Goal: Task Accomplishment & Management: Use online tool/utility

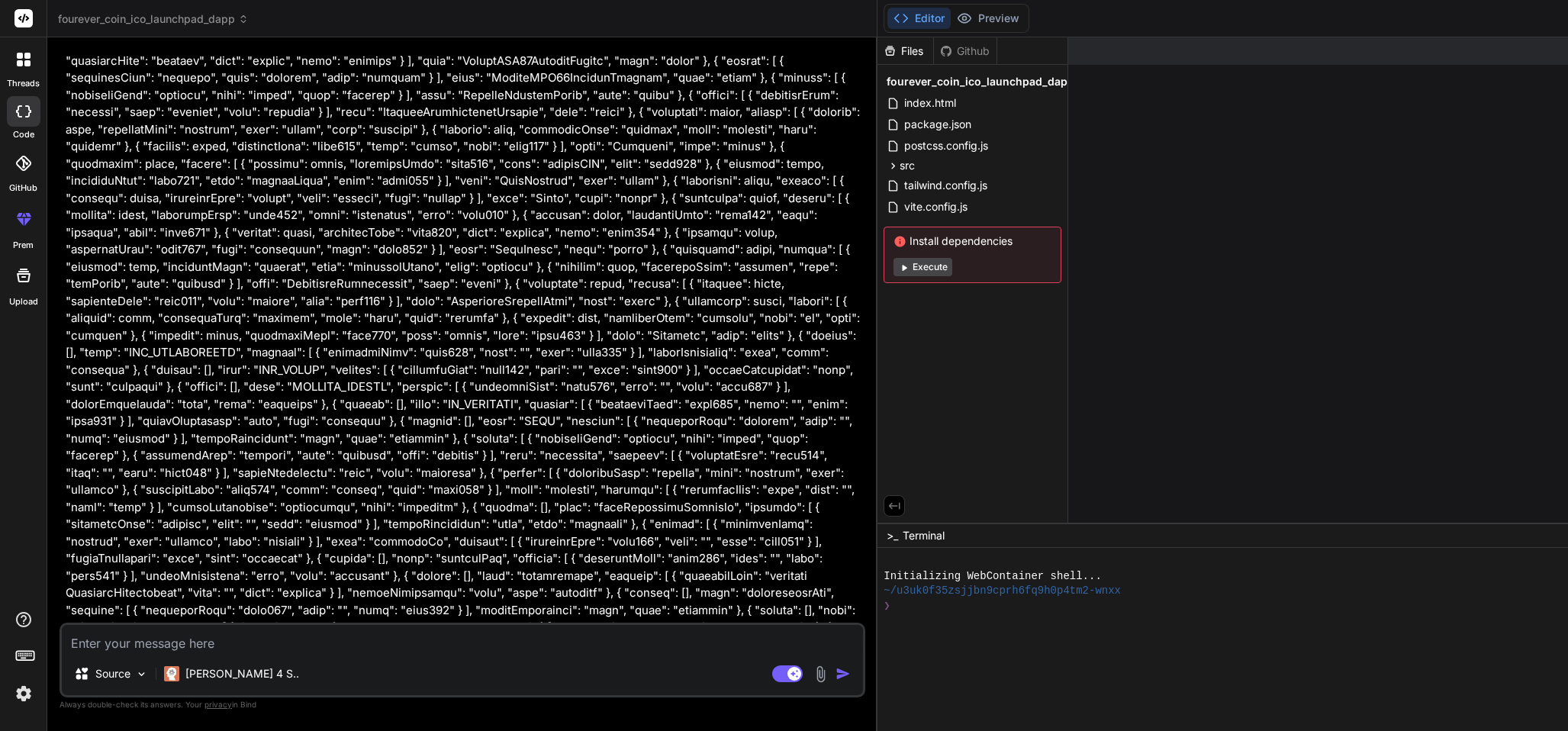
scroll to position [2226, 0]
drag, startPoint x: 987, startPoint y: 7, endPoint x: 1004, endPoint y: 410, distance: 403.4
click at [668, 487] on textarea at bounding box center [462, 638] width 801 height 27
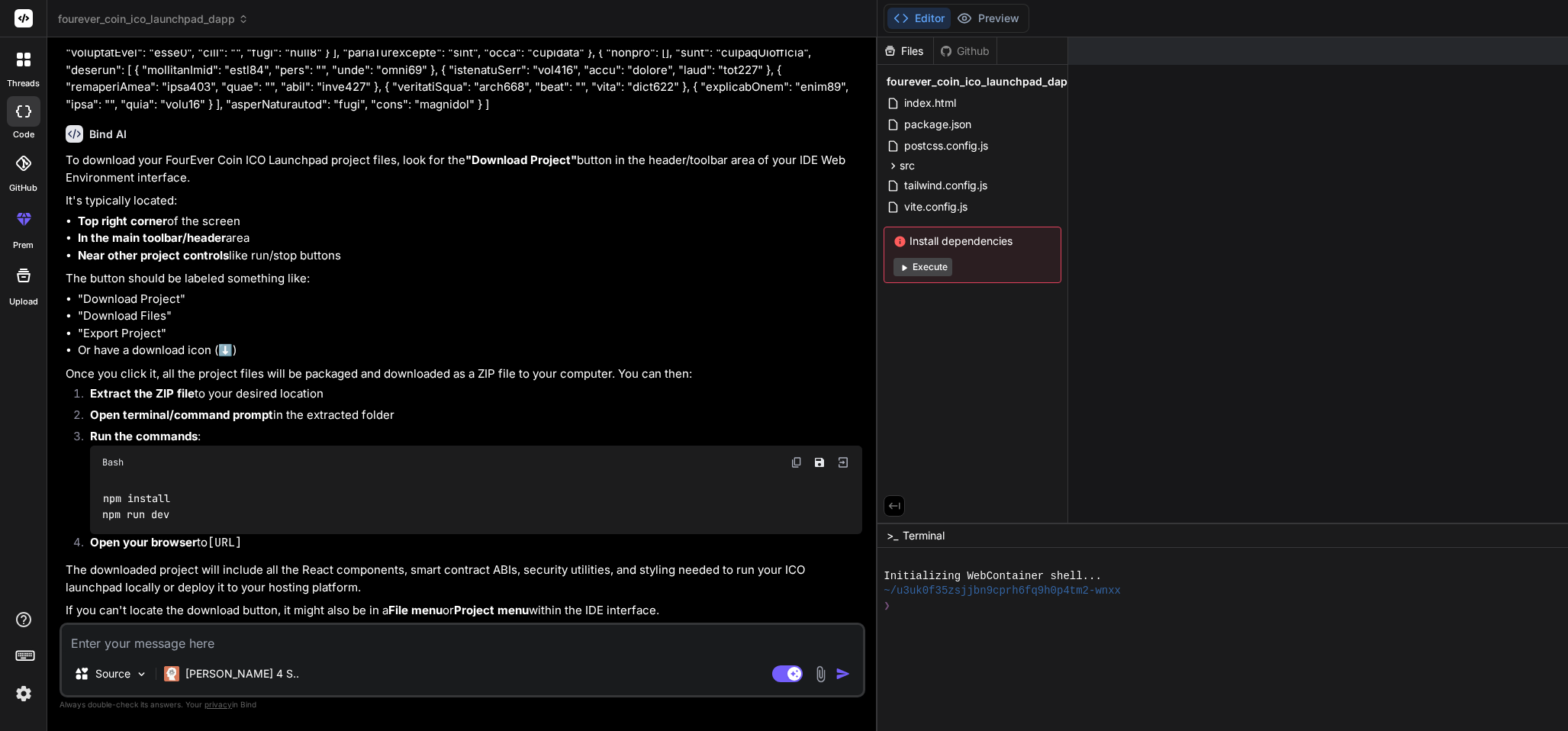
scroll to position [3521, 0]
drag, startPoint x: 942, startPoint y: 518, endPoint x: 1074, endPoint y: 542, distance: 134.2
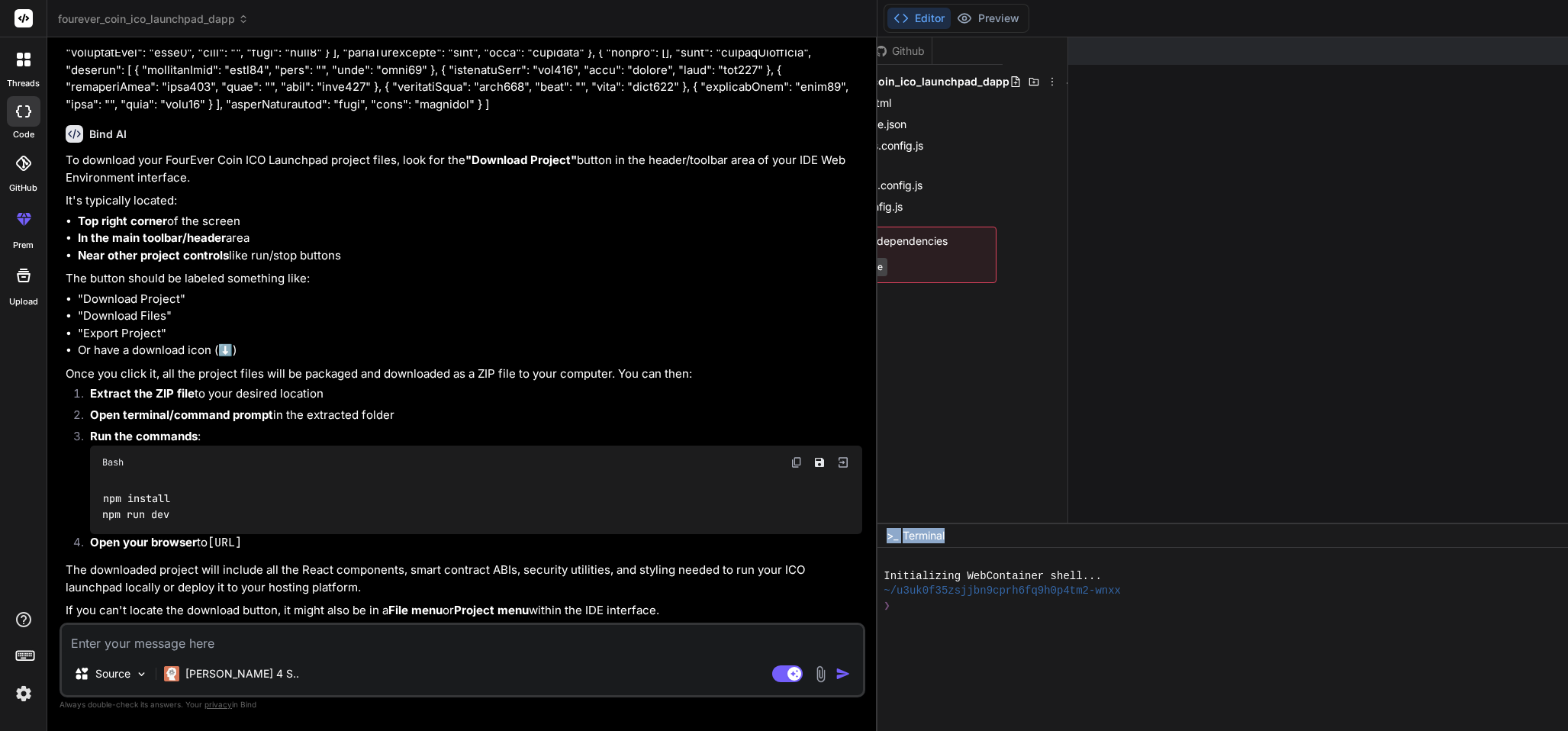
scroll to position [0, 68]
click at [1042, 85] on icon at bounding box center [1048, 82] width 12 height 12
drag, startPoint x: 1013, startPoint y: 360, endPoint x: 1017, endPoint y: 344, distance: 16.5
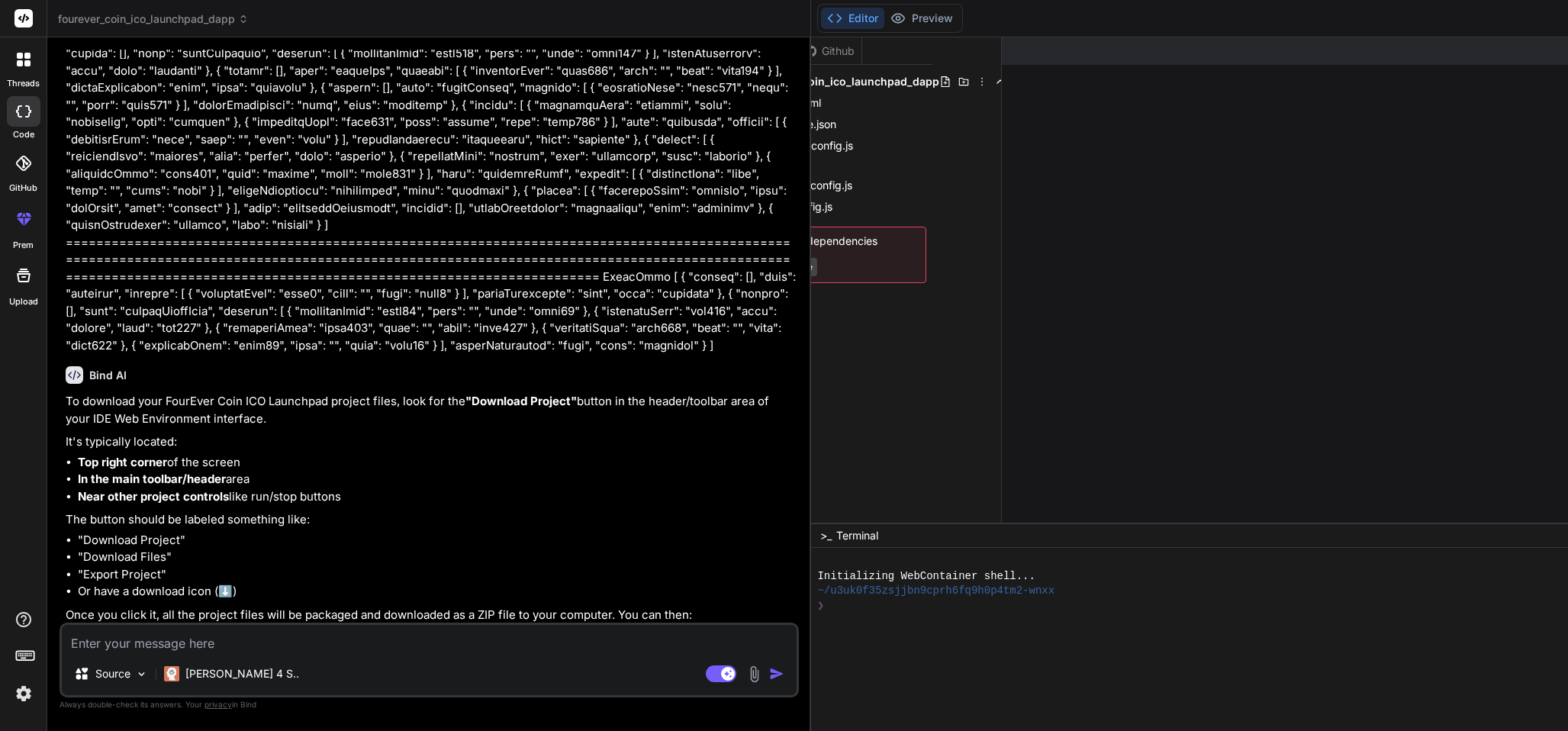
scroll to position [3555, 0]
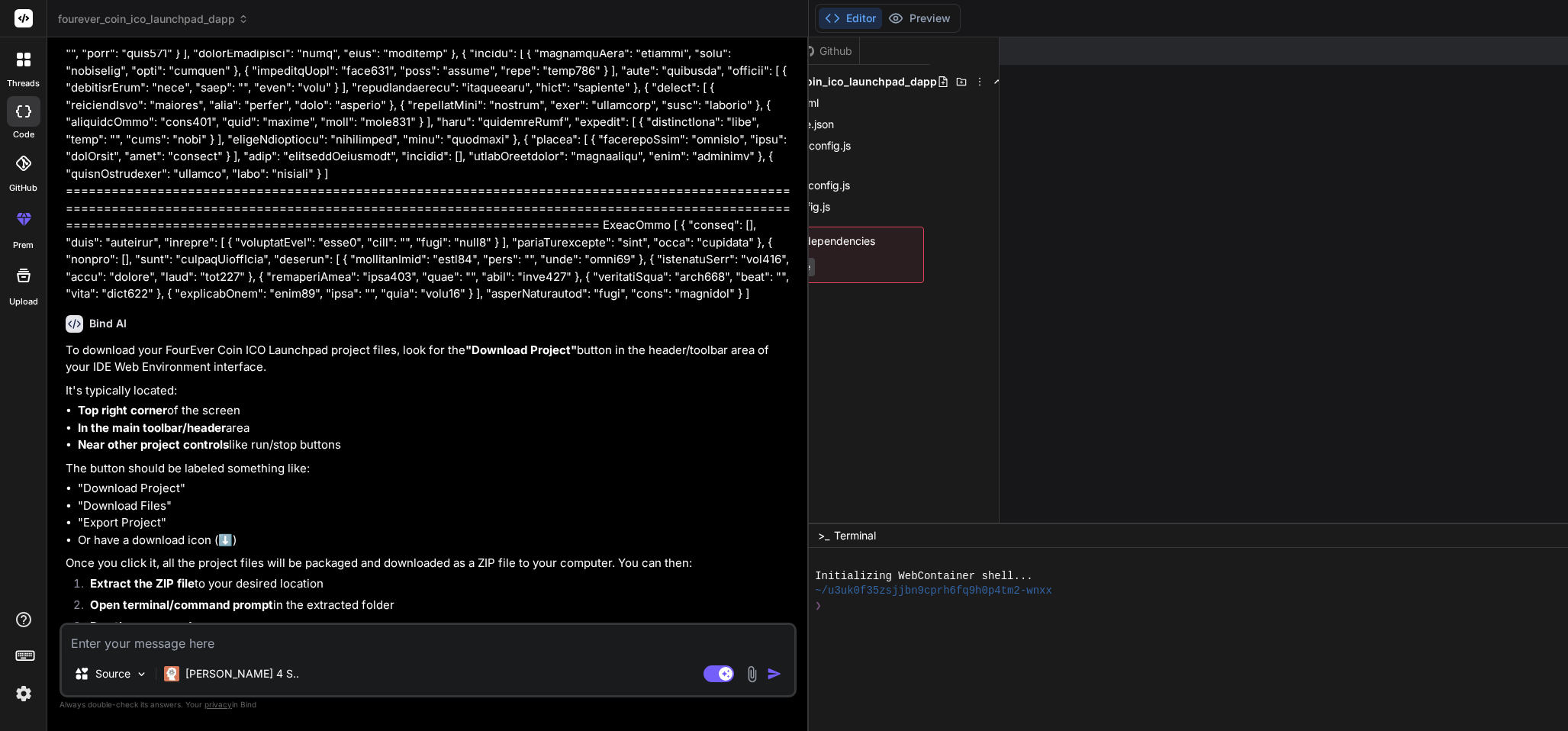
drag, startPoint x: 870, startPoint y: 312, endPoint x: 475, endPoint y: 293, distance: 395.5
click at [475, 293] on div "Bind AI Web Search Created with Pixso. Code Generator You I'm building an ICO L…" at bounding box center [428, 384] width 761 height 694
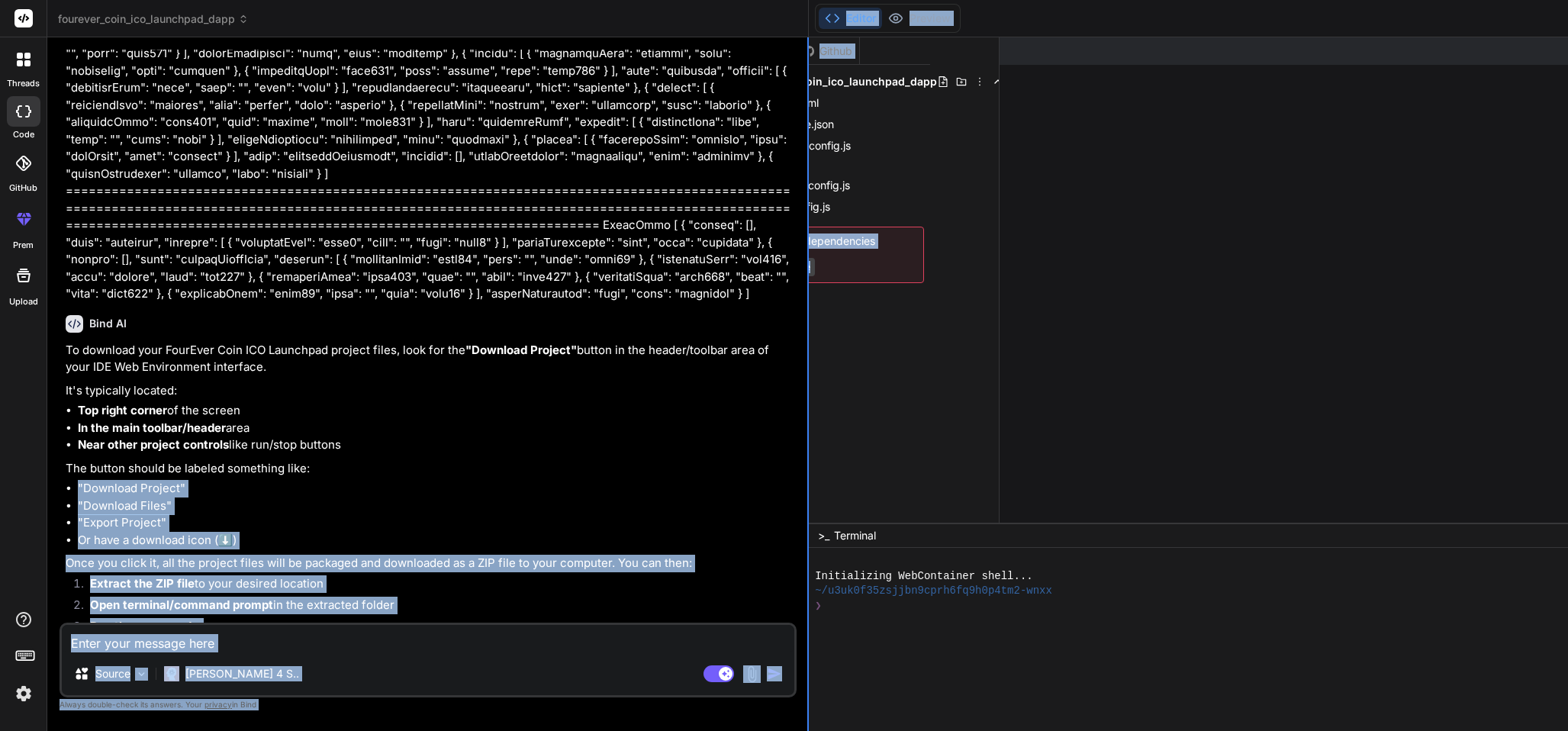
drag, startPoint x: 914, startPoint y: 520, endPoint x: 802, endPoint y: 471, distance: 122.2
click at [778, 477] on div "fourever_coin_ico_launchpad_dapp Created with Pixso. Bind AI Web Search Created…" at bounding box center [1304, 365] width 2516 height 731
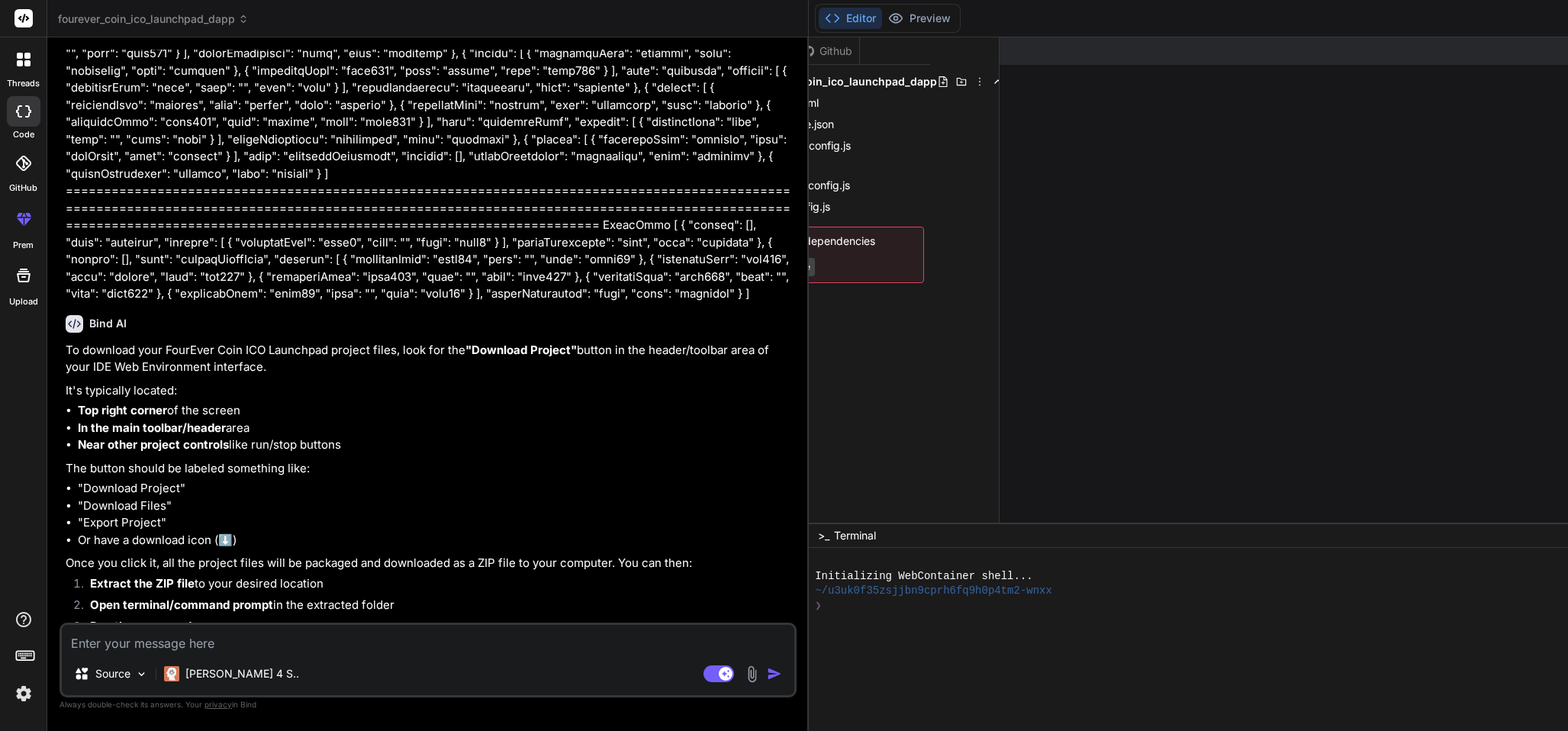
drag, startPoint x: 921, startPoint y: 527, endPoint x: 925, endPoint y: 518, distance: 9.8
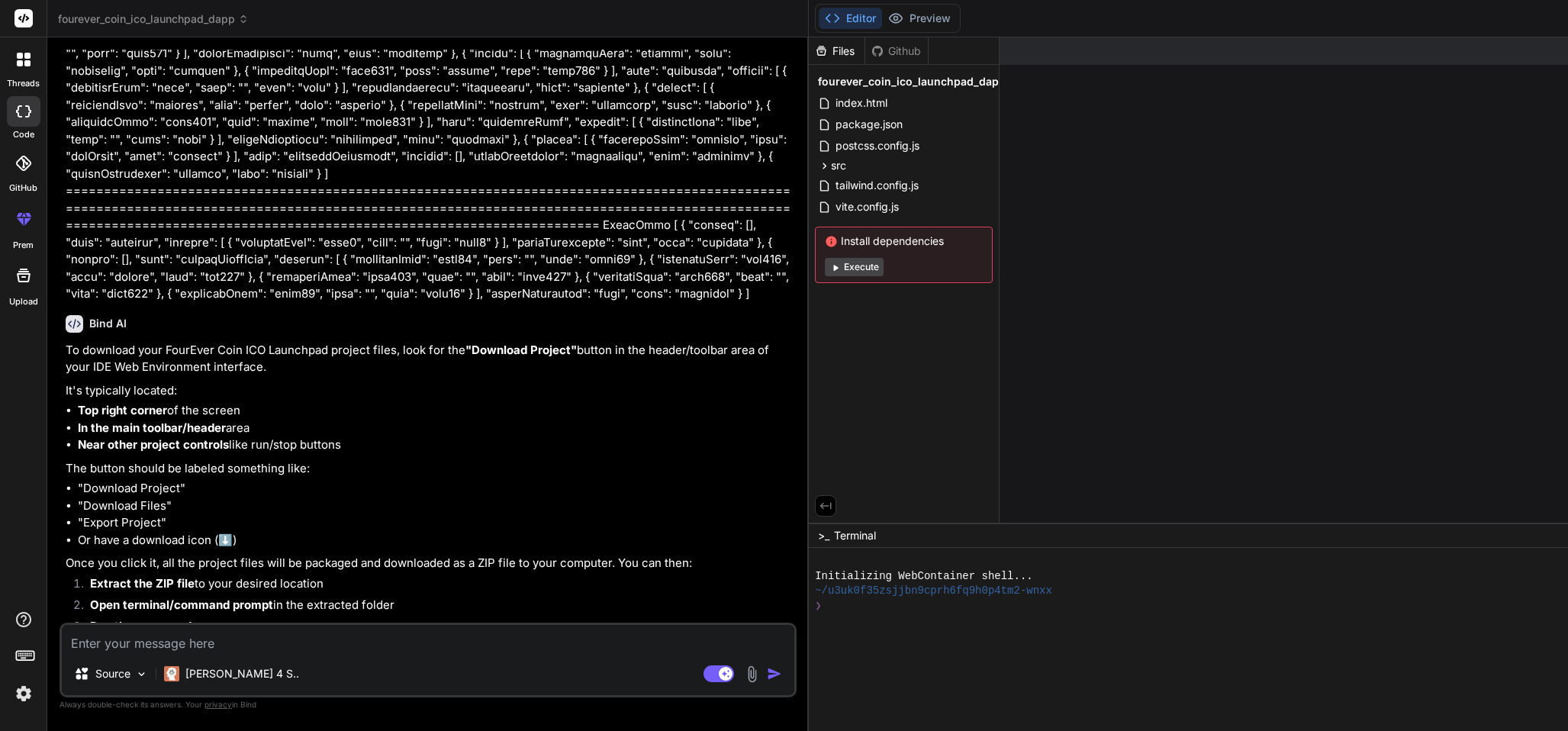
click at [890, 48] on div "Github" at bounding box center [896, 51] width 63 height 16
click at [818, 487] on icon at bounding box center [825, 507] width 14 height 14
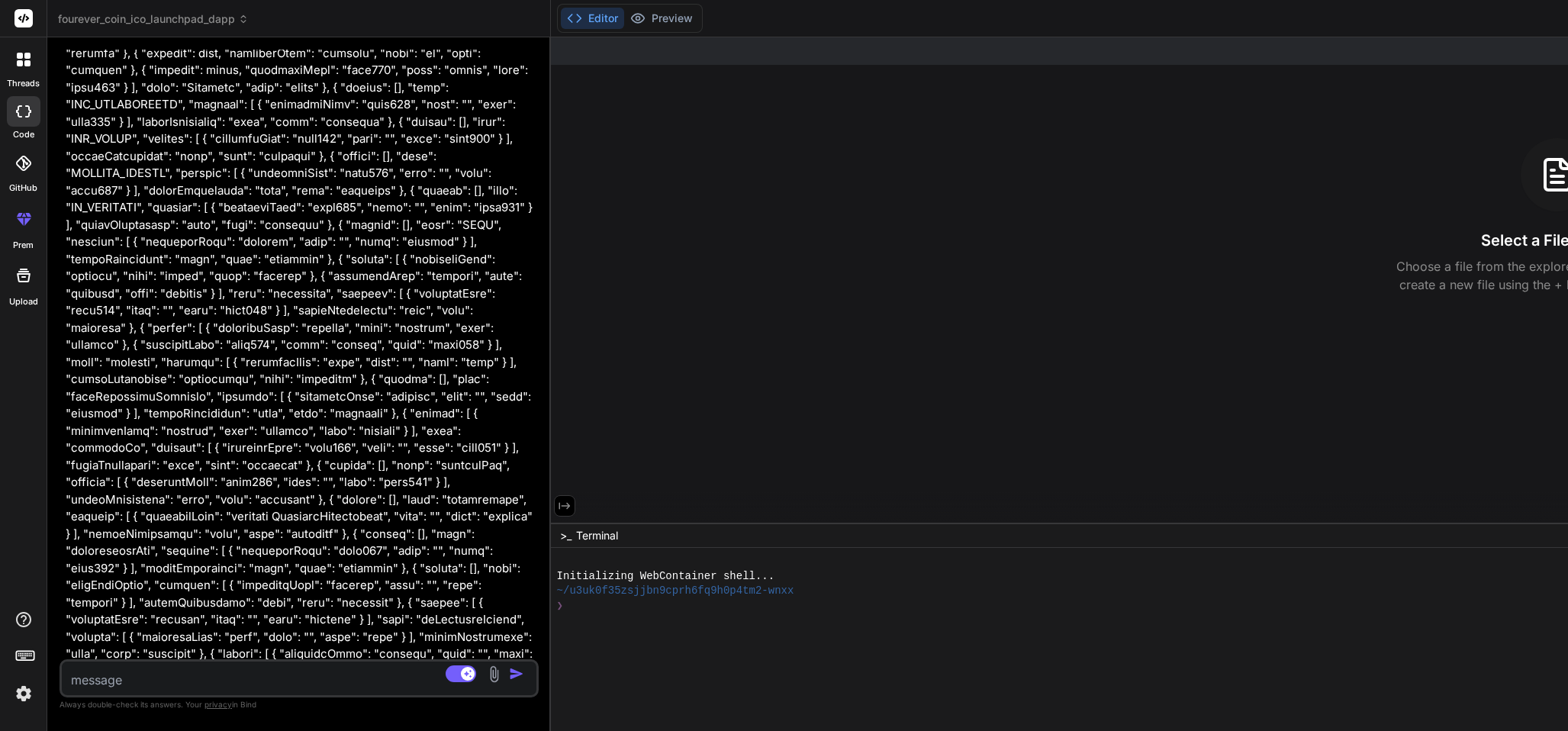
scroll to position [3676, 0]
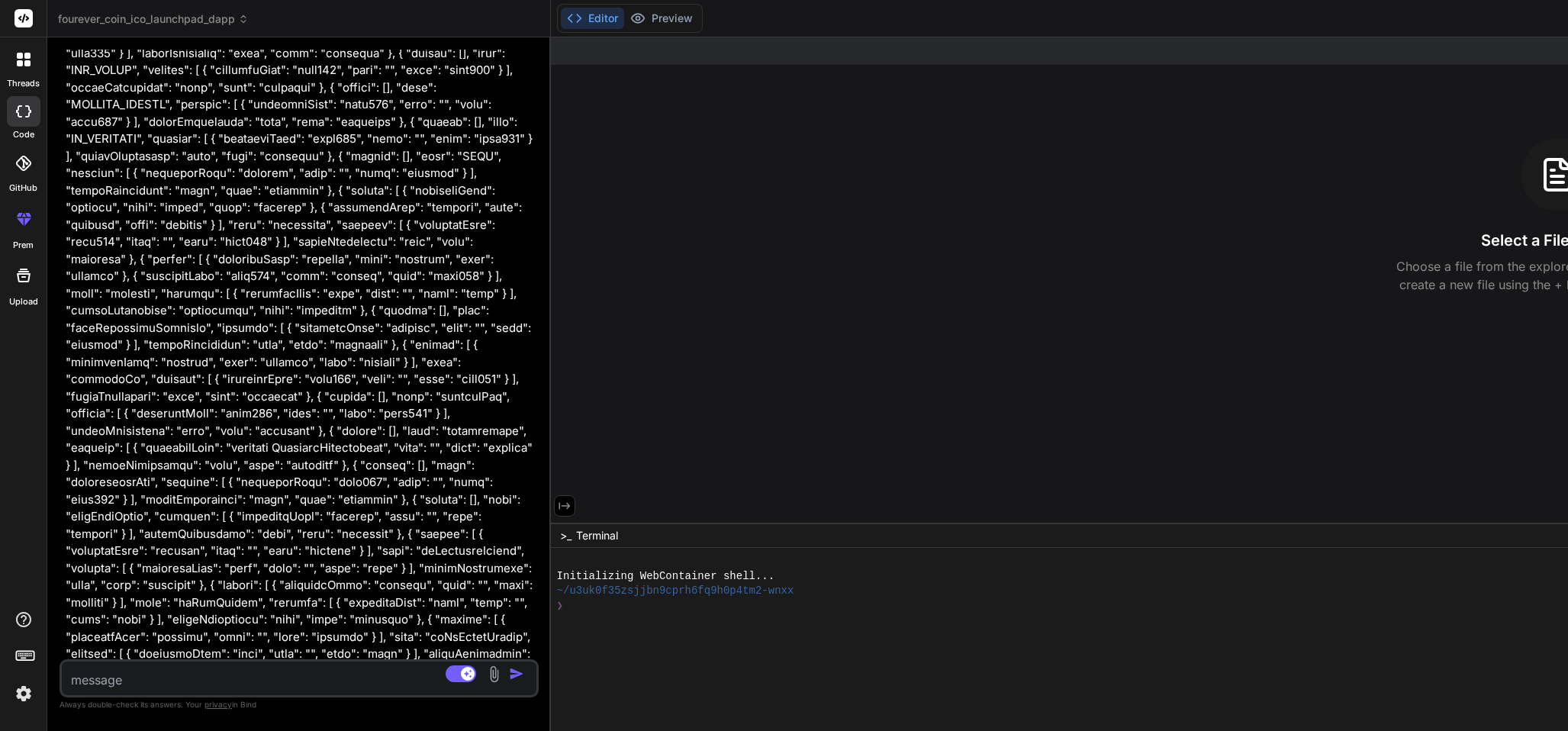
drag, startPoint x: 802, startPoint y: 448, endPoint x: 138, endPoint y: 484, distance: 665.0
click at [138, 484] on div "Bind AI Web Search Created with Pixso. Code Generator You I'm building an ICO L…" at bounding box center [298, 384] width 503 height 694
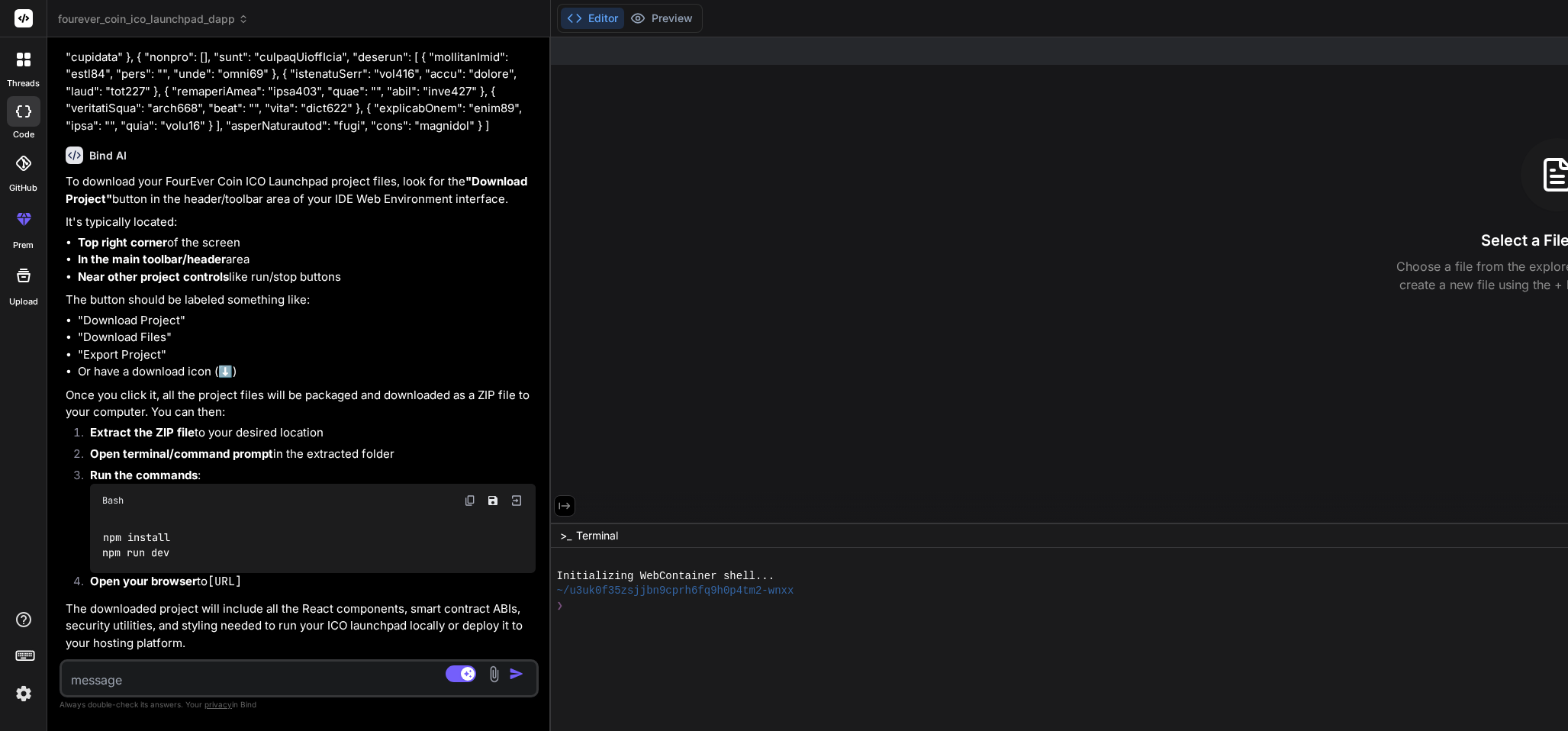
scroll to position [5442, 0]
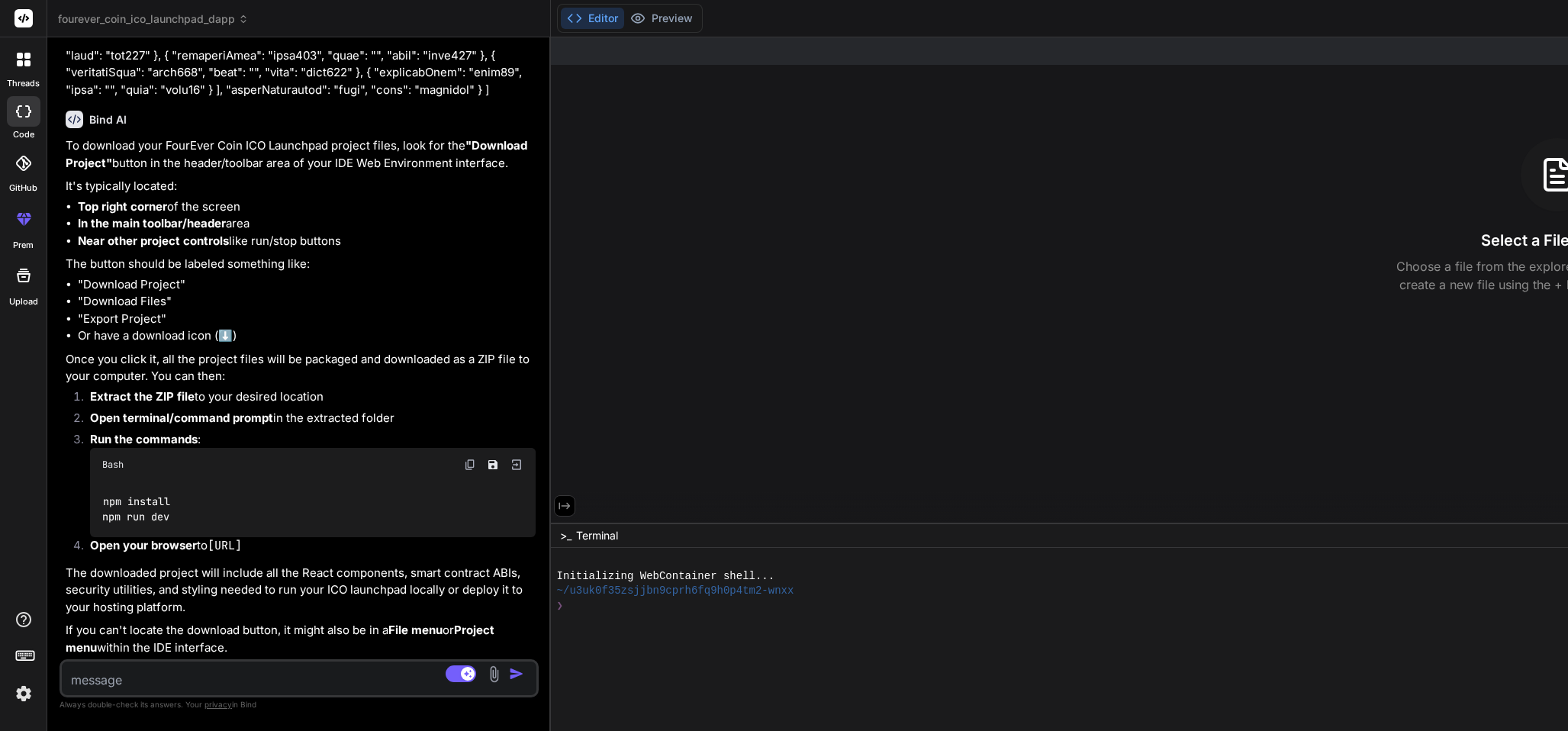
click at [587, 19] on button "Editor" at bounding box center [592, 18] width 63 height 21
click at [565, 487] on icon at bounding box center [564, 506] width 14 height 14
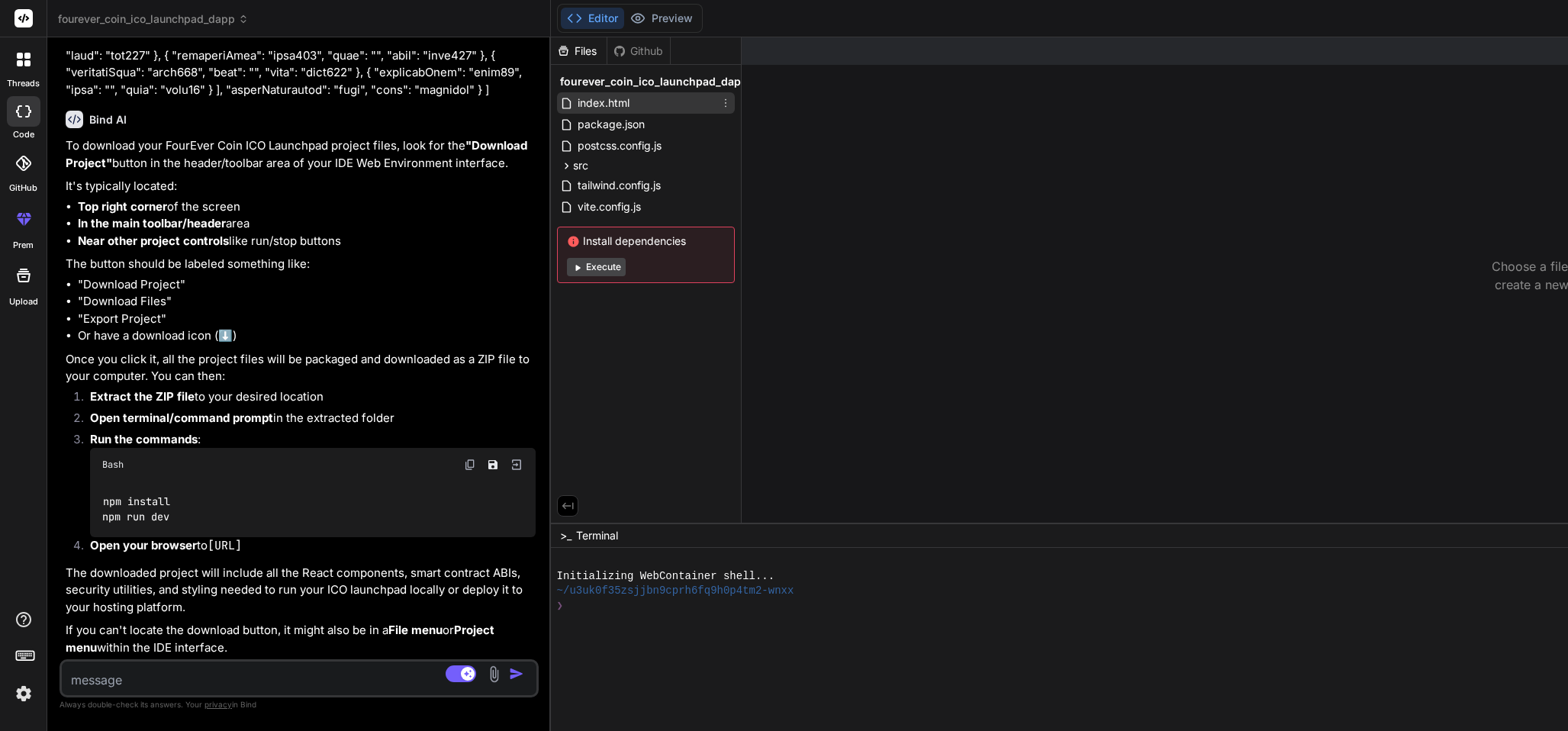
click at [601, 101] on span "index.html" at bounding box center [603, 103] width 55 height 18
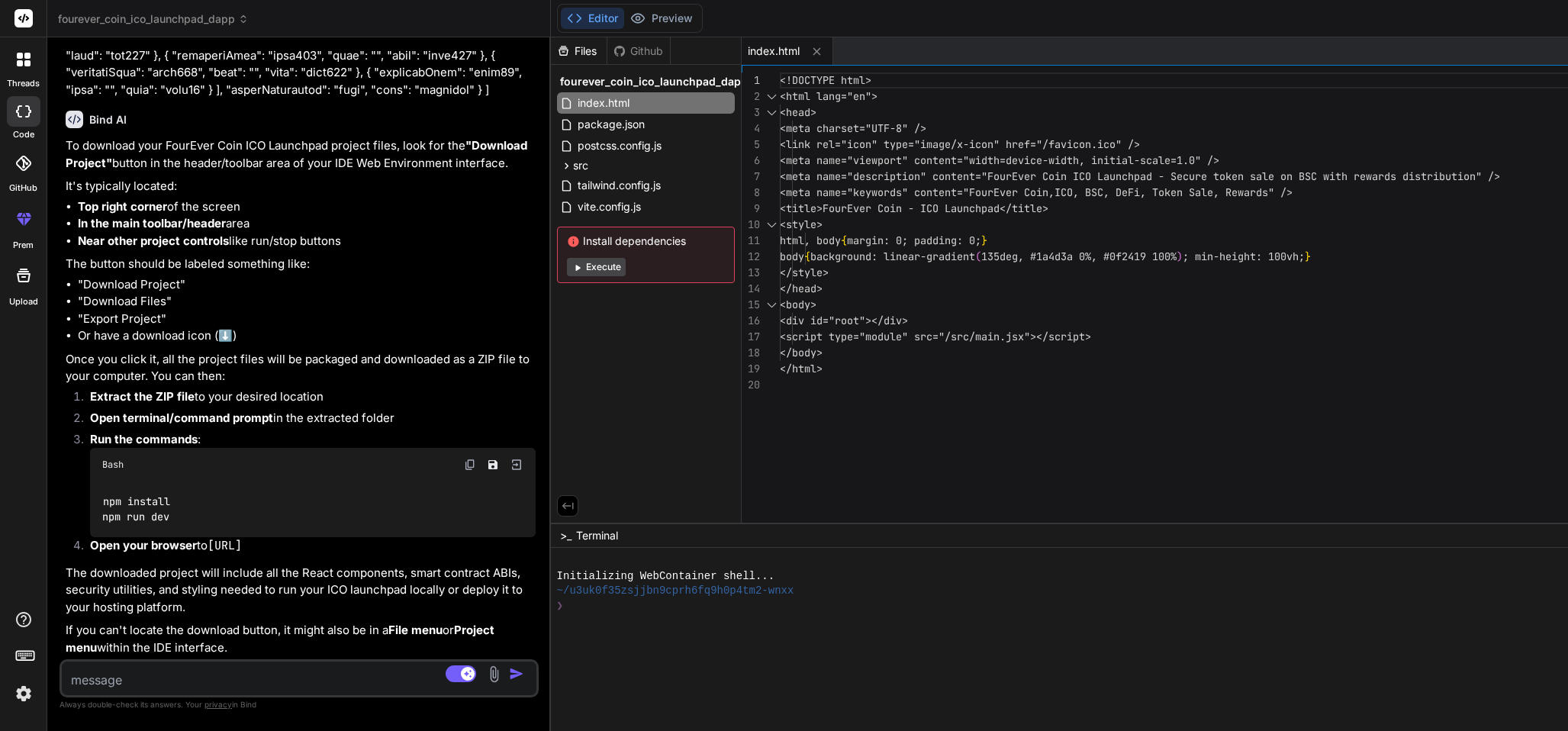
type textarea "x"
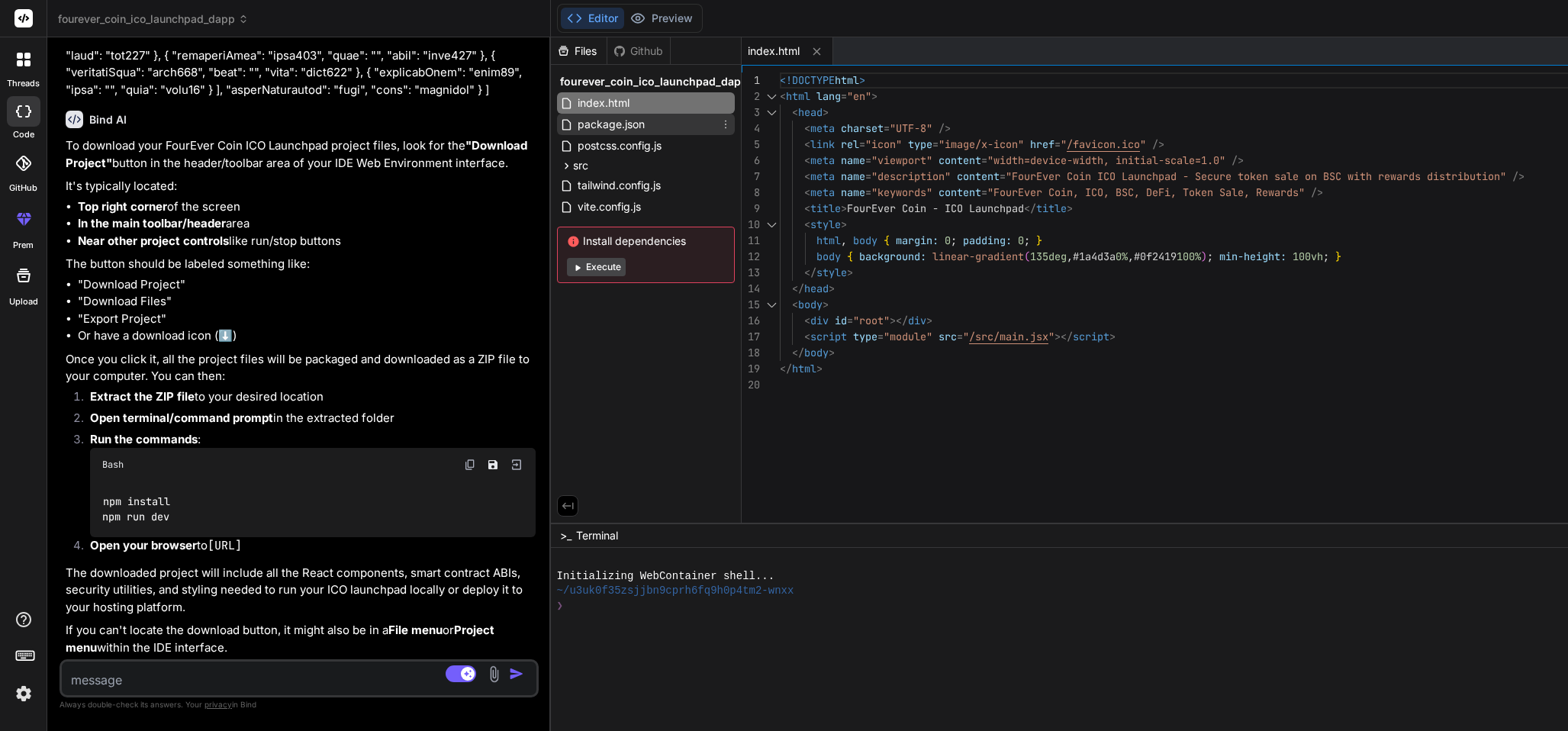
click at [633, 119] on span "package.json" at bounding box center [611, 124] width 70 height 18
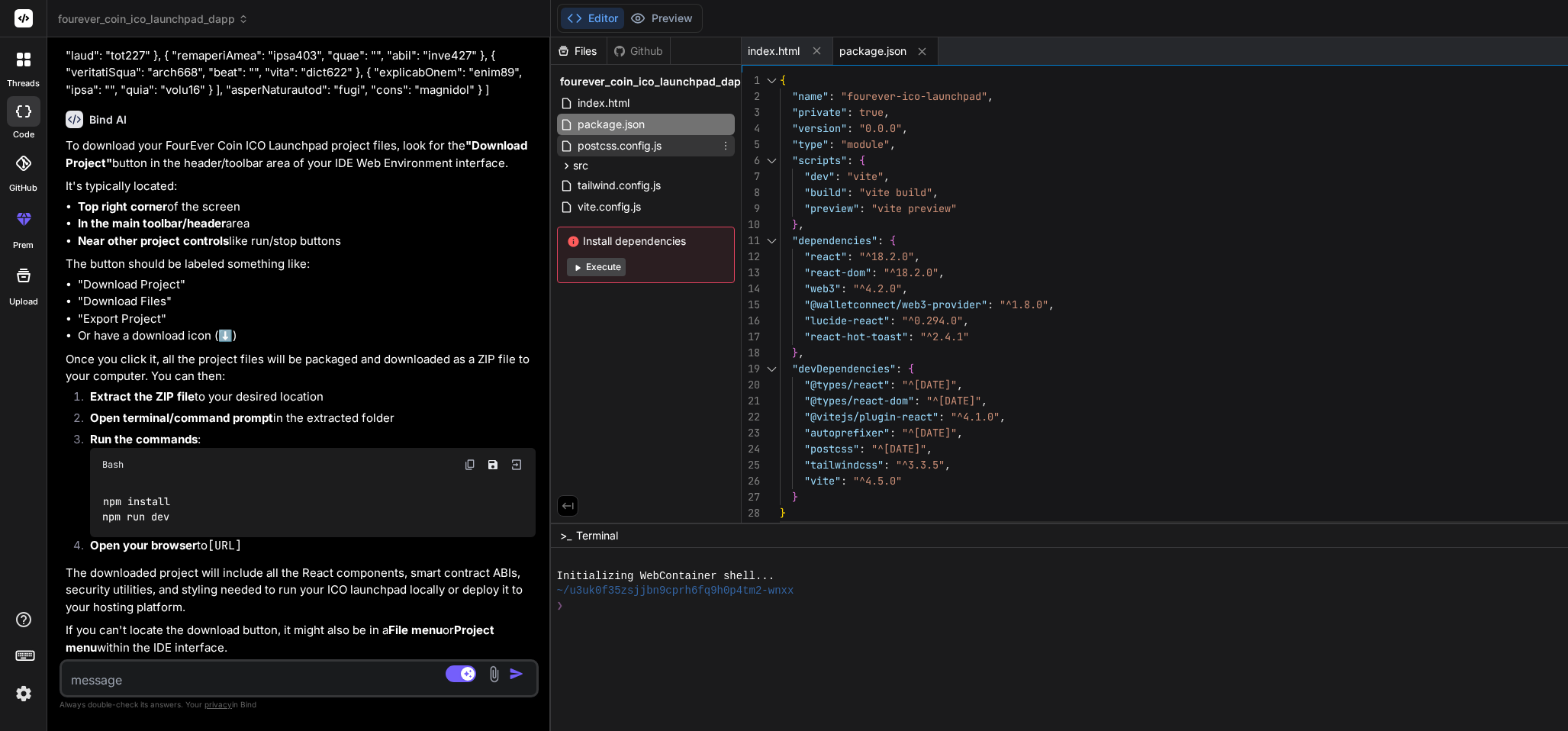
click at [612, 147] on span "postcss.config.js" at bounding box center [620, 146] width 87 height 18
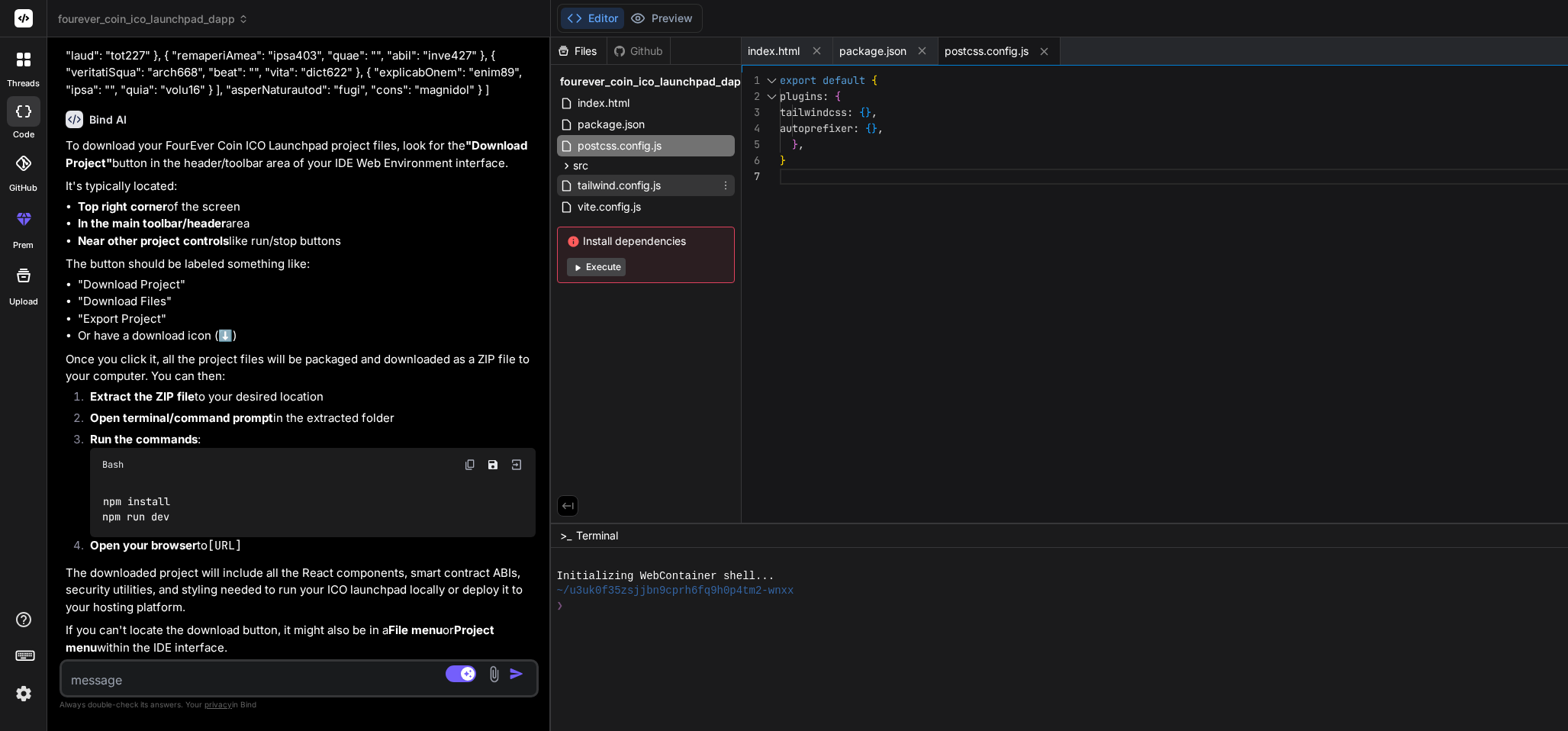
click at [619, 183] on span "tailwind.config.js" at bounding box center [619, 185] width 87 height 18
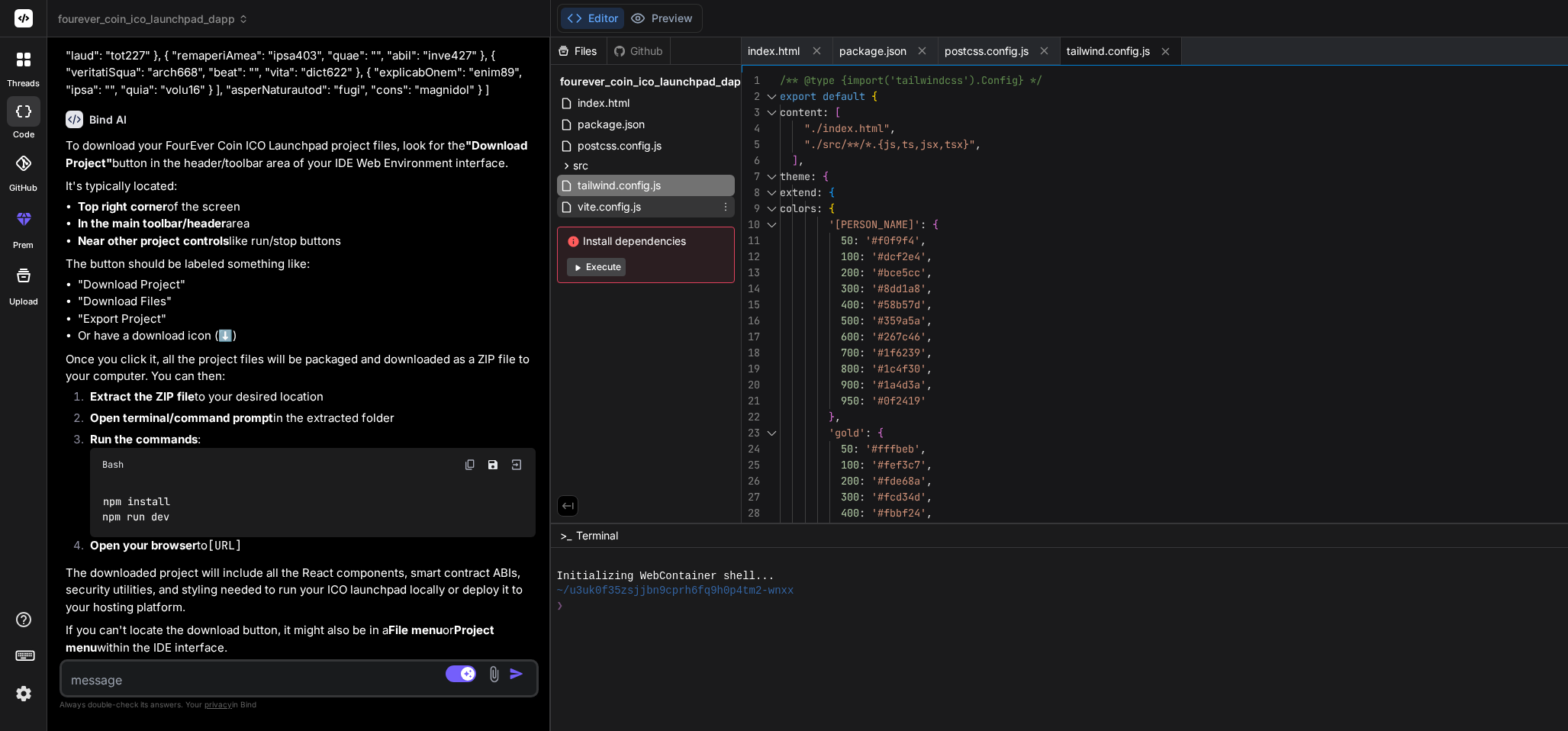
click at [628, 202] on span "vite.config.js" at bounding box center [609, 207] width 67 height 18
type textarea "global: 'globalThis', }, })"
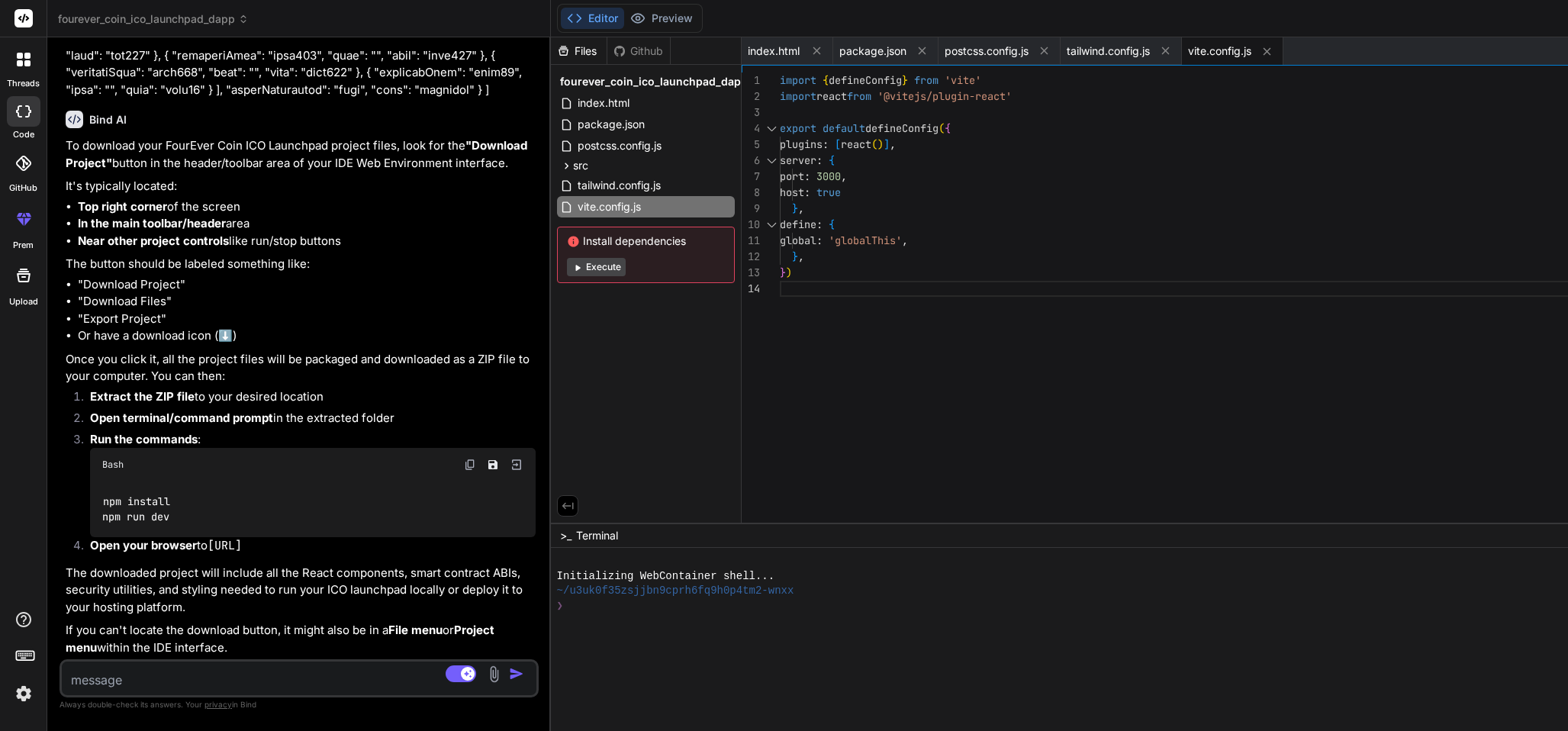
drag, startPoint x: 604, startPoint y: 263, endPoint x: 643, endPoint y: 296, distance: 51.1
click at [604, 262] on button "Execute" at bounding box center [596, 267] width 59 height 18
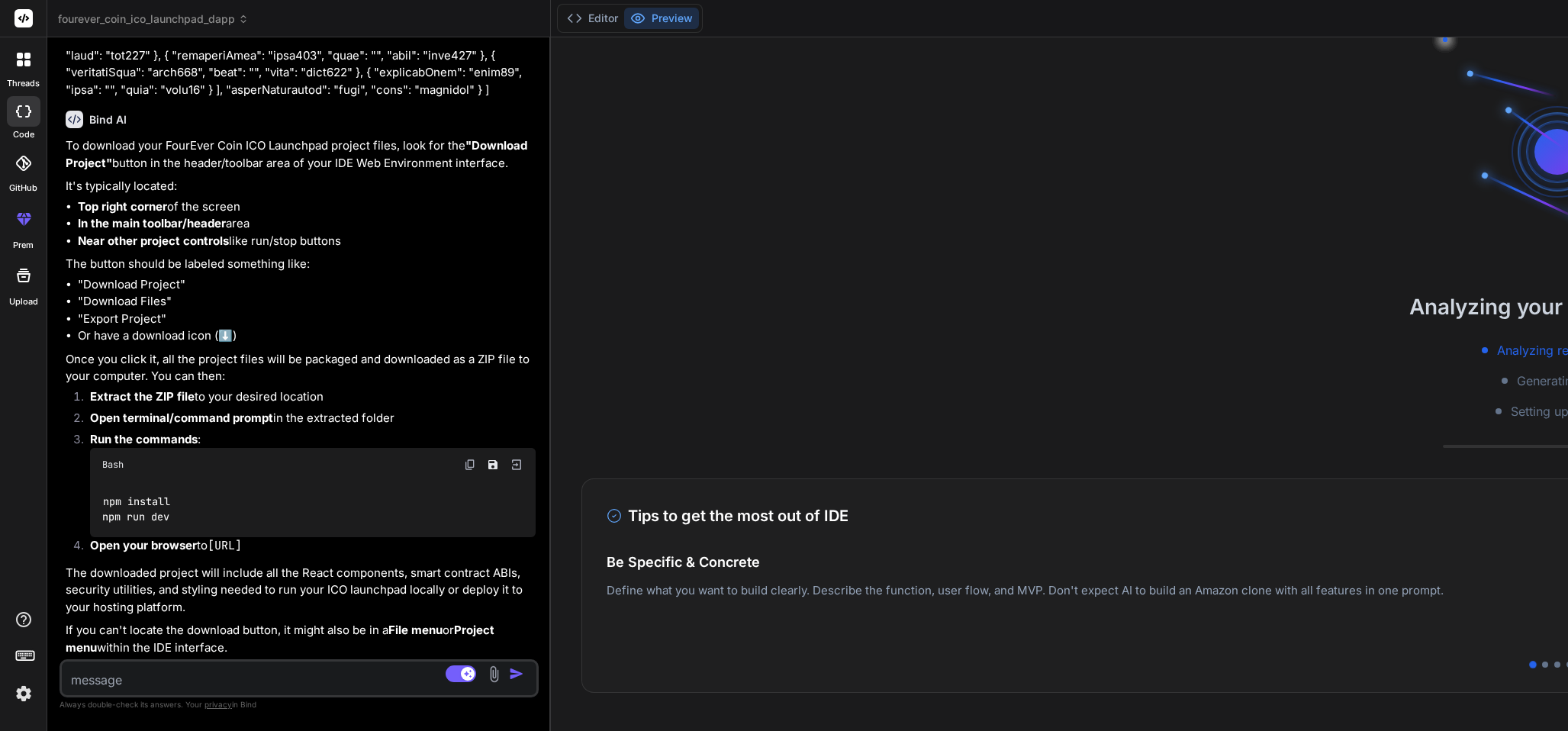
drag, startPoint x: 547, startPoint y: 376, endPoint x: 138, endPoint y: 417, distance: 411.0
click at [138, 417] on div "Bind AI Web Search Created with Pixso. Code Generator You I'm building an ICO L…" at bounding box center [298, 384] width 503 height 694
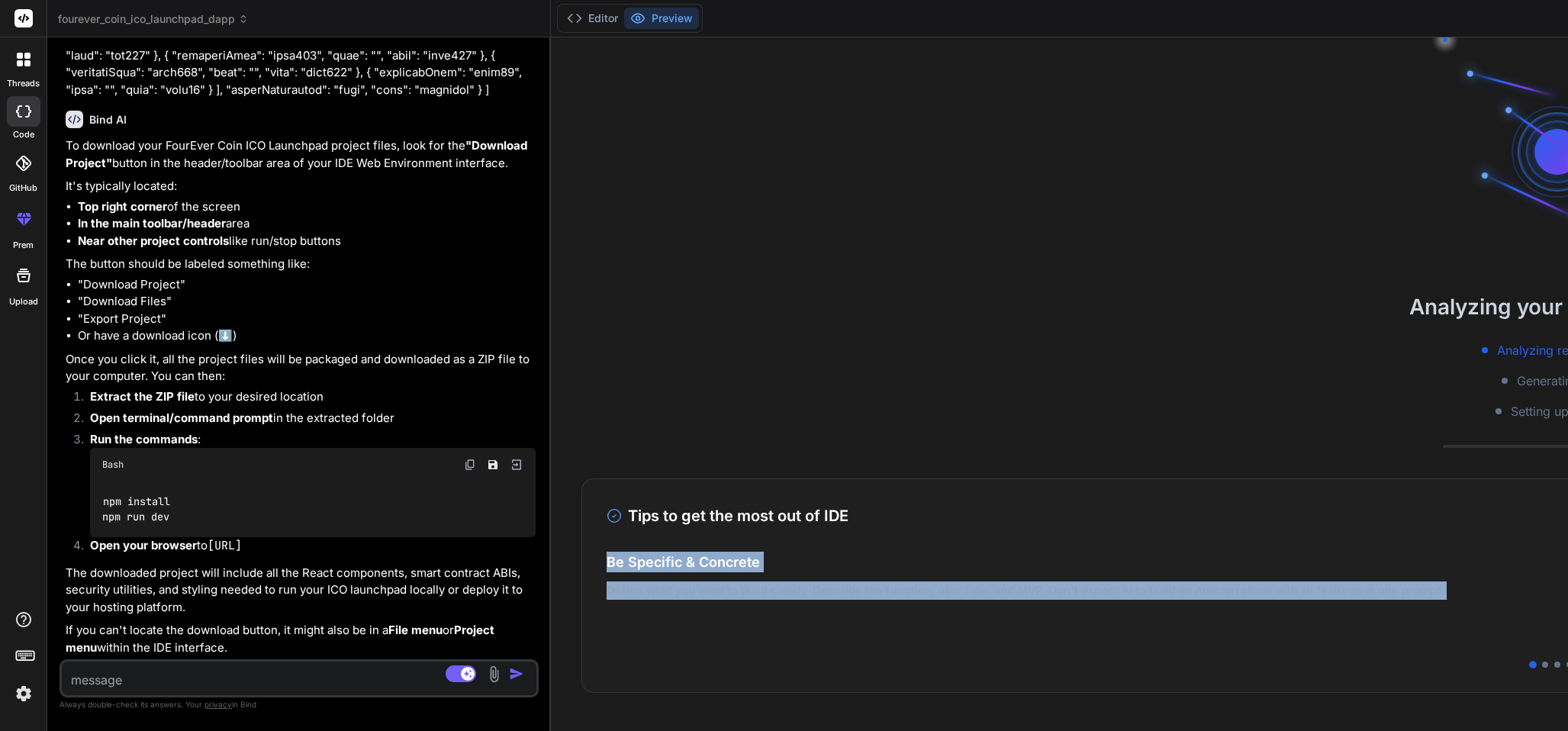
drag, startPoint x: 1413, startPoint y: 588, endPoint x: 1296, endPoint y: 685, distance: 152.0
click at [1044, 487] on div "Be Specific & Concrete Define what you want to build clearly. Describe the func…" at bounding box center [1556, 597] width 1901 height 91
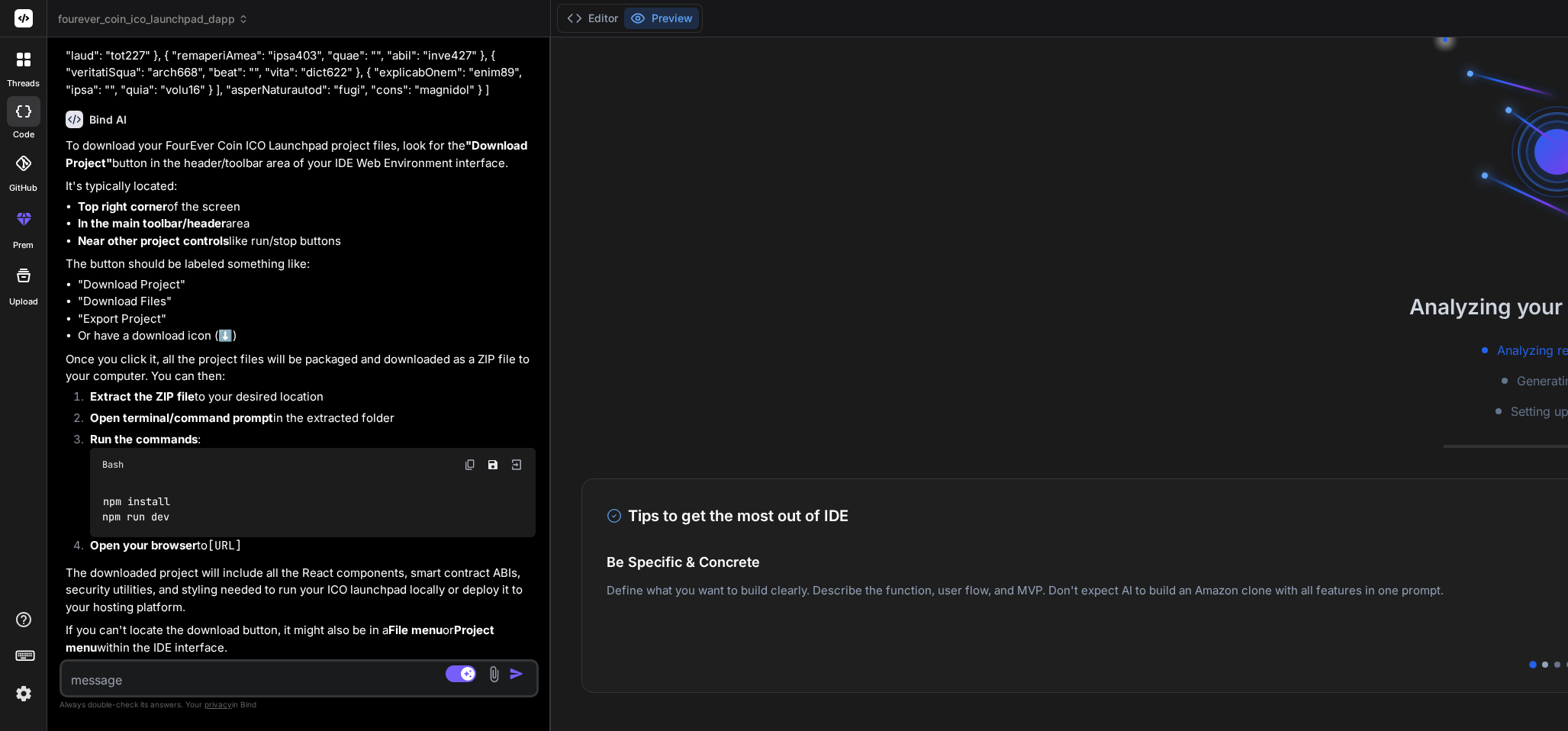
click at [1044, 487] on div "Tips to get the most out of IDE 1 / 5 Be Specific & Concrete Define what you wa…" at bounding box center [1557, 586] width 1951 height 214
click at [1044, 487] on div at bounding box center [1544, 664] width 6 height 6
click at [1044, 487] on div at bounding box center [1556, 664] width 1901 height 6
click at [1044, 487] on div at bounding box center [1556, 664] width 6 height 6
click at [1044, 487] on div "Tips to get the most out of IDE 3 / 5 Be Specific & Concrete Define what you wa…" at bounding box center [1557, 586] width 1951 height 214
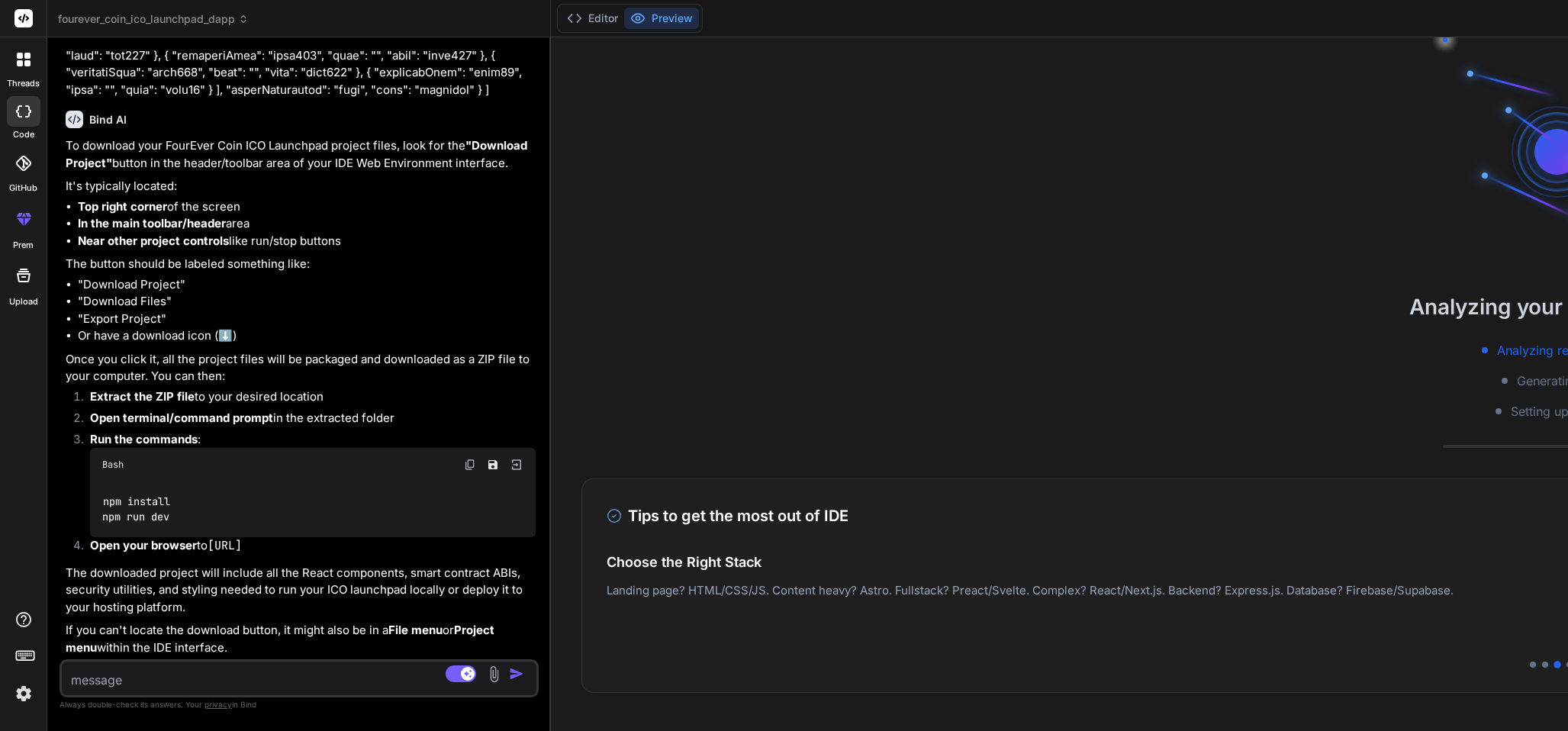
click at [1044, 487] on div "Tips to get the most out of IDE 3 / 5 Be Specific & Concrete Define what you wa…" at bounding box center [1557, 586] width 1951 height 214
click at [1044, 487] on div at bounding box center [1569, 664] width 6 height 6
type textarea "x"
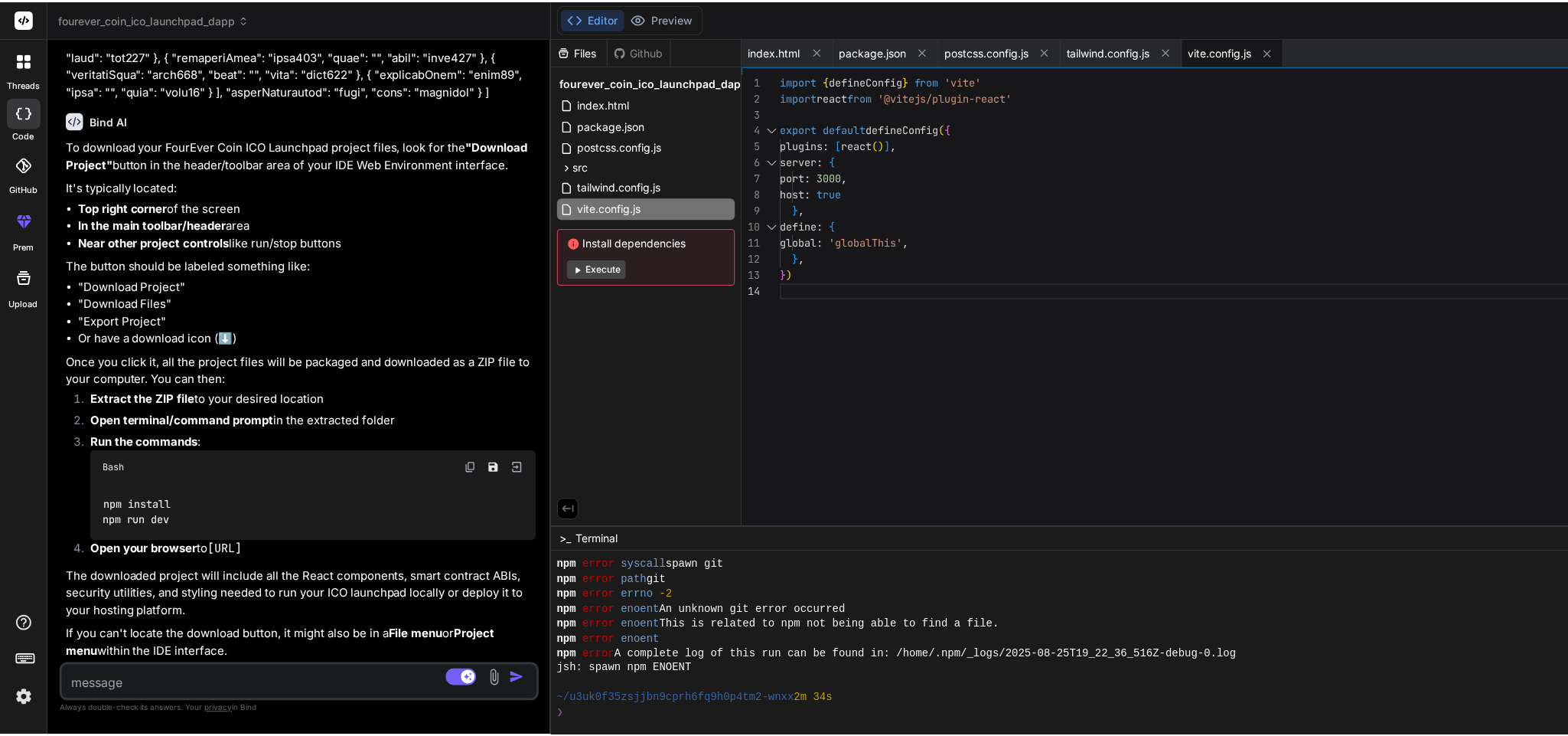
scroll to position [134, 0]
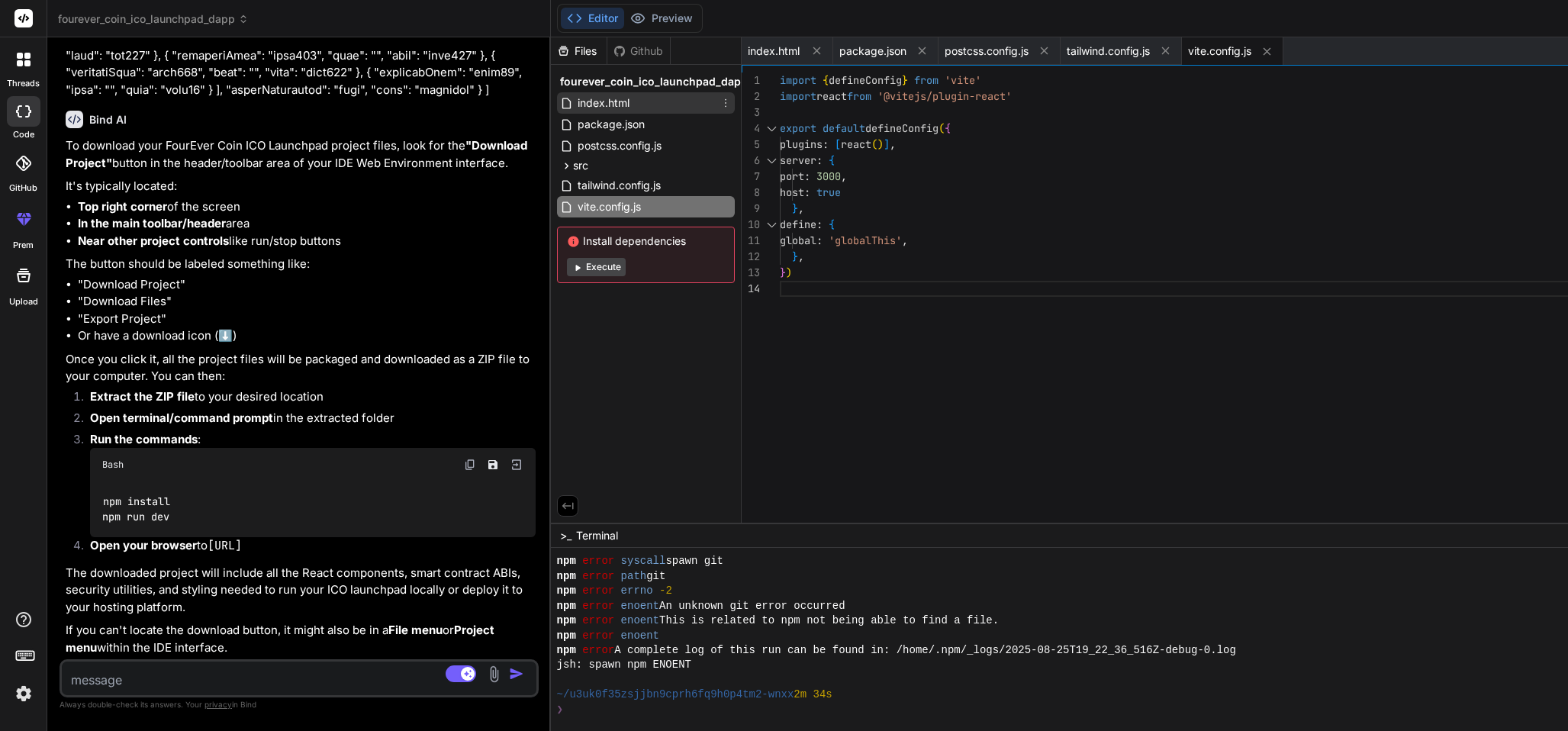
click at [722, 96] on div "index.html" at bounding box center [646, 103] width 178 height 21
type textarea "html, body { margin: 0; padding: 0; } body { background: linear-gradient(135deg…"
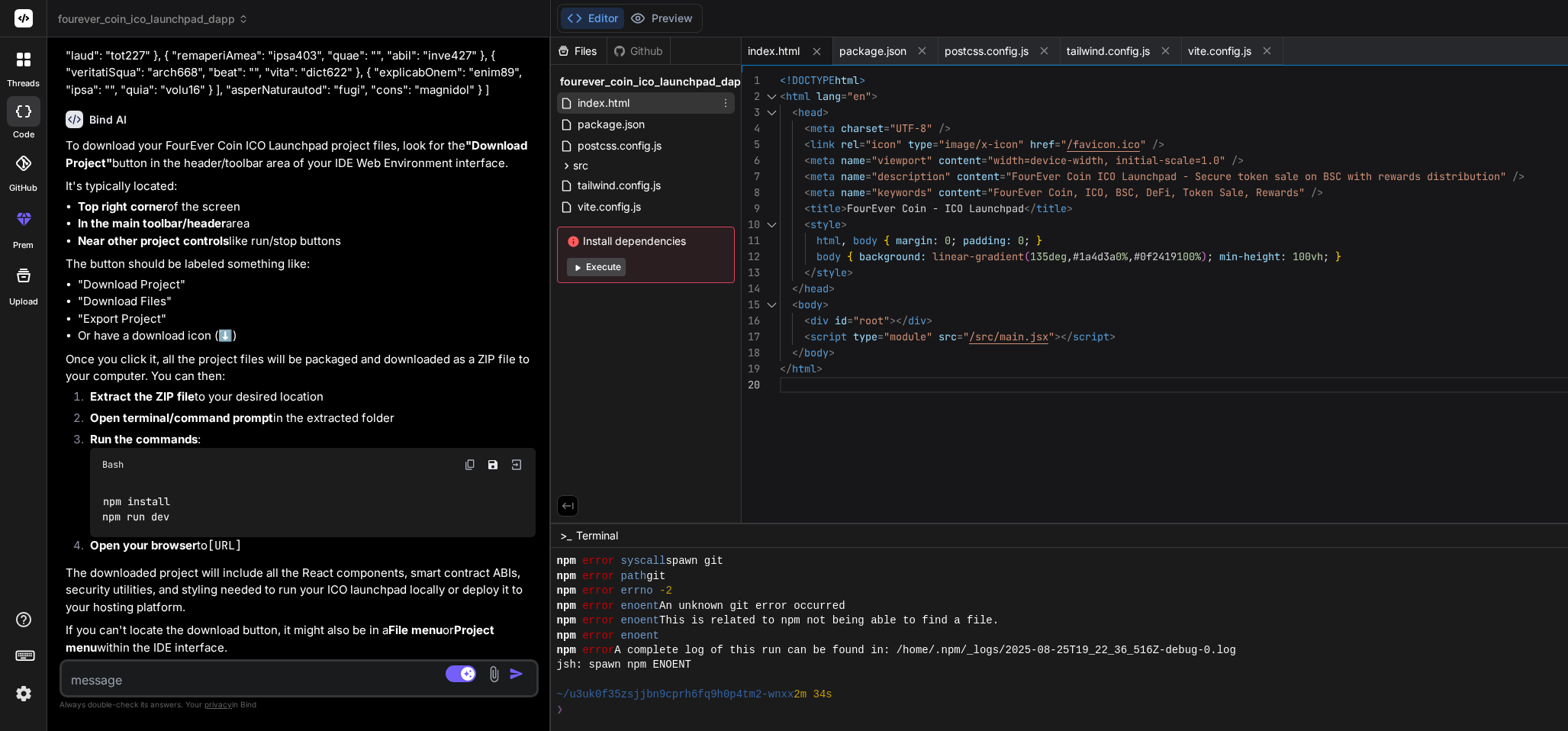
click at [723, 99] on icon at bounding box center [725, 103] width 12 height 12
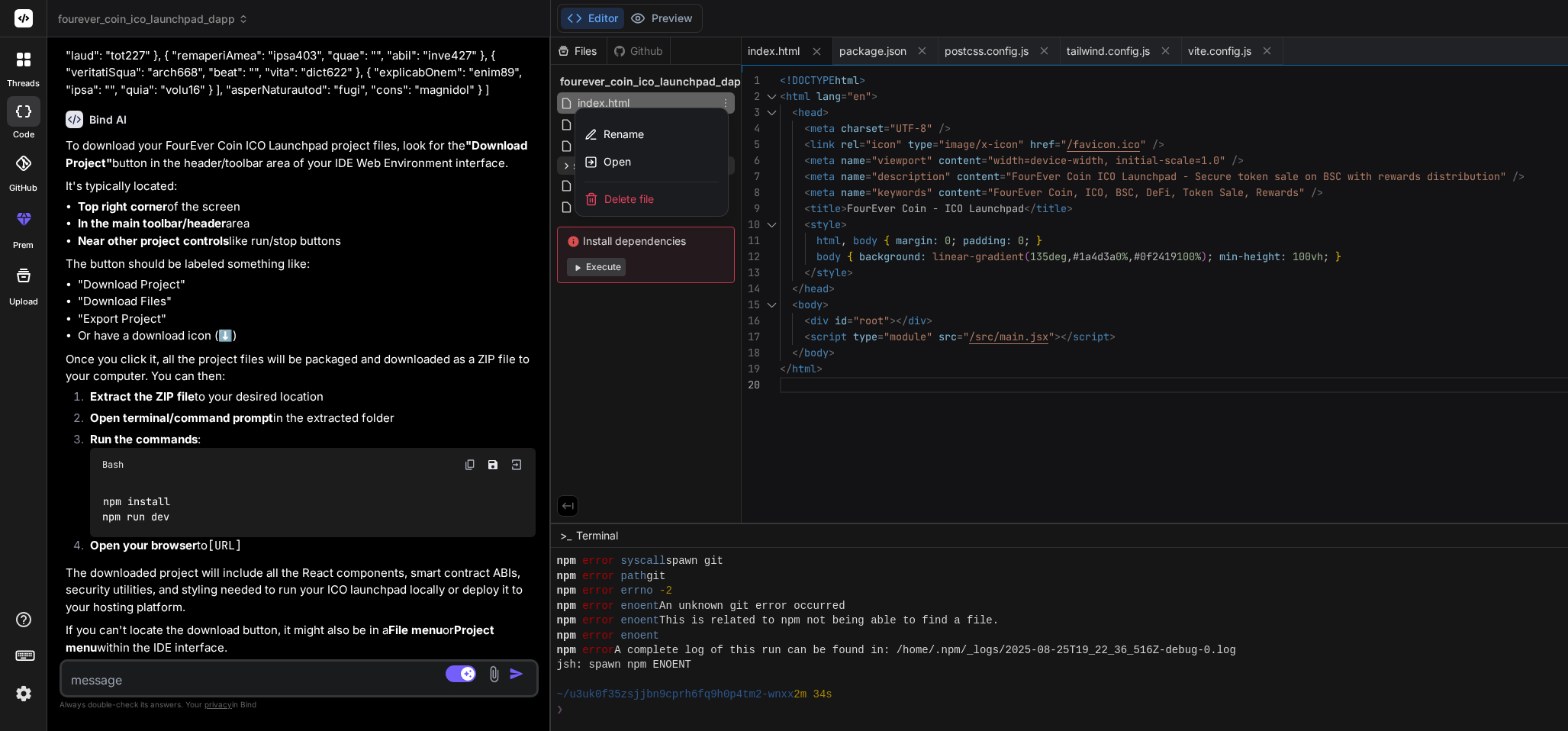
click at [673, 158] on div "Open" at bounding box center [651, 162] width 152 height 27
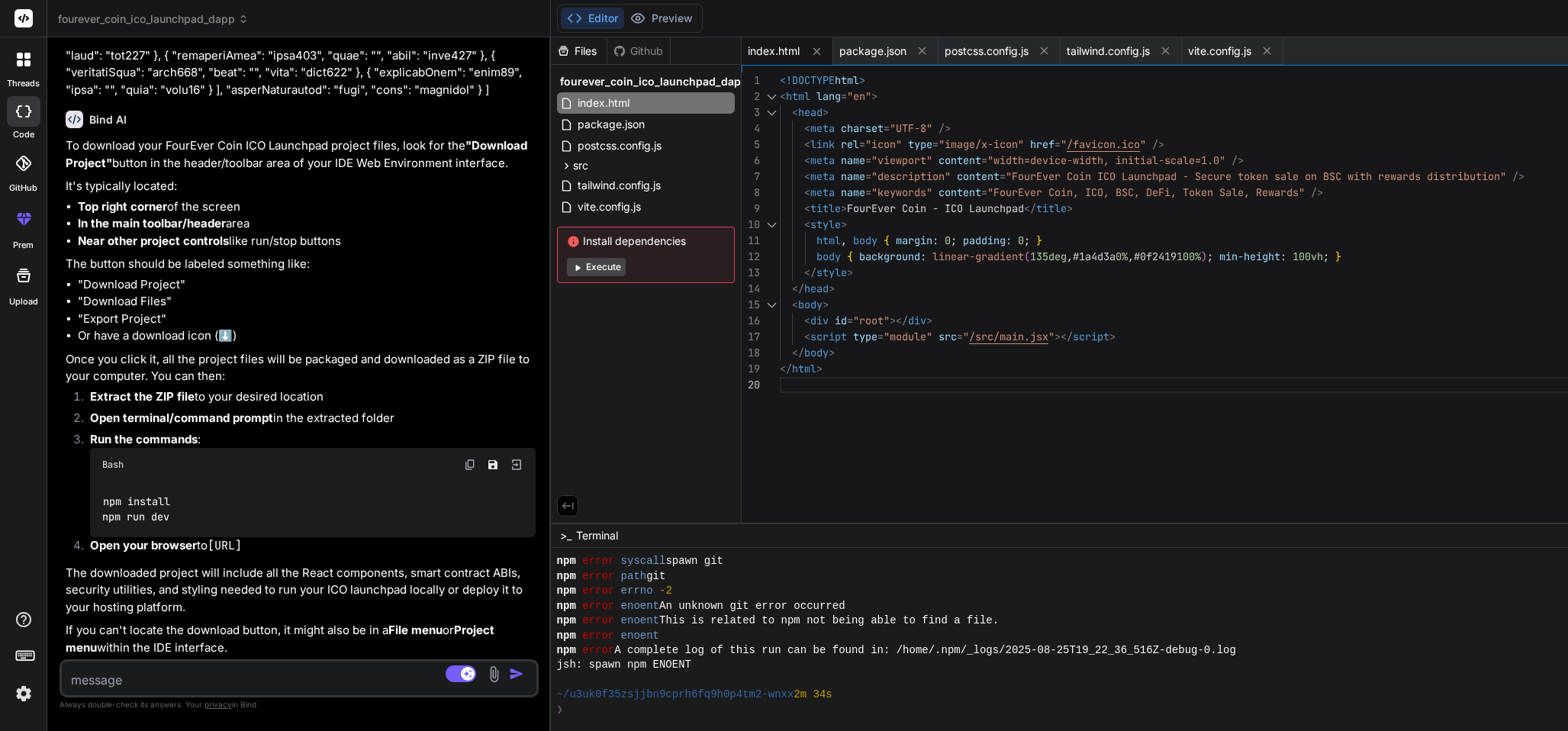
type textarea "x"
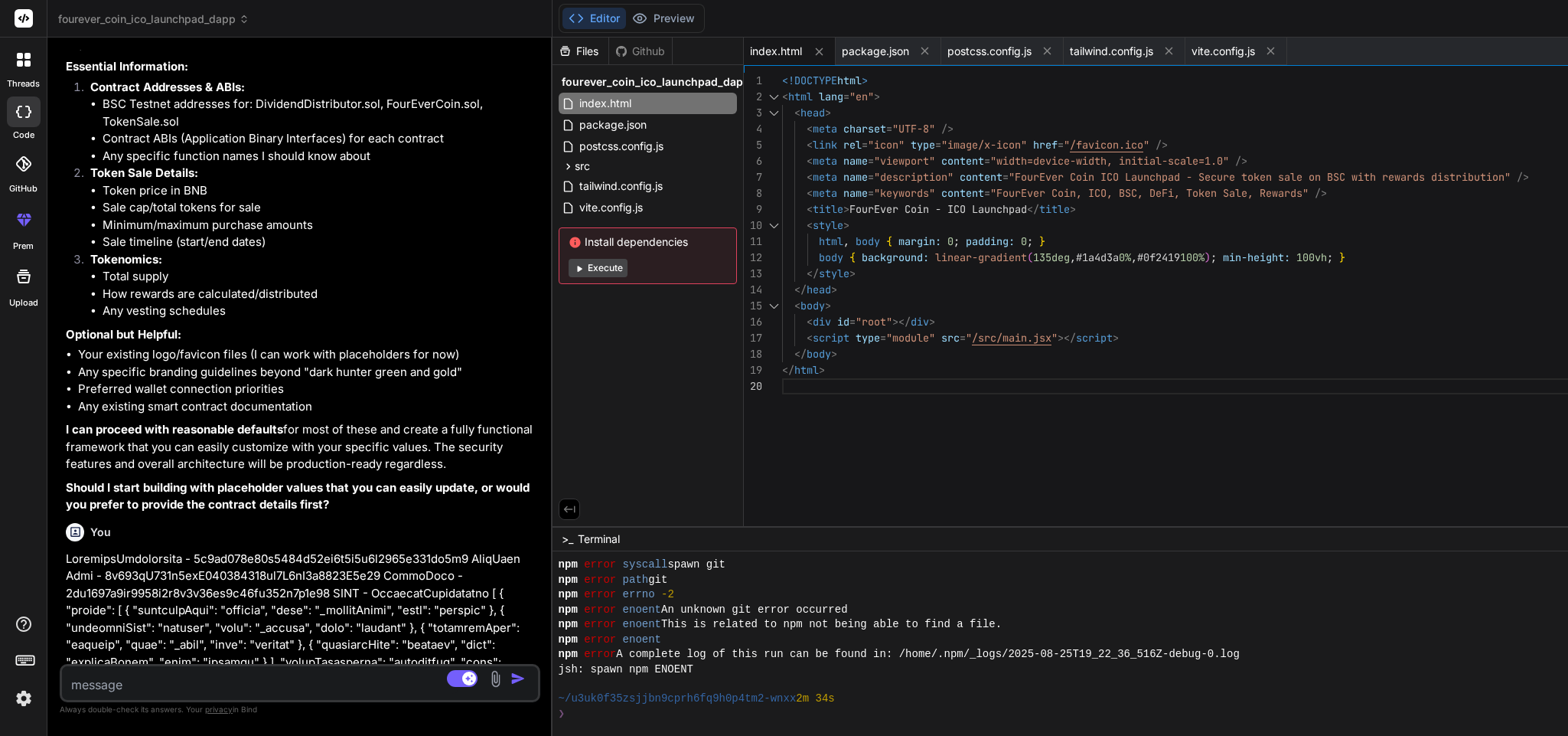
scroll to position [919, 0]
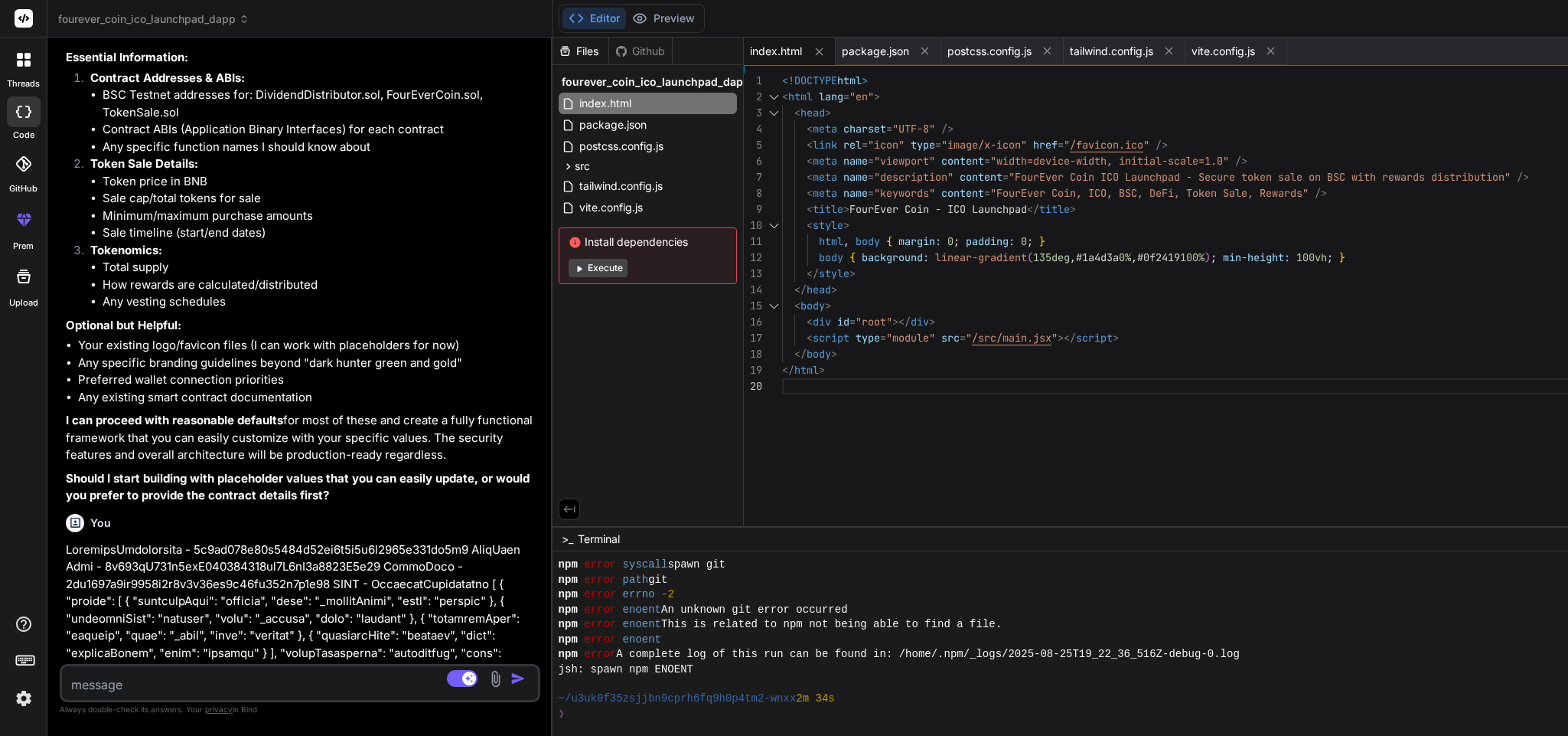
click at [26, 58] on icon at bounding box center [23, 60] width 14 height 14
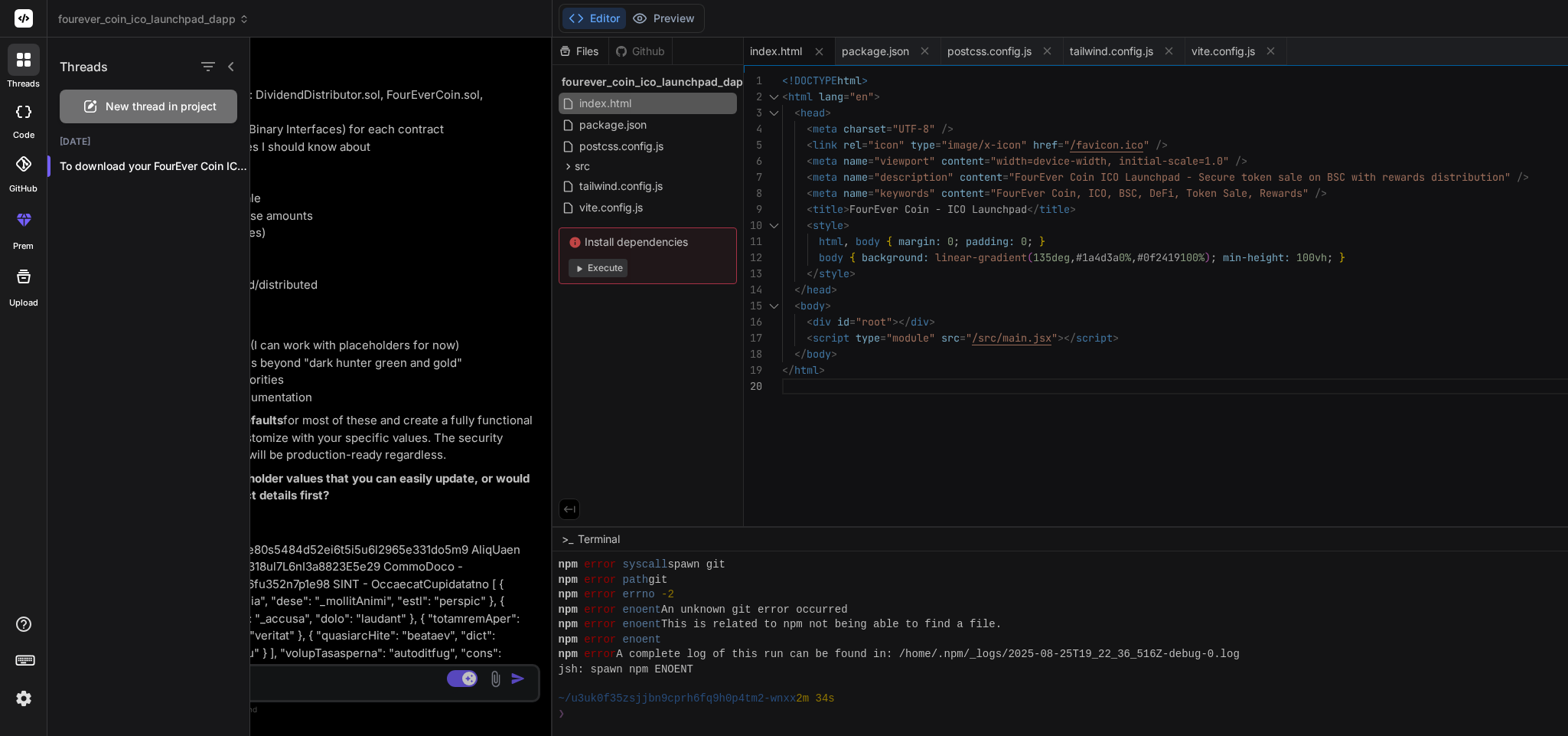
click at [24, 122] on div at bounding box center [23, 112] width 34 height 31
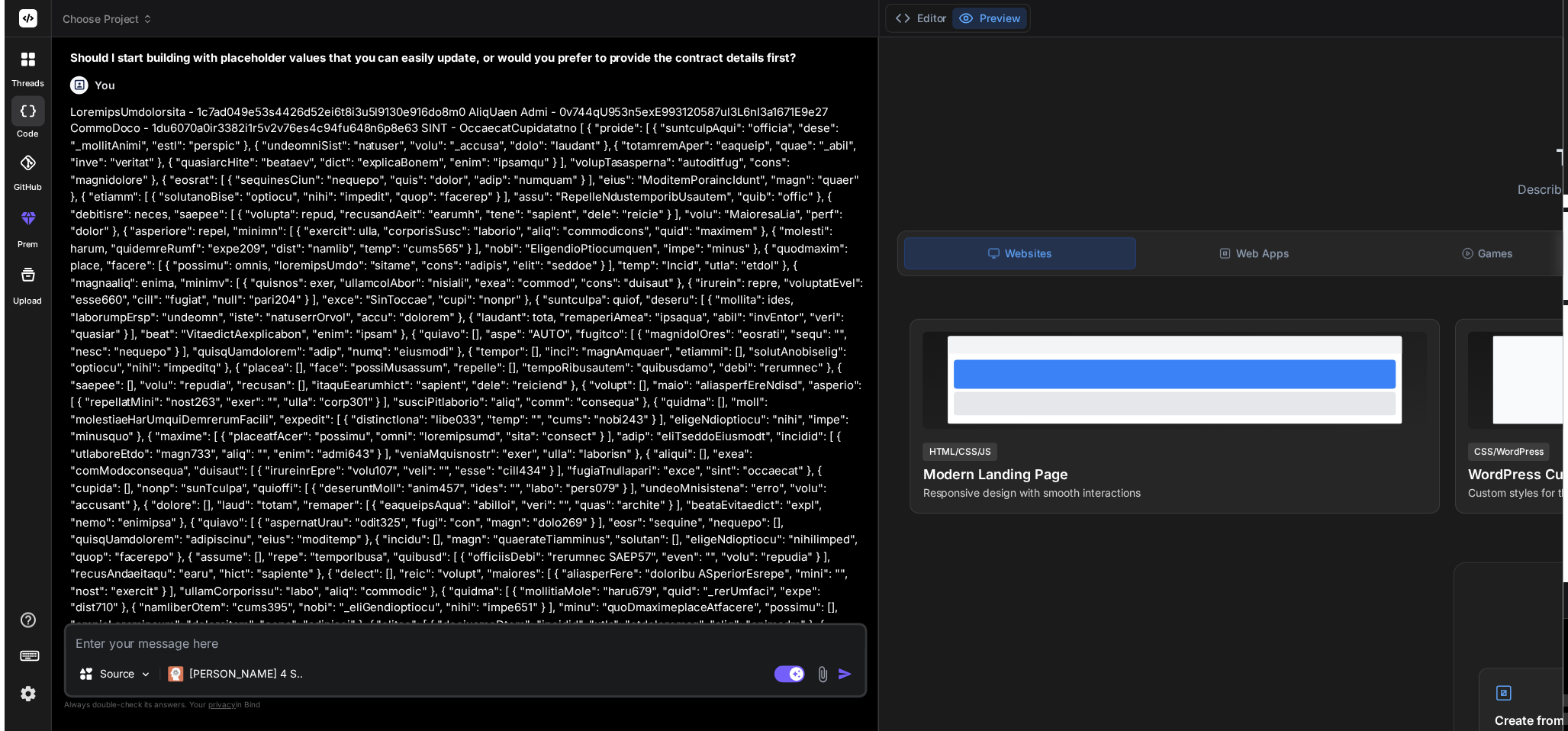
scroll to position [1234, 0]
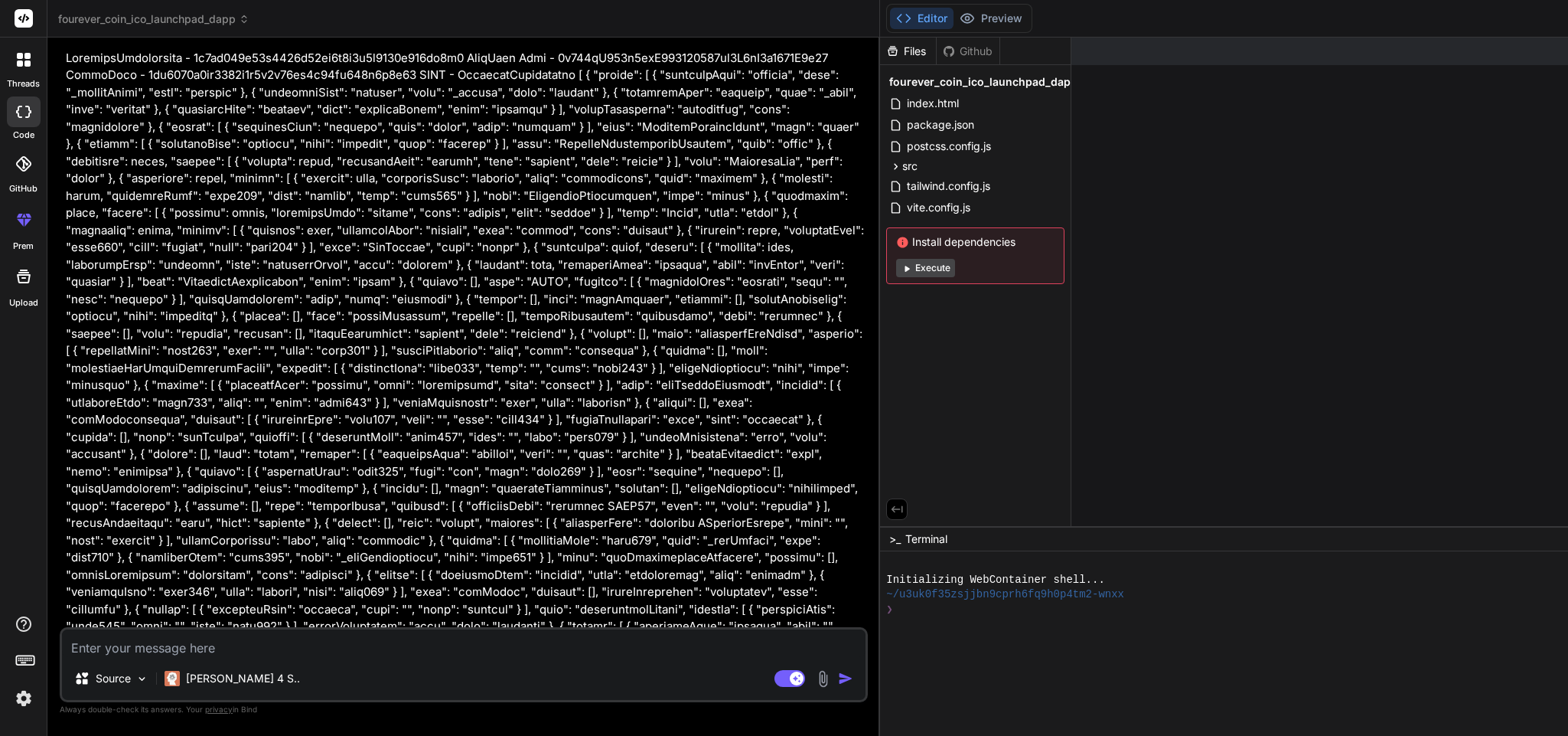
type textarea "x"
type textarea "th"
type textarea "x"
type textarea "the"
type textarea "x"
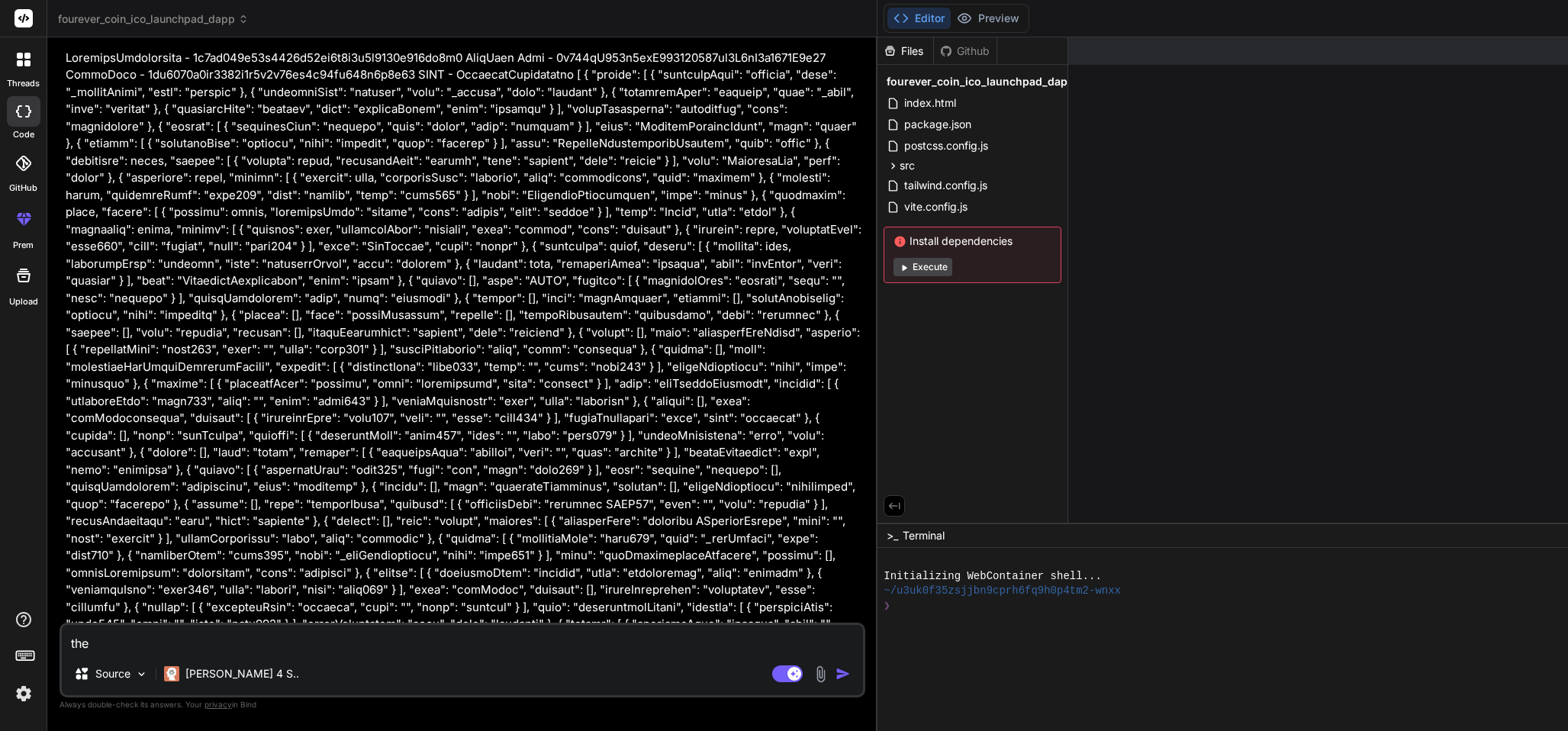
type textarea "the"
type textarea "x"
type textarea "the f"
type textarea "x"
type textarea "the fi"
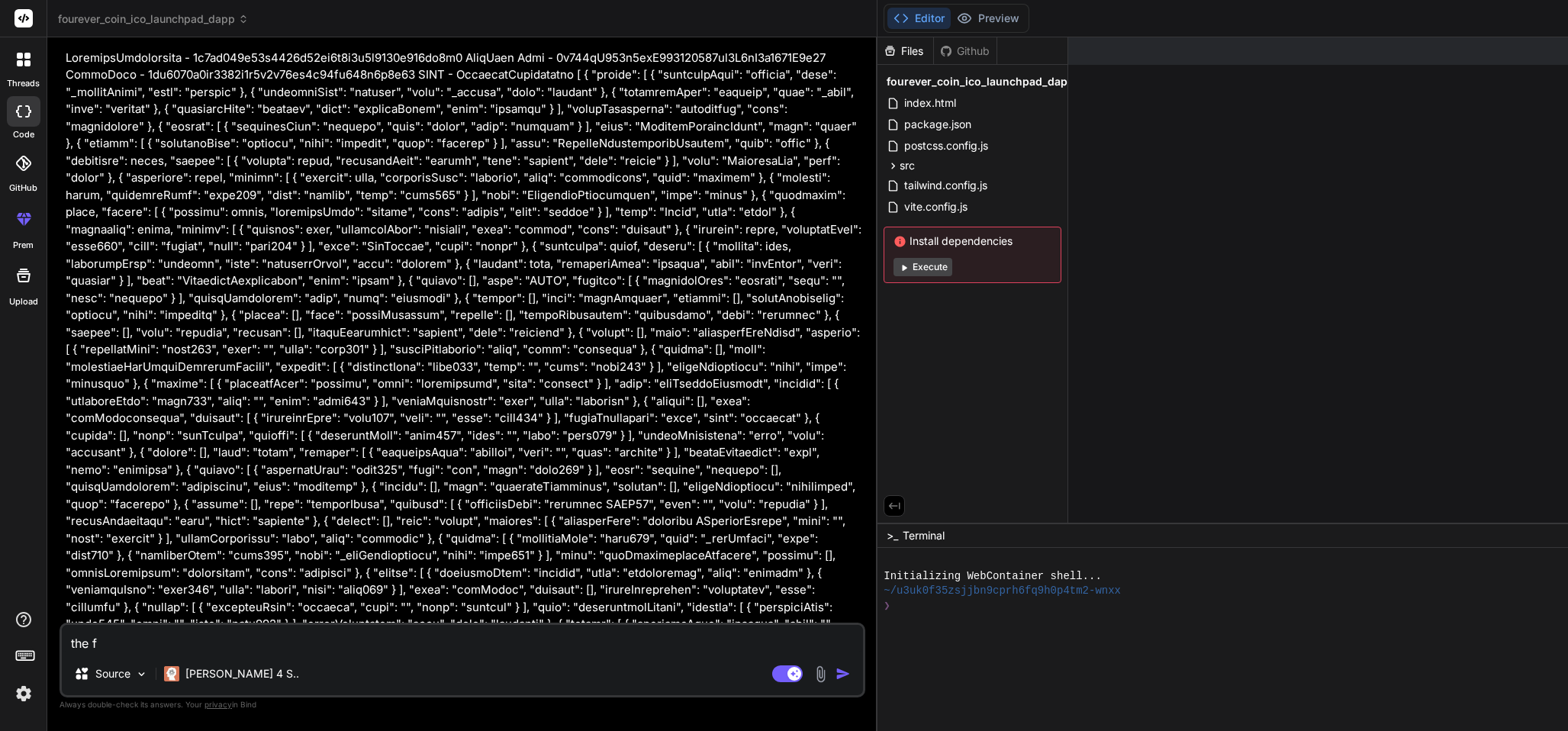
type textarea "x"
type textarea "the fil"
type textarea "x"
type textarea "the file"
type textarea "x"
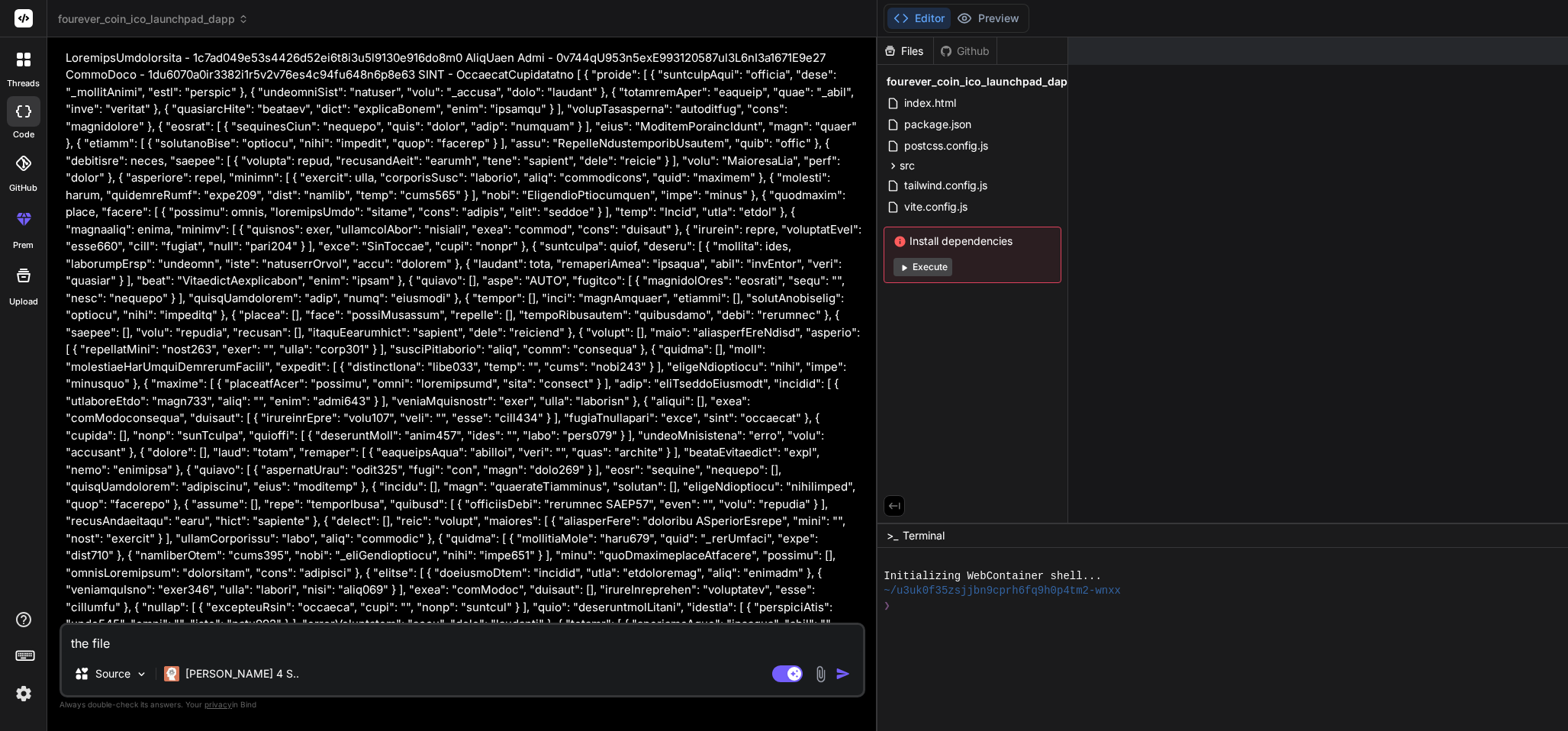
type textarea "the files"
type textarea "x"
type textarea "the files"
type textarea "x"
type textarea "the files t"
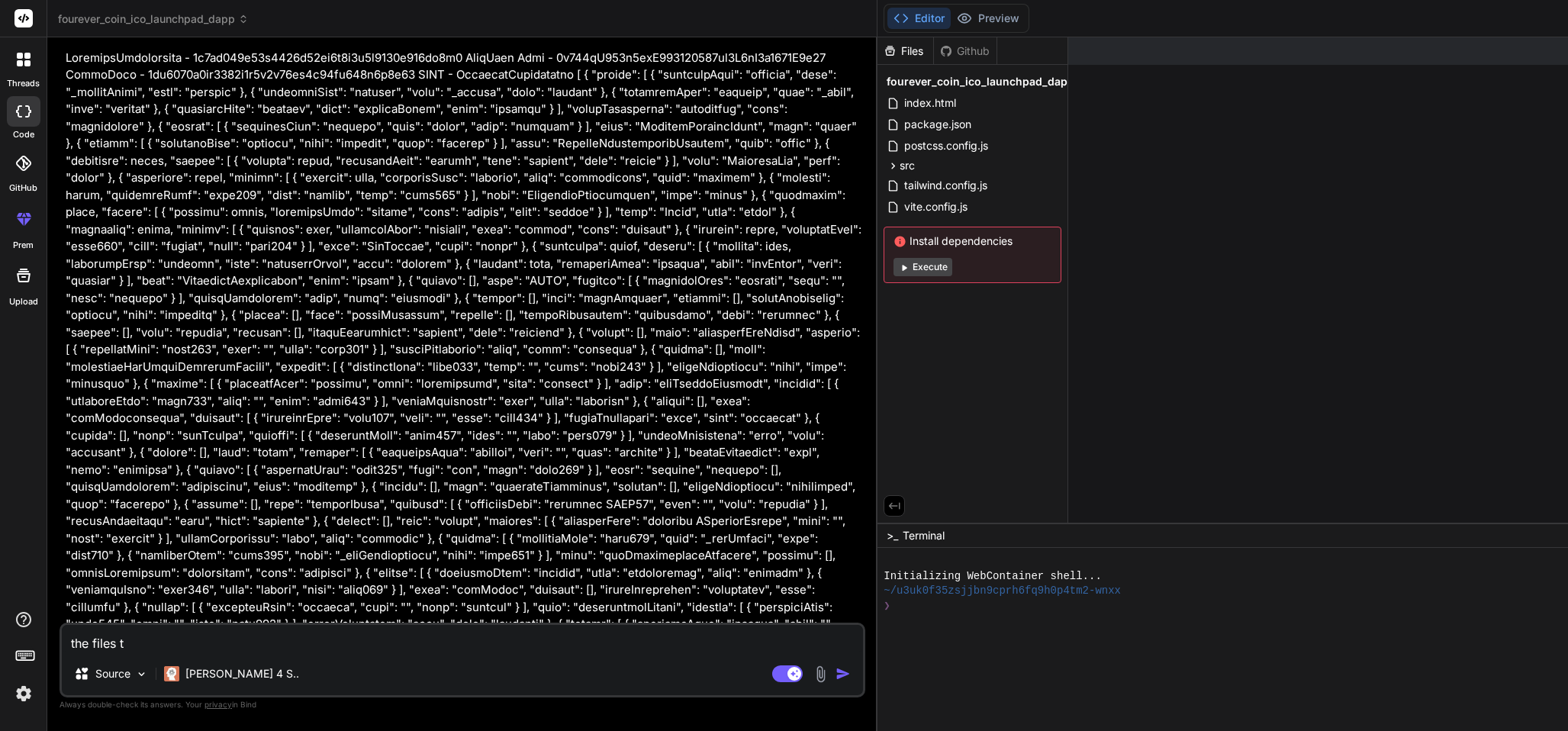
type textarea "x"
type textarea "the files th"
type textarea "x"
type textarea "the files tha"
type textarea "x"
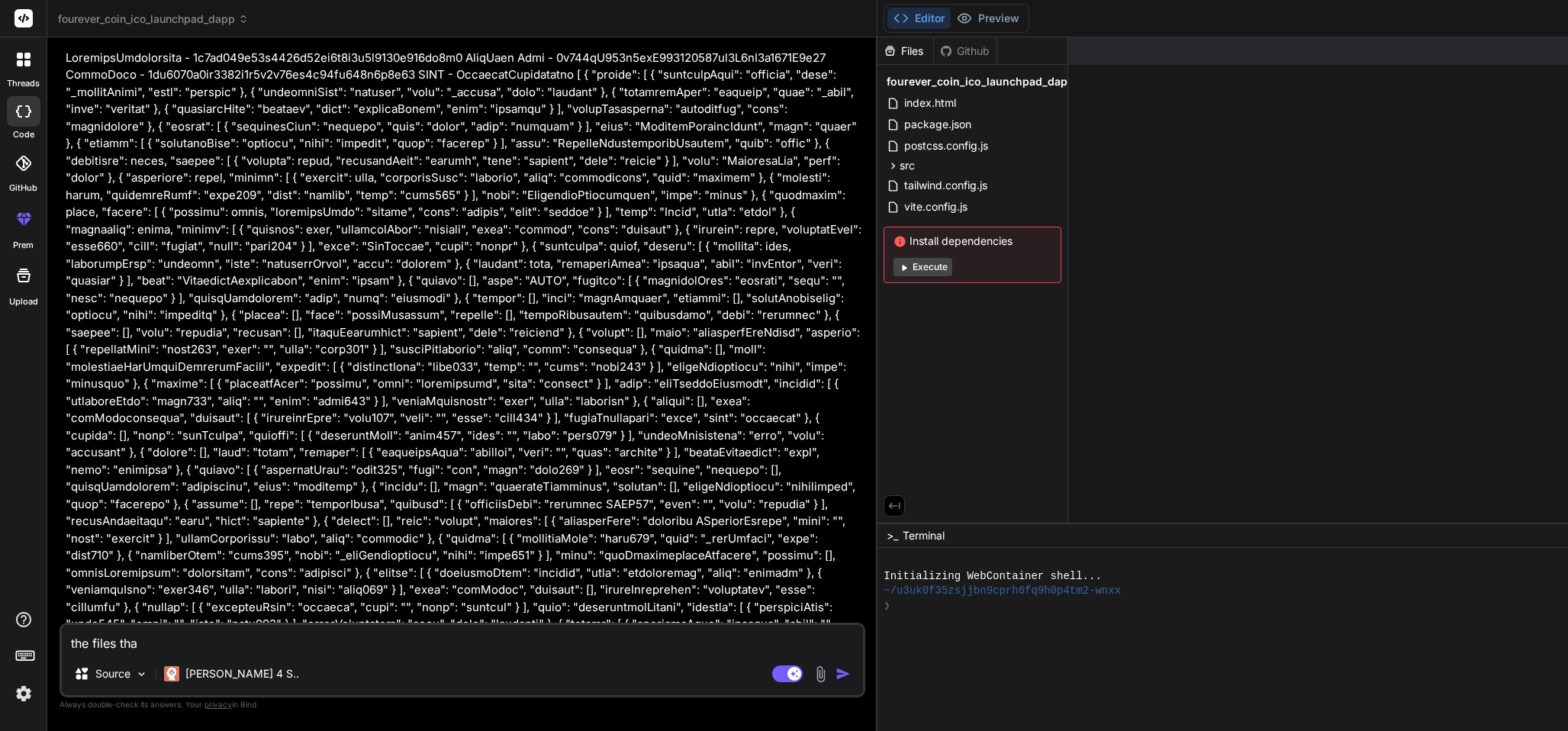
type textarea "the files that"
type textarea "x"
type textarea "the files that"
type textarea "x"
type textarea "the files that y"
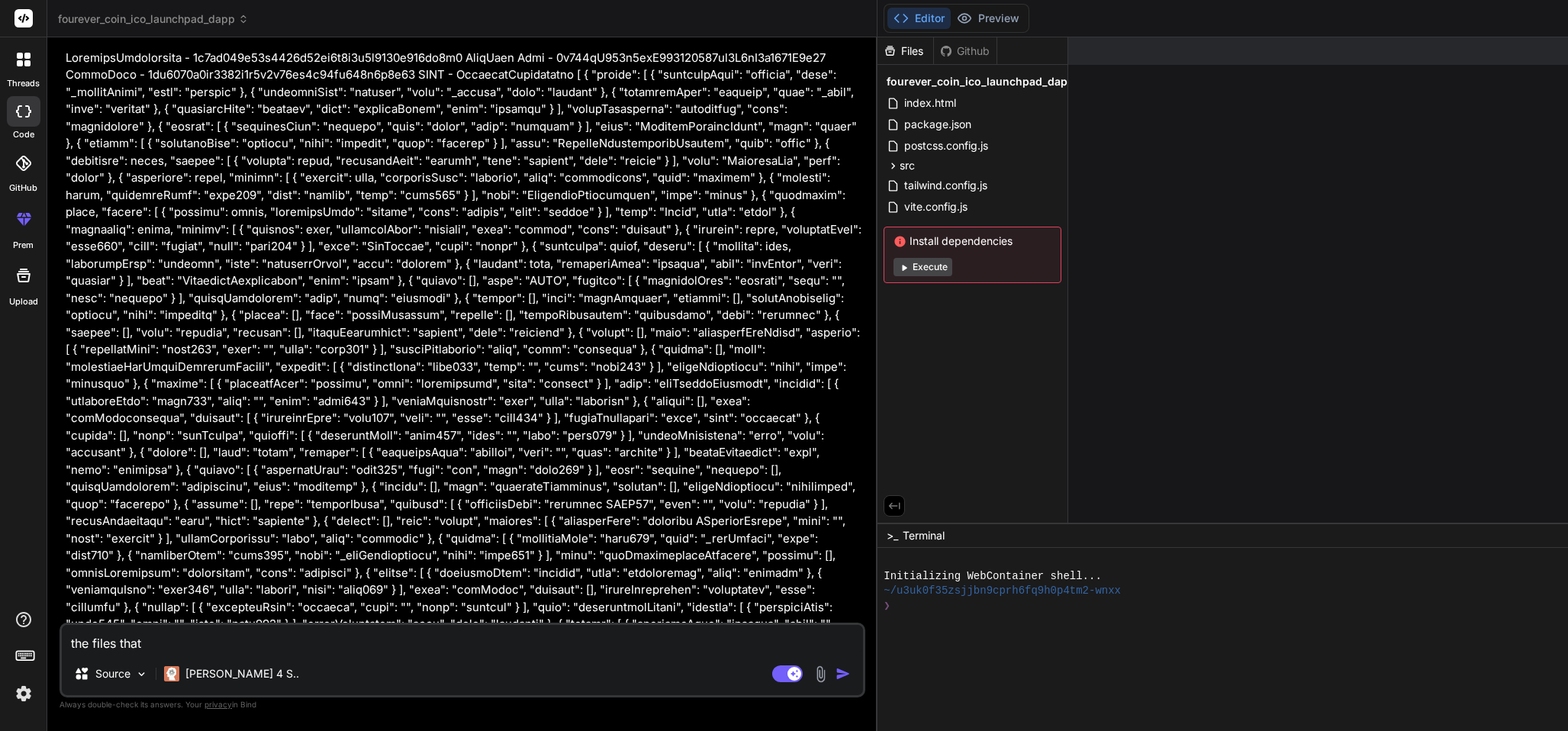
type textarea "x"
type textarea "the files that yo"
type textarea "x"
type textarea "the files that you"
type textarea "x"
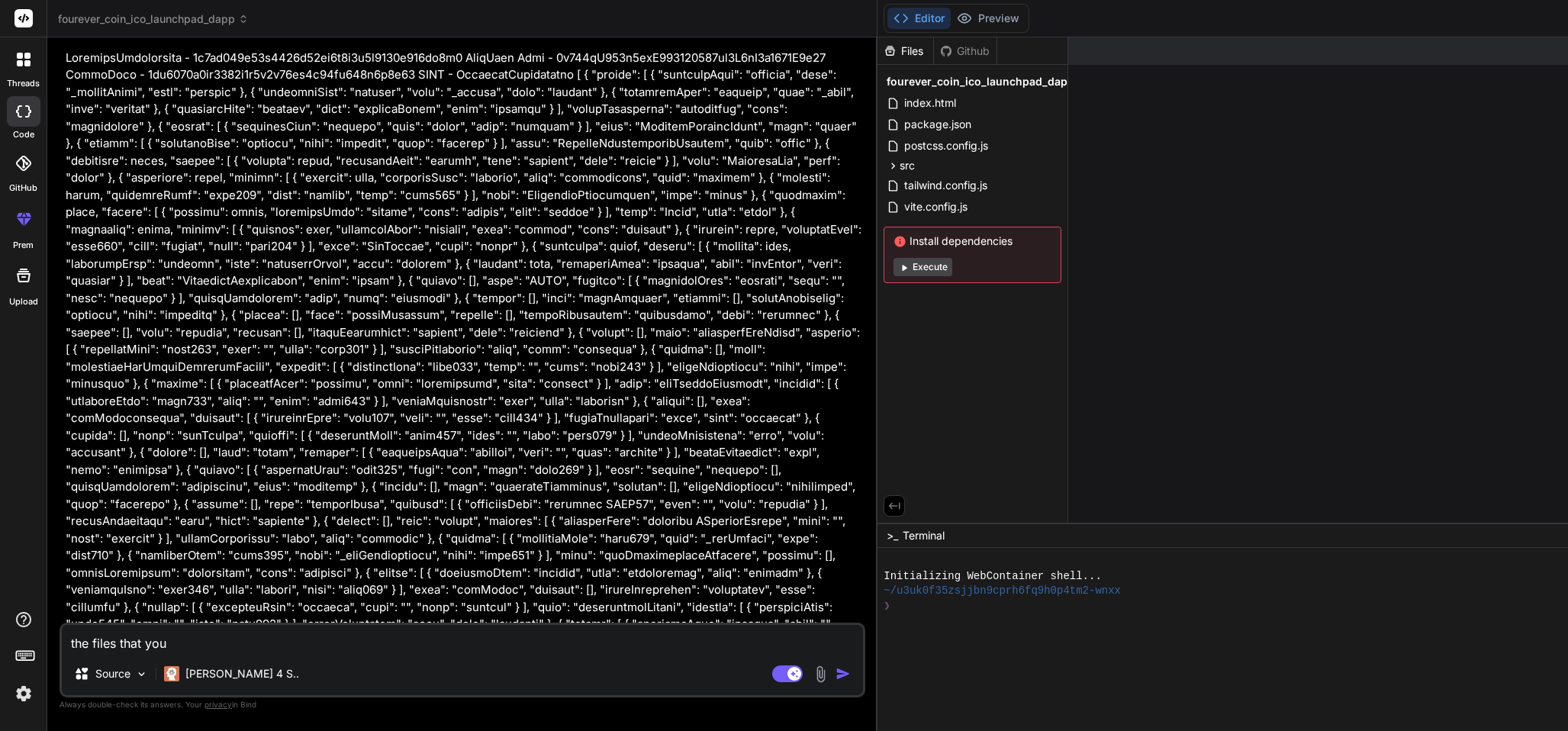
type textarea "the files that you"
type textarea "x"
type textarea "the files that you p"
type textarea "x"
type textarea "the files that you pr"
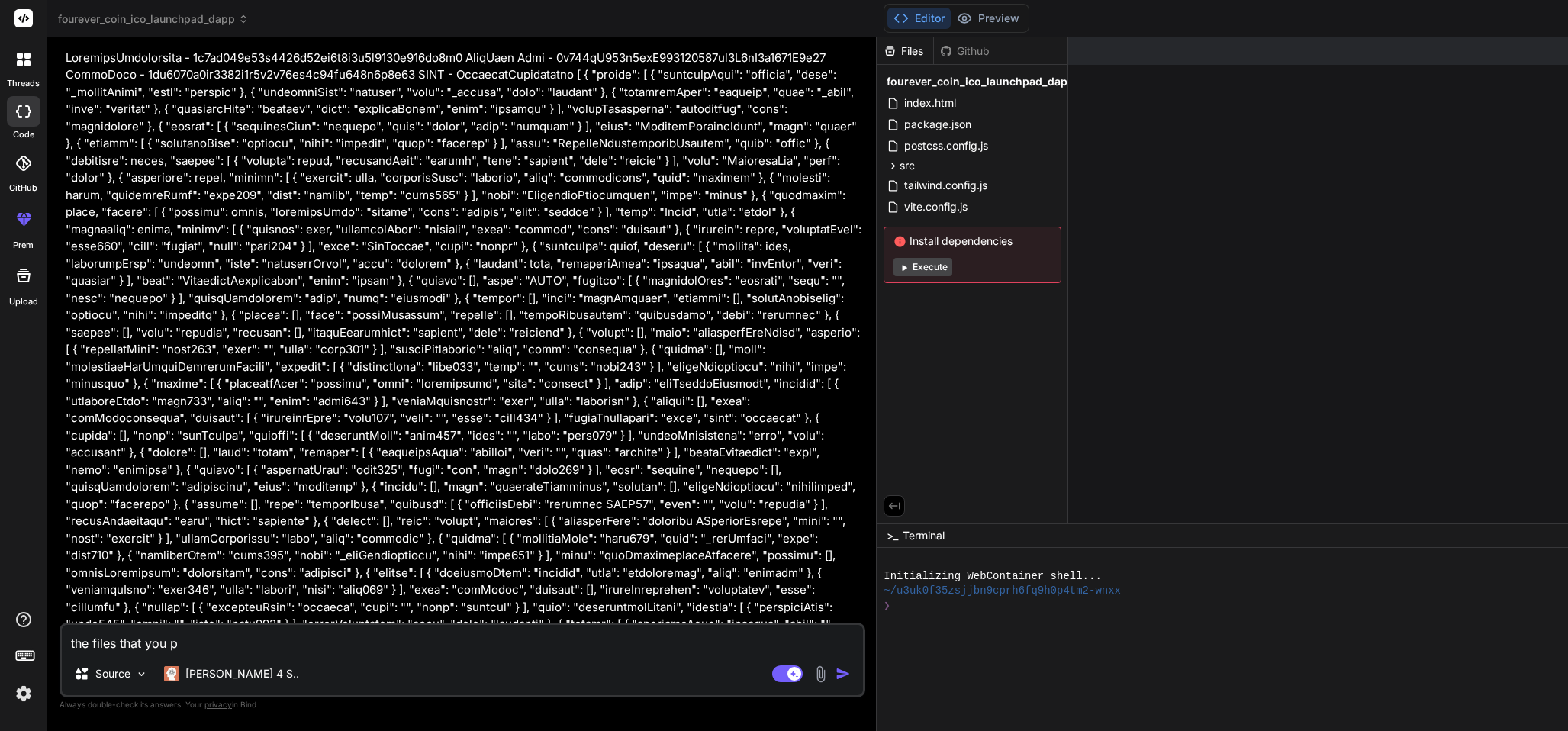
type textarea "x"
type textarea "the files that you pro"
type textarea "x"
type textarea "the files that you prov"
type textarea "x"
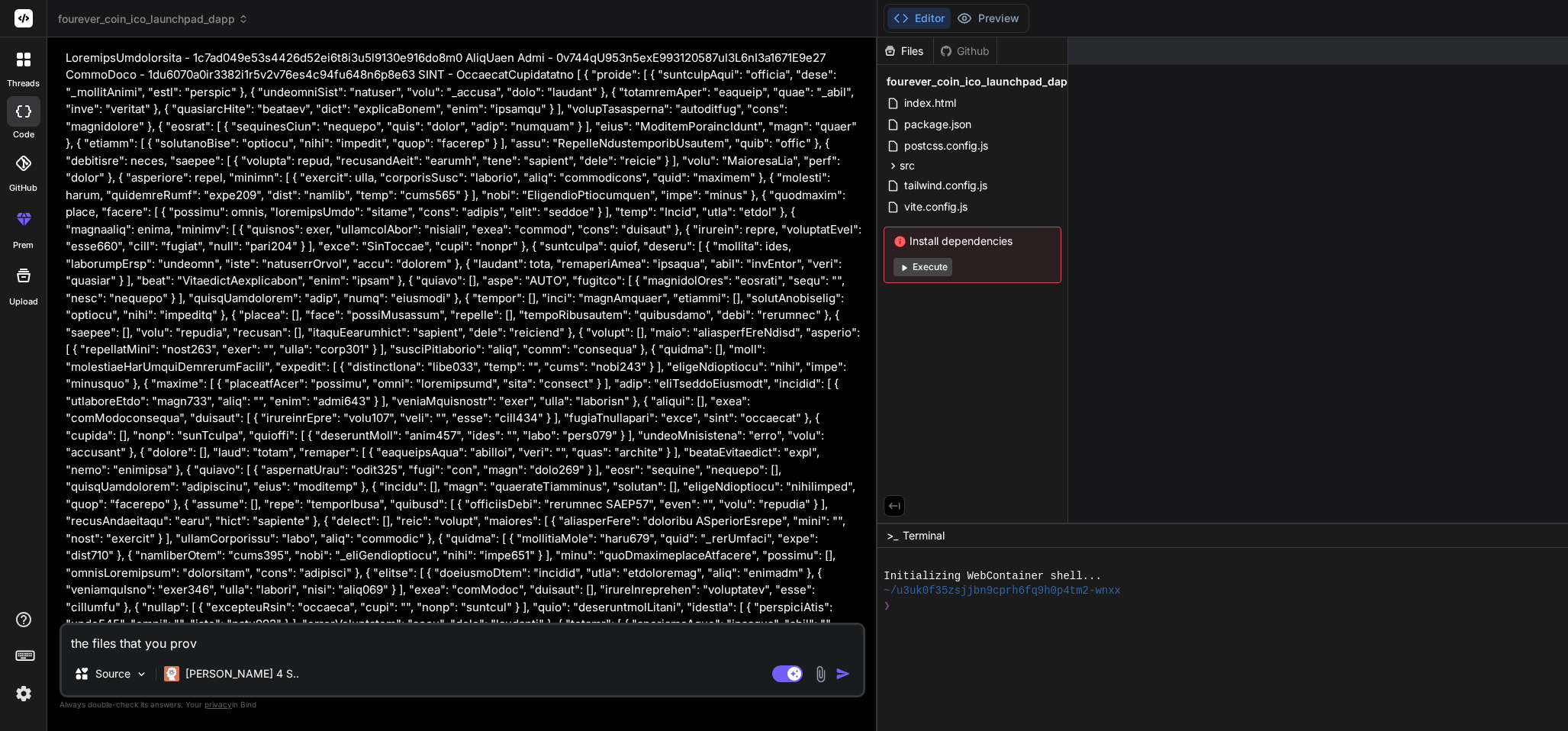
type textarea "the files that you provi"
type textarea "x"
type textarea "the files that you provid"
type textarea "x"
type textarea "the files that you provide"
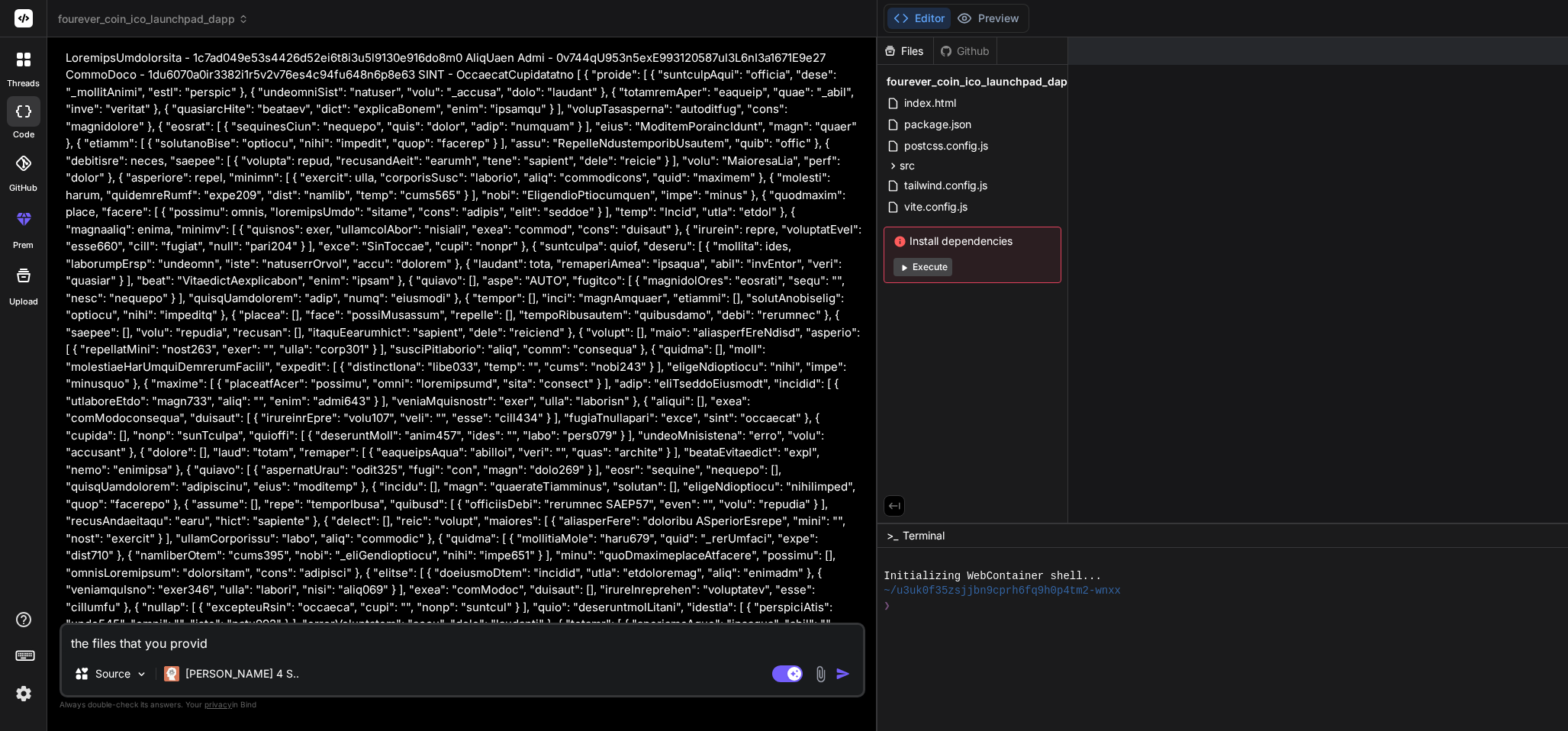
type textarea "x"
type textarea "the files that you provided"
type textarea "x"
type textarea "the files that you provided"
type textarea "x"
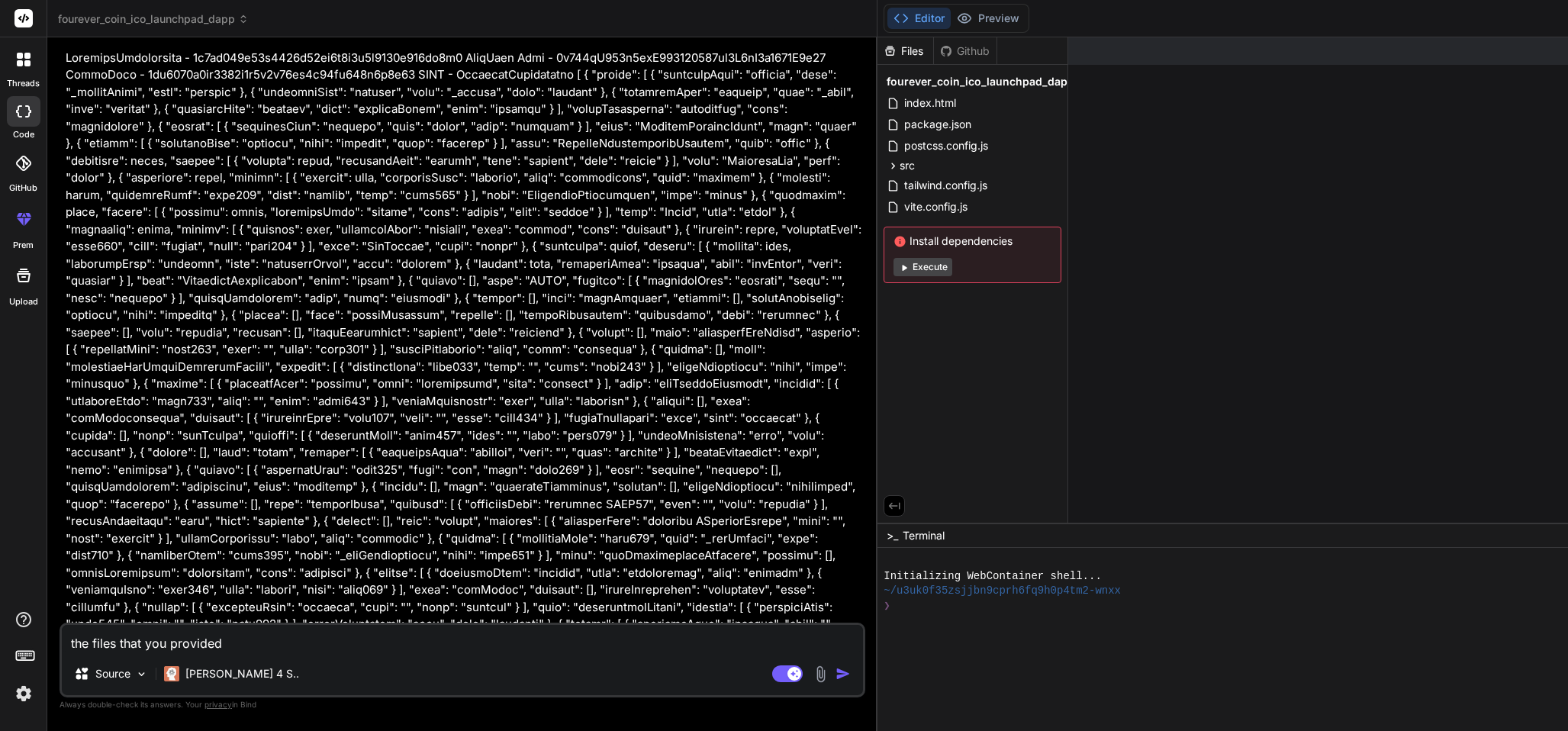
type textarea "the files that you provided"
type textarea "x"
type textarea "the files that you provided,"
type textarea "x"
type textarea "the files that you provided,"
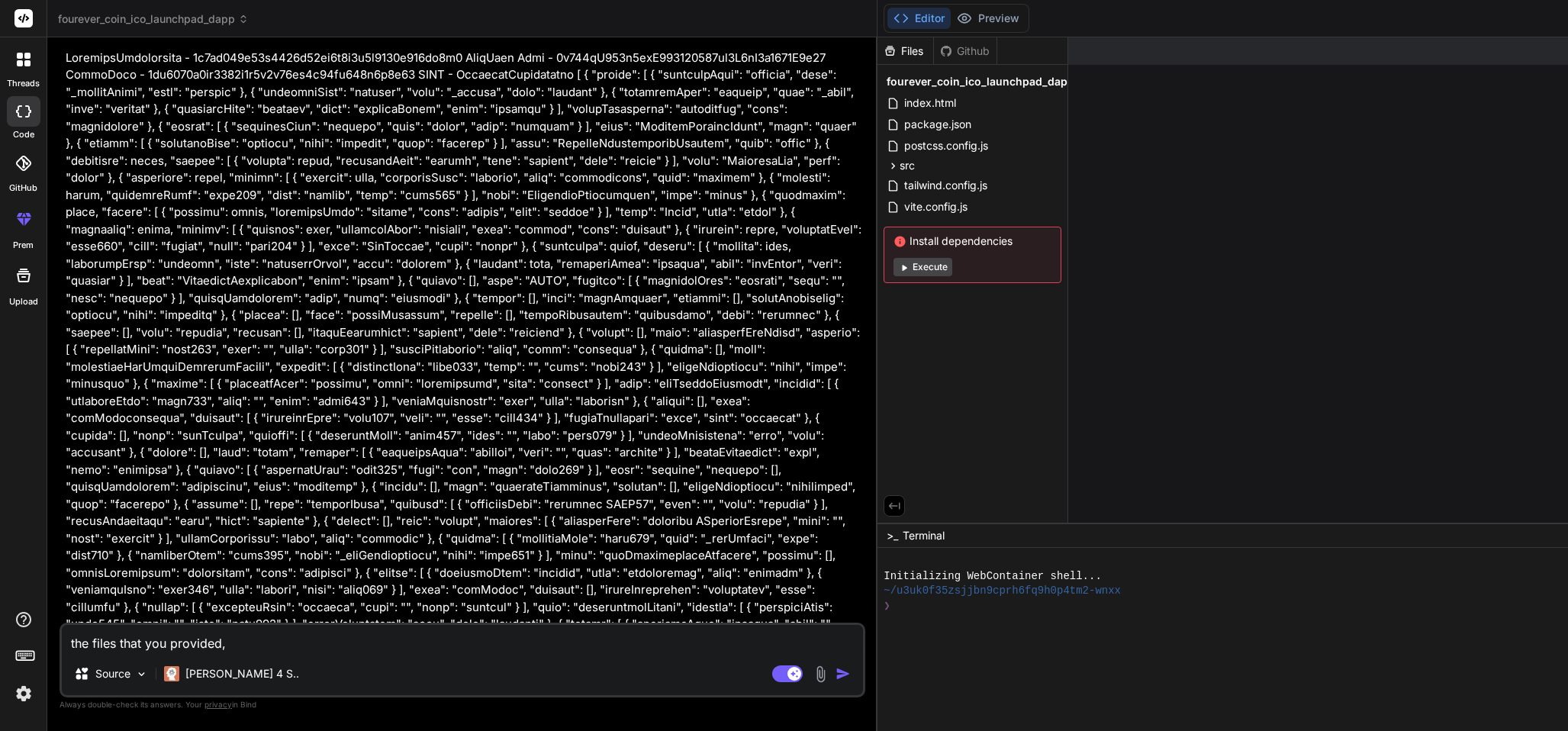
type textarea "x"
type textarea "the files that you provided, d"
type textarea "x"
type textarea "the files that you provided, do"
type textarea "x"
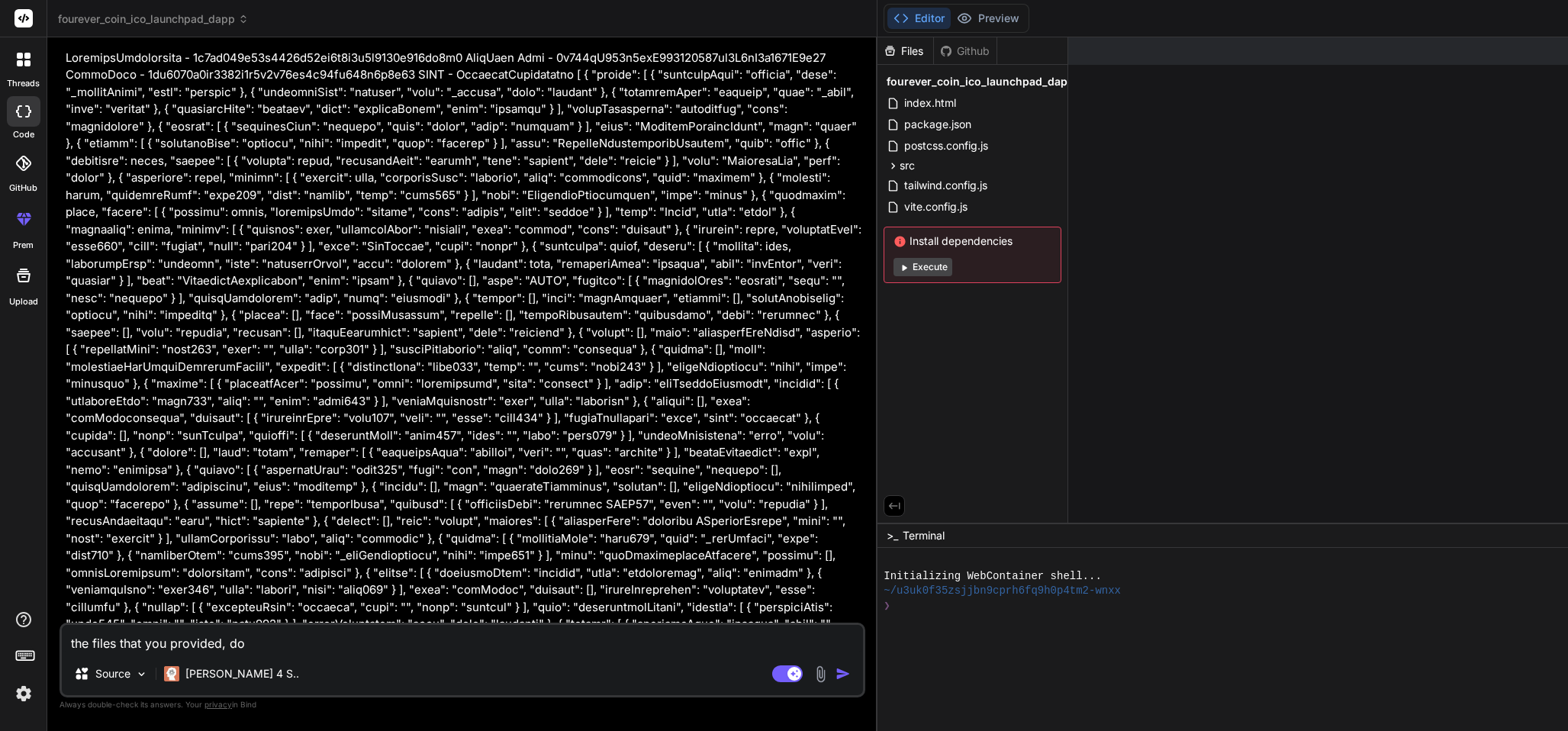
type textarea "the files that you provided, do"
type textarea "x"
type textarea "the files that you provided, do i"
type textarea "x"
type textarea "the files that you provided, do i"
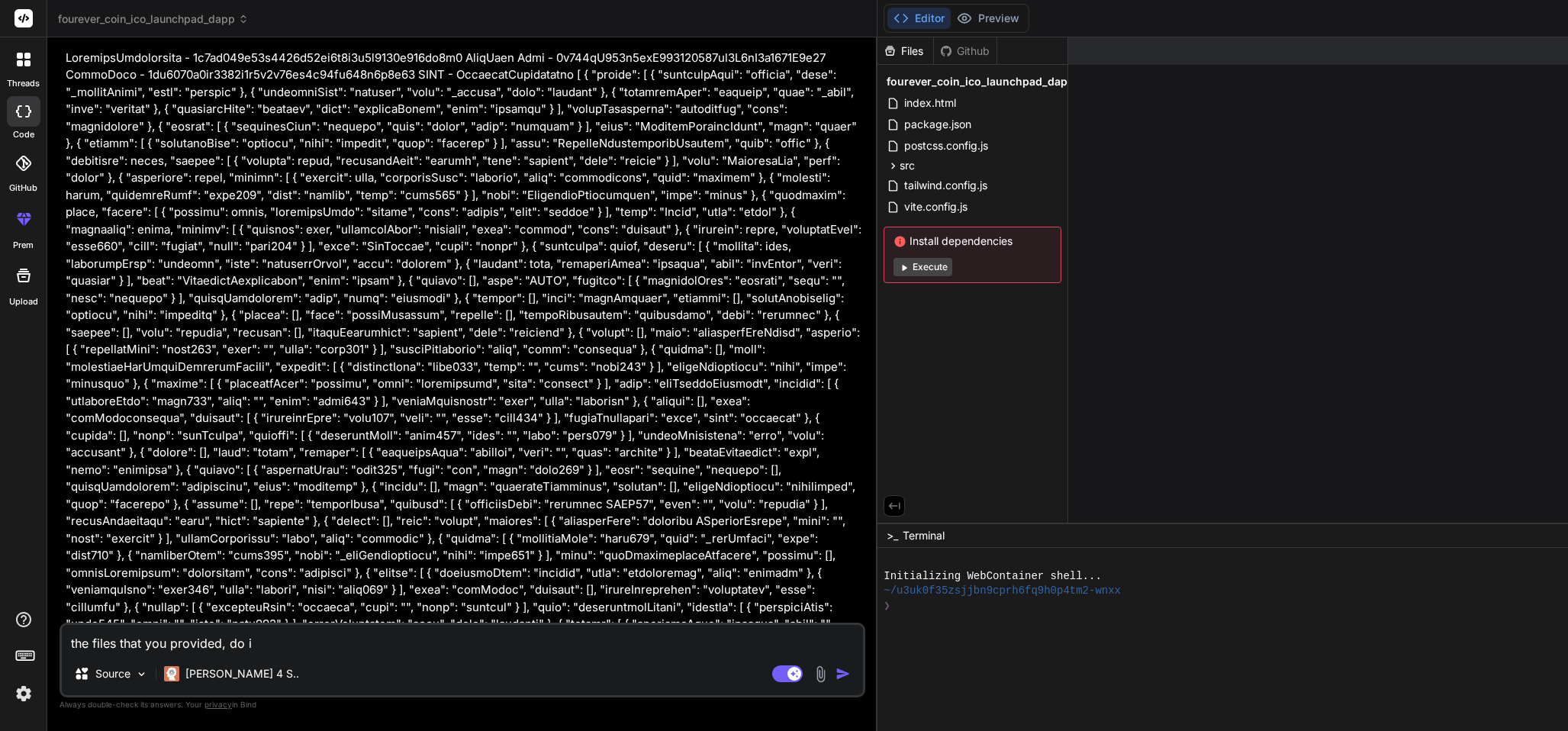
type textarea "x"
type textarea "the files that you provided, do i a"
type textarea "x"
type textarea "the files that you provided, do i ad"
type textarea "x"
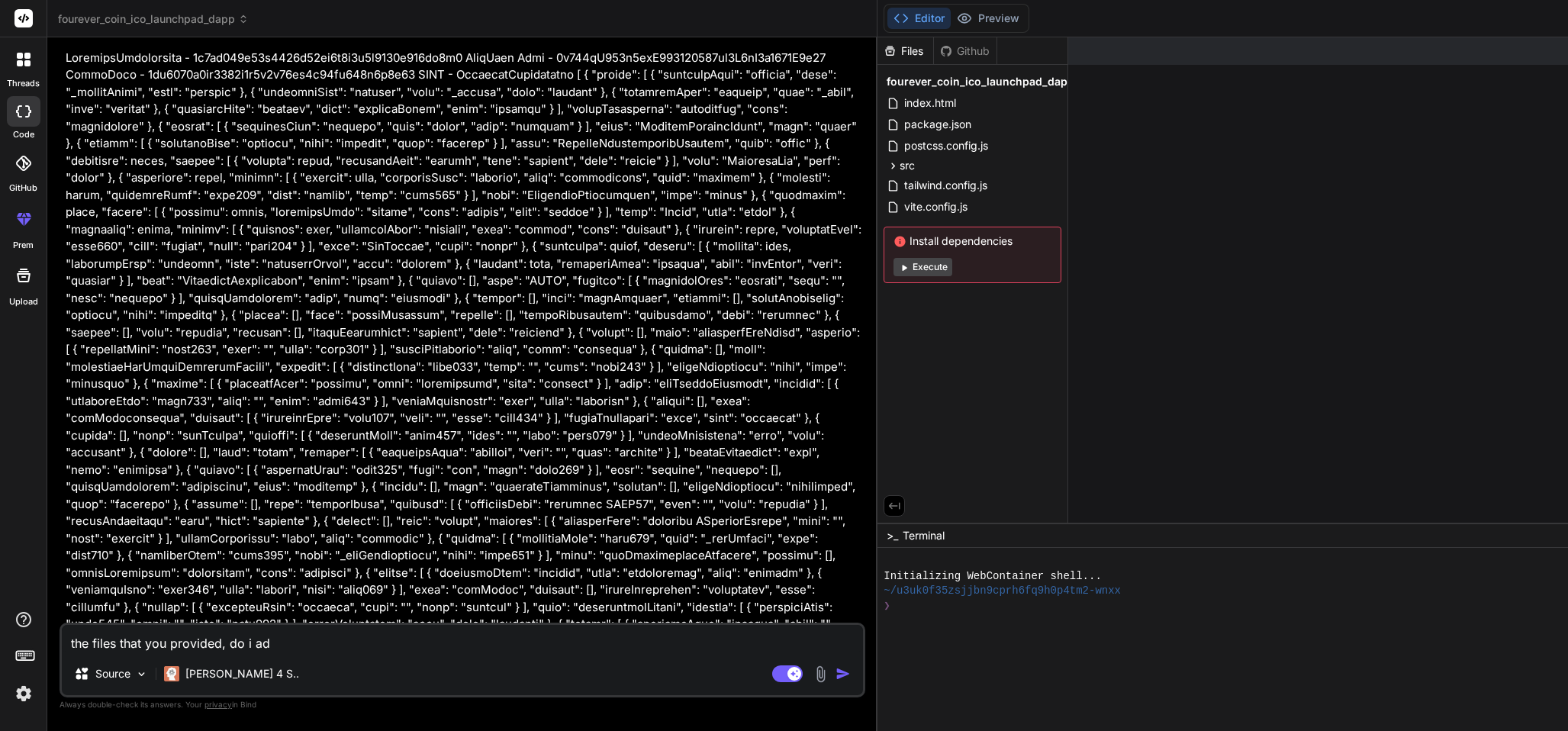
type textarea "the files that you provided, do i add"
type textarea "x"
type textarea "the files that you provided, do i add"
type textarea "x"
type textarea "the files that you provided, do i add t"
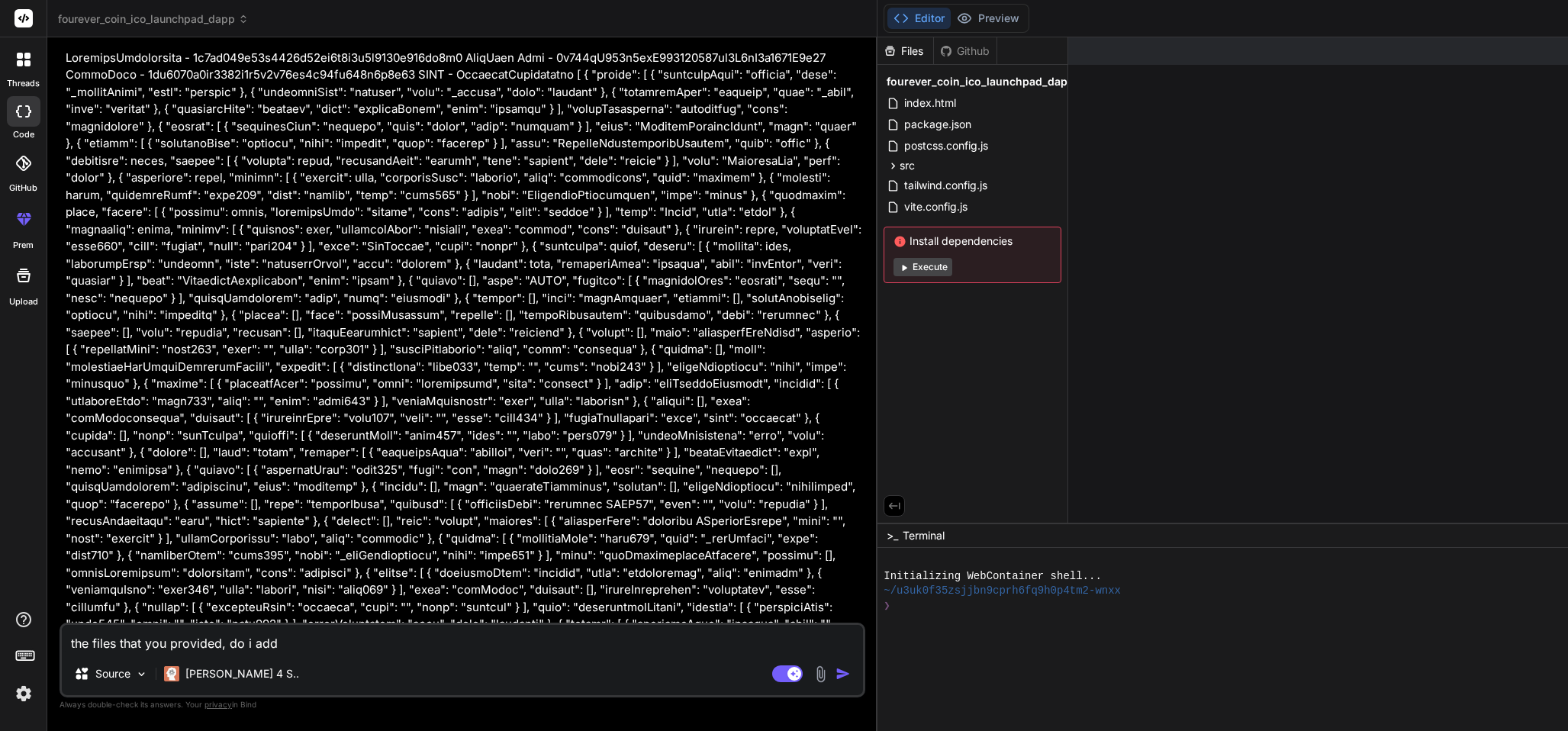
type textarea "x"
type textarea "the files that you provided, do i add th"
type textarea "x"
type textarea "the files that you provided, do i add the"
type textarea "x"
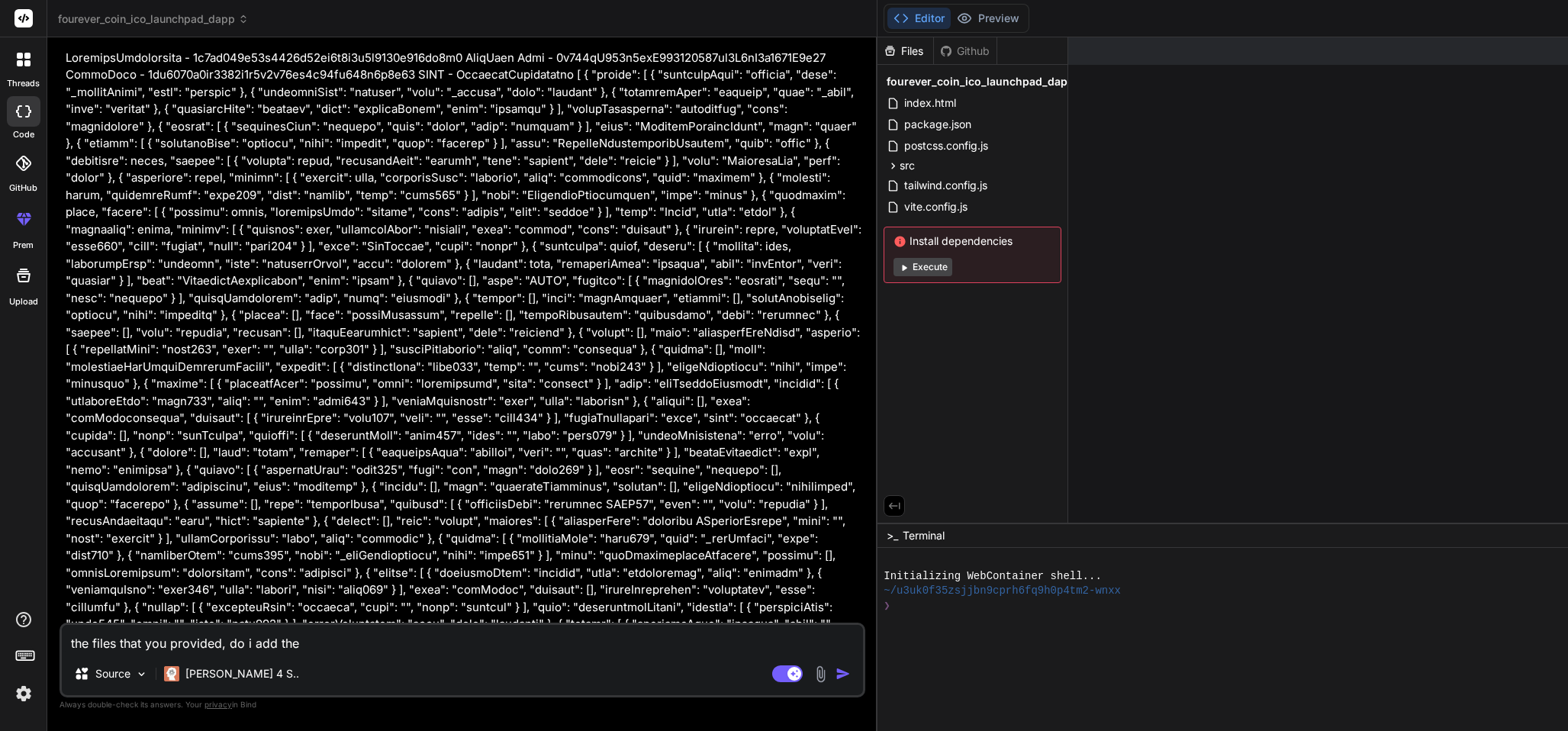
type textarea "the files that you provided, do i add them"
type textarea "x"
type textarea "the files that you provided, do i add them"
type textarea "x"
type textarea "the files that you provided, do i add them t"
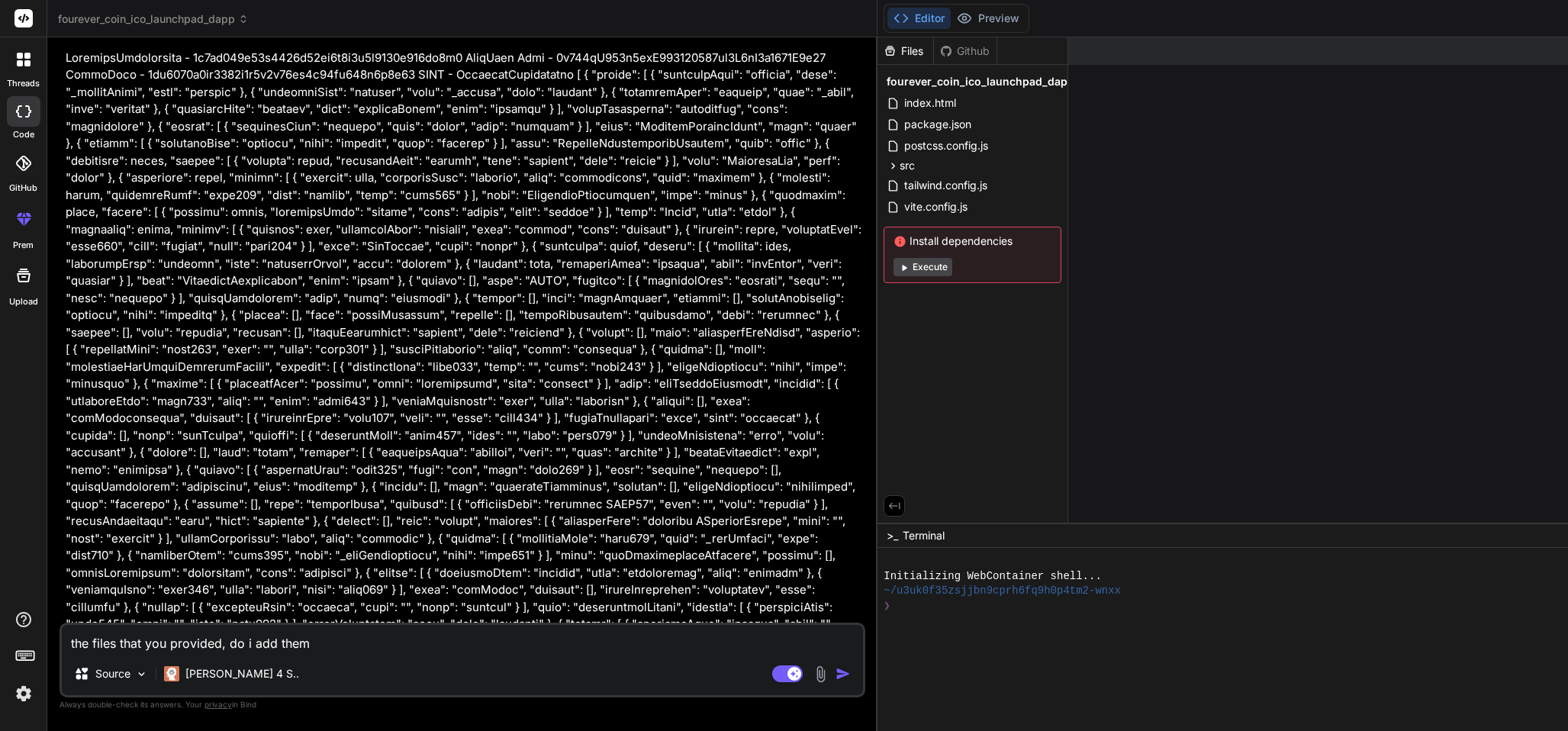
type textarea "x"
type textarea "the files that you provided, do i add them to"
type textarea "x"
type textarea "the files that you provided, do i add them to"
type textarea "x"
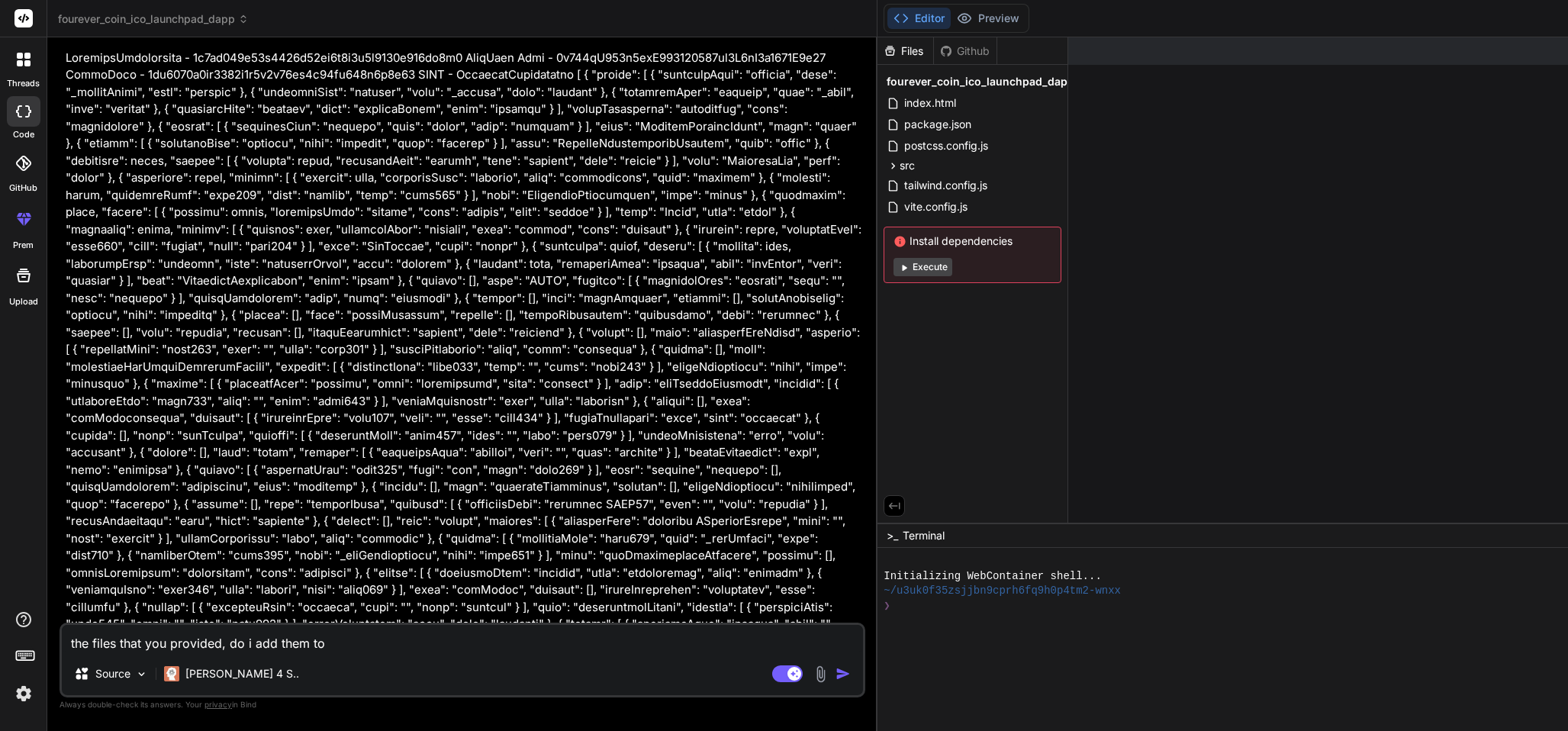
type textarea "the files that you provided, do i add them to w"
type textarea "x"
type textarea "the files that you provided, do i add them to wh"
type textarea "x"
type textarea "the files that you provided, do i add them to wha"
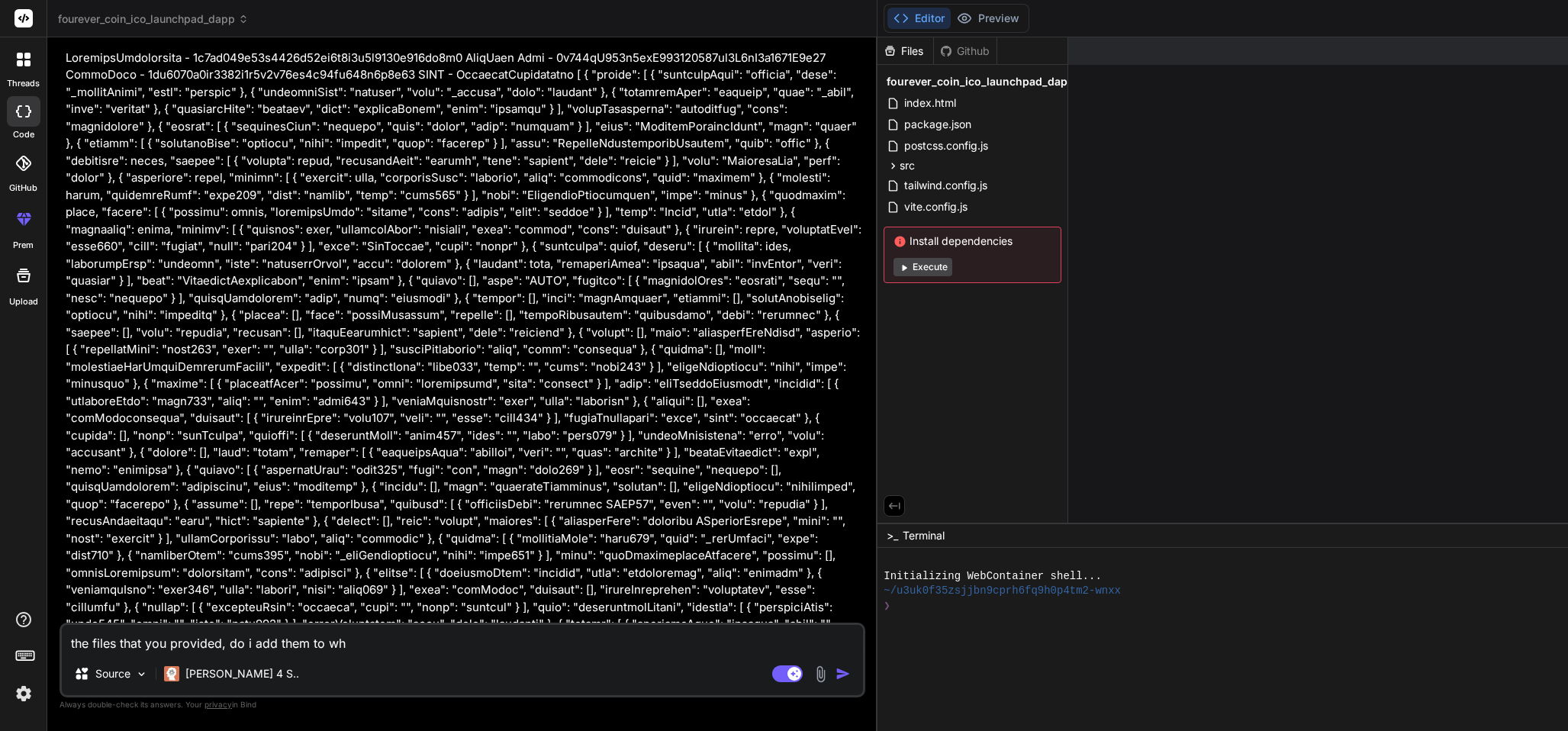
type textarea "x"
type textarea "the files that you provided, do i add them to what"
type textarea "x"
type textarea "the files that you provided, do i add them to what"
type textarea "x"
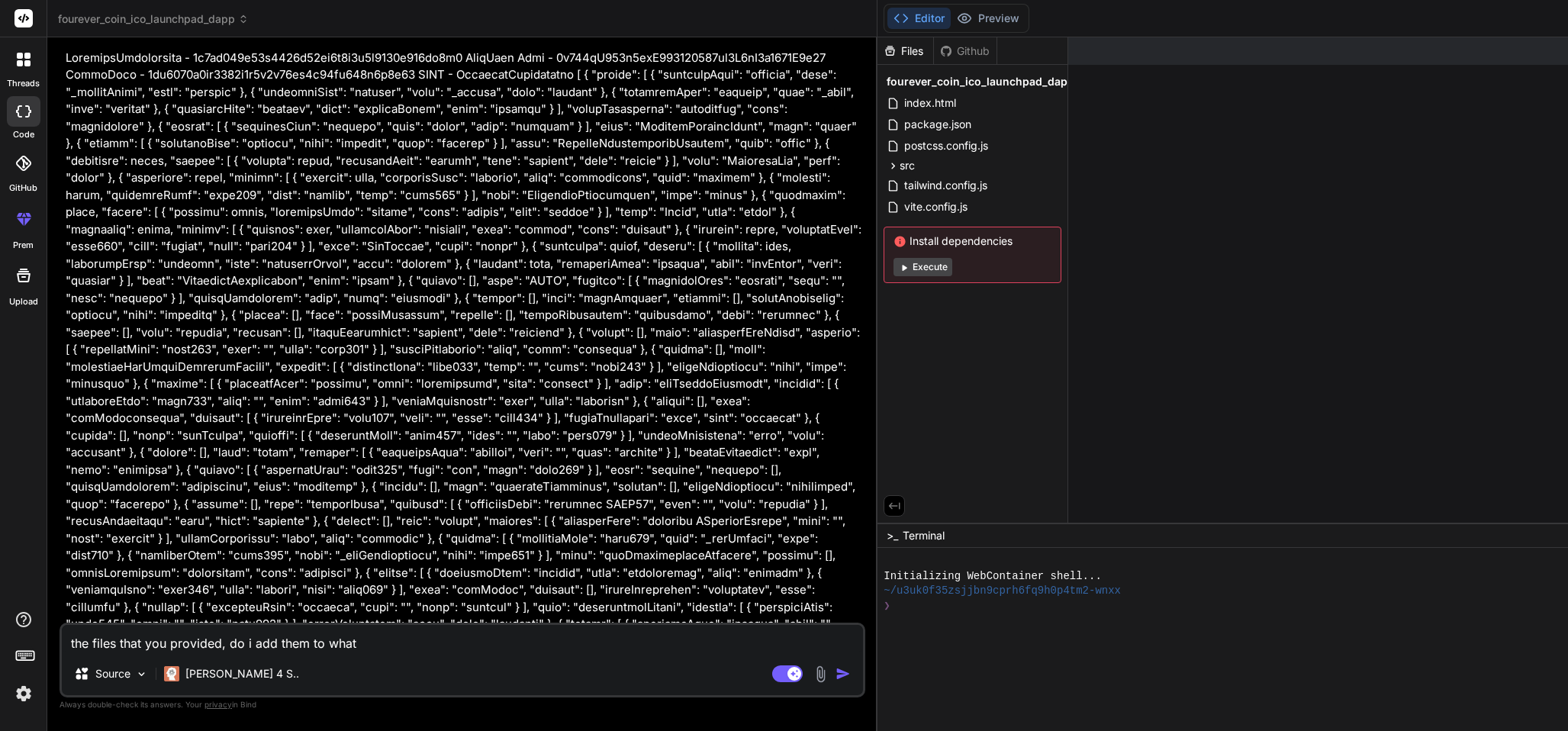
type textarea "the files that you provided, do i add them to what i"
type textarea "x"
type textarea "the files that you provided, do i add them to what i"
type textarea "x"
type textarea "the files that you provided, do i add them to what i a"
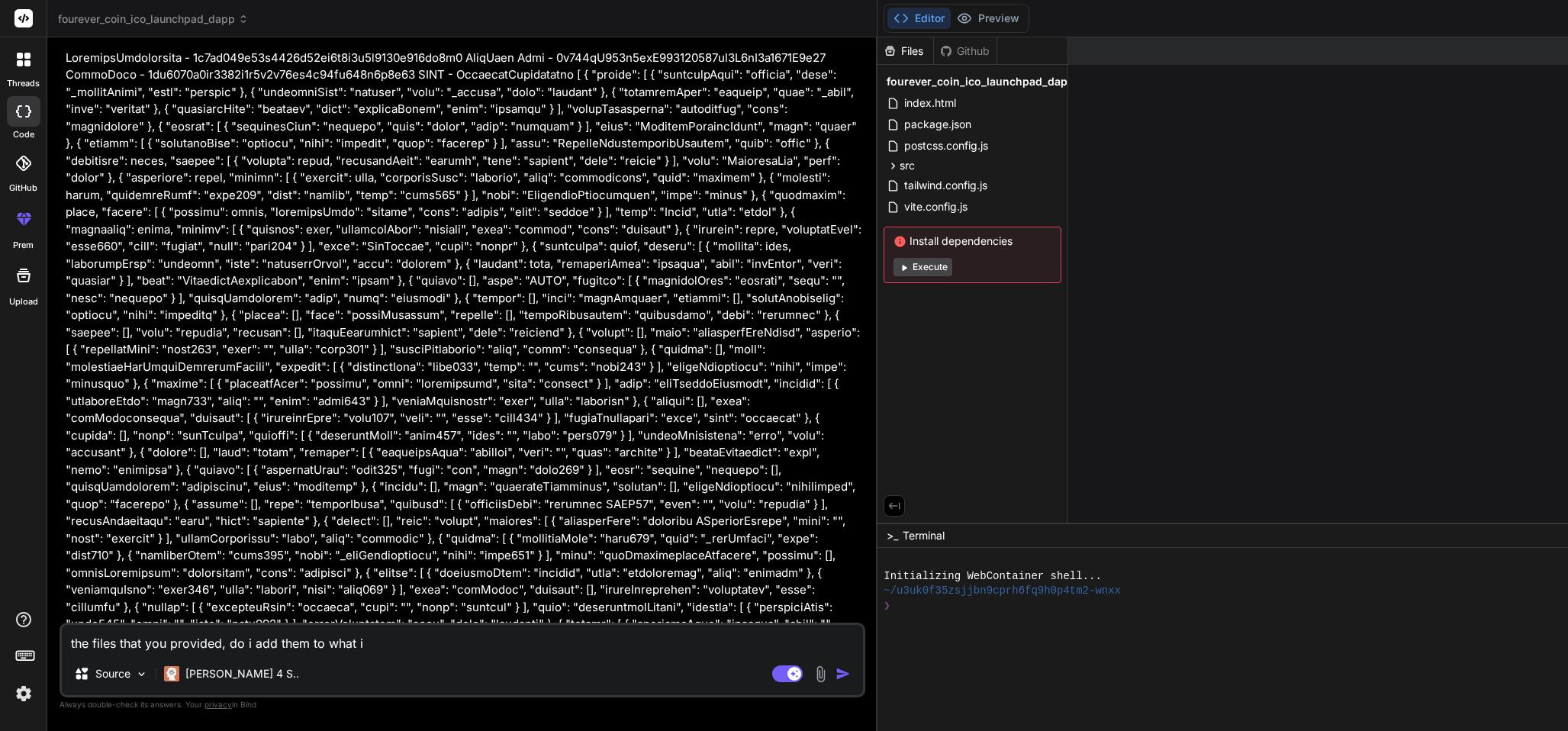
type textarea "x"
type textarea "the files that you provided, do i add them to what i al"
type textarea "x"
type textarea "the files that you provided, do i add them to what i alr"
type textarea "x"
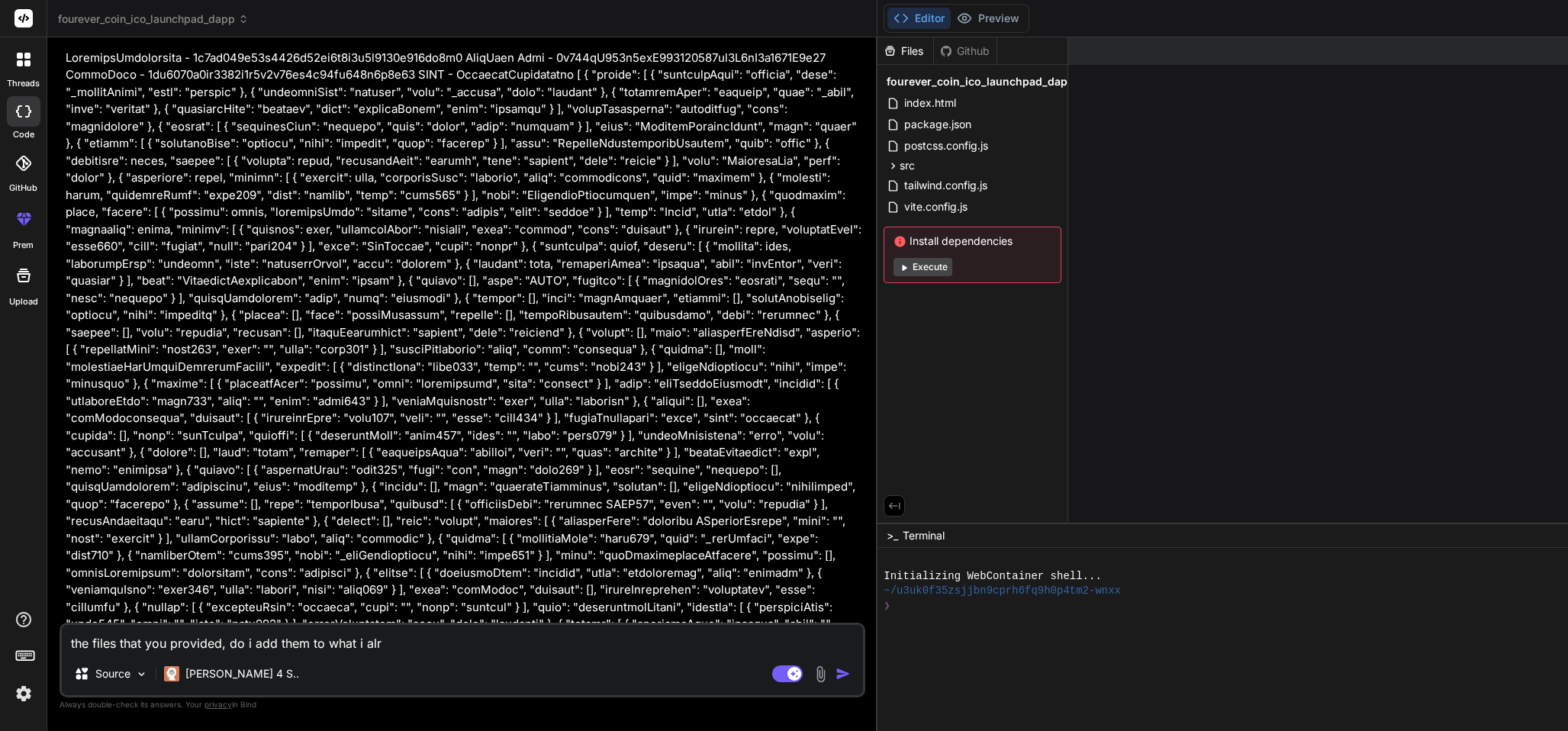
type textarea "the files that you provided, do i add them to what i alre"
type textarea "x"
type textarea "the files that you provided, do i add them to what i alrea"
type textarea "x"
type textarea "the files that you provided, do i add them to what i alread"
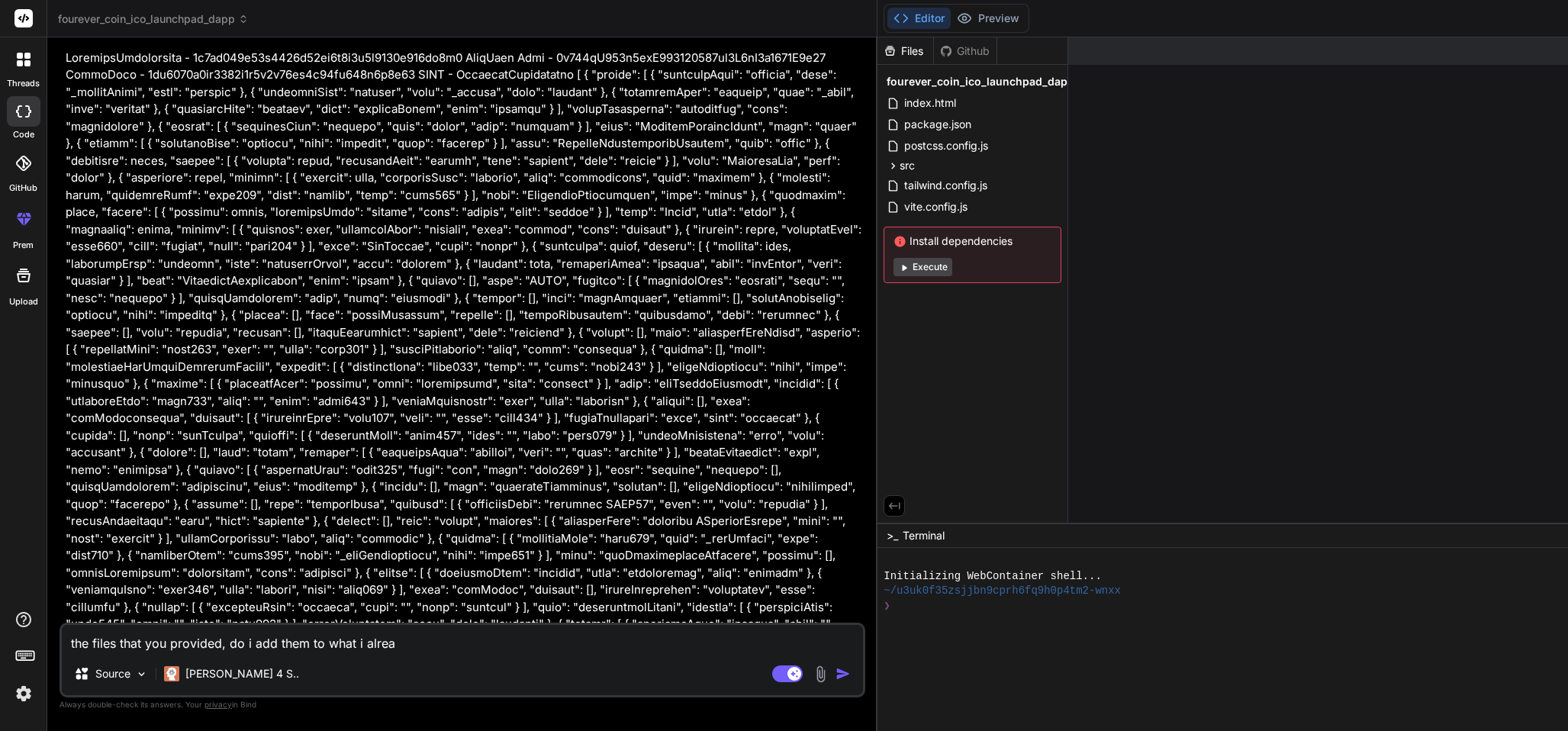
type textarea "x"
type textarea "the files that you provided, do i add them to what i already"
type textarea "x"
type textarea "the files that you provided, do i add them to what i already"
type textarea "x"
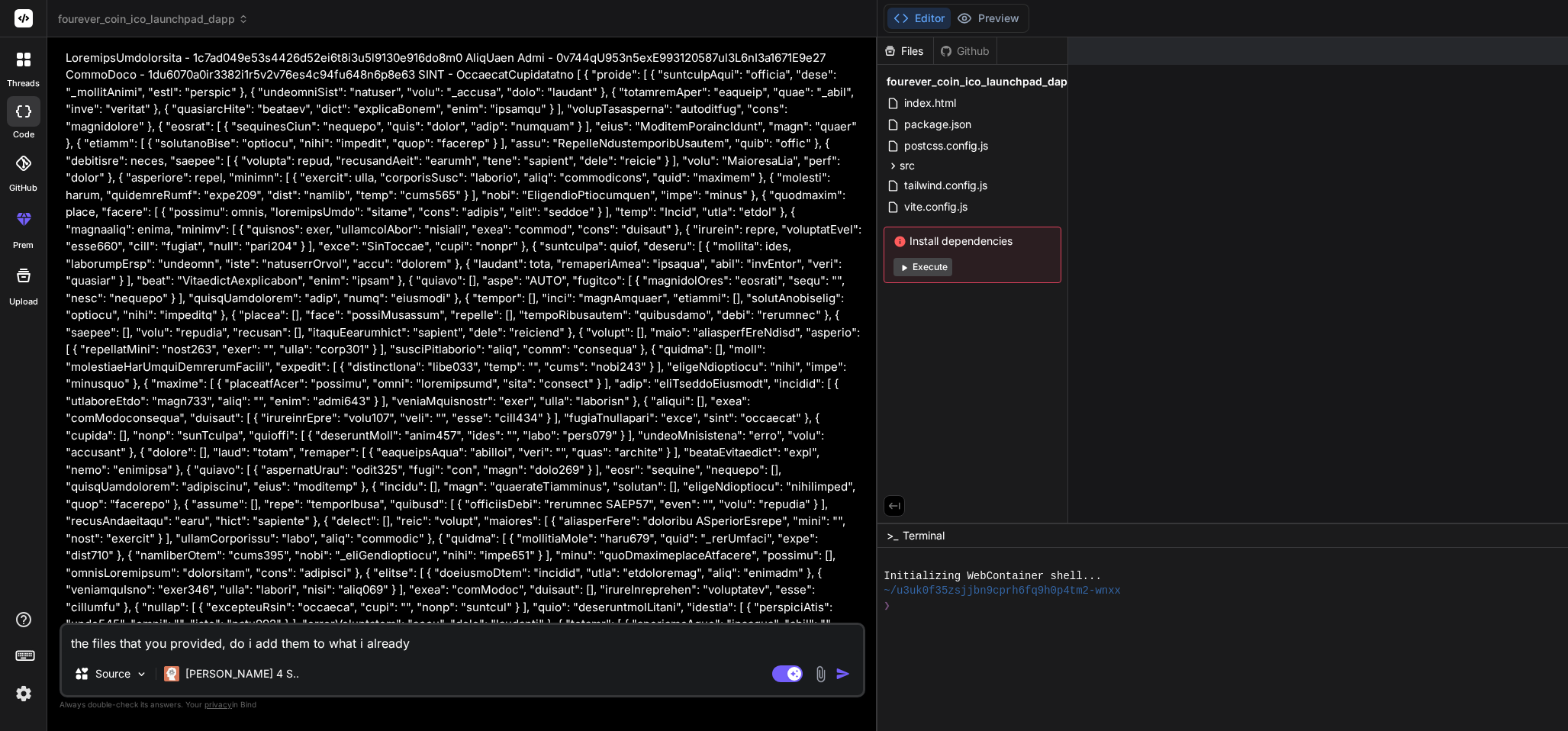
type textarea "the files that you provided, do i add them to what i already h"
type textarea "x"
type textarea "the files that you provided, do i add them to what i already ha"
type textarea "x"
type textarea "the files that you provided, do i add them to what i already hav"
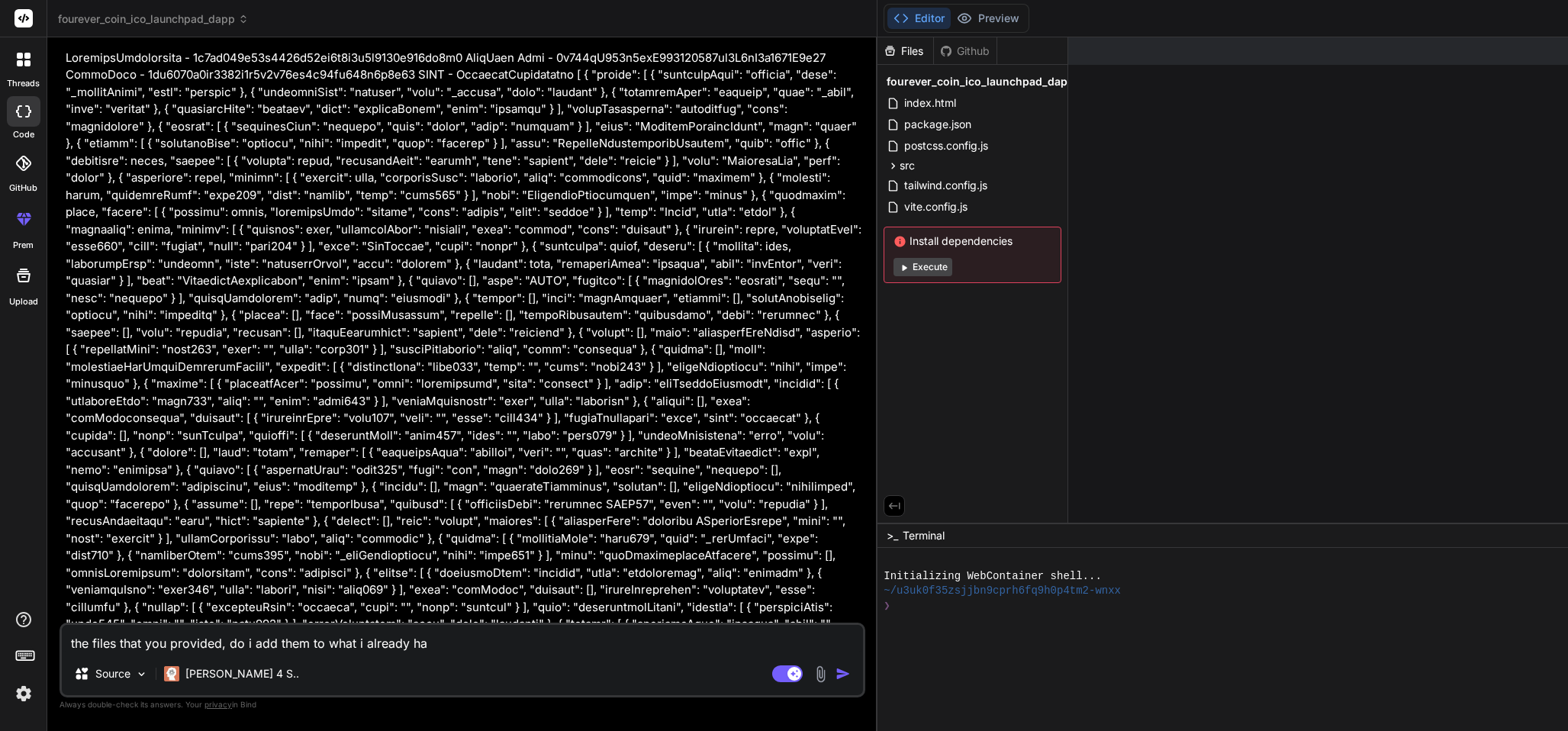
type textarea "x"
type textarea "the files that you provided, do i add them to what i already have"
type textarea "x"
type textarea "the files that you provided, do i add them to what i already have"
type textarea "x"
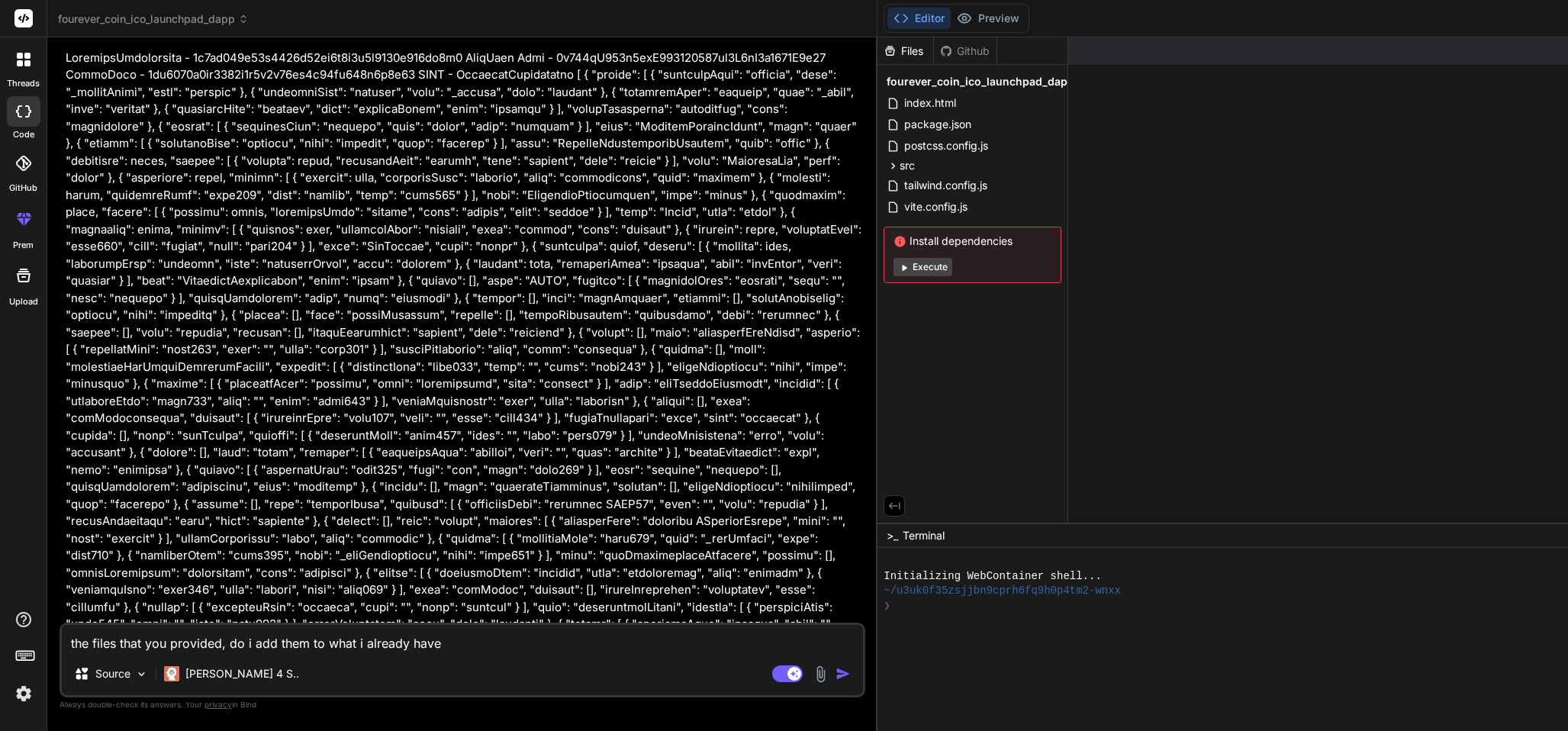
type textarea "the files that you provided, do i add them to what i already have o"
type textarea "x"
type textarea "the files that you provided, do i add them to what i already have or"
type textarea "x"
type textarea "the files that you provided, do i add them to what i already have or"
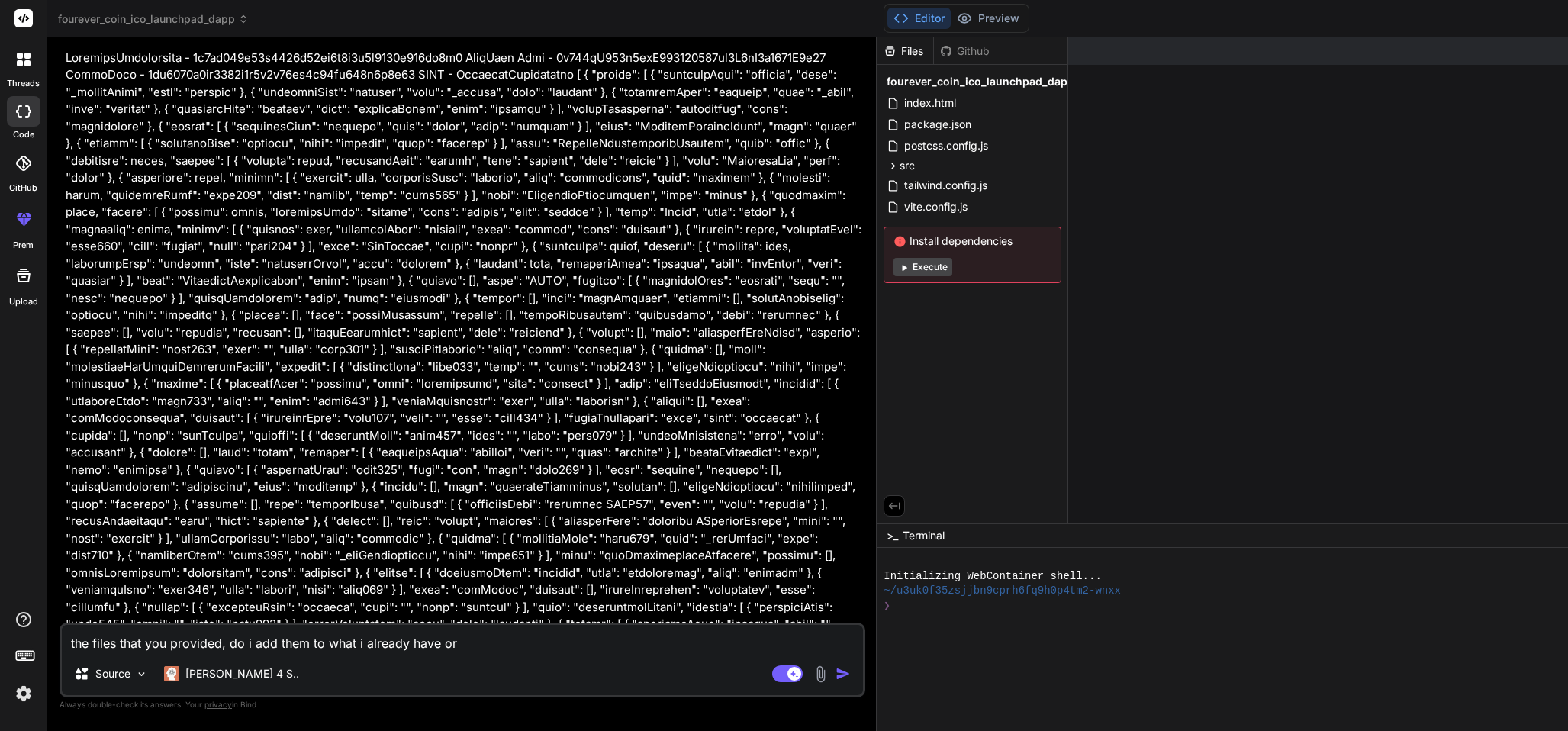
type textarea "x"
type textarea "the files that you provided, do i add them to what i already have or a"
type textarea "x"
type textarea "the files that you provided, do i add them to what i already have or ar"
type textarea "x"
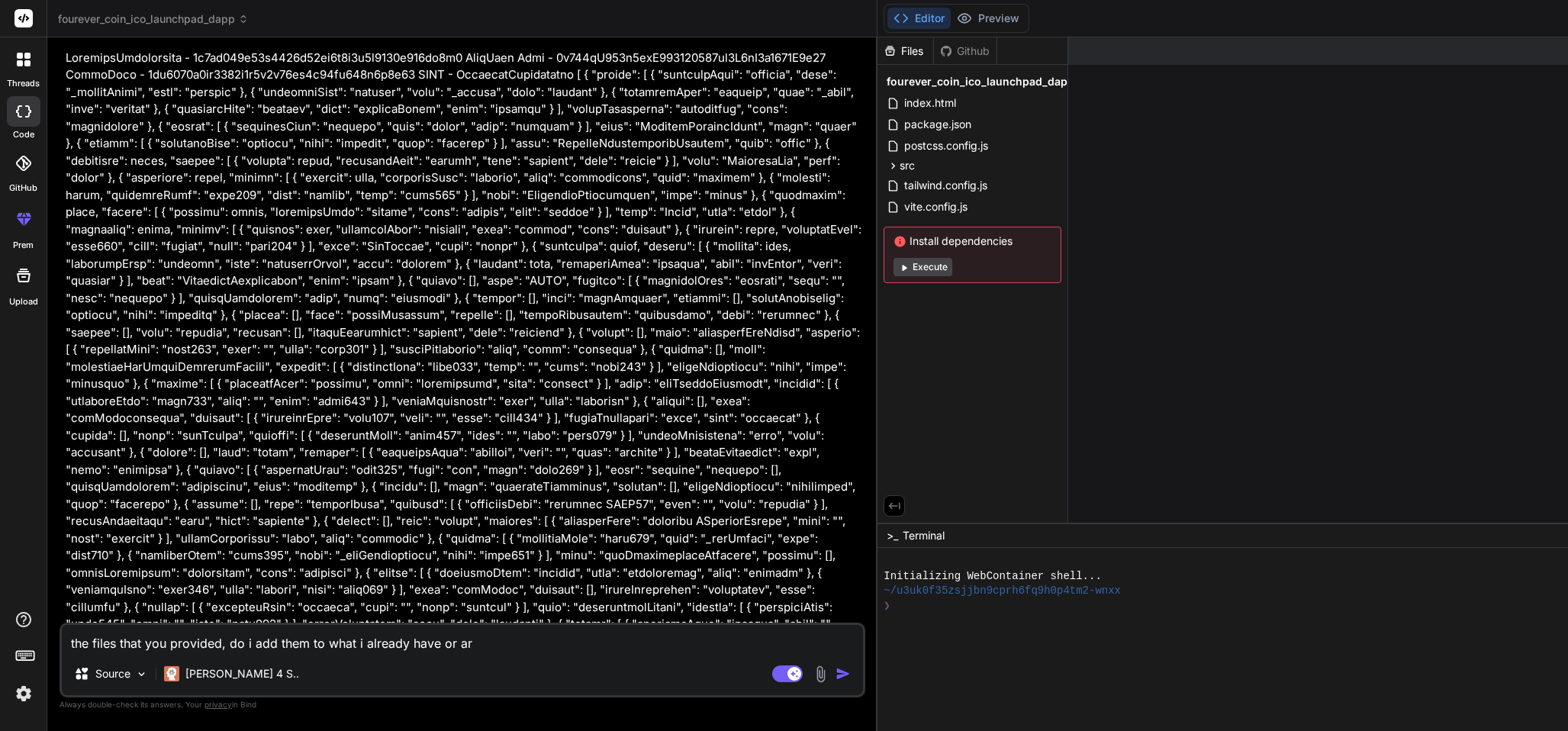
type textarea "the files that you provided, do i add them to what i already have or are"
type textarea "x"
type textarea "the files that you provided, do i add them to what i already have or are"
type textarea "x"
type textarea "the files that you provided, do i add them to what i already have or are t"
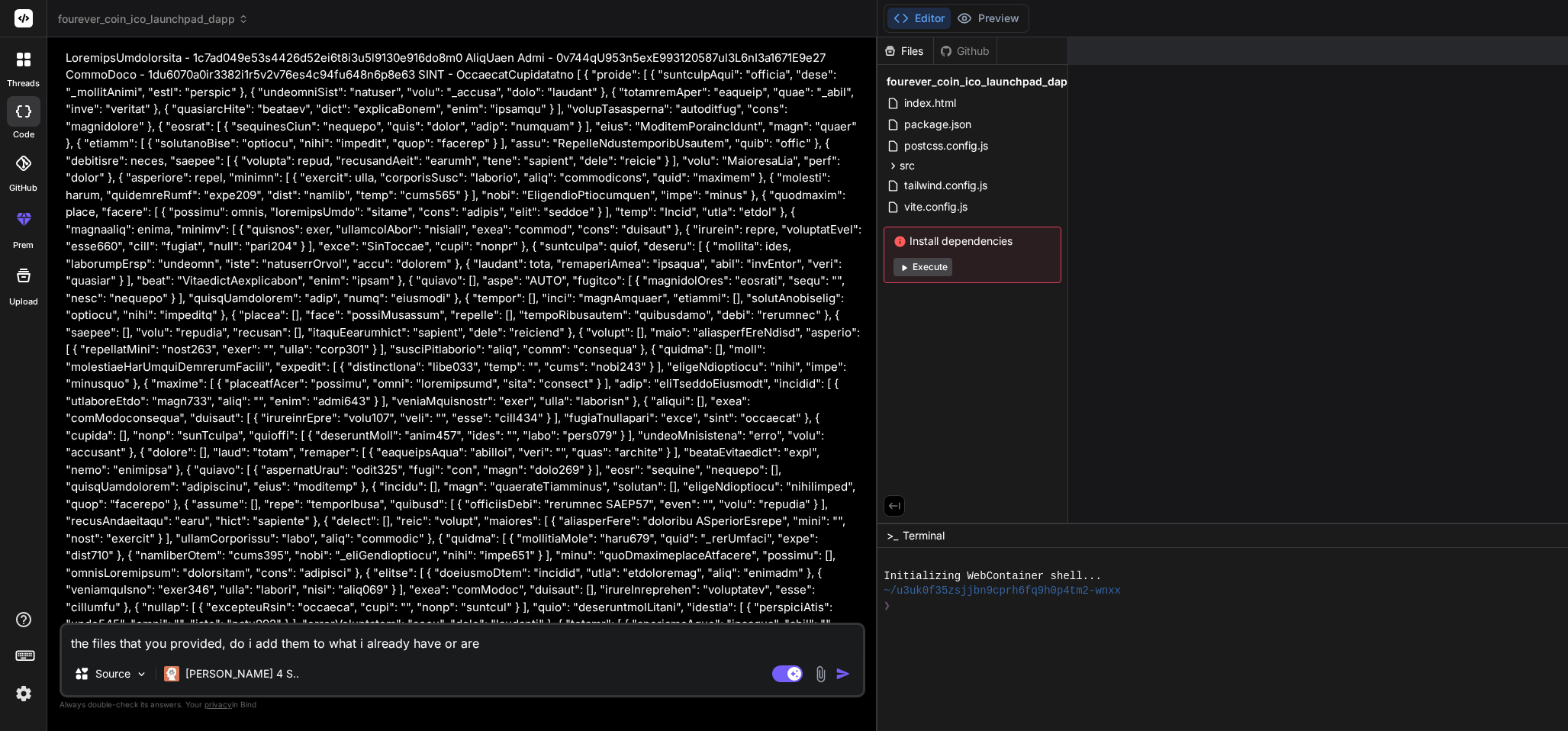
type textarea "x"
type textarea "the files that you provided, do i add them to what i already have or are th"
type textarea "x"
type textarea "the files that you provided, do i add them to what i already have or are tho"
type textarea "x"
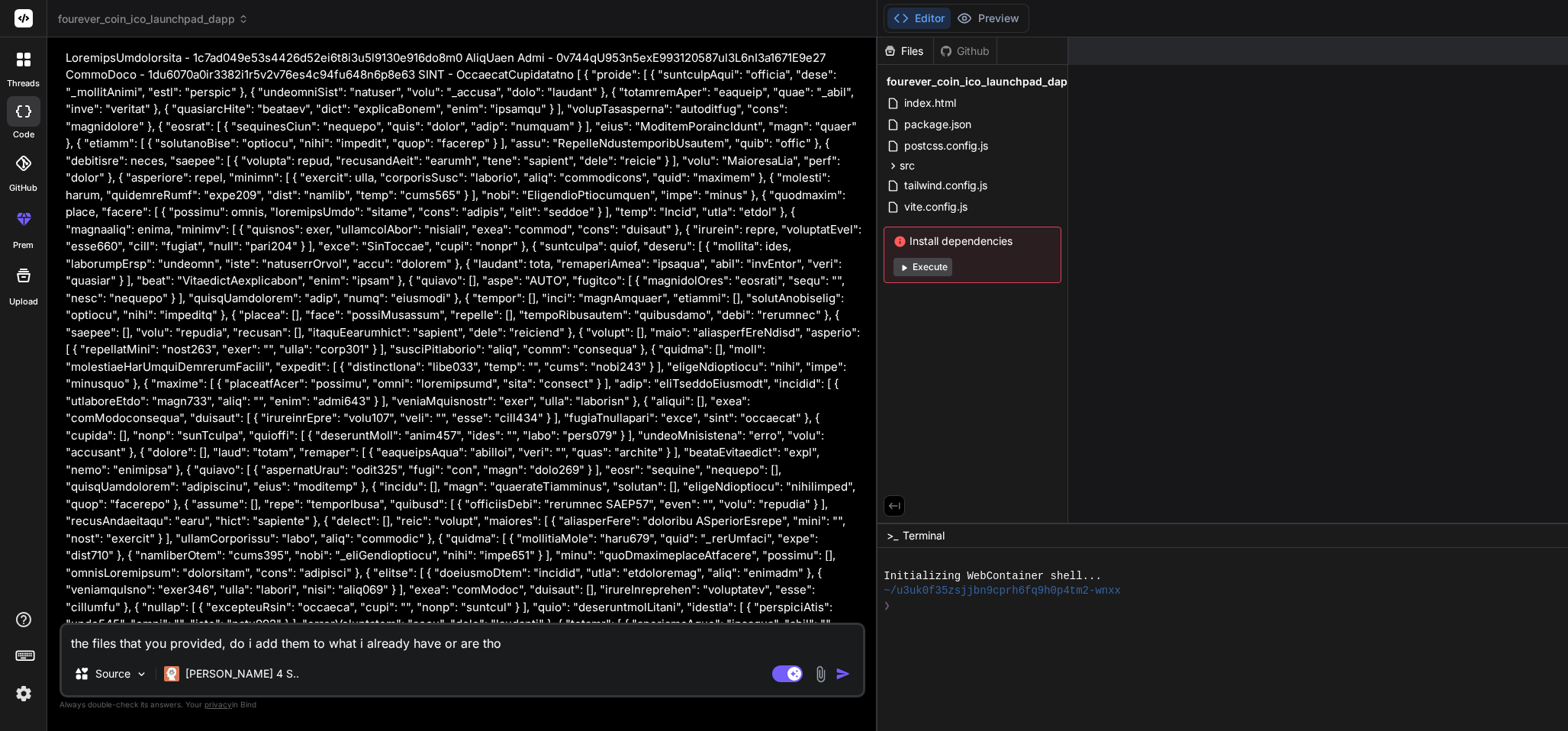
type textarea "the files that you provided, do i add them to what i already have or are thos"
type textarea "x"
type textarea "the files that you provided, do i add them to what i already have or are those"
type textarea "x"
type textarea "the files that you provided, do i add them to what i already have or are those"
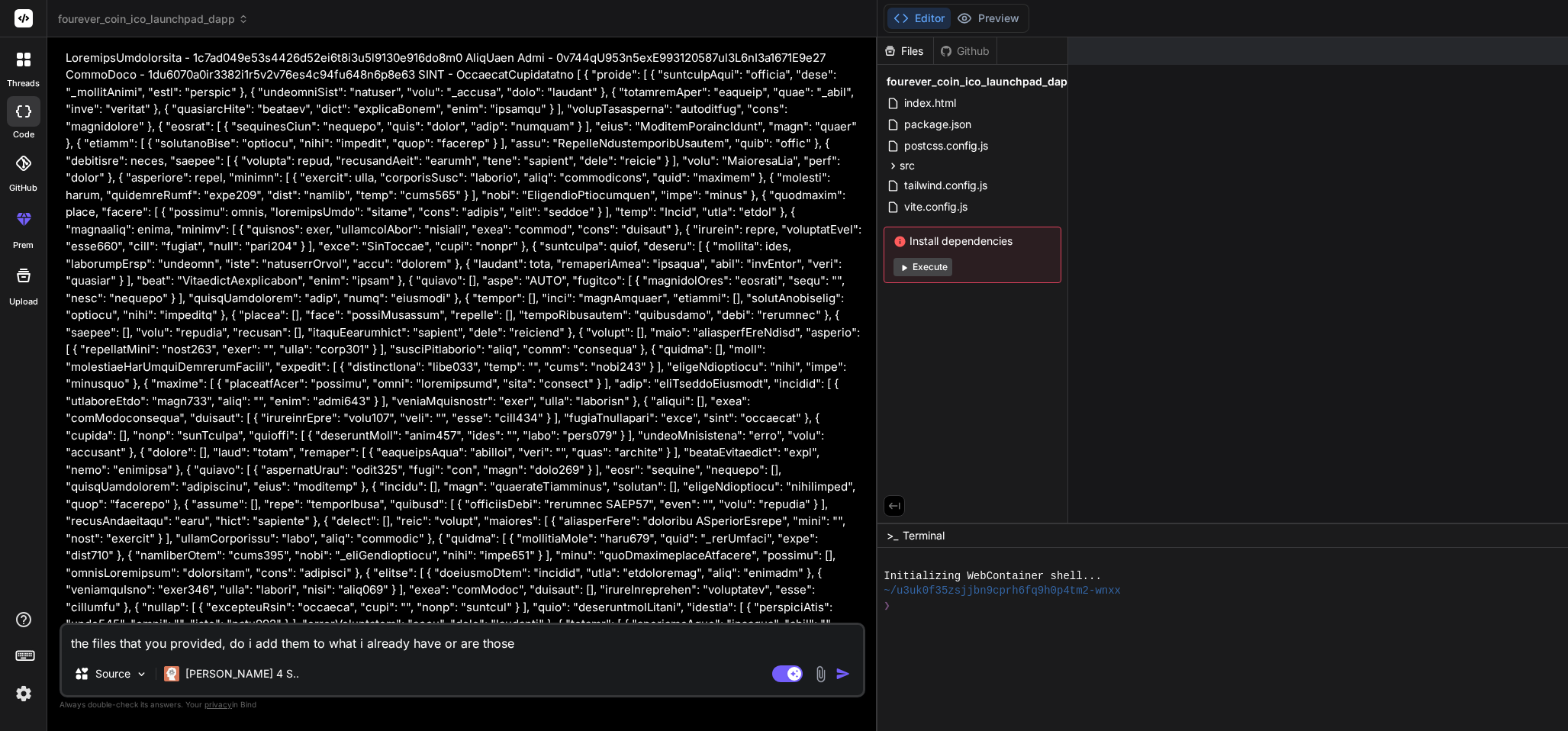
type textarea "x"
type textarea "the files that you provided, do i add them to what i already have or are those 5"
type textarea "x"
type textarea "the files that you provided, do i add them to what i already have or are those 5"
type textarea "x"
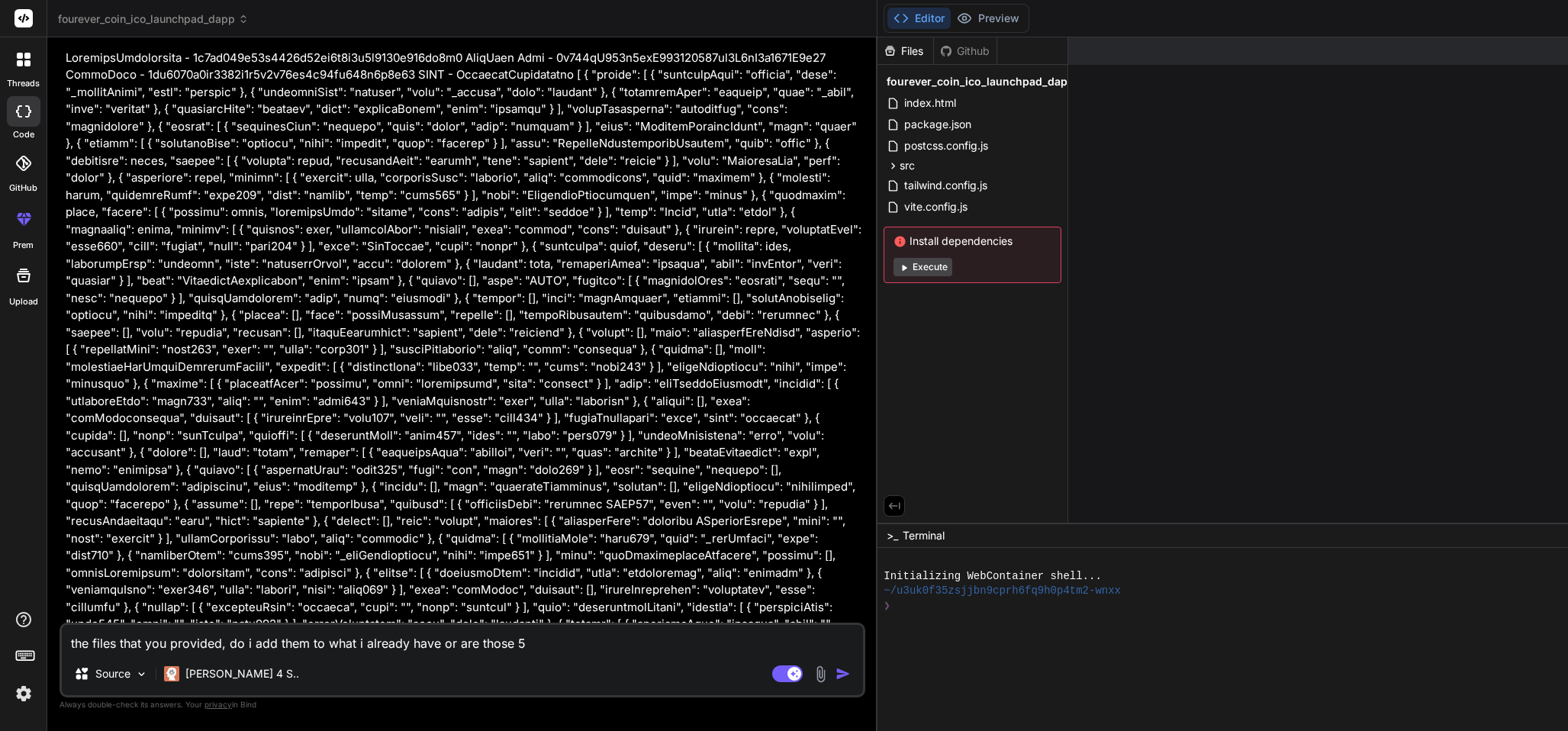
type textarea "the files that you provided, do i add them to what i already have or are those …"
type textarea "x"
type textarea "the files that you provided, do i add them to what i already have or are those …"
type textarea "x"
type textarea "the files that you provided, do i add them to what i already have or are those …"
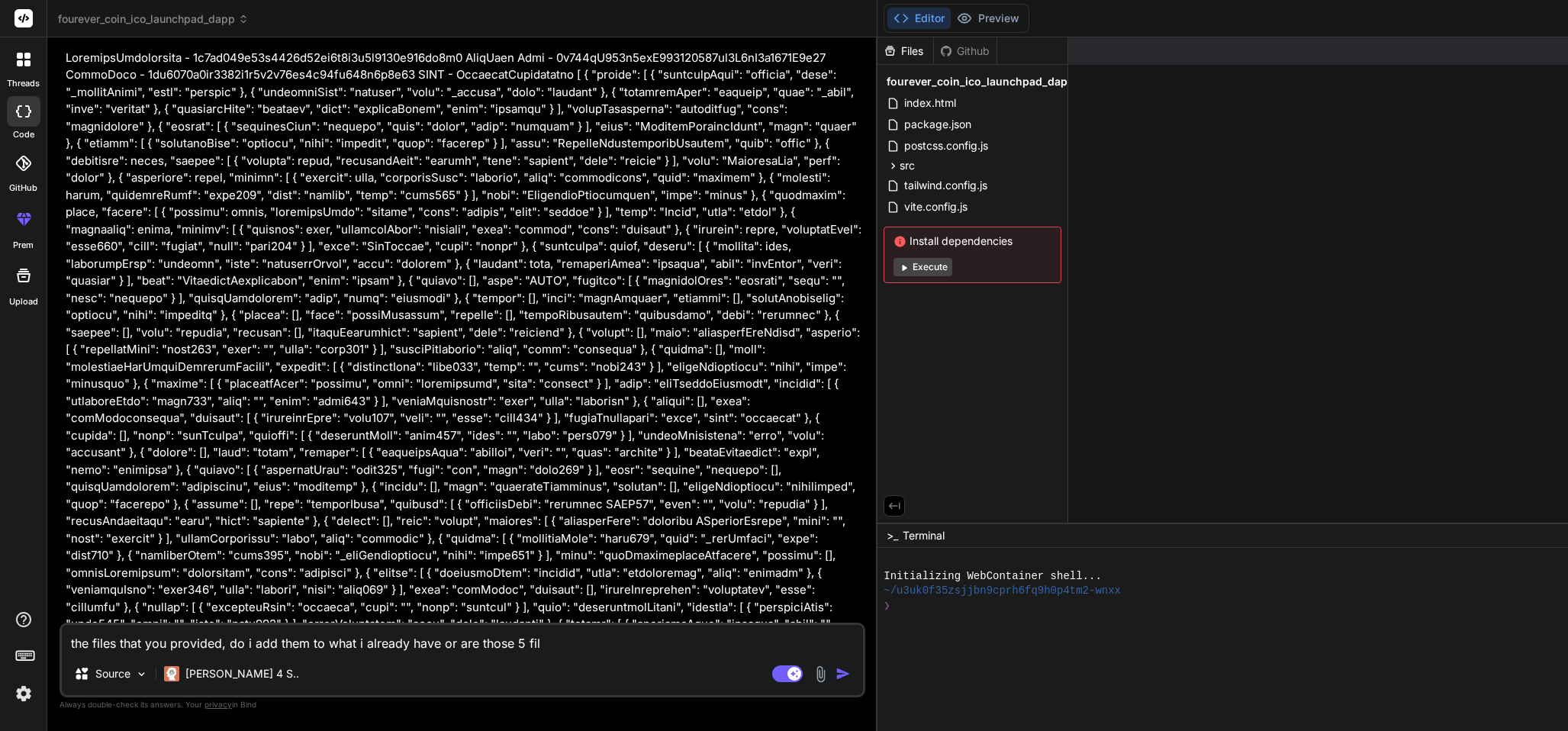
type textarea "x"
type textarea "the files that you provided, do i add them to what i already have or are those …"
type textarea "x"
type textarea "the files that you provided, do i add them to what i already have or are those …"
type textarea "x"
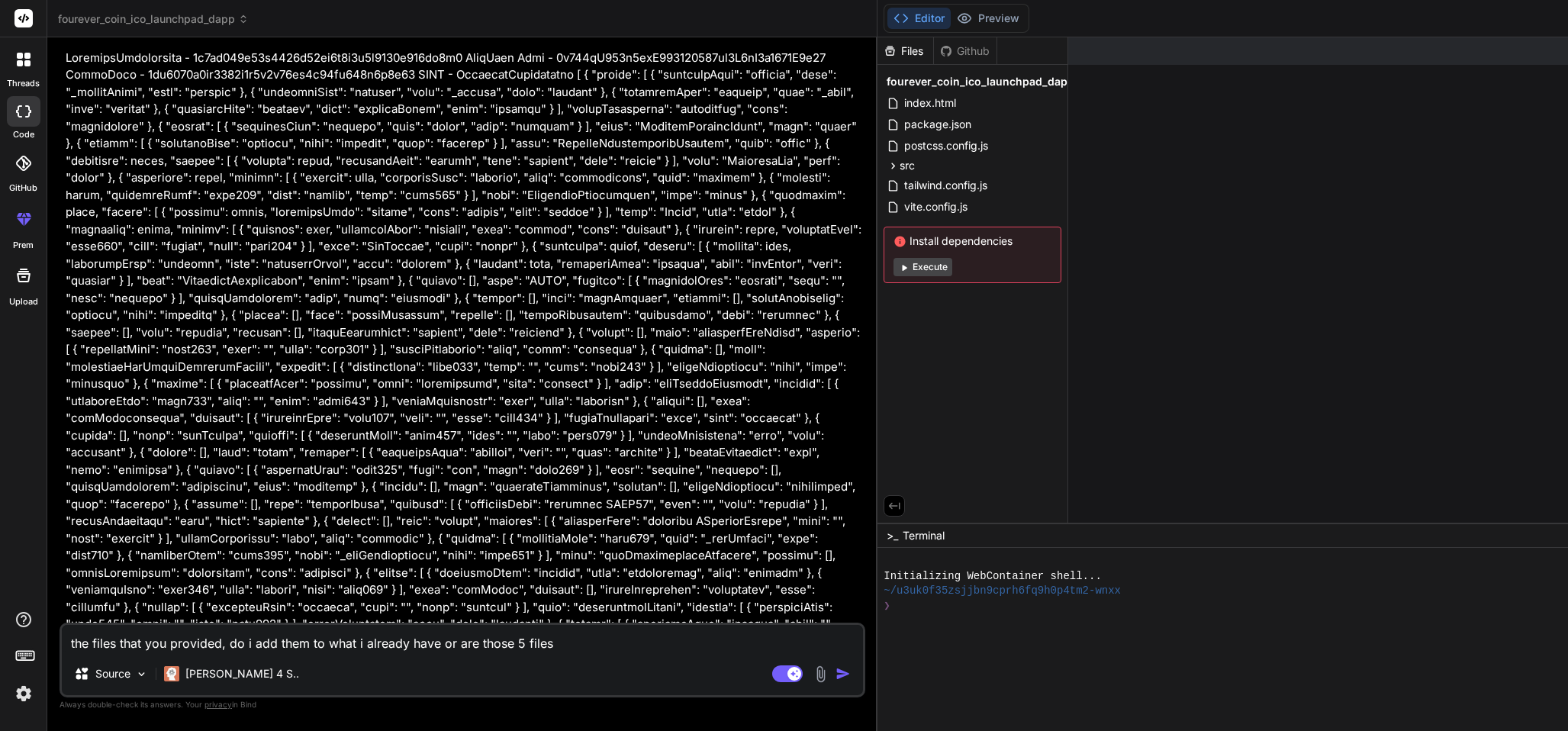
type textarea "the files that you provided, do i add them to what i already have or are those …"
type textarea "x"
type textarea "the files that you provided, do i add them to what i already have or are those …"
type textarea "x"
type textarea "the files that you provided, do i add them to what i already have or are those …"
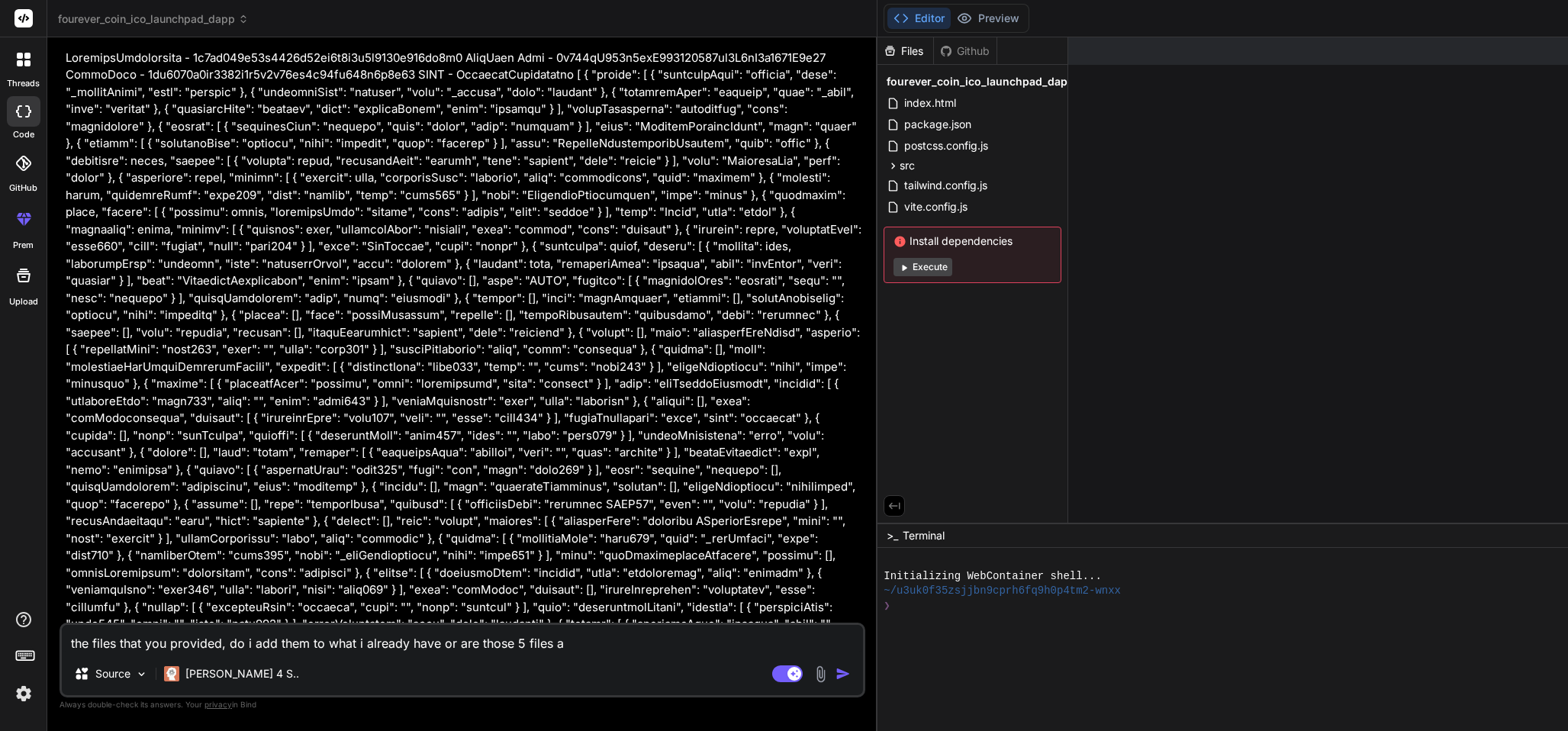
type textarea "x"
type textarea "the files that you provided, do i add them to what i already have or are those …"
type textarea "x"
type textarea "the files that you provided, do i add them to what i already have or are those …"
type textarea "x"
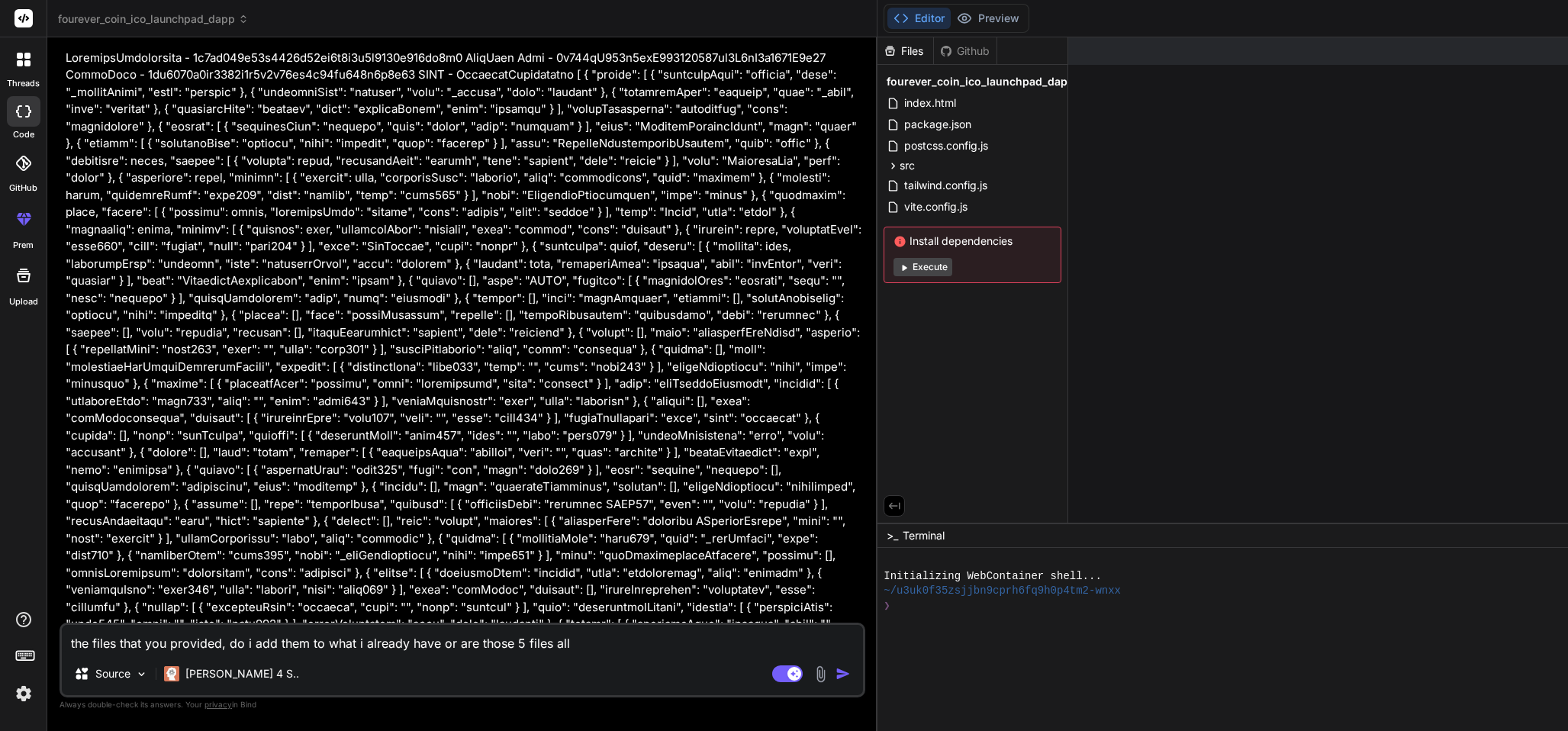
type textarea "the files that you provided, do i add them to what i already have or are those …"
type textarea "x"
type textarea "the files that you provided, do i add them to what i already have or are those …"
type textarea "x"
type textarea "the files that you provided, do i add them to what i already have or are those …"
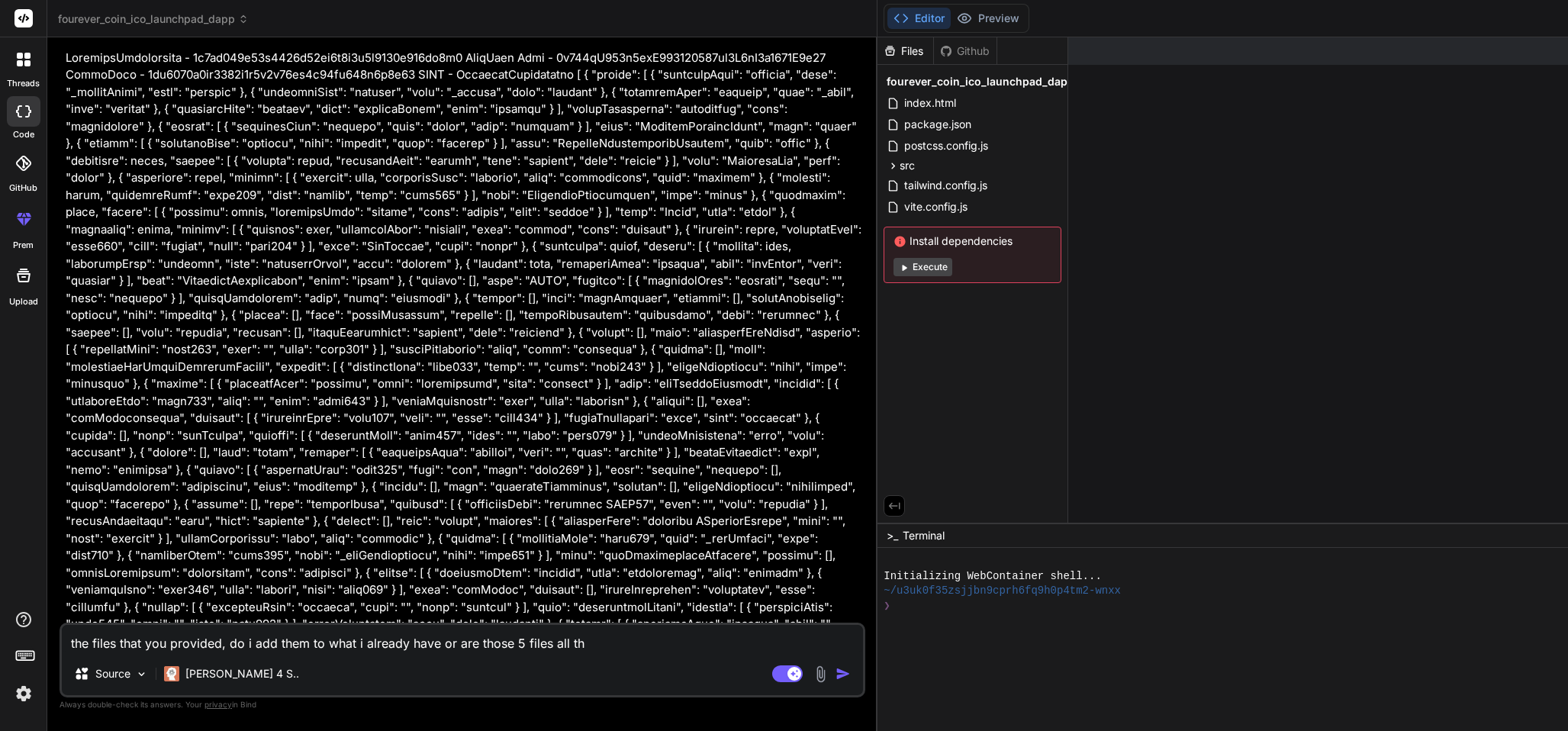
type textarea "x"
type textarea "the files that you provided, do i add them to what i already have or are those …"
type textarea "x"
type textarea "the files that you provided, do i add them to what i already have or are those …"
type textarea "x"
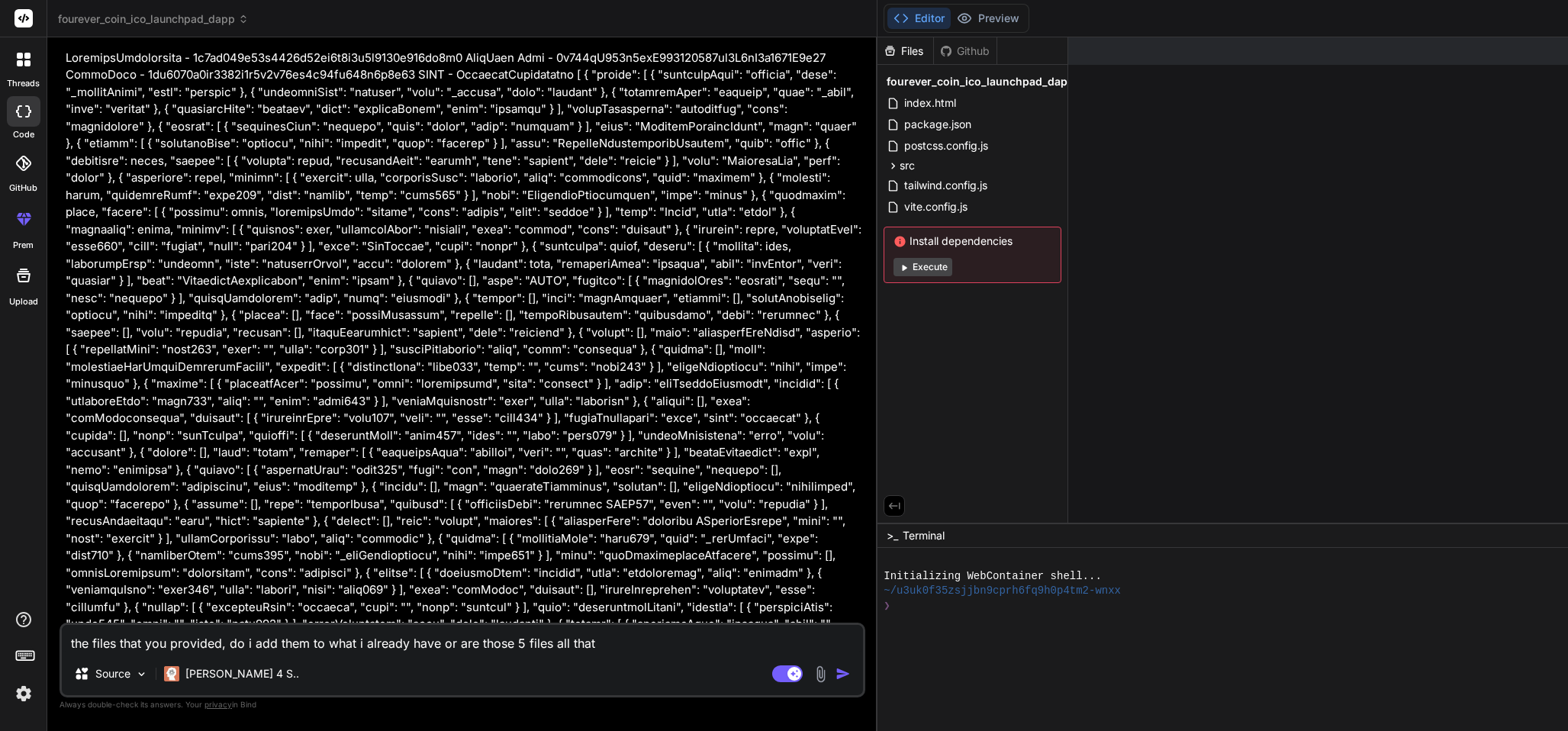
type textarea "the files that you provided, do i add them to what i already have or are those …"
type textarea "x"
type textarea "the files that you provided, do i add them to what i already have or are those …"
type textarea "x"
type textarea "the files that you provided, do i add them to what i already have or are those …"
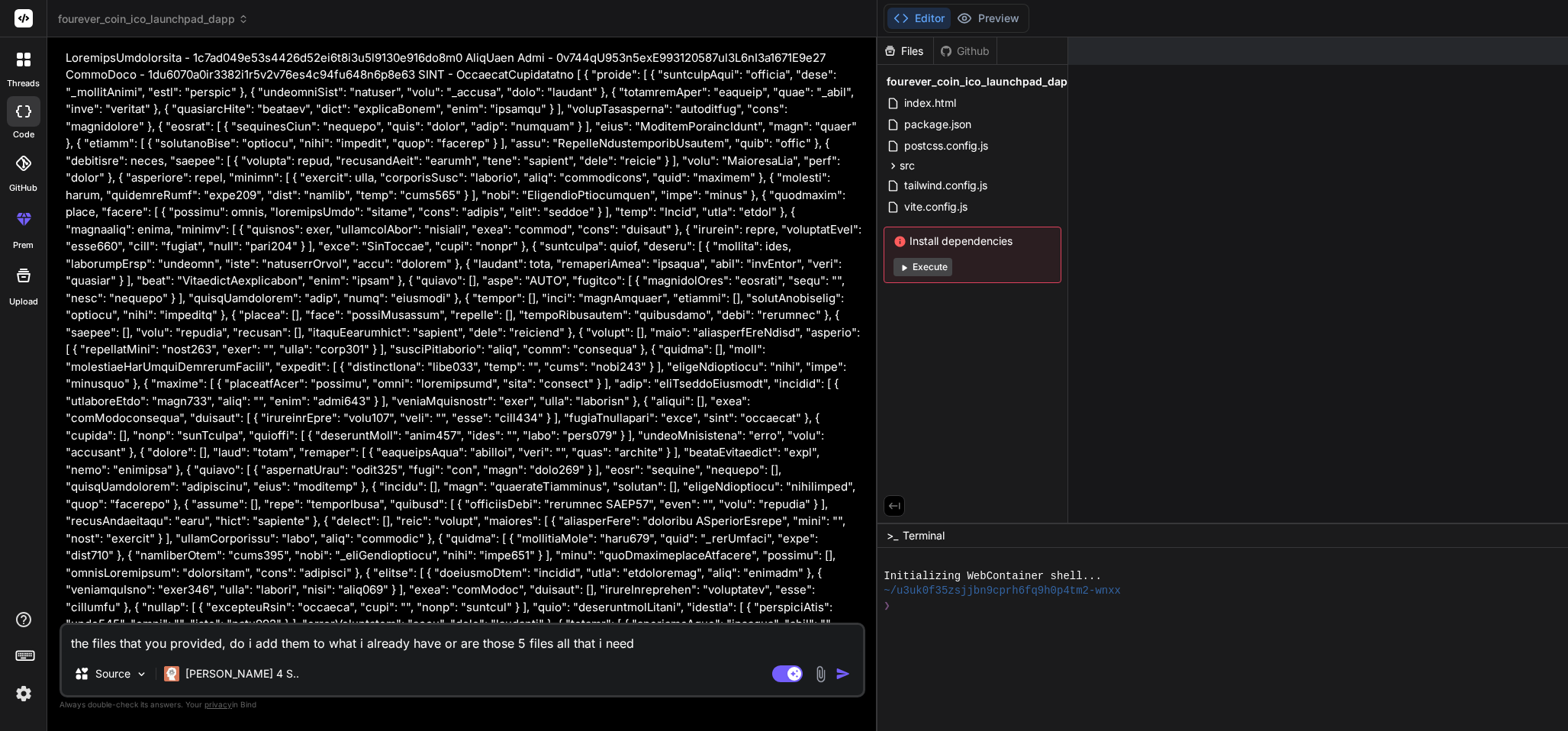
click at [835, 671] on img "button" at bounding box center [843, 673] width 16 height 16
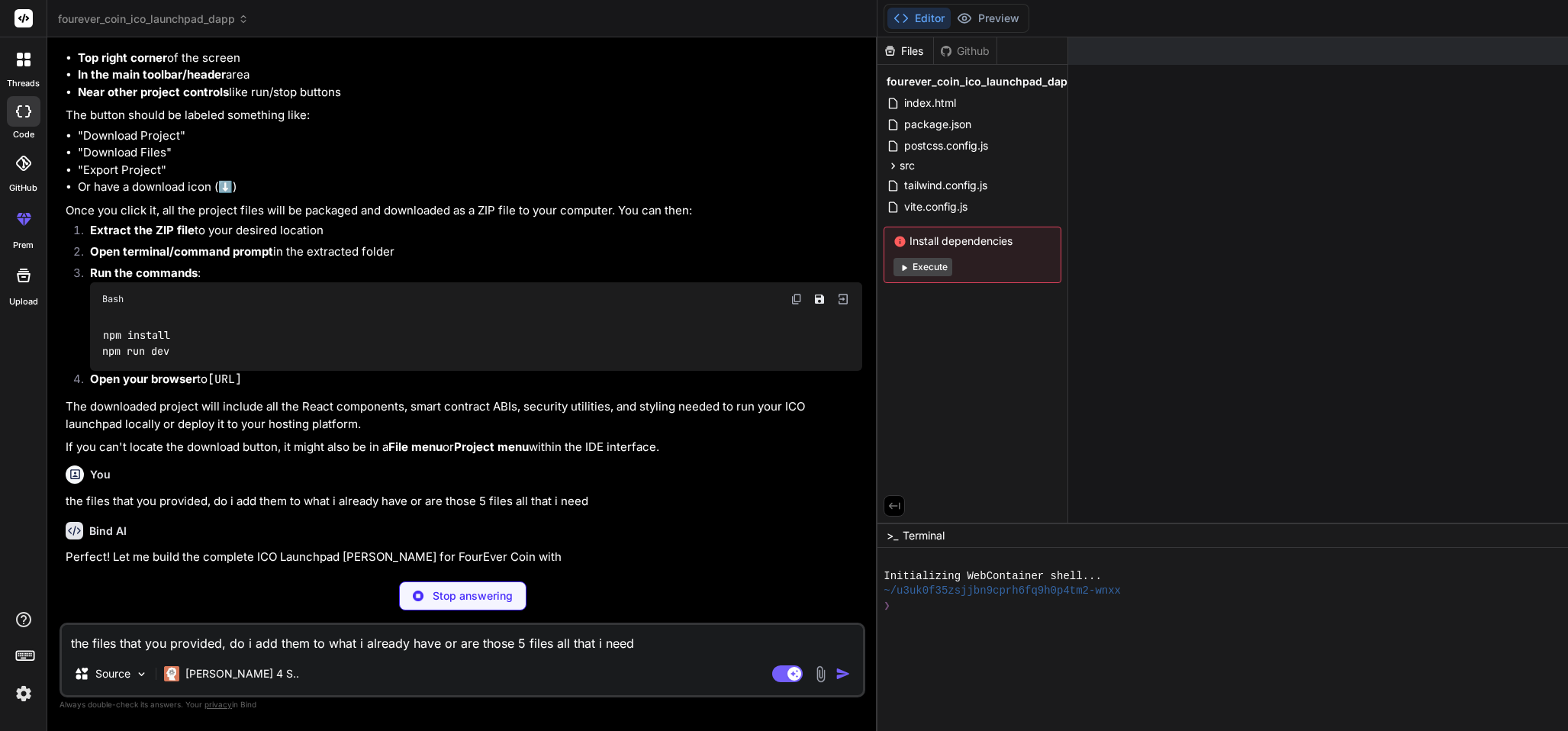
scroll to position [3679, 0]
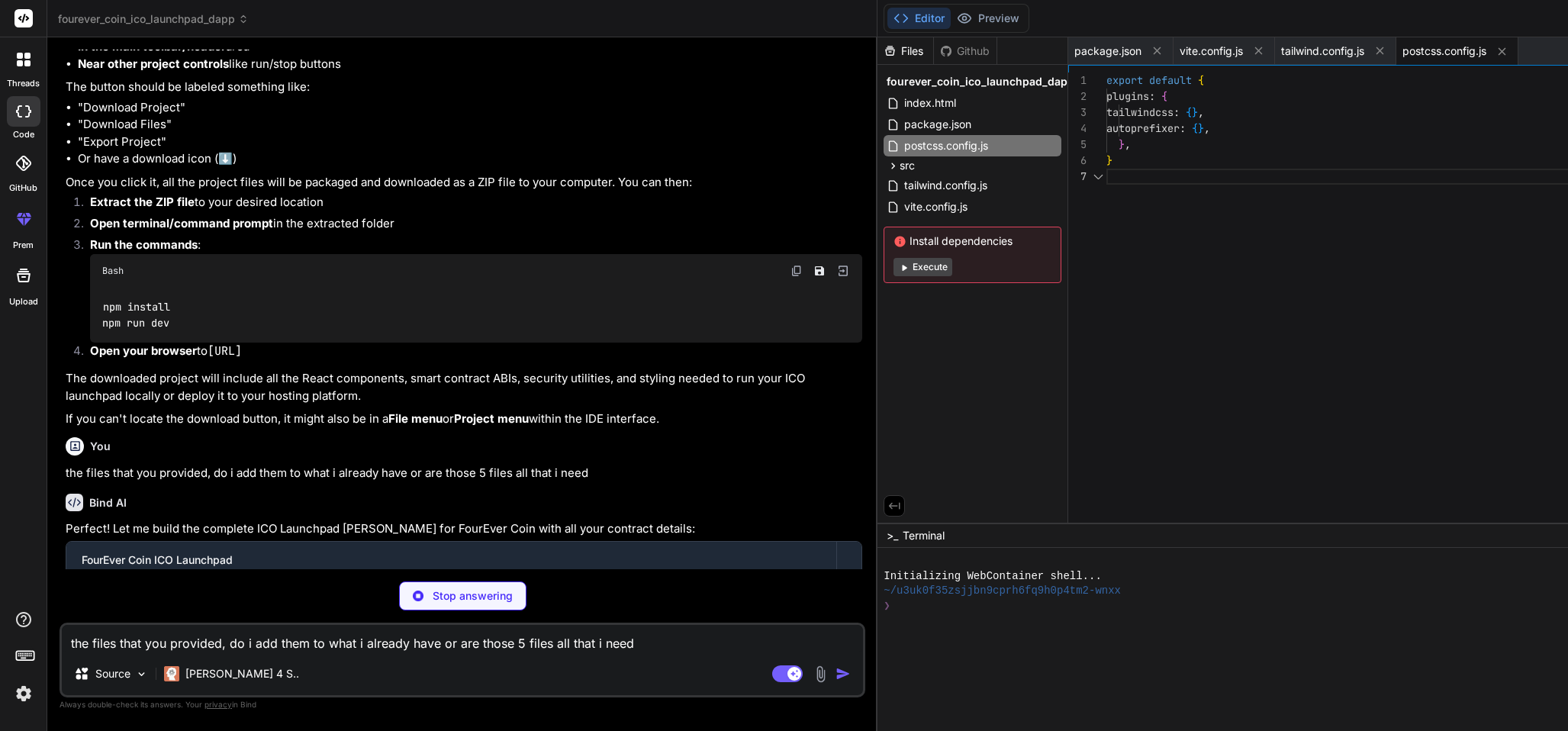
click at [479, 595] on p "Stop answering" at bounding box center [472, 596] width 80 height 16
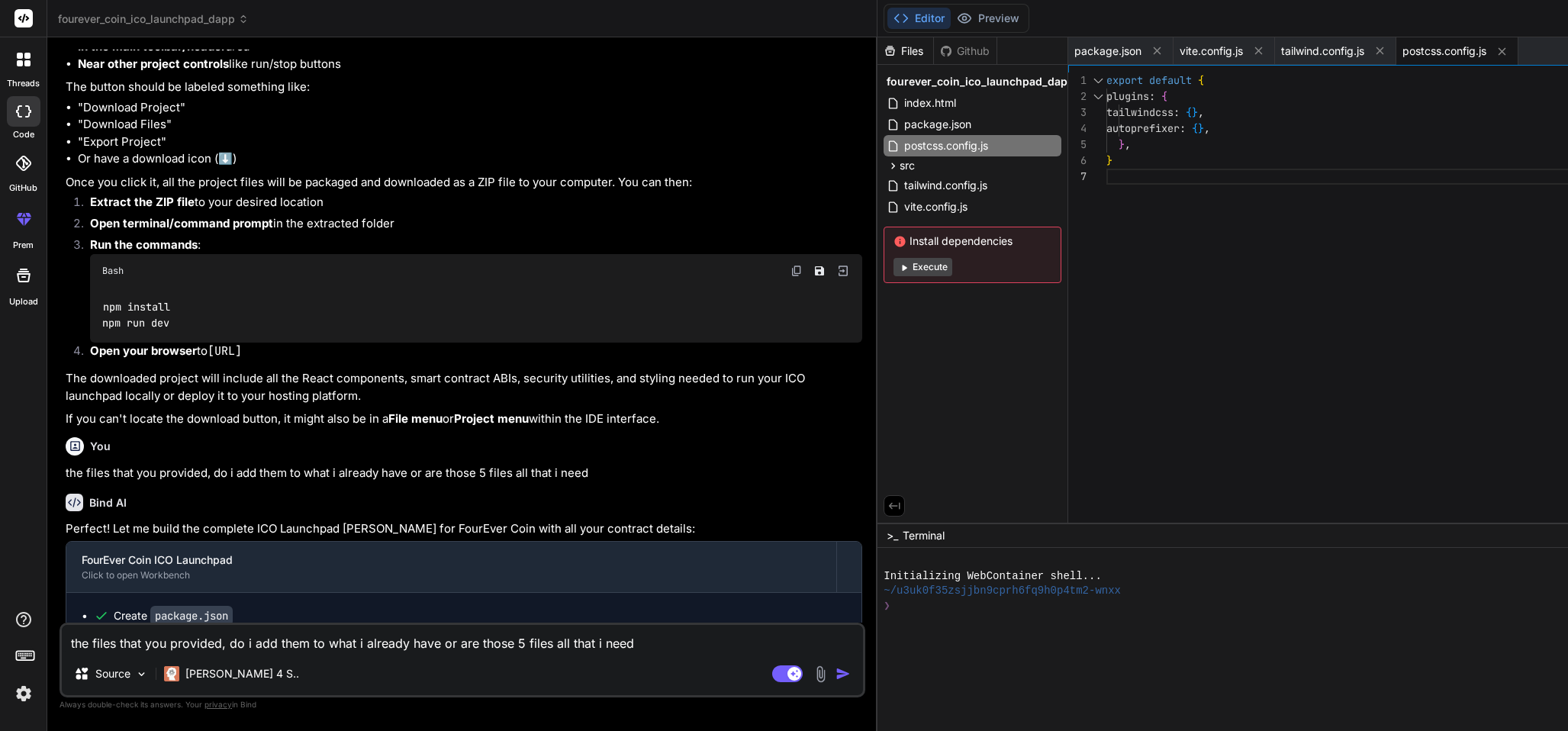
click at [815, 672] on img at bounding box center [820, 673] width 17 height 17
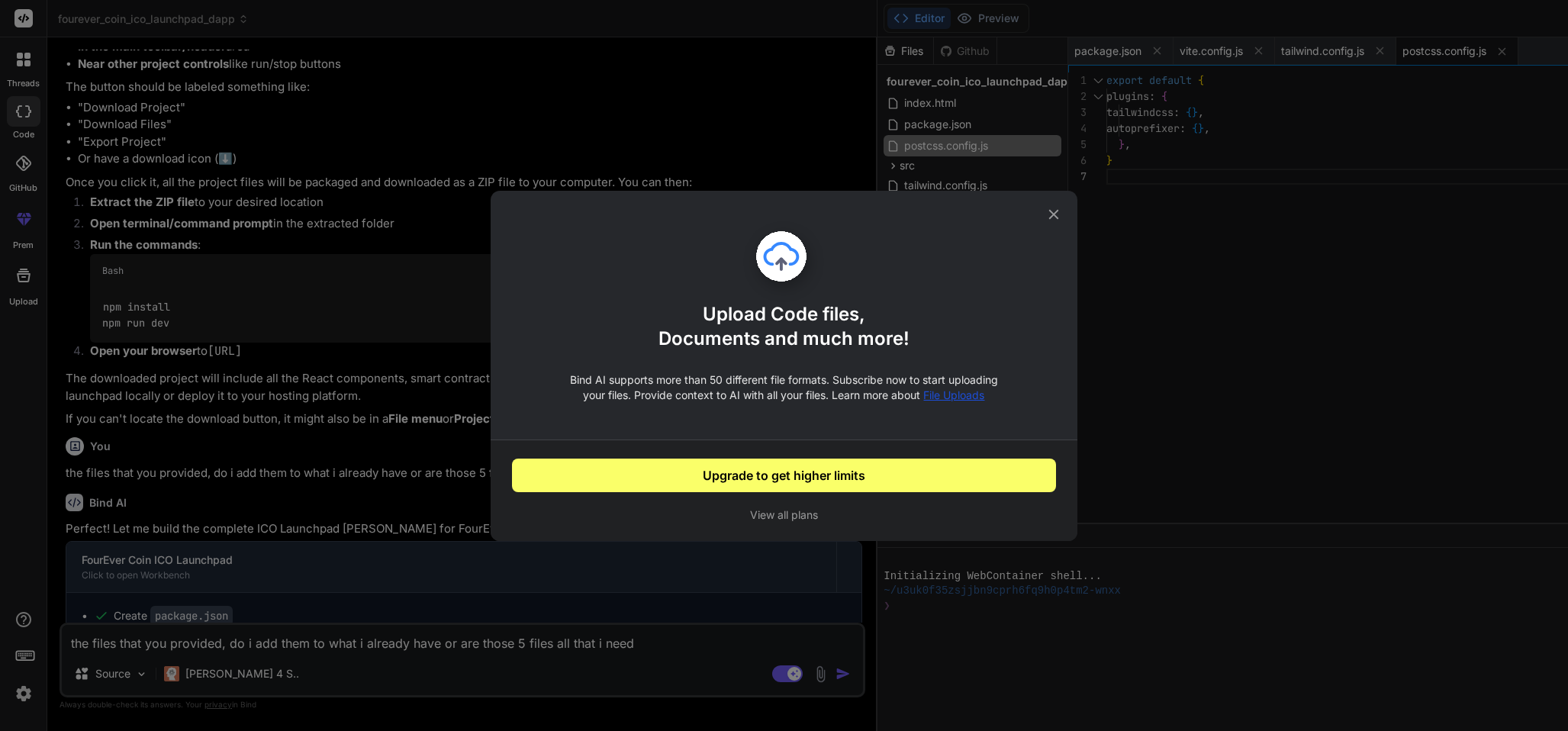
click at [1054, 209] on icon at bounding box center [1053, 214] width 16 height 16
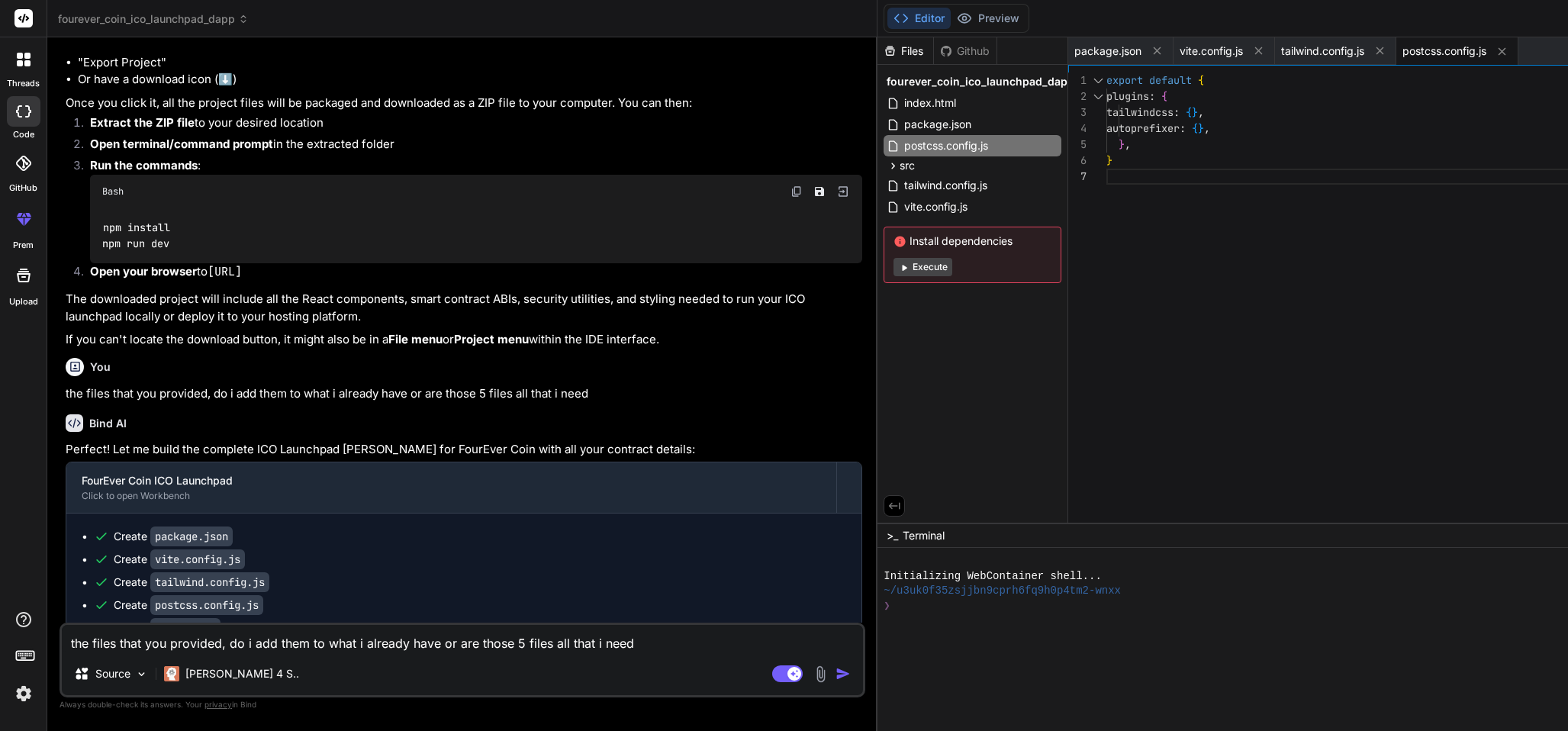
scroll to position [3747, 0]
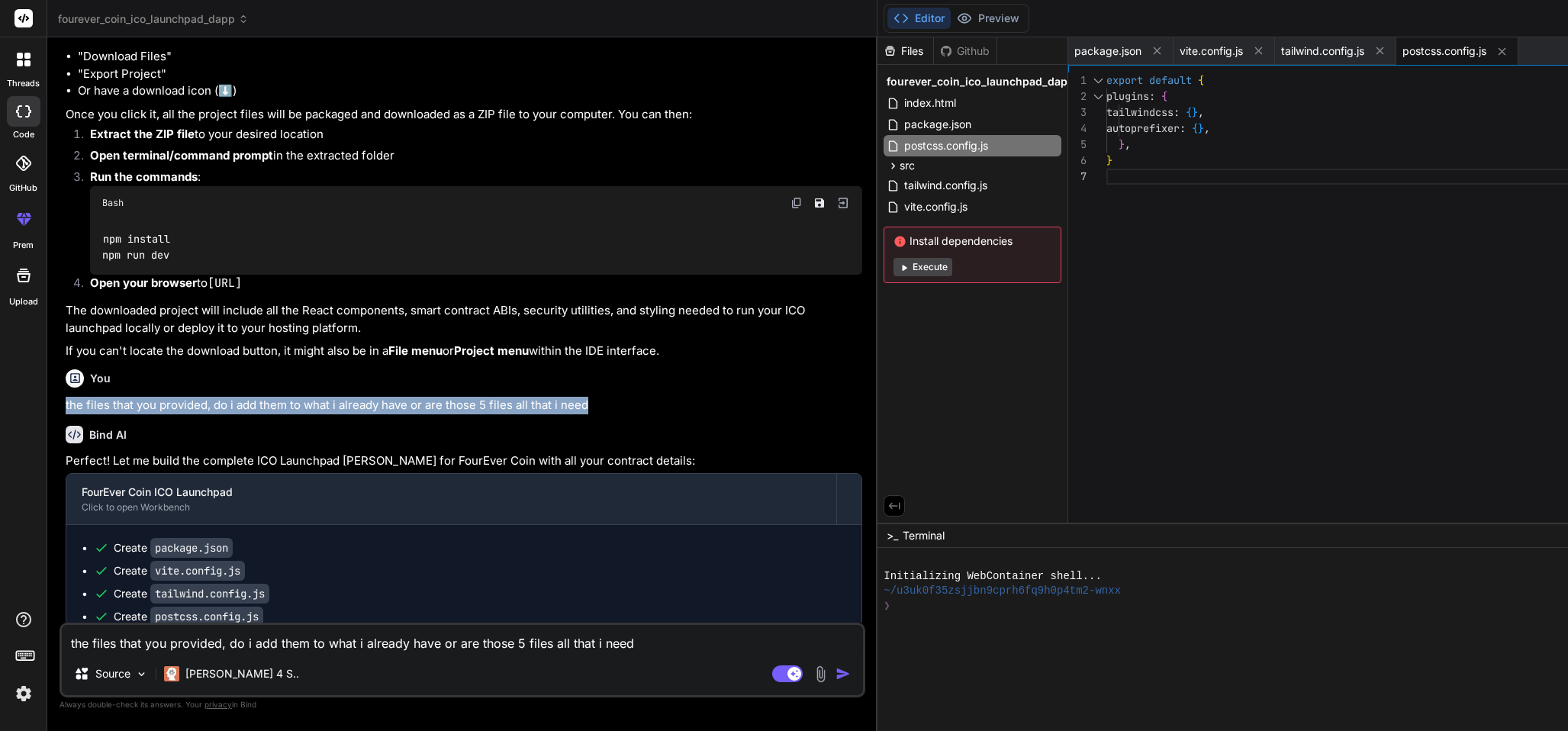
drag, startPoint x: 58, startPoint y: 424, endPoint x: 596, endPoint y: 440, distance: 538.2
click at [596, 442] on div "You I'm building an ICO Launchpad Dapp for a rewards token called the FourEver …" at bounding box center [462, 390] width 806 height 681
copy p "the files that you provided, do i add them to what i already have or are those …"
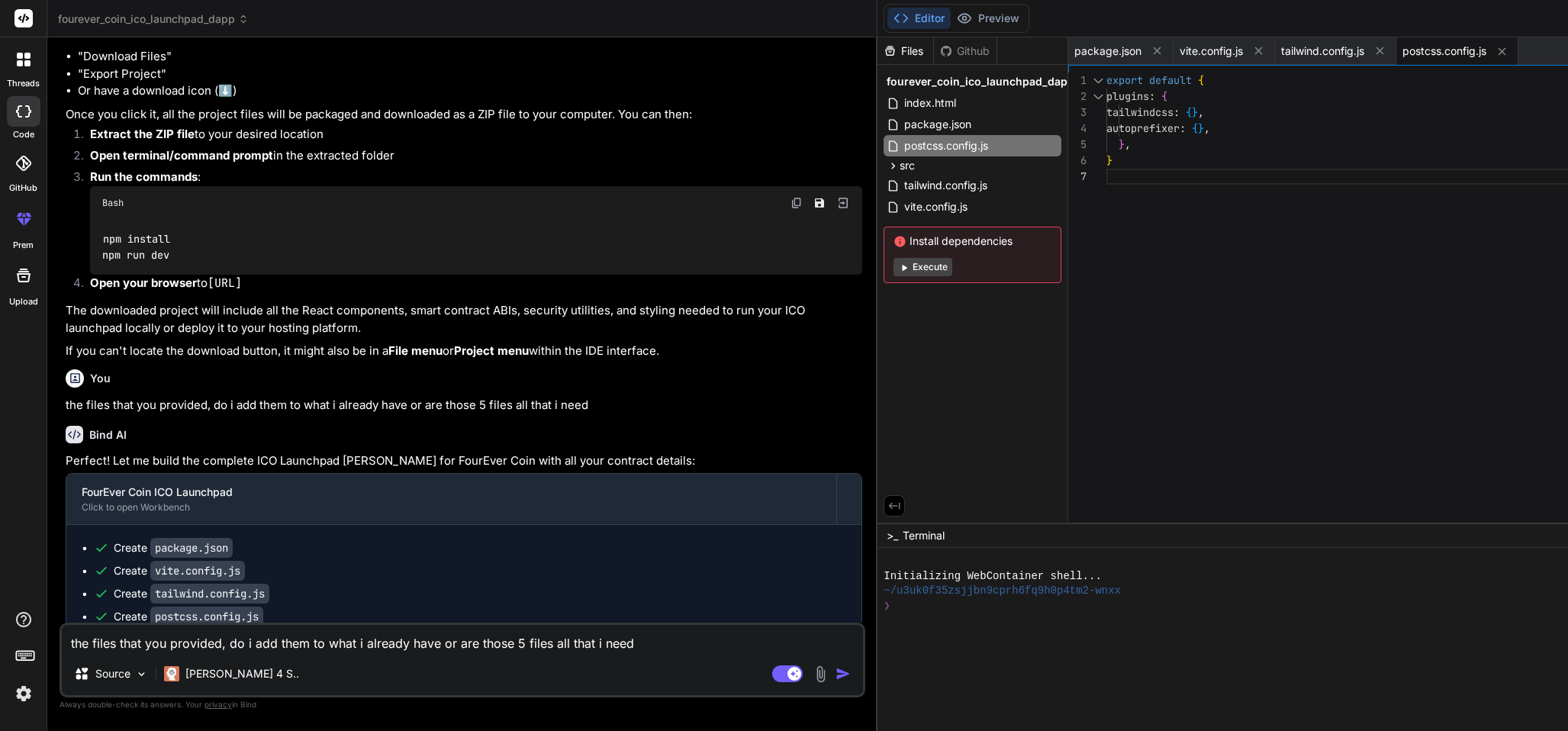
drag, startPoint x: 278, startPoint y: 644, endPoint x: 277, endPoint y: 636, distance: 8.1
click at [277, 641] on textarea "the files that you provided, do i add them to what i already have or are those …" at bounding box center [462, 638] width 801 height 27
paste textarea
click at [835, 668] on img "button" at bounding box center [843, 673] width 16 height 16
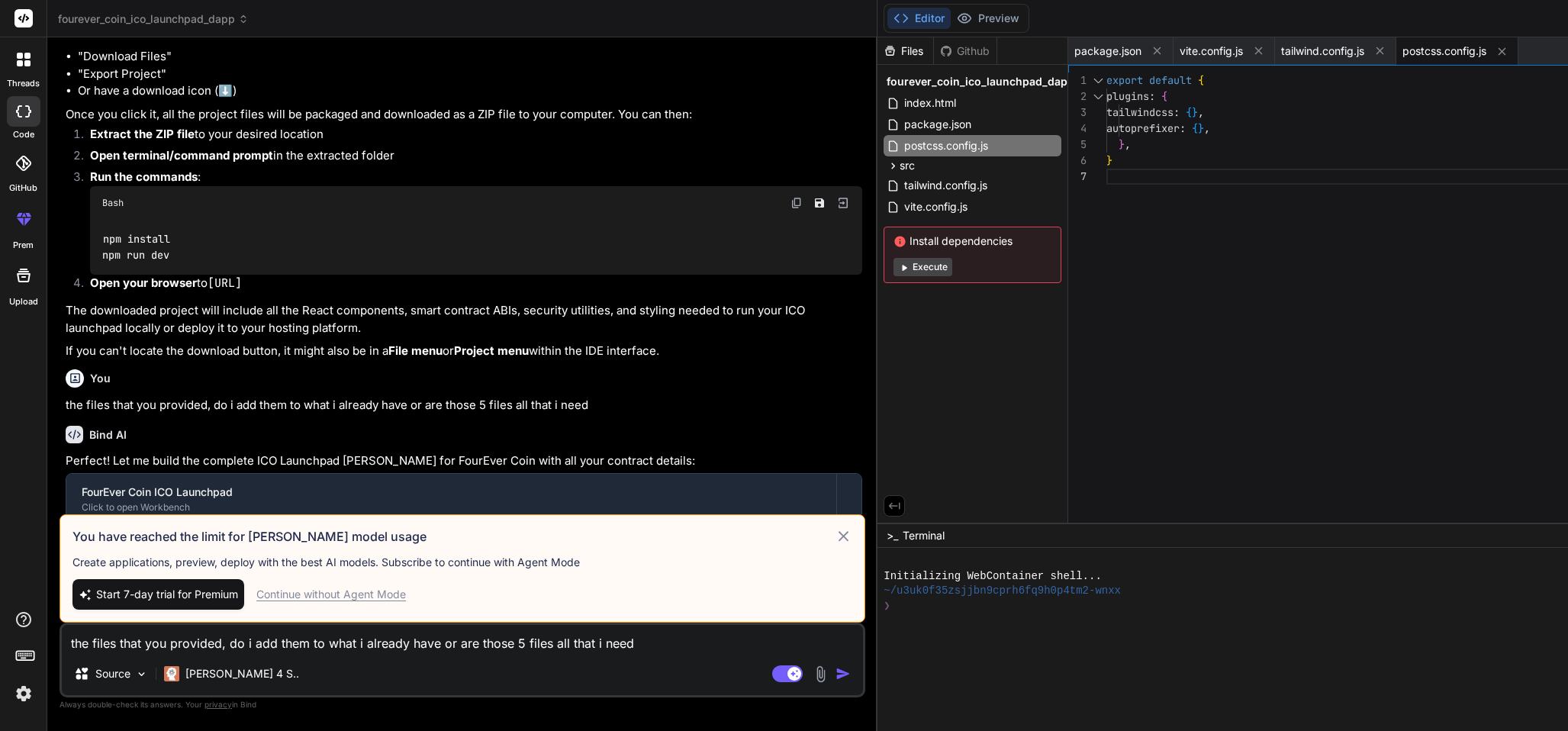
click at [143, 587] on span "Start 7-day trial for Premium" at bounding box center [167, 594] width 142 height 16
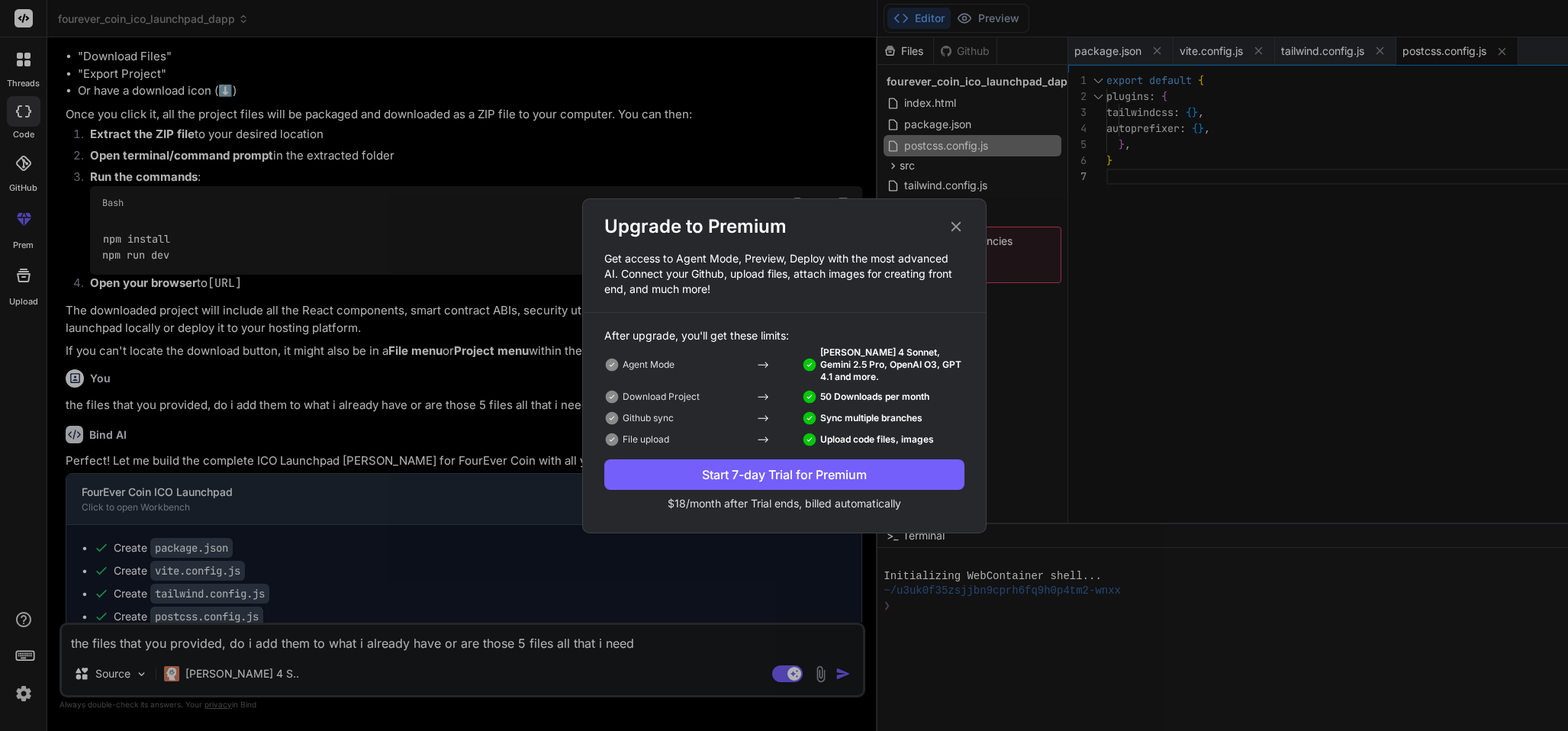
click at [786, 472] on div "Start 7-day Trial for Premium" at bounding box center [784, 475] width 360 height 18
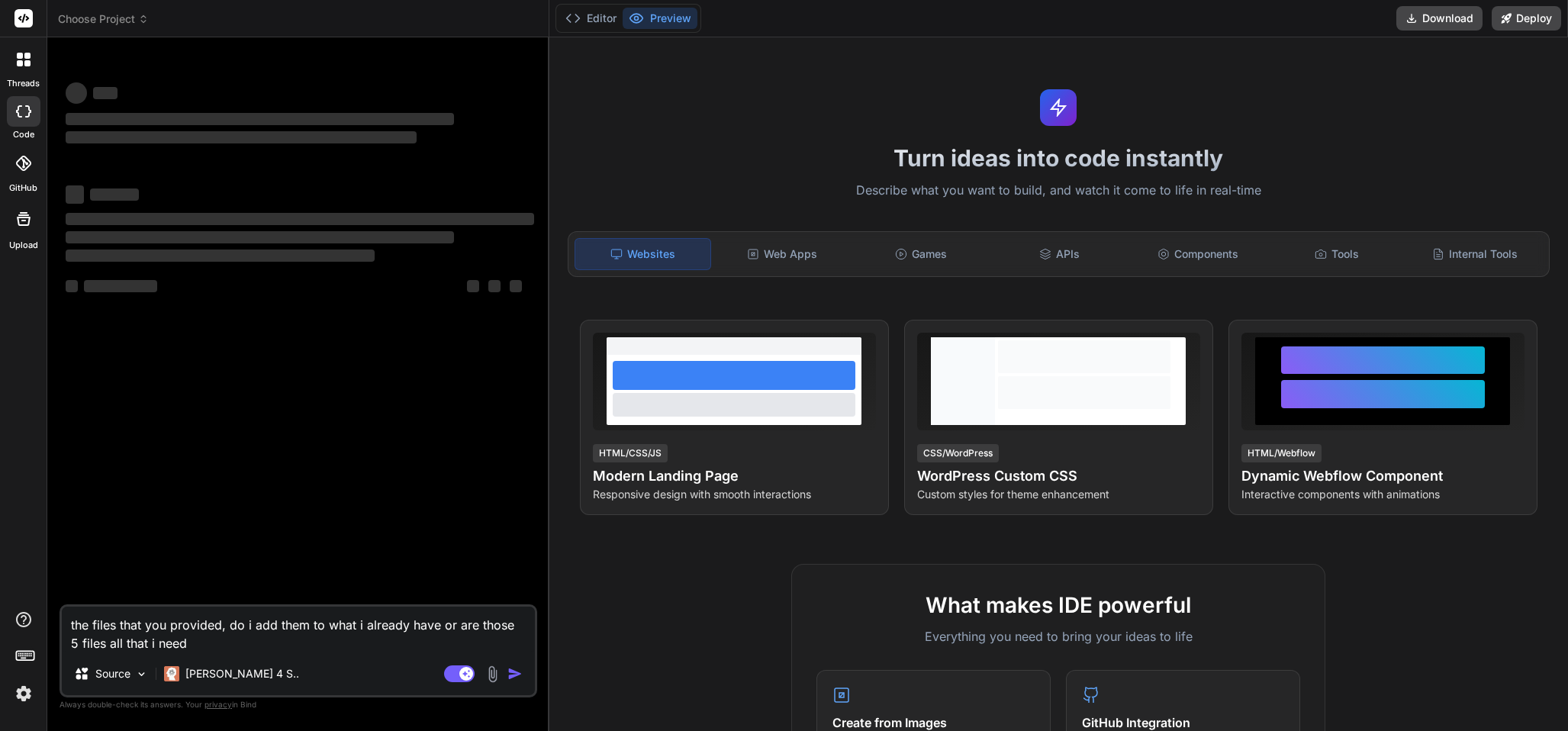
type textarea "x"
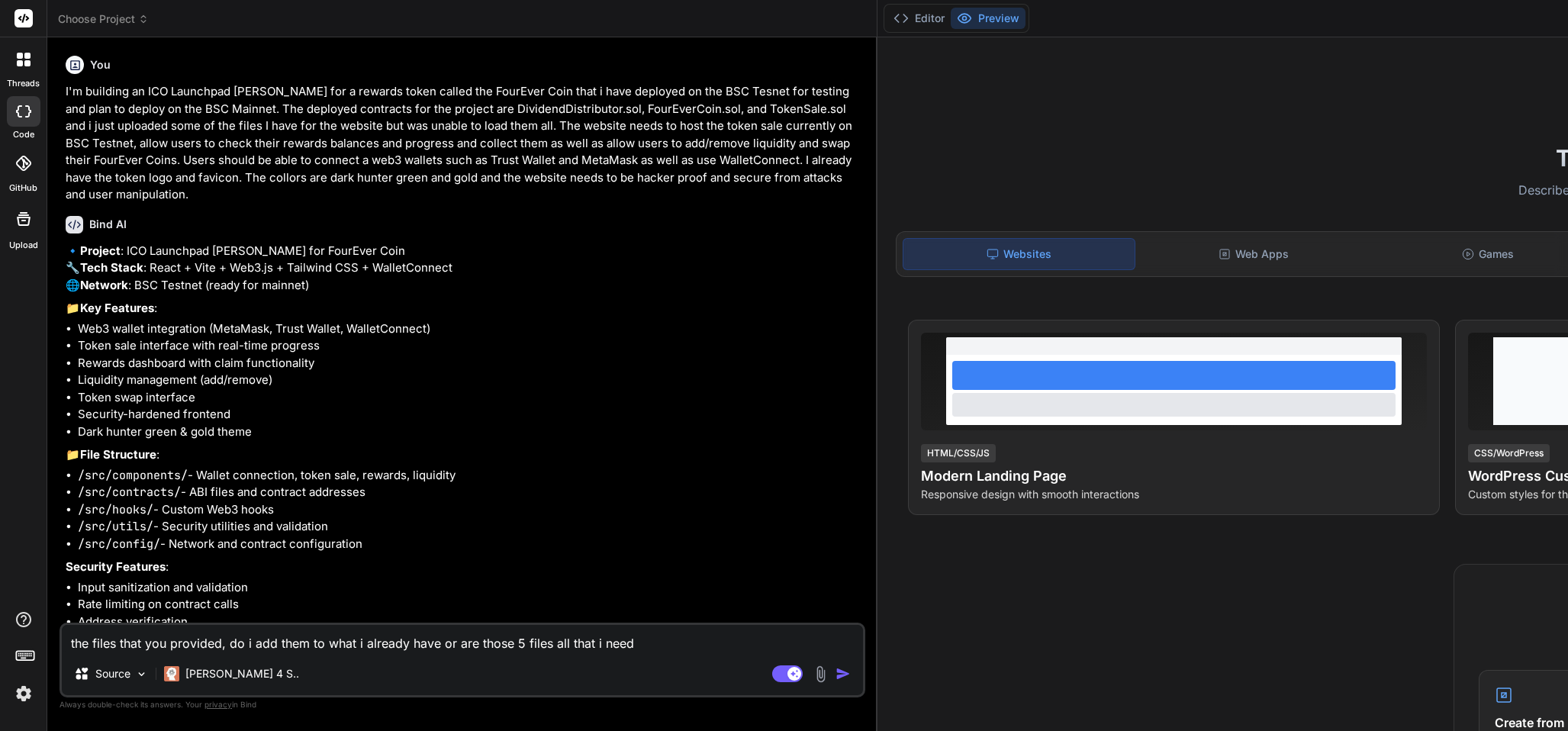
type textarea "x"
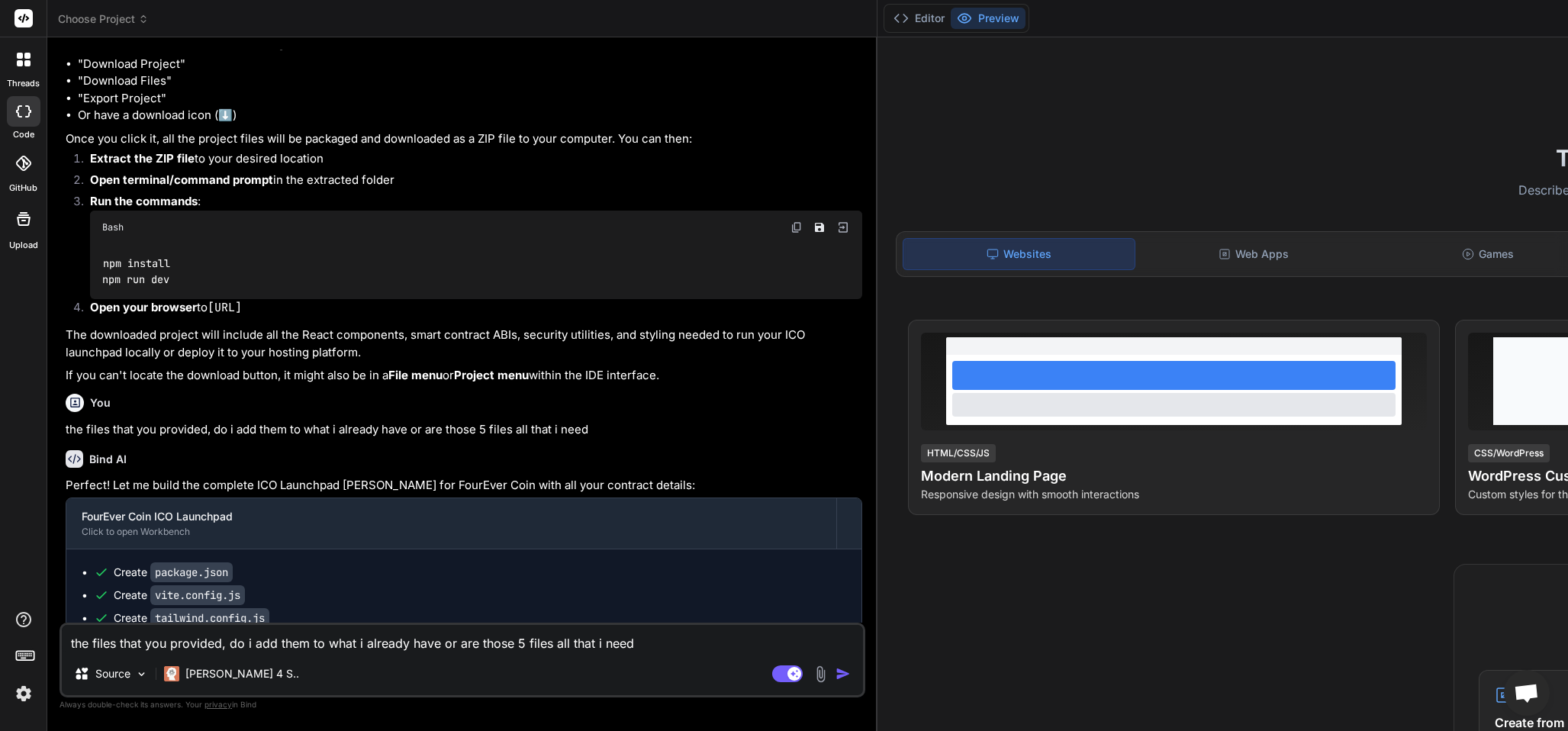
scroll to position [3862, 0]
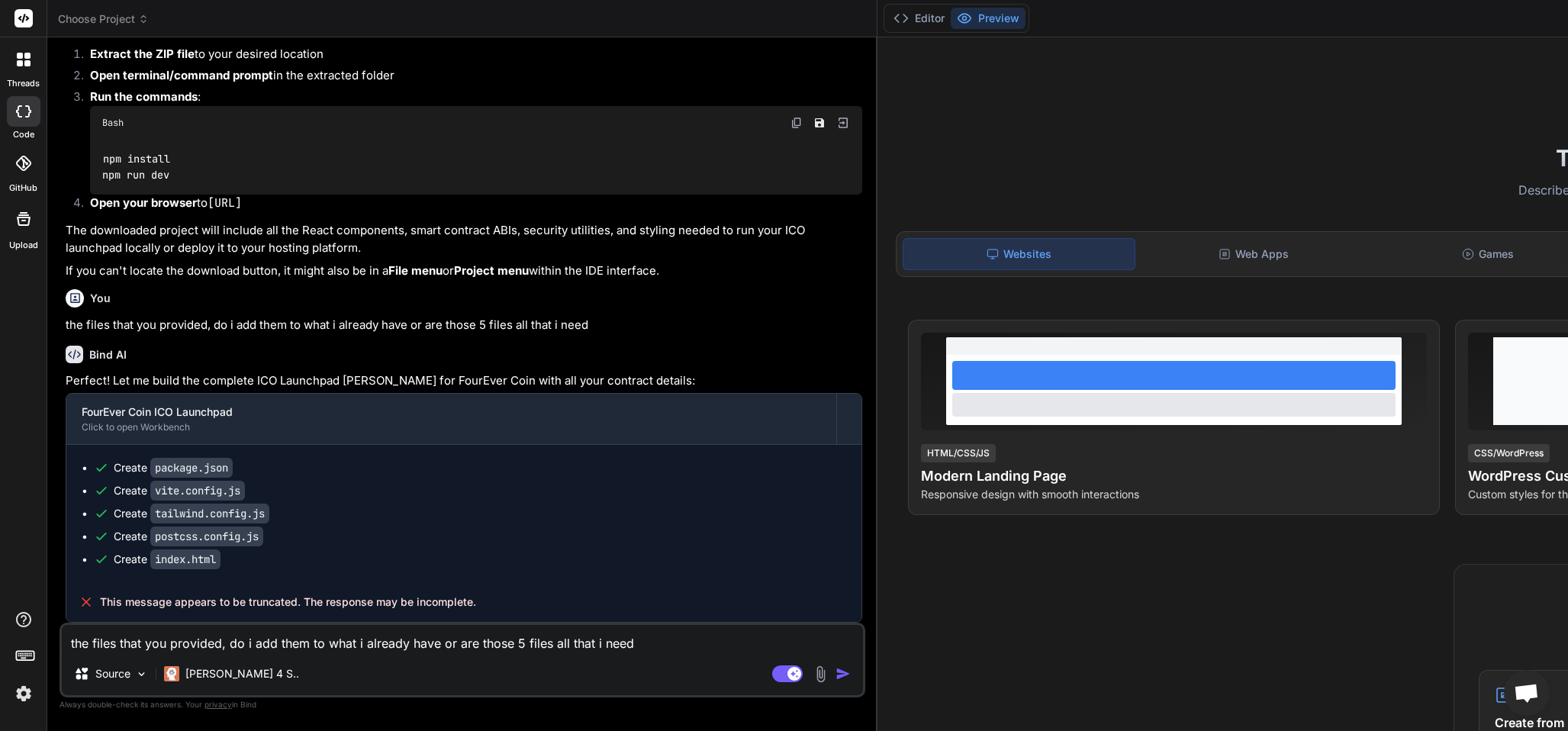
drag, startPoint x: 633, startPoint y: 640, endPoint x: 64, endPoint y: 637, distance: 569.0
click at [65, 636] on textarea "the files that you provided, do i add them to what i already have or are those …" at bounding box center [462, 638] width 801 height 27
type textarea "x"
type textarea "i am"
type textarea "x"
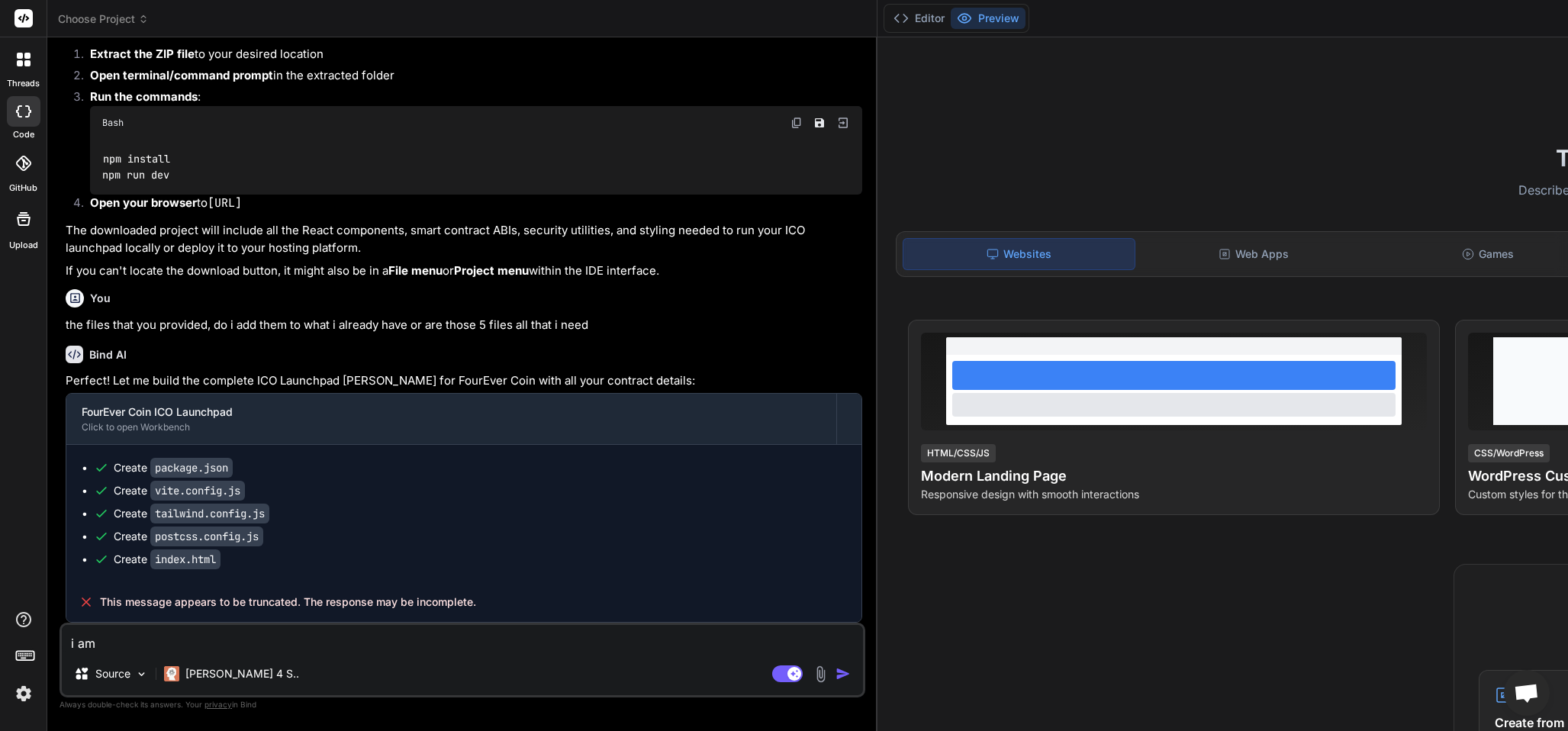
type textarea "i am"
type textarea "x"
type textarea "i am g"
type textarea "x"
type textarea "i am g\"
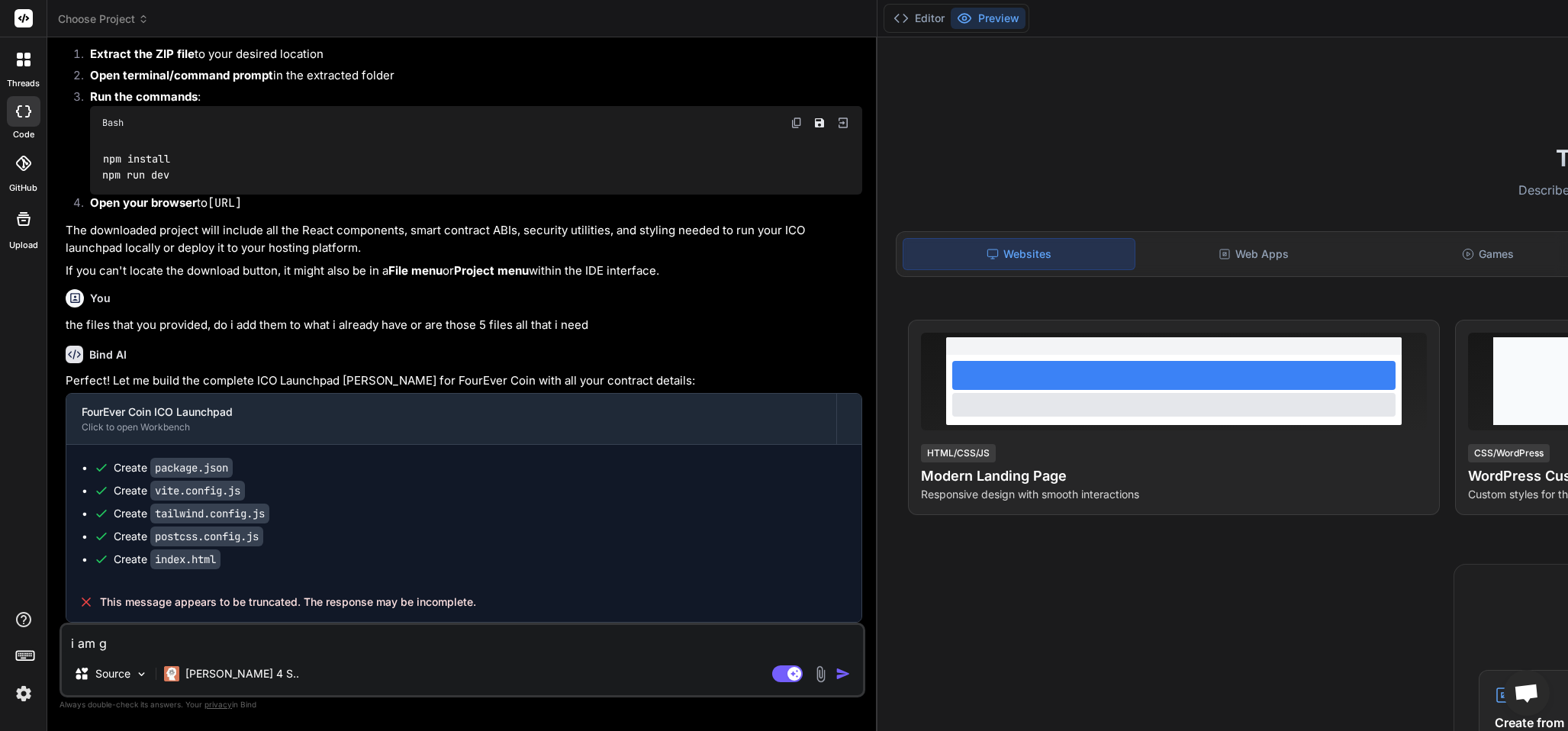
type textarea "x"
type textarea "i am g"
type textarea "x"
type textarea "i am"
type textarea "x"
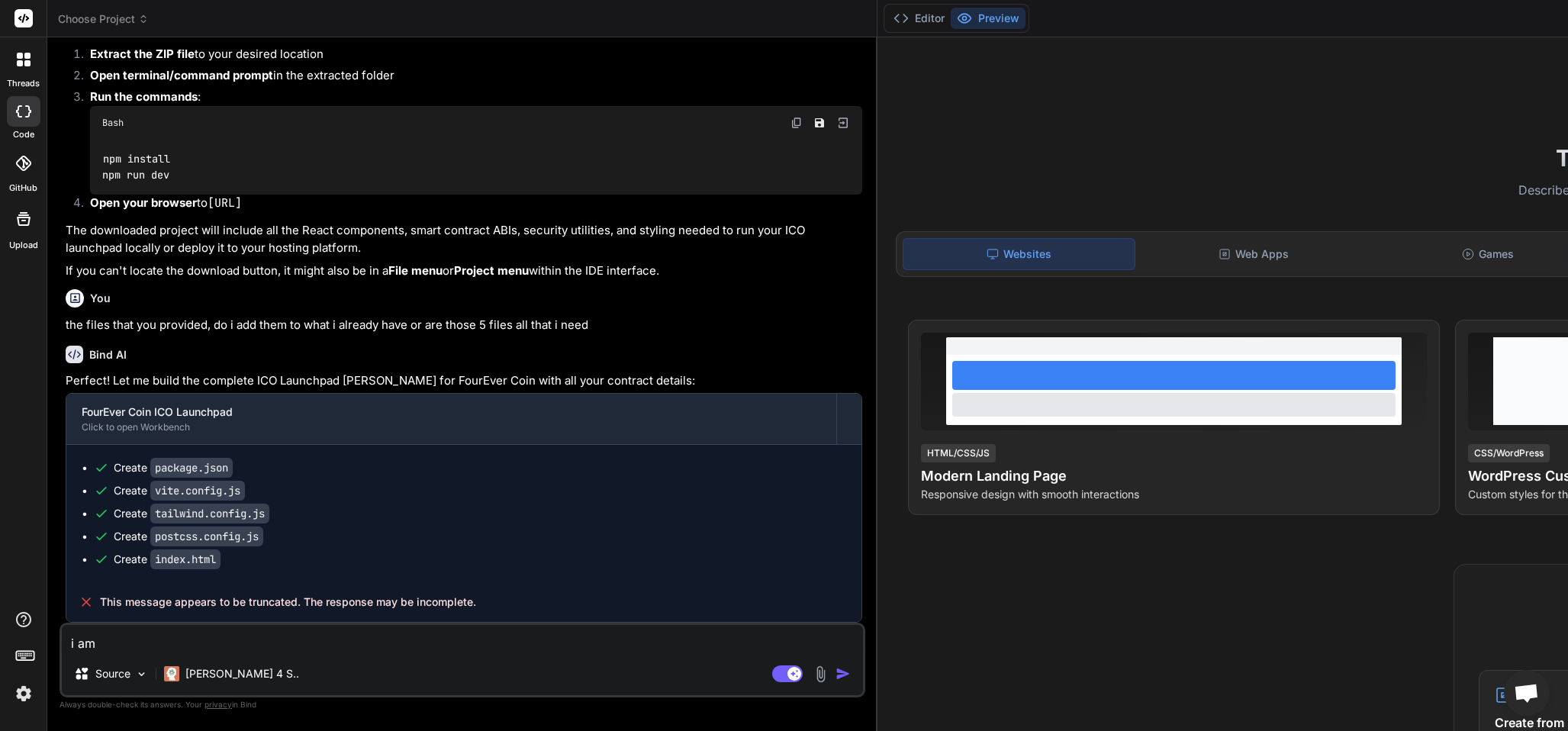
type textarea "i am n"
type textarea "x"
type textarea "i am no"
type textarea "x"
type textarea "i am now"
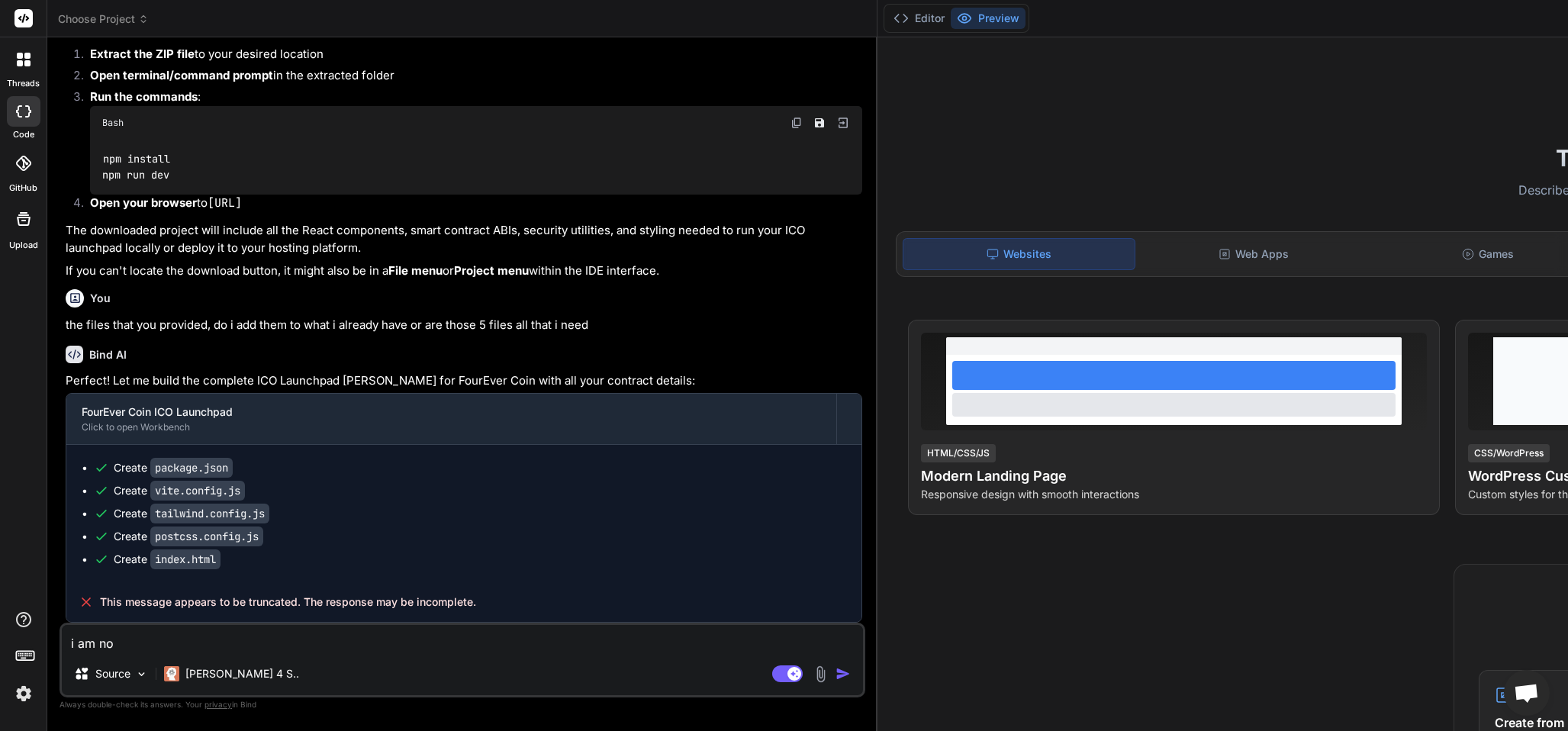
type textarea "x"
type textarea "i am now"
type textarea "x"
type textarea "i am now g"
type textarea "x"
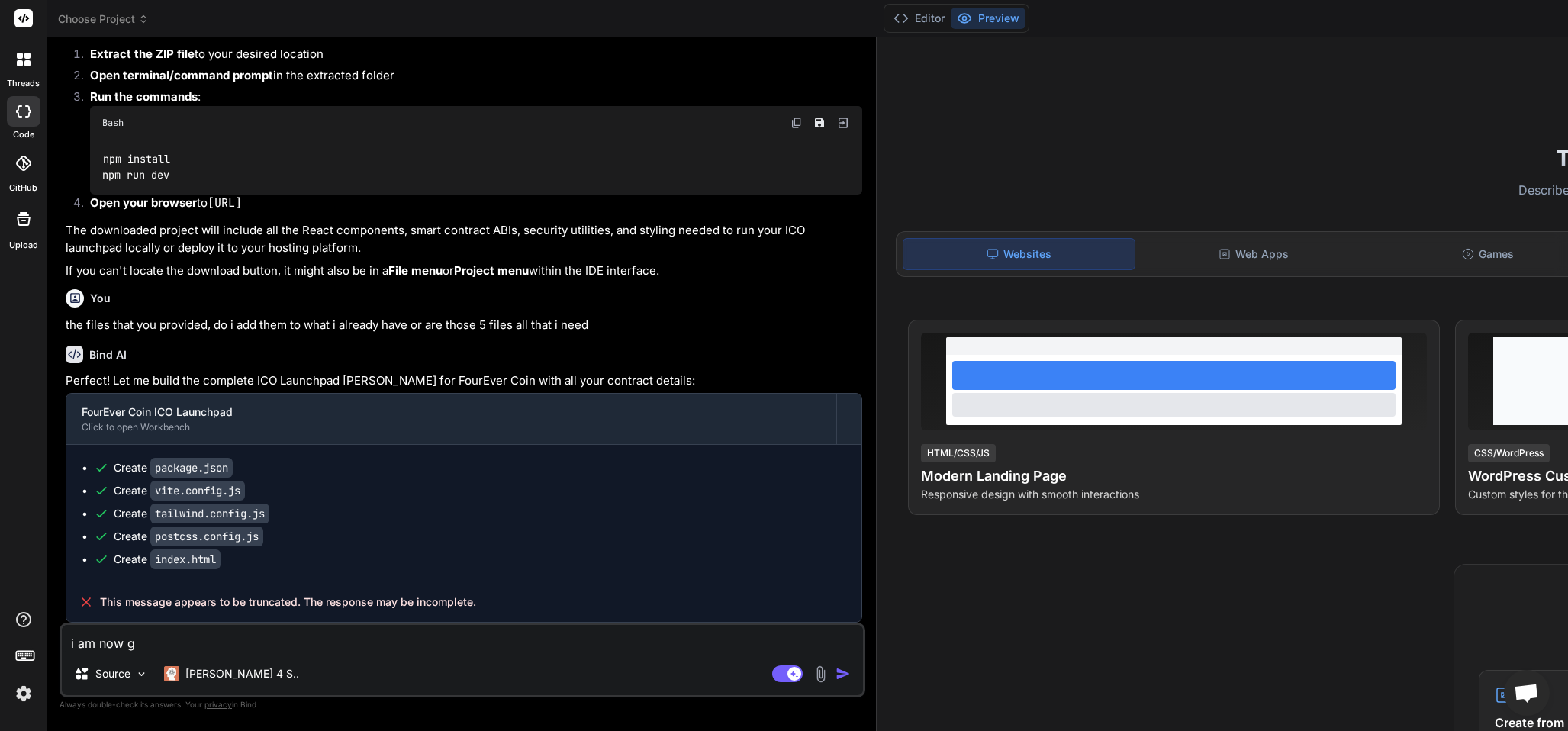
type textarea "i am now go"
type textarea "x"
type textarea "i am now goi"
type textarea "x"
type textarea "i am now goin"
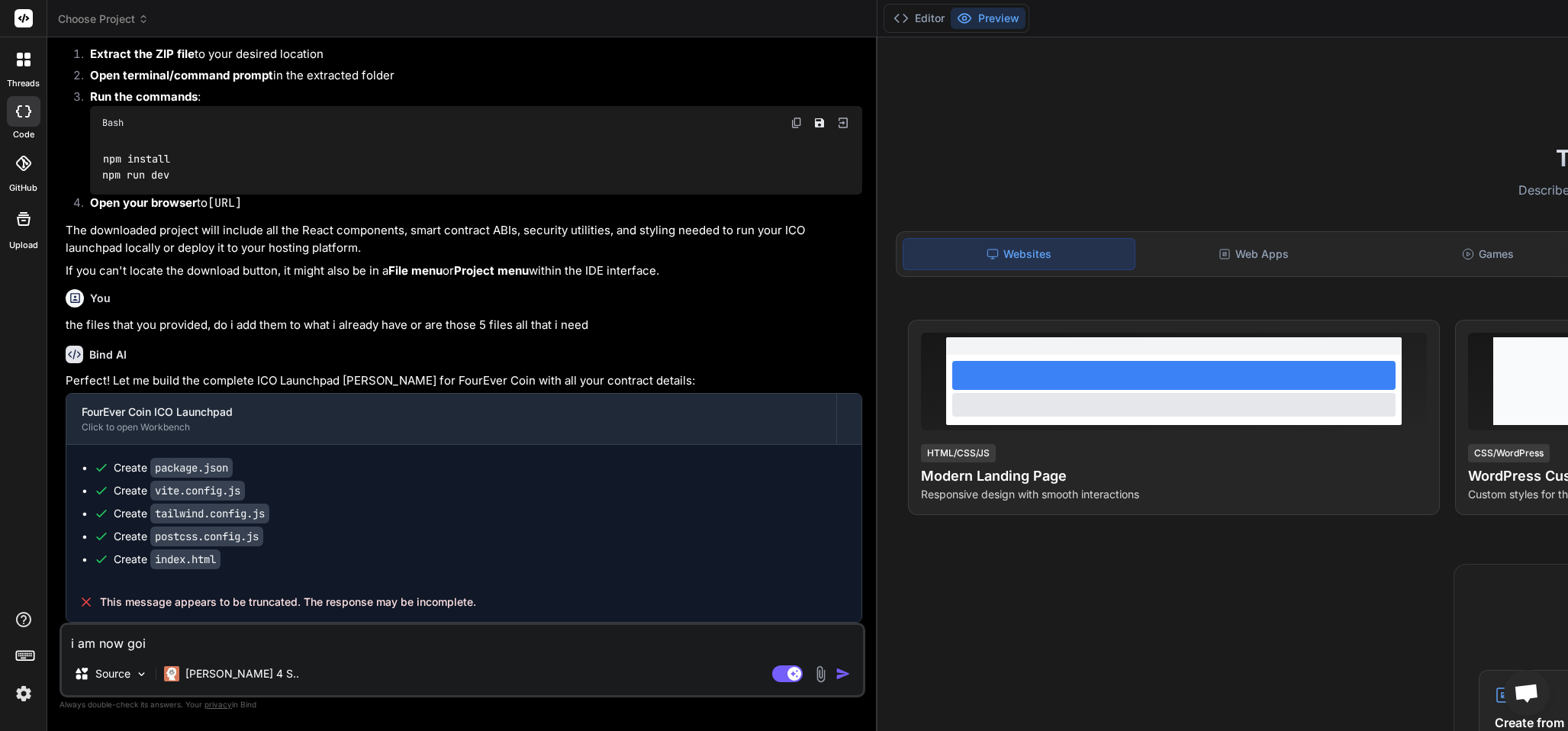
type textarea "x"
type textarea "i am now going t"
type textarea "x"
type textarea "i am now going to"
type textarea "x"
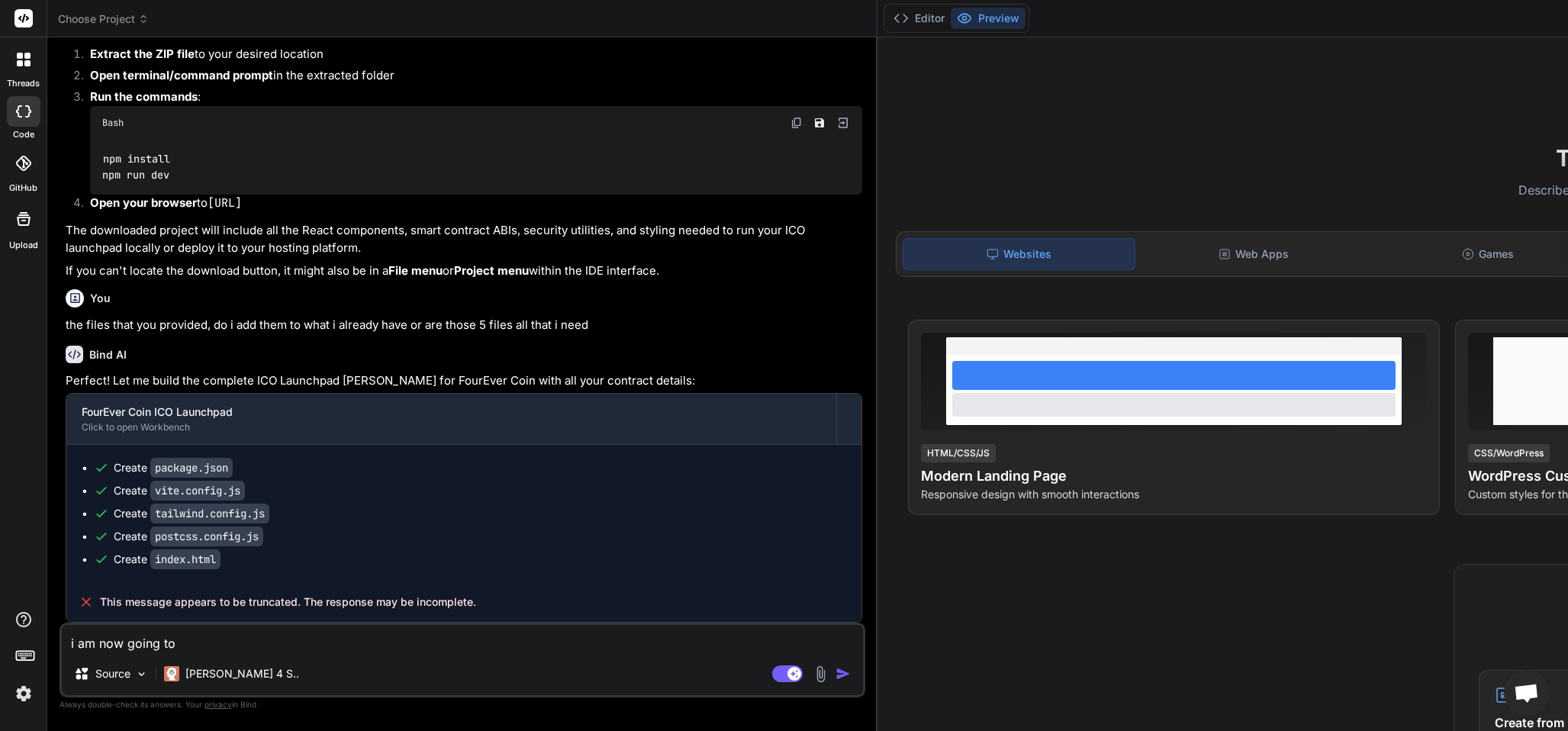
type textarea "i am now going to a"
type textarea "x"
type textarea "i am now going to ad"
type textarea "x"
type textarea "i am now going to add"
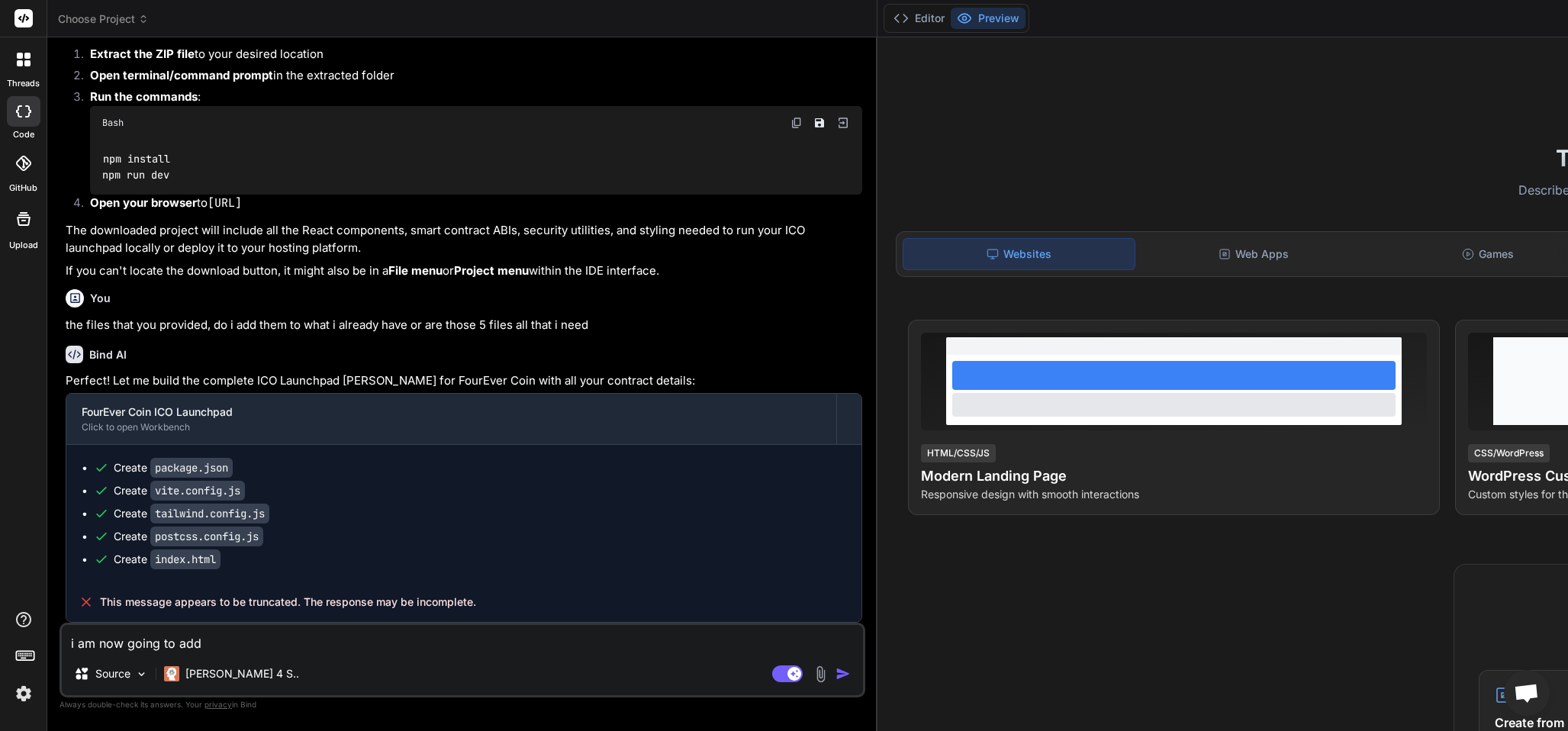
type textarea "x"
type textarea "i am now going to add t"
type textarea "x"
type textarea "i am now going to add th"
type textarea "x"
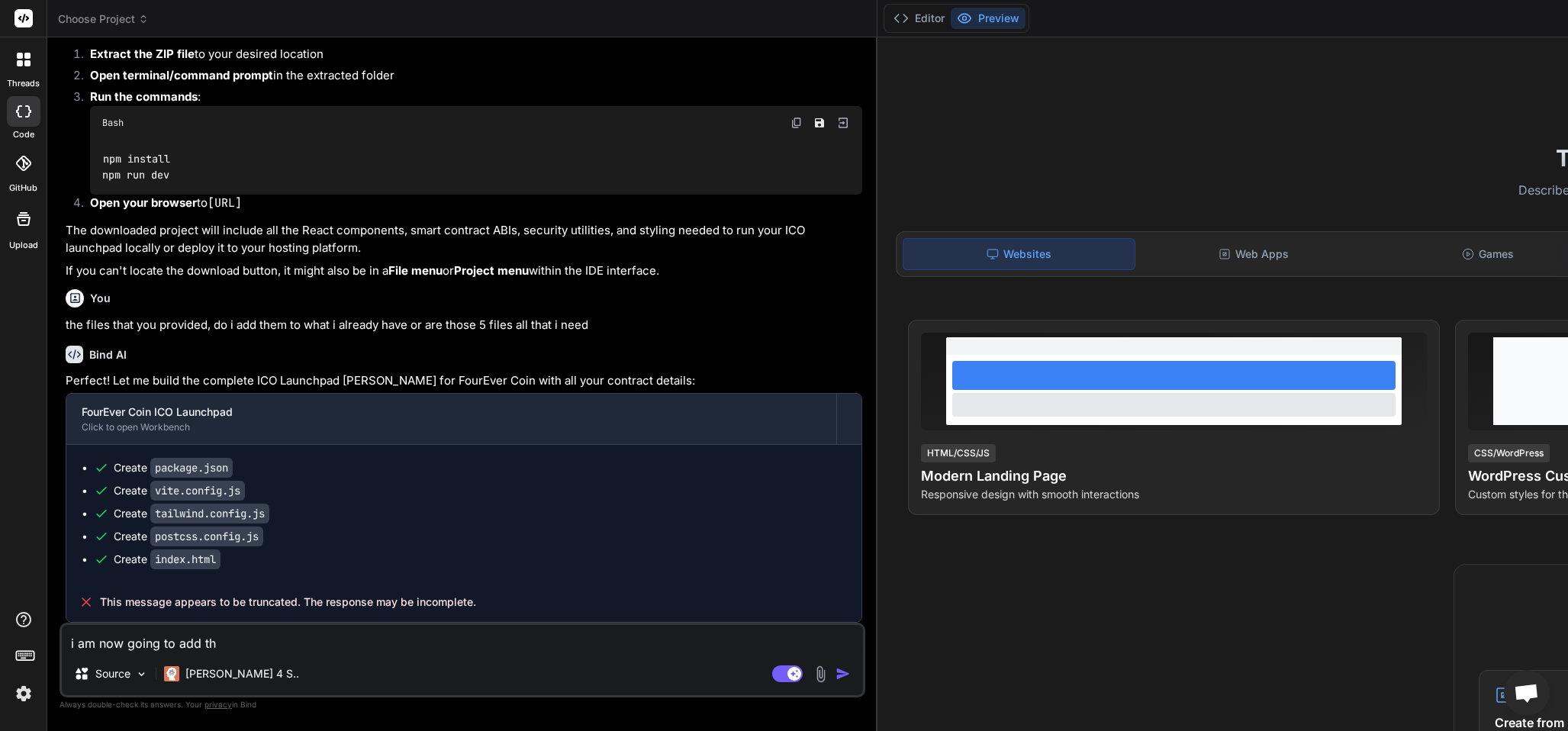
type textarea "i am now going to add the"
type textarea "x"
type textarea "i am now going to add the"
type textarea "x"
type textarea "i am now going to add the r"
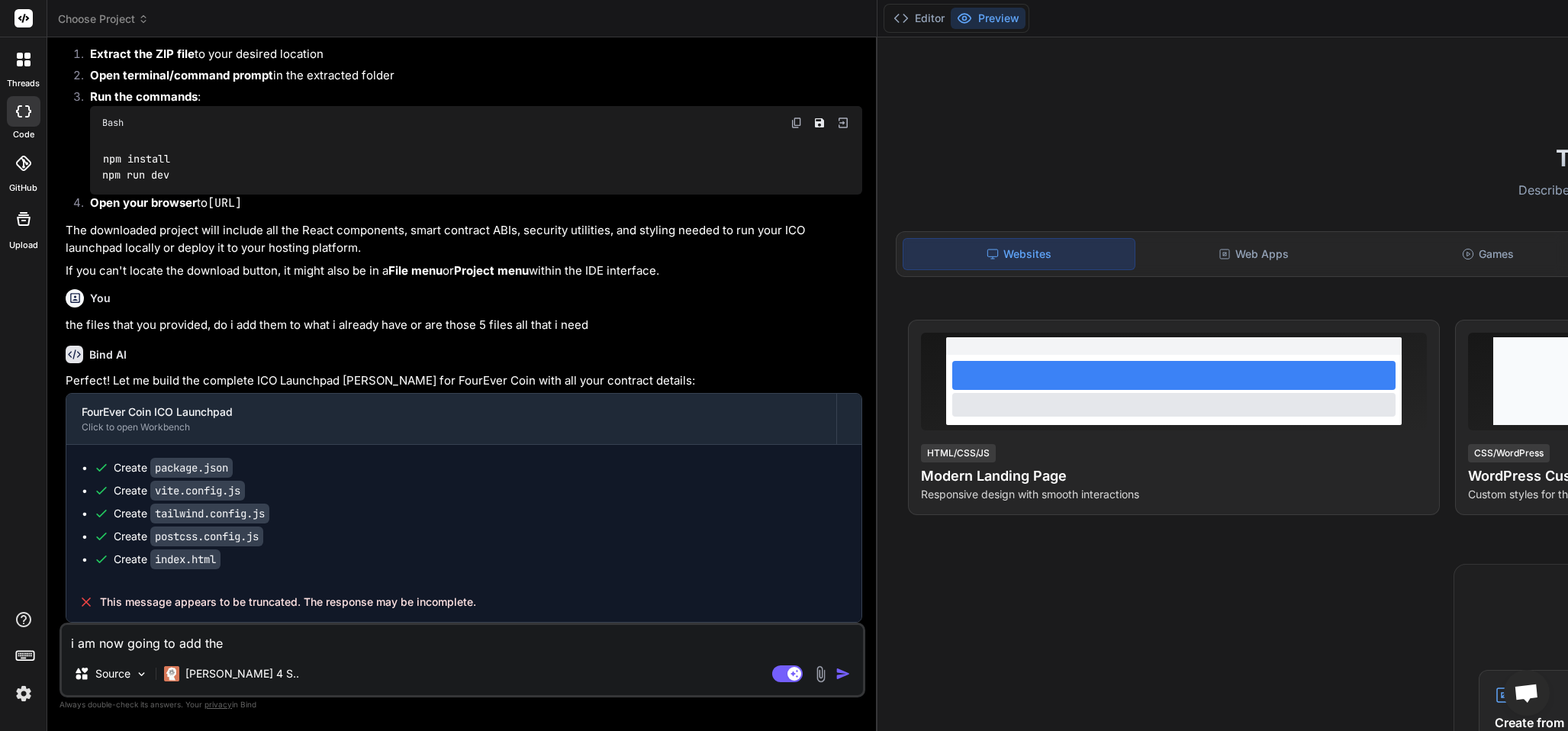
type textarea "x"
type textarea "i am now going to add the re"
type textarea "x"
type textarea "i am now going to add the res"
type textarea "x"
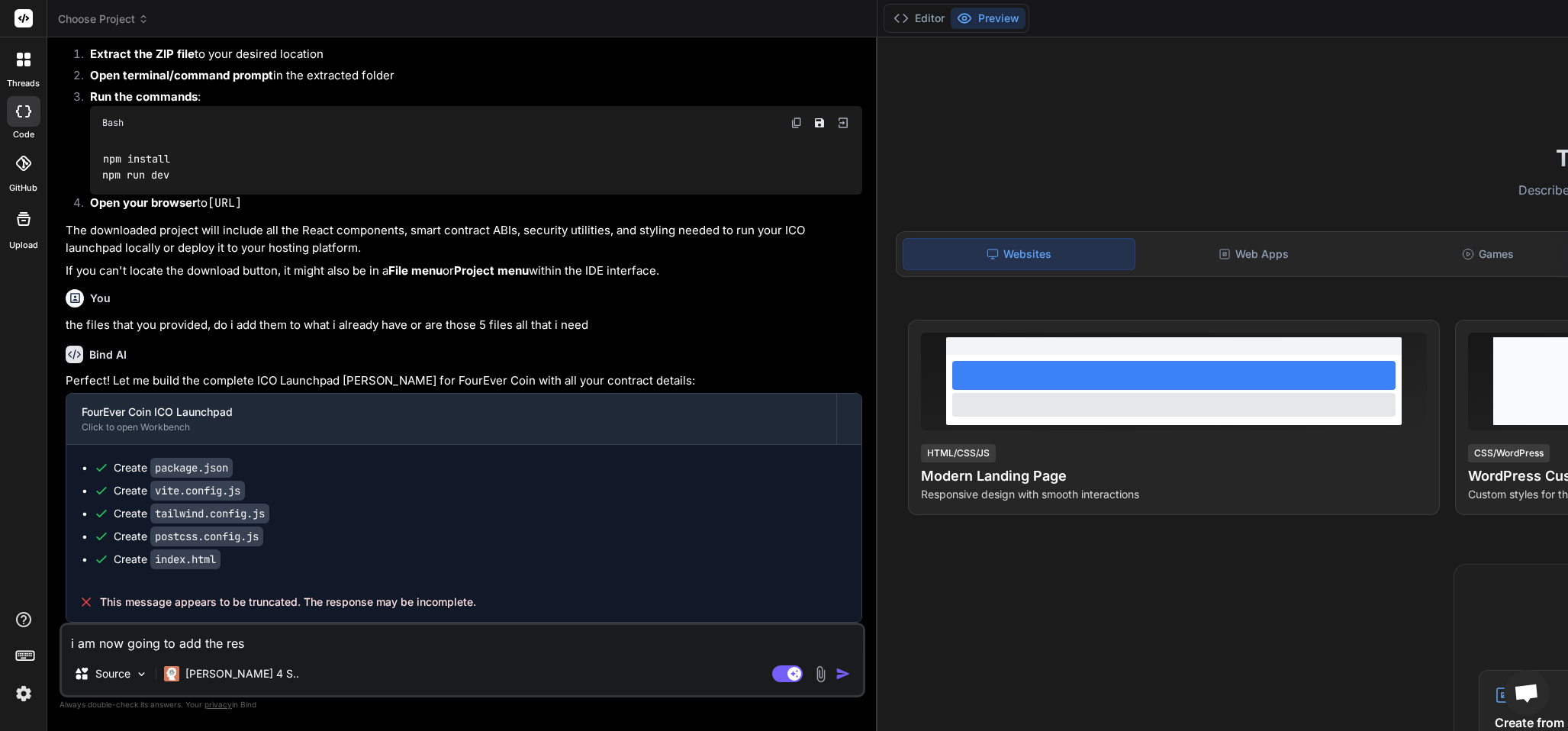
type textarea "i am now going to add the rest"
type textarea "x"
type textarea "i am now going to add the rest"
type textarea "x"
type textarea "i am now going to add the rest o"
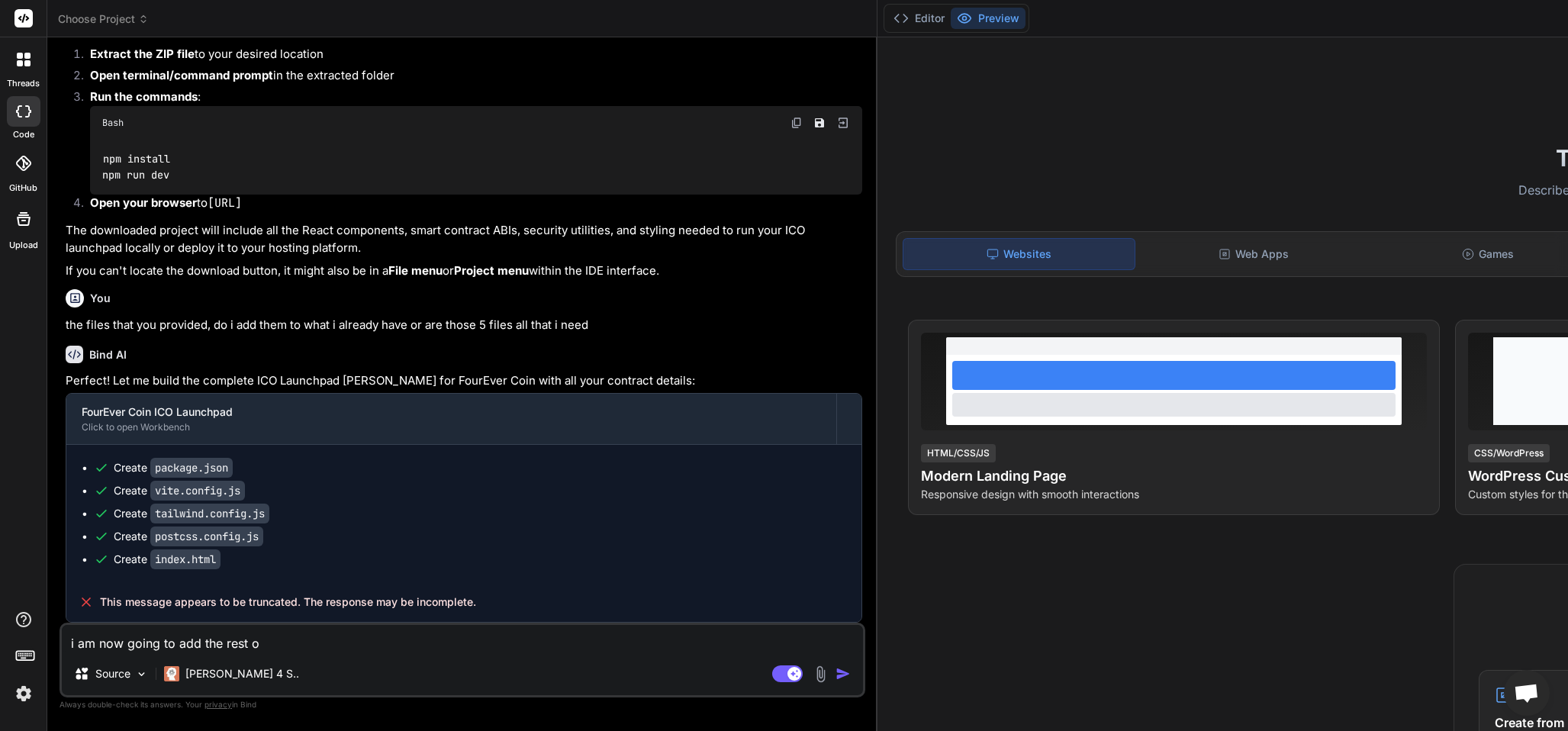
type textarea "x"
type textarea "i am now going to add the rest of"
type textarea "x"
type textarea "i am now going to add the rest of"
type textarea "x"
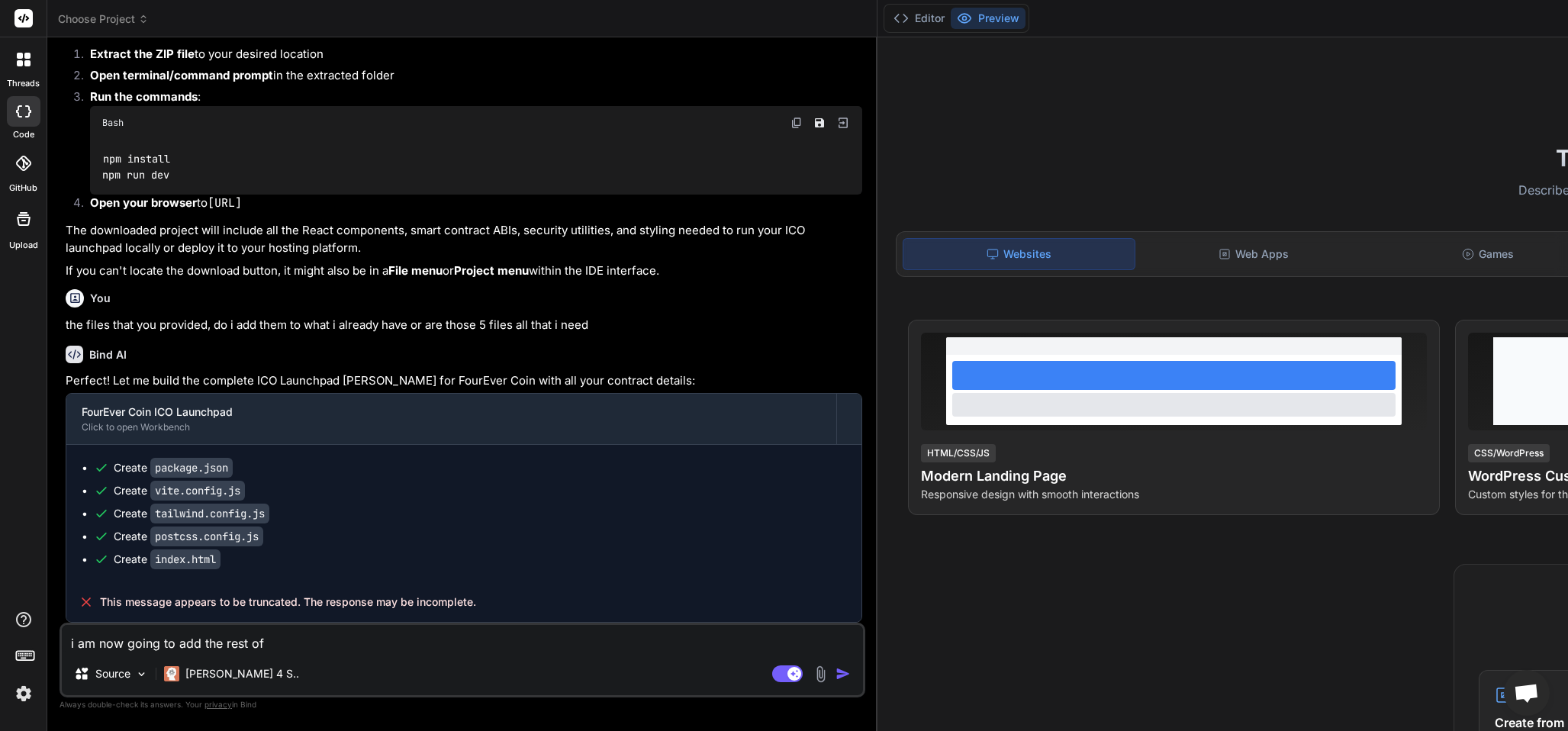
type textarea "i am now going to add the rest of t"
type textarea "x"
type textarea "i am now going to add the rest of th"
type textarea "x"
type textarea "i am now going to add the rest of the"
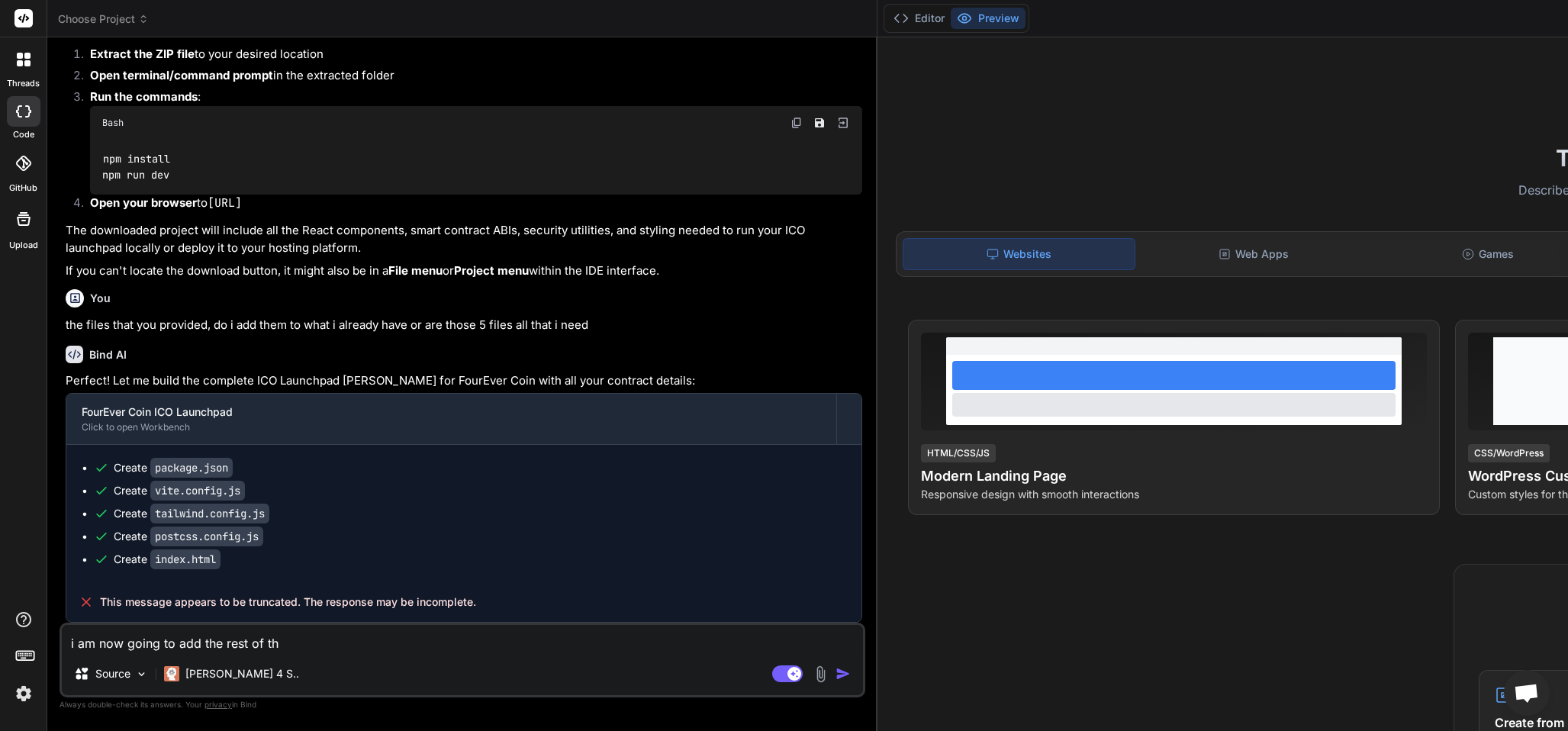
type textarea "x"
type textarea "i am now going to add the rest of the"
type textarea "x"
type textarea "i am now going to add the rest of the f"
type textarea "x"
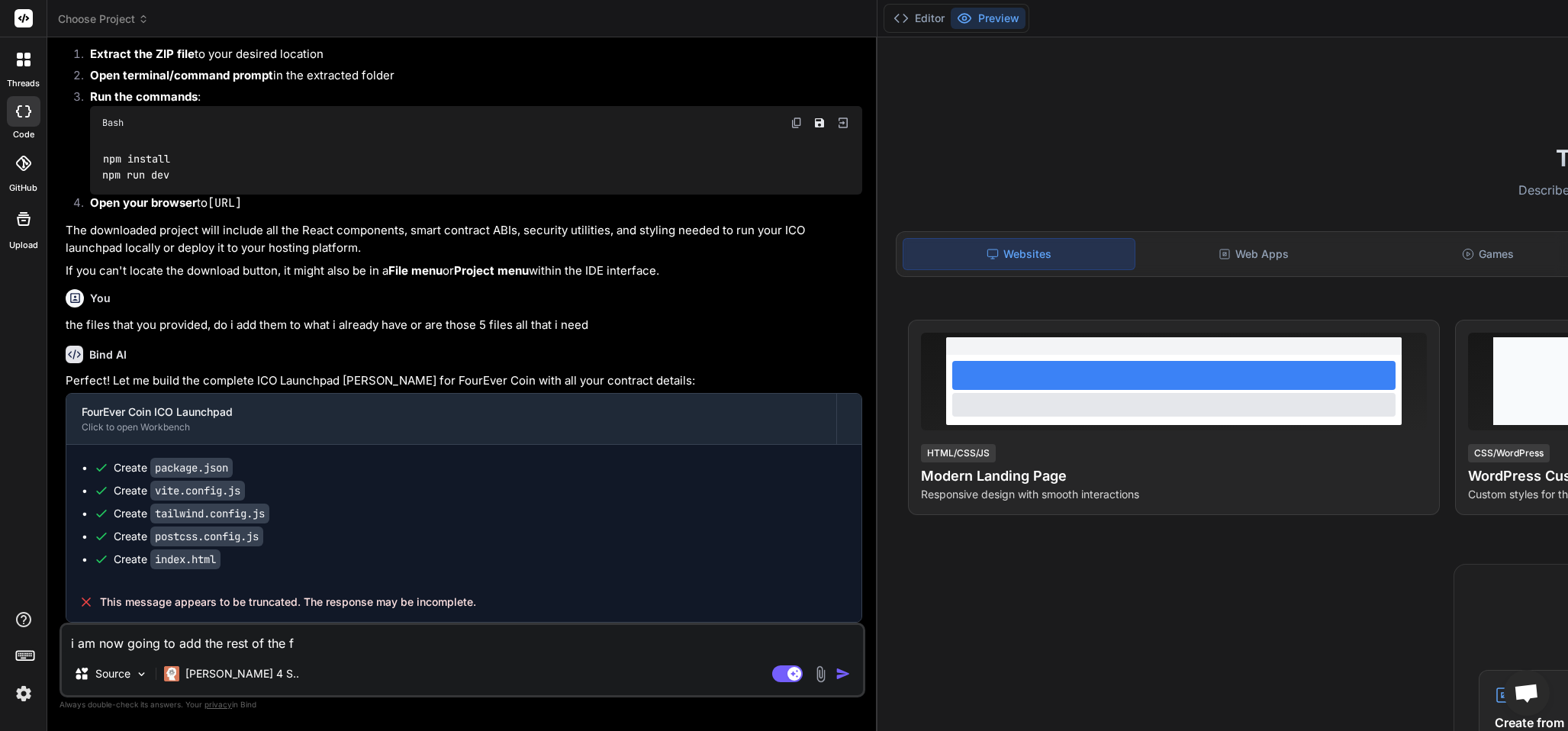
type textarea "i am now going to add the rest of the fi"
type textarea "x"
type textarea "i am now going to add the rest of the fil"
type textarea "x"
type textarea "i am now going to add the rest of the files i"
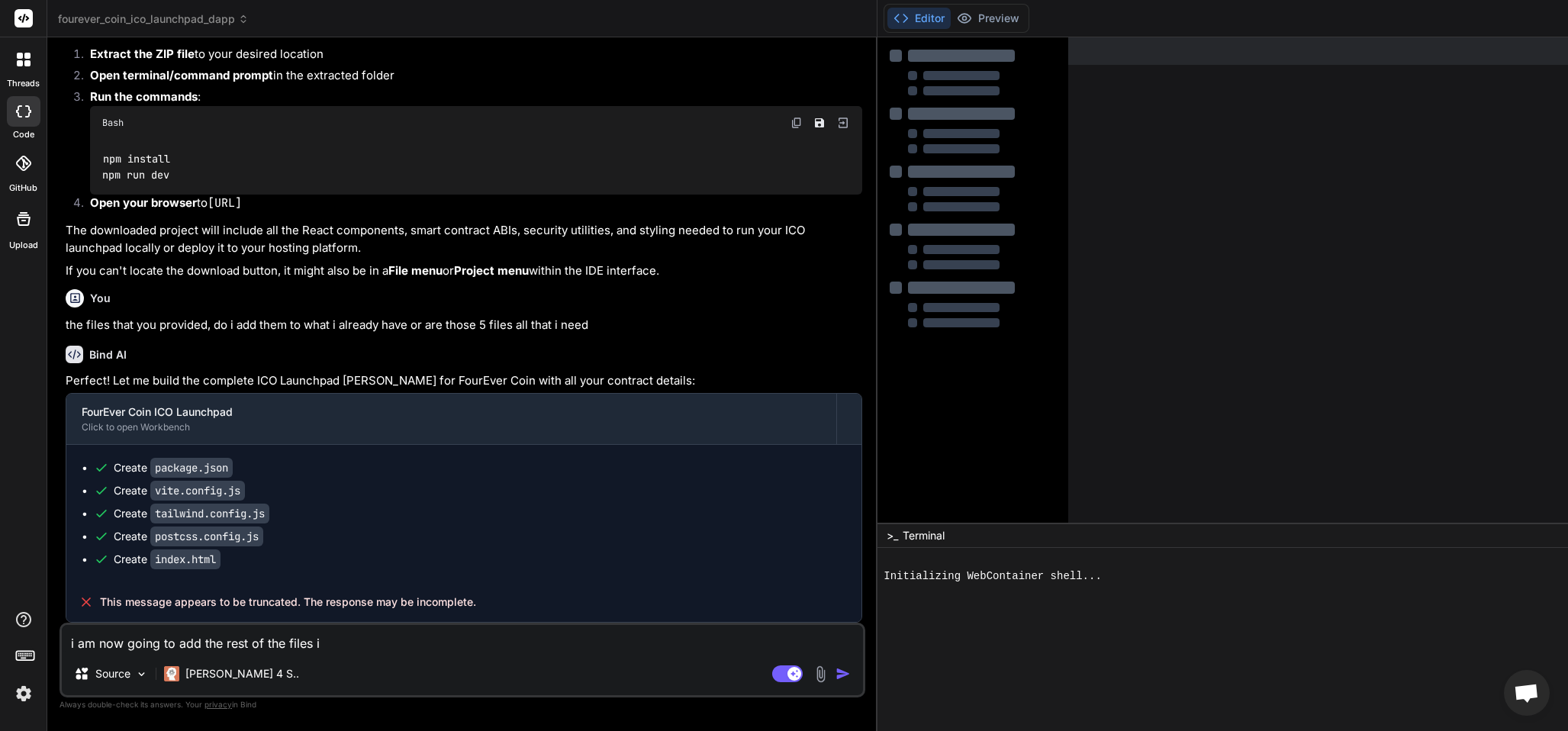
type textarea "x"
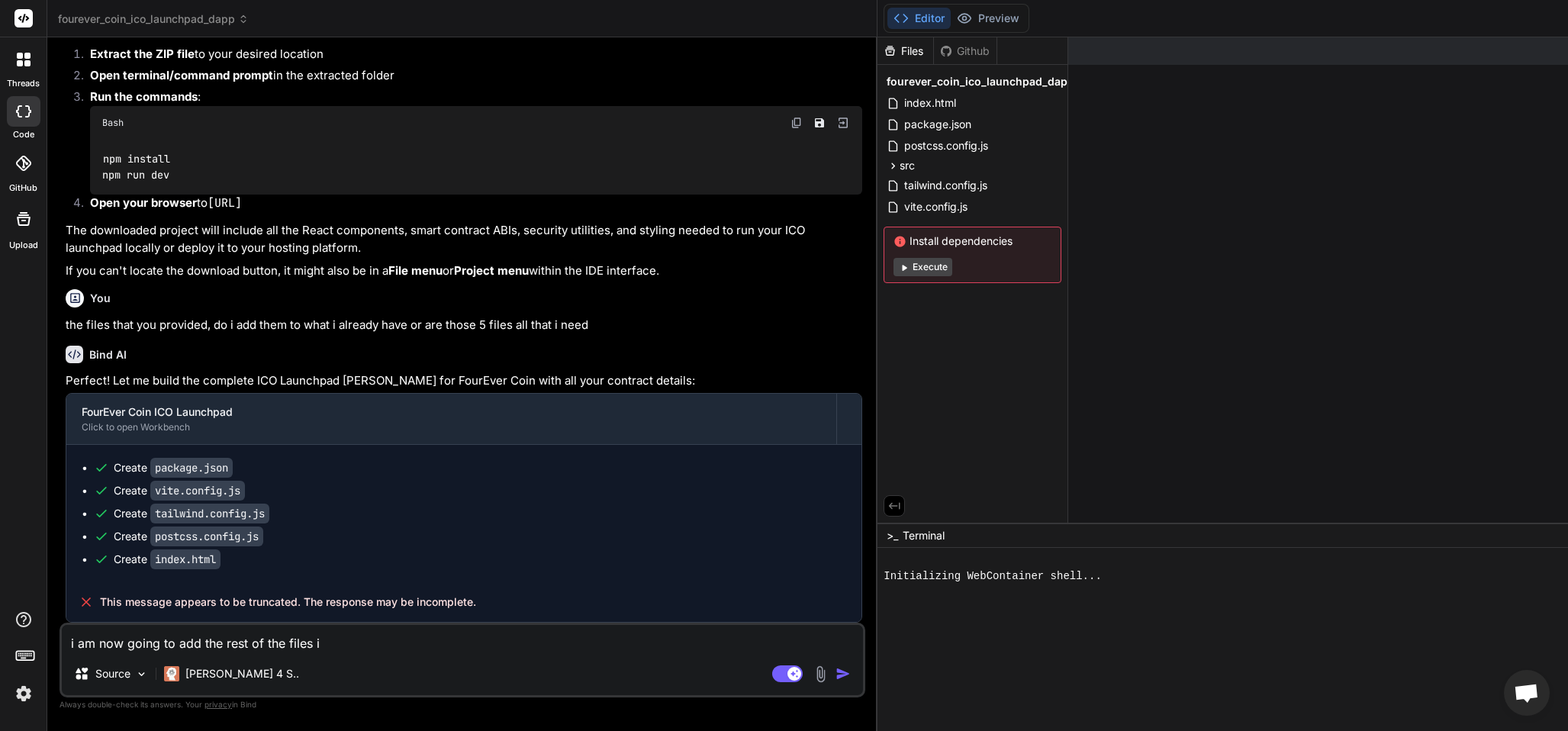
type textarea "i am now going to add the rest of the files i w"
type textarea "x"
type textarea "i am now going to add the rest of the files i wa"
type textarea "x"
type textarea "i am now going to add the rest of the files i wan"
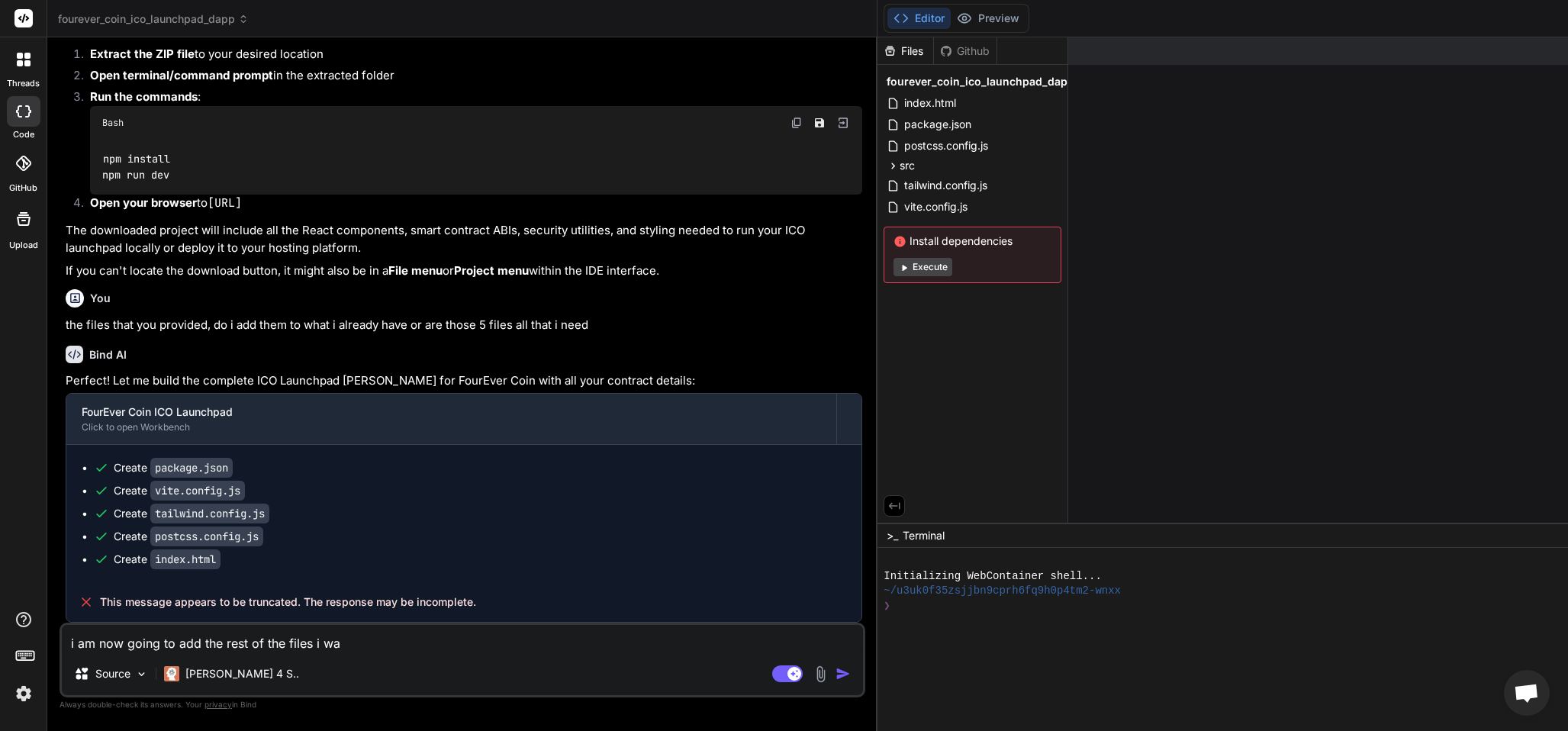
type textarea "x"
type textarea "i am now going to add the rest of the files i want"
type textarea "x"
type textarea "i am now going to add the rest of the files i wante"
type textarea "x"
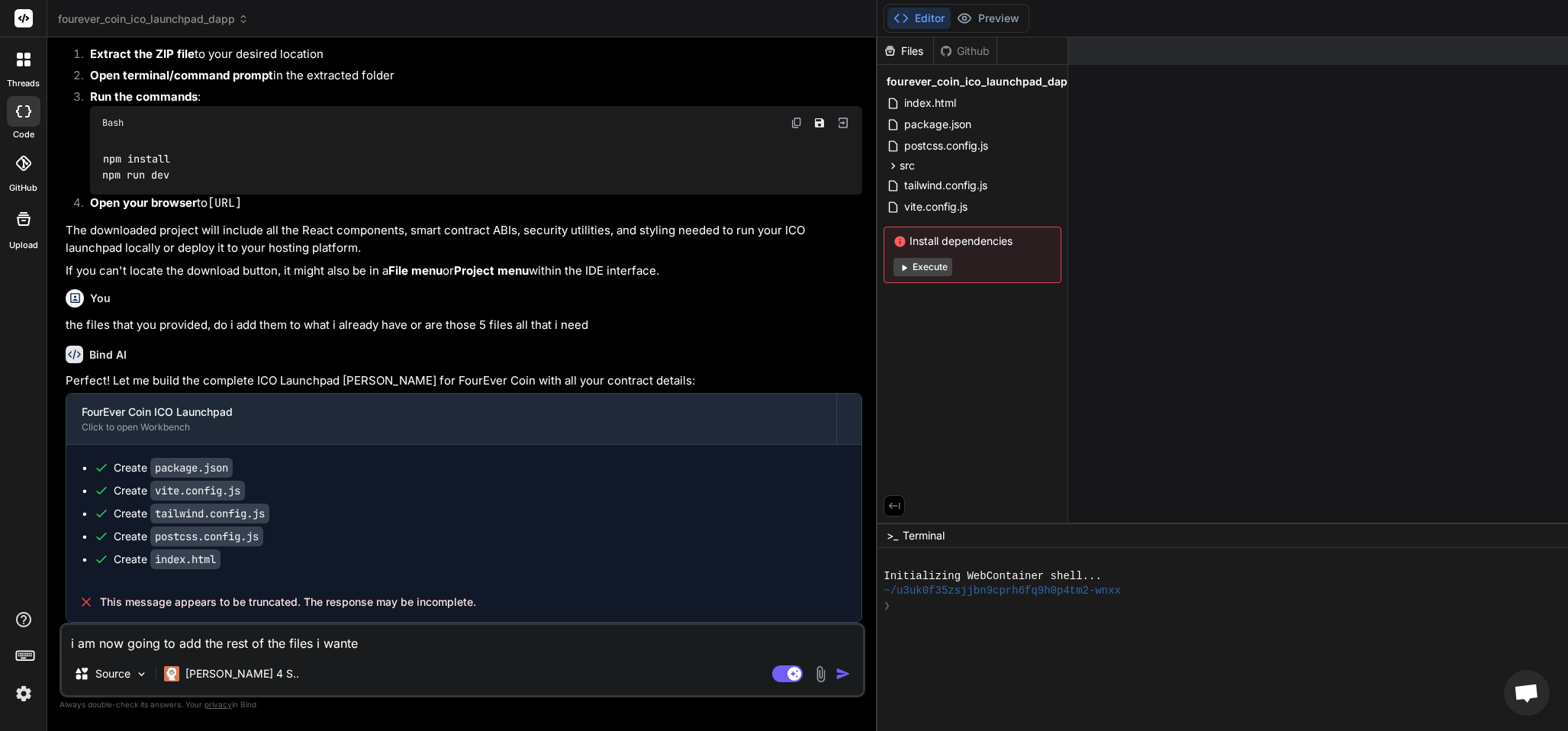
type textarea "i am now going to add the rest of the files i wanted"
type textarea "x"
type textarea "i am now going to add the rest of the files i wanted"
type textarea "x"
type textarea "i am now going to add the rest of the files i wanted t"
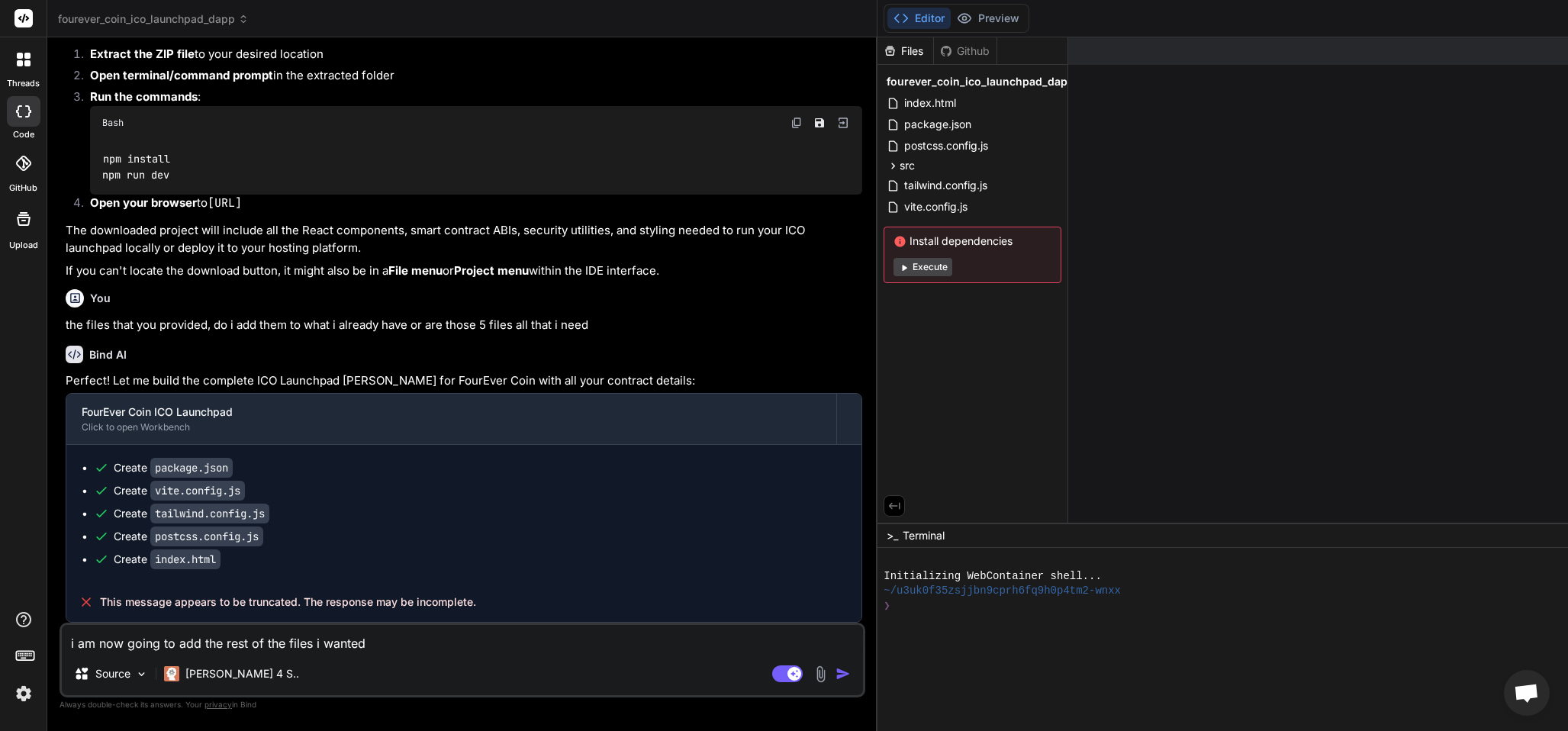
type textarea "x"
type textarea "i am now going to add the rest of the files i wanted to"
type textarea "x"
type textarea "i am now going to add the rest of the files i wanted to"
type textarea "x"
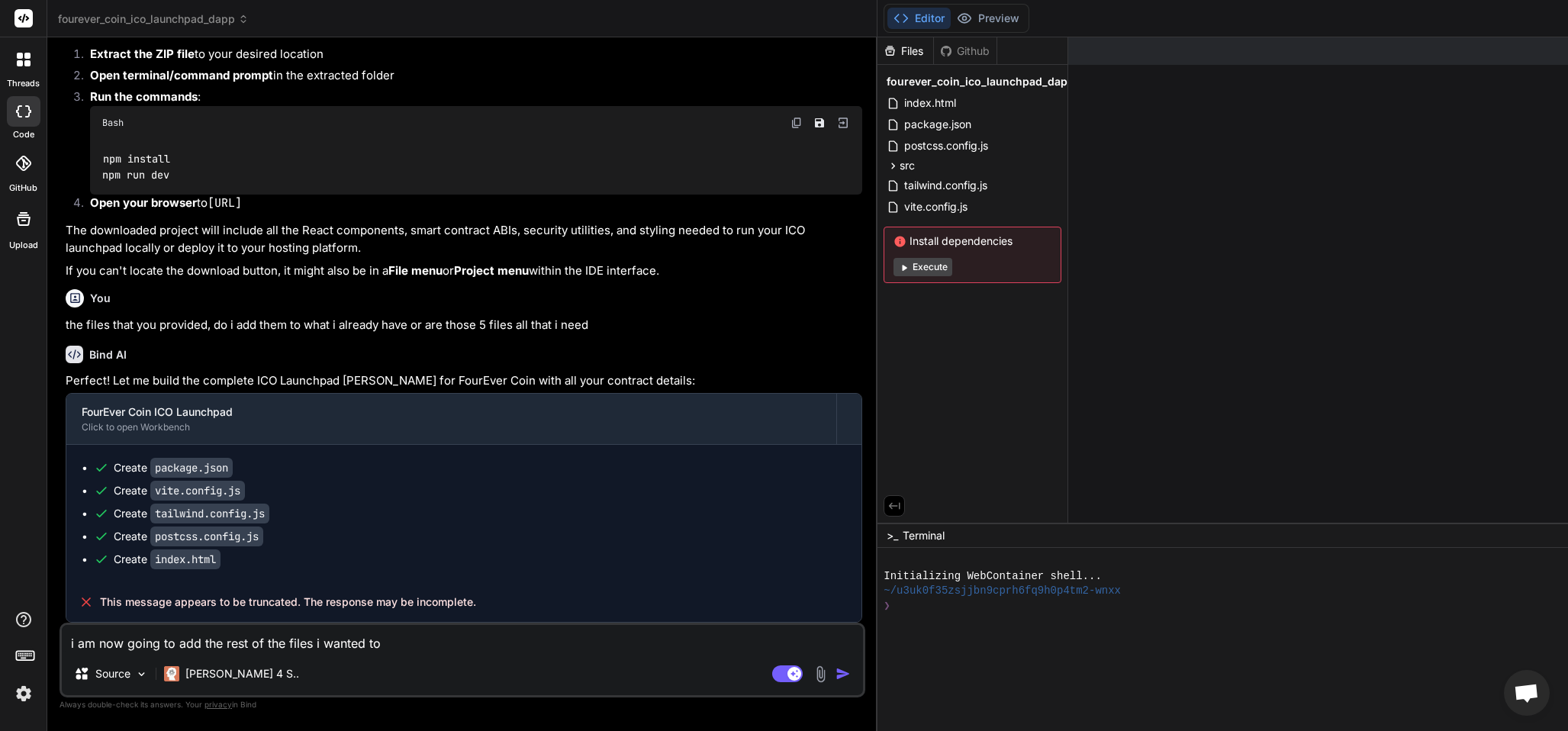
type textarea "i am now going to add the rest of the files i wanted to s"
type textarea "x"
type textarea "i am now going to add the rest of the files i wanted to"
type textarea "x"
type textarea "i am now going to add the rest of the files i wanted to a"
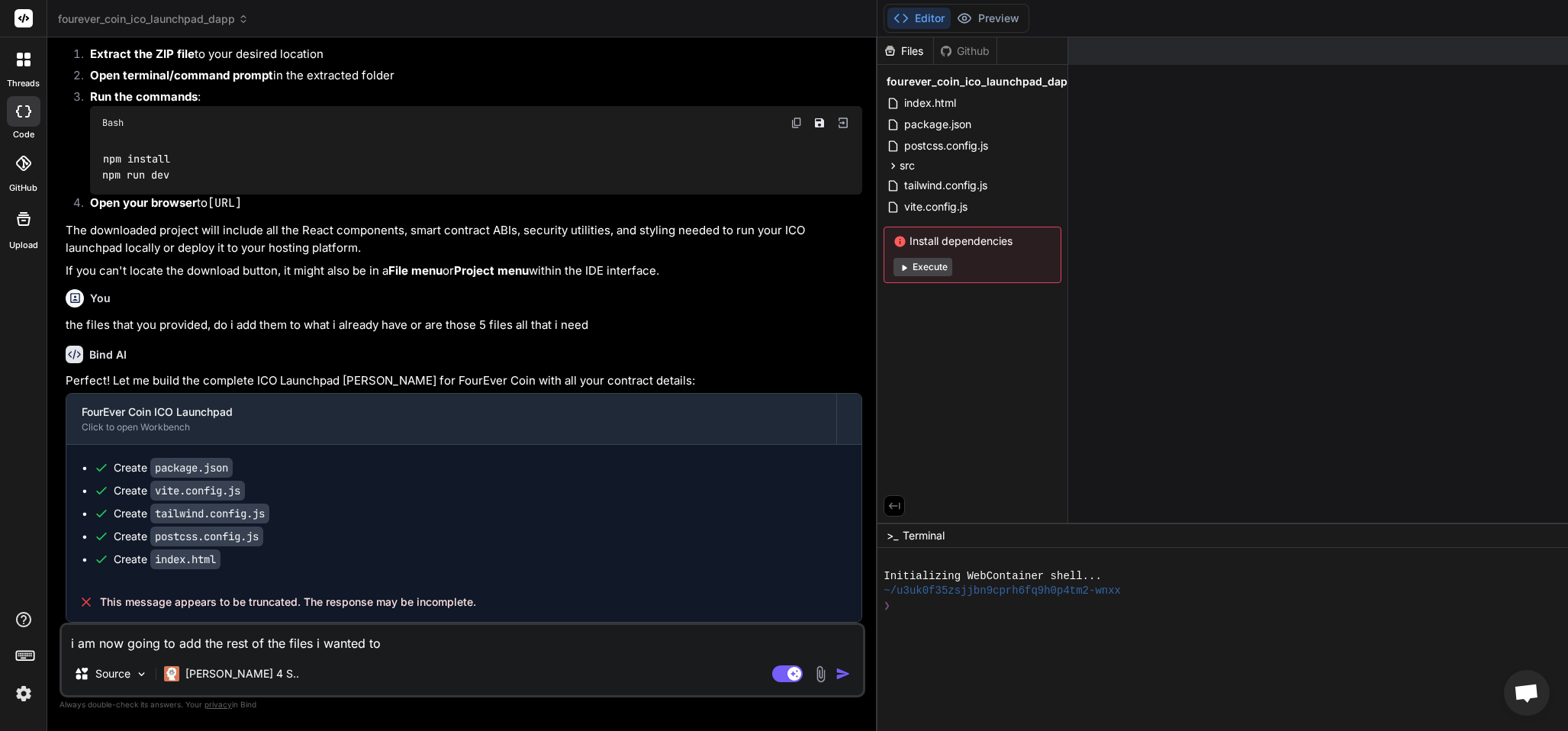
type textarea "x"
type textarea "i am now going to add the rest of the files i wanted to ad"
type textarea "x"
type textarea "i am now going to add the rest of the files i wanted to add"
type textarea "x"
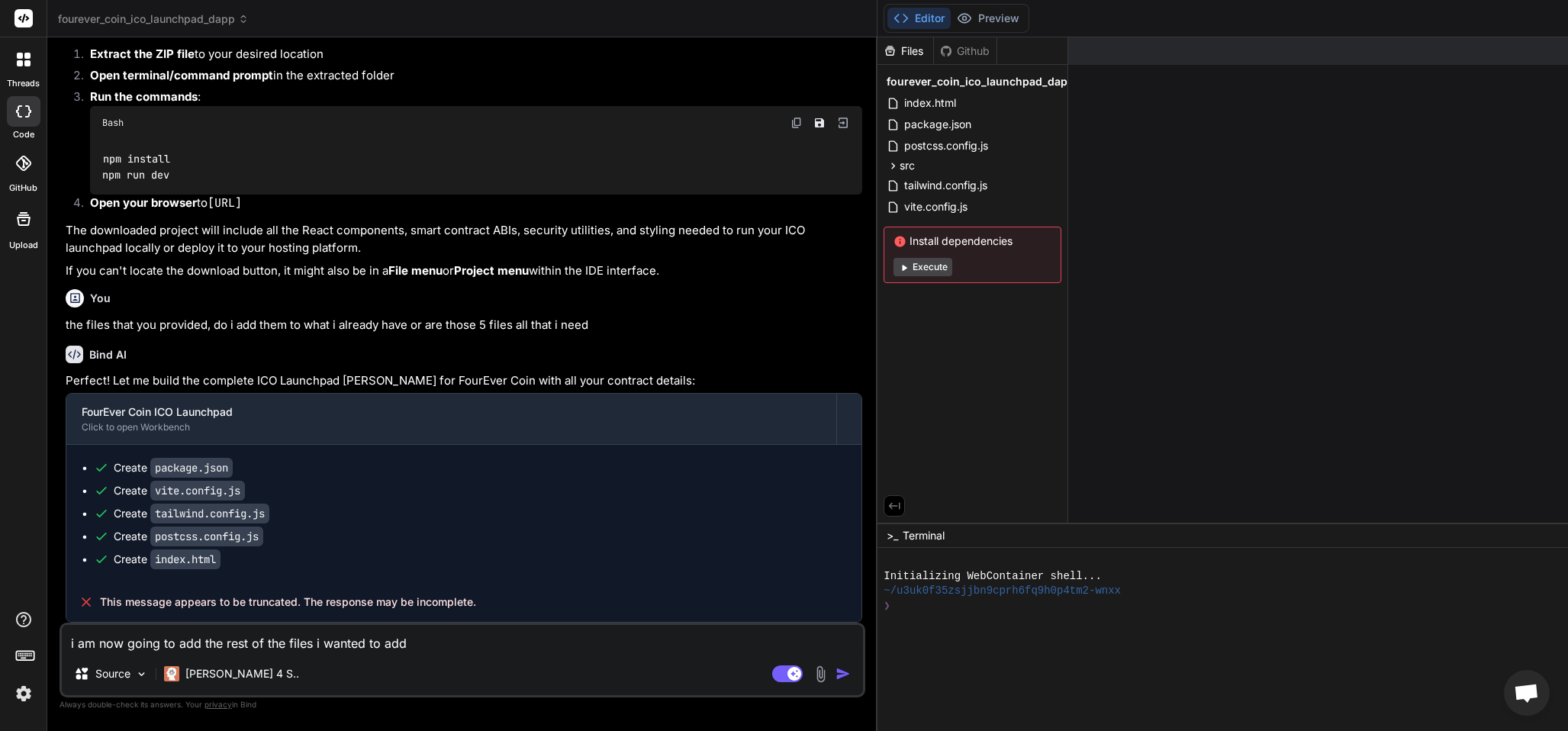
type textarea "i am now going to add the rest of the files i wanted to ad"
type textarea "x"
type textarea "i am now going to add the rest of the files i wanted to a"
type textarea "x"
type textarea "i am now going to add the rest of the files i wanted to"
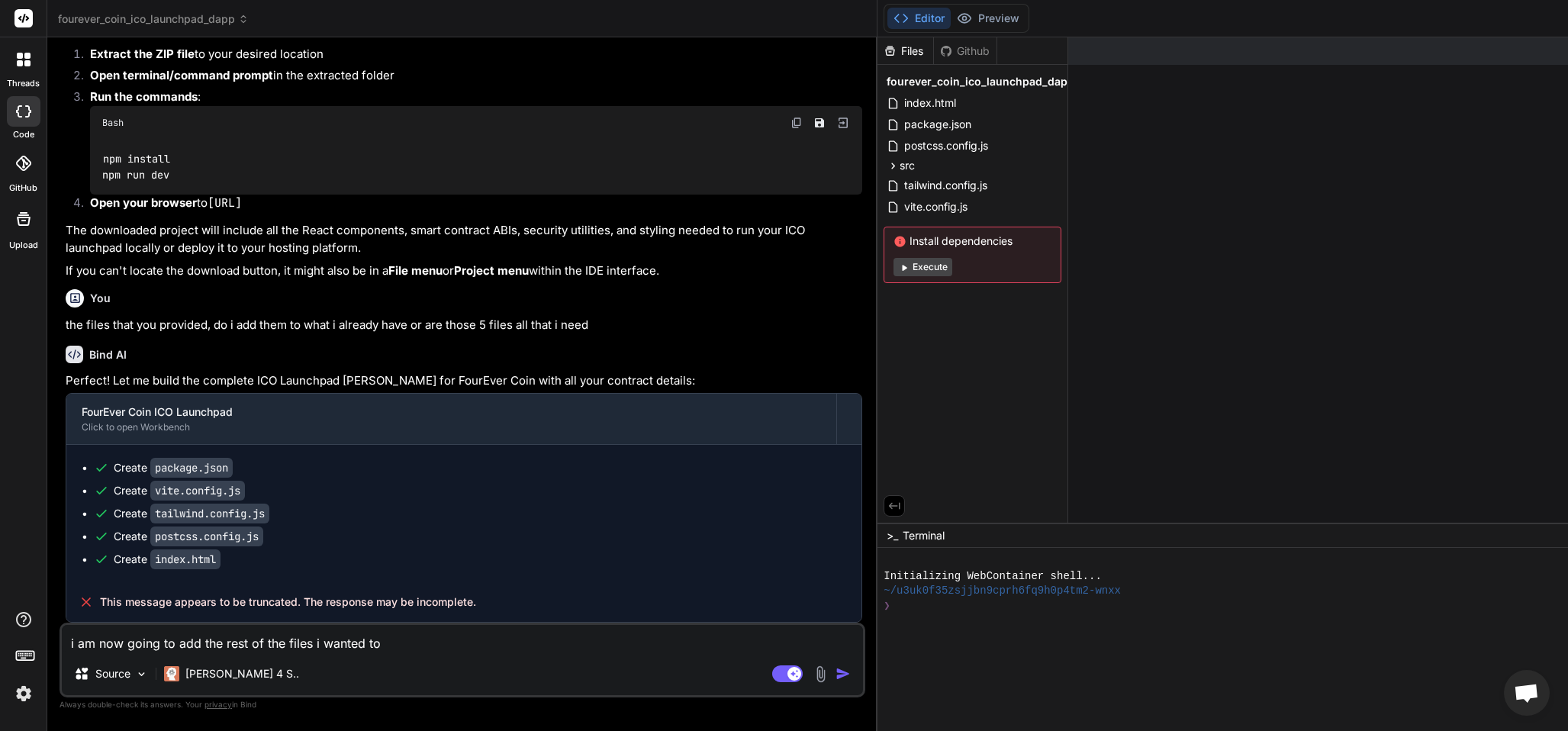
type textarea "x"
click at [190, 644] on textarea "i am now going to add the rest of the files i wanted to" at bounding box center [462, 638] width 801 height 27
type textarea "i am now going to ad the rest of the files i wanted to"
type textarea "x"
type textarea "i am now going to d the rest of the files i wanted to"
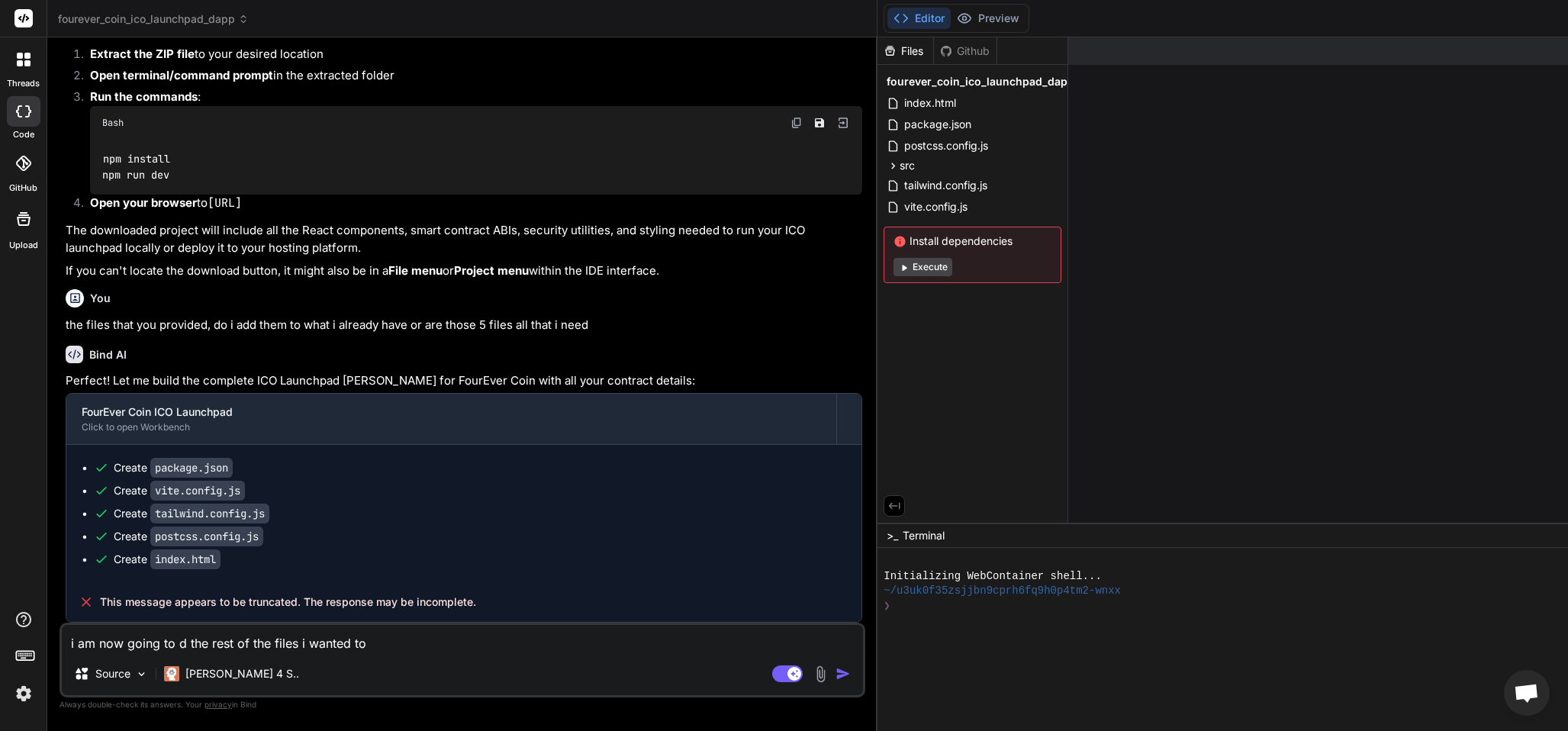
type textarea "x"
type textarea "i am now going to ud the rest of the files i wanted to"
type textarea "x"
type textarea "i am now going to upd the rest of the files i wanted to"
type textarea "x"
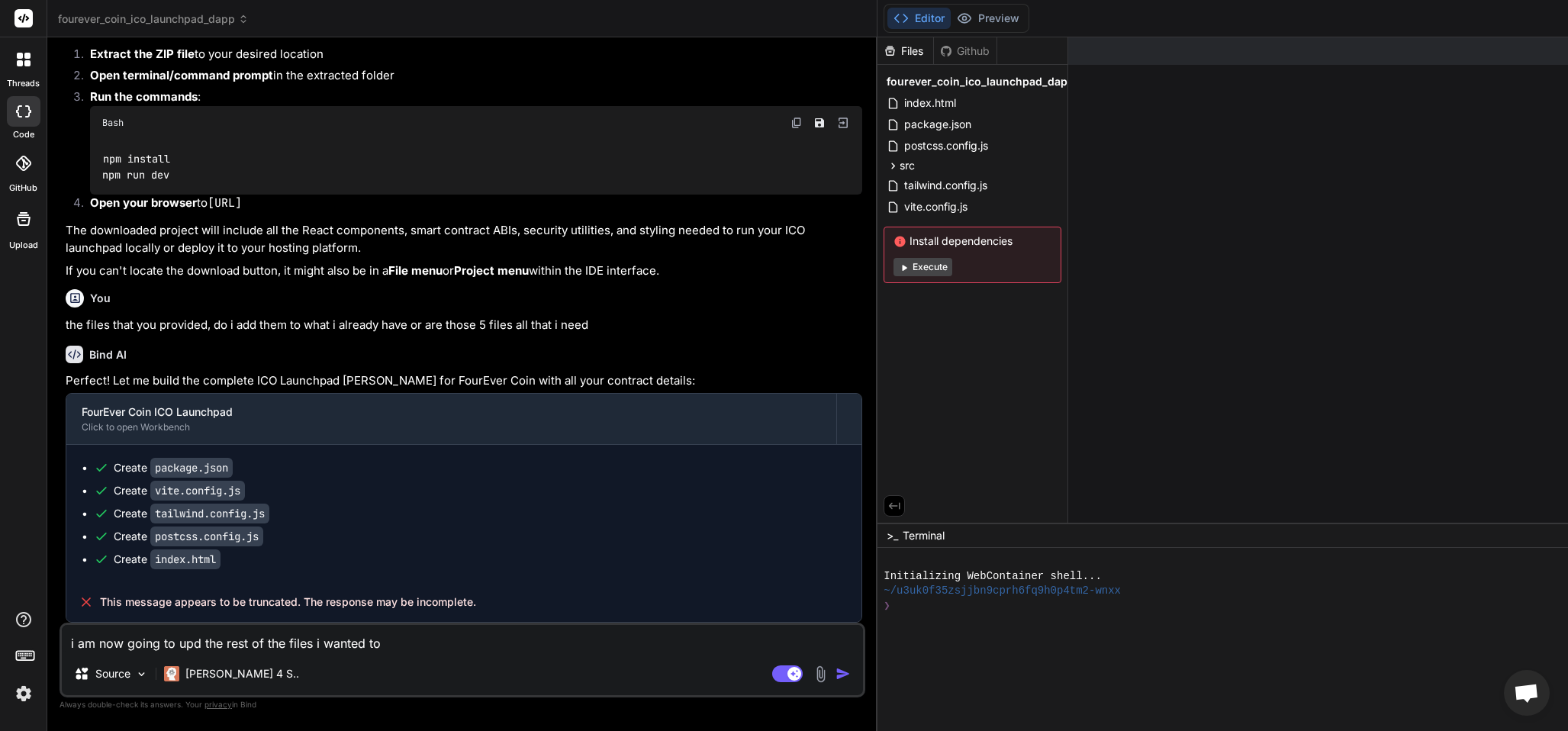
type textarea "i am now going to upld the rest of the files i wanted to"
type textarea "x"
type textarea "i am now going to uplod the rest of the files i wanted to"
type textarea "x"
type textarea "i am now going to upload the rest of the files i wanted to"
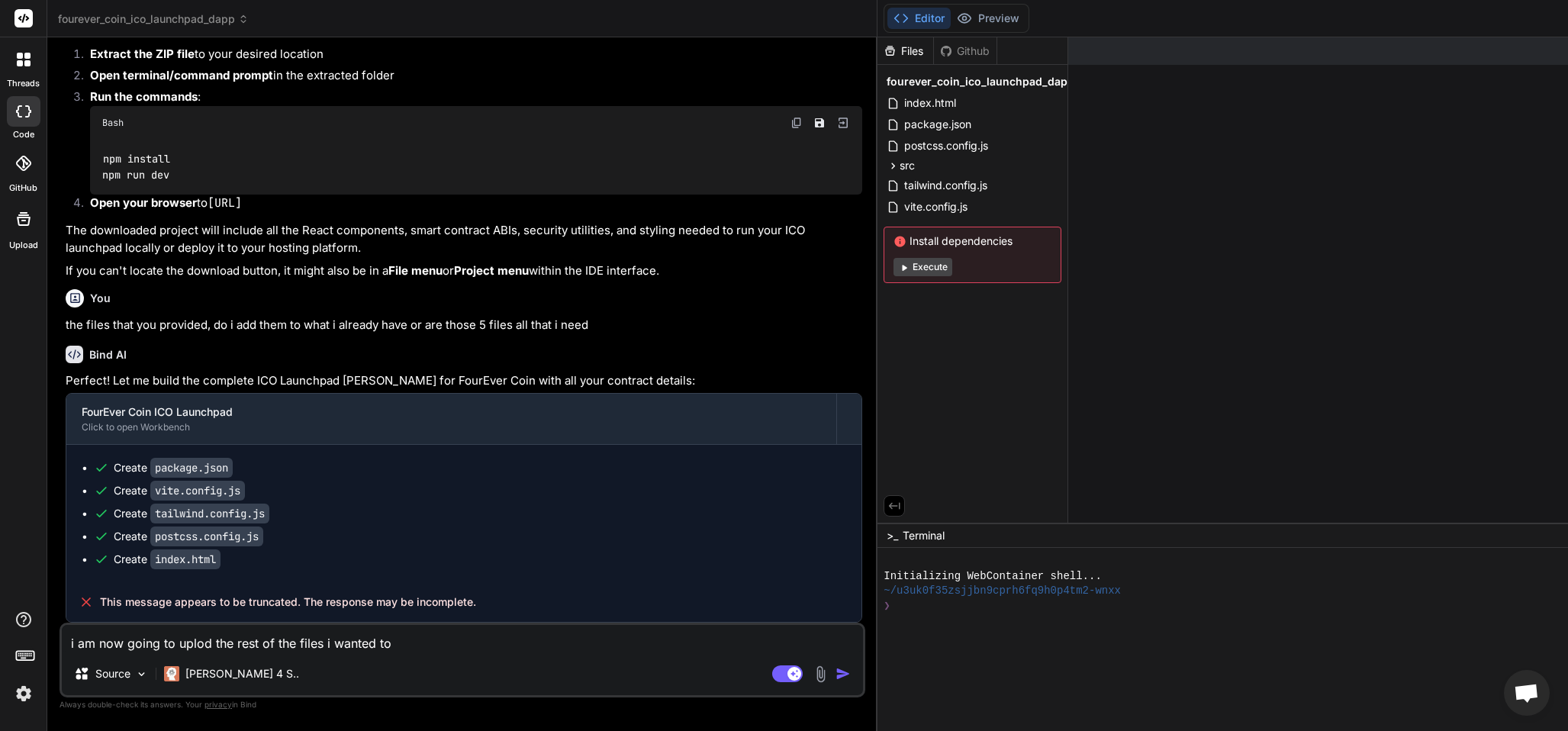
type textarea "x"
click at [405, 644] on textarea "i am now going to upload the rest of the files i wanted to" at bounding box center [462, 638] width 801 height 27
type textarea "i am now going to upload the rest of the files i wanted to p"
type textarea "x"
type textarea "i am now going to upload the rest of the files i wanted to pr"
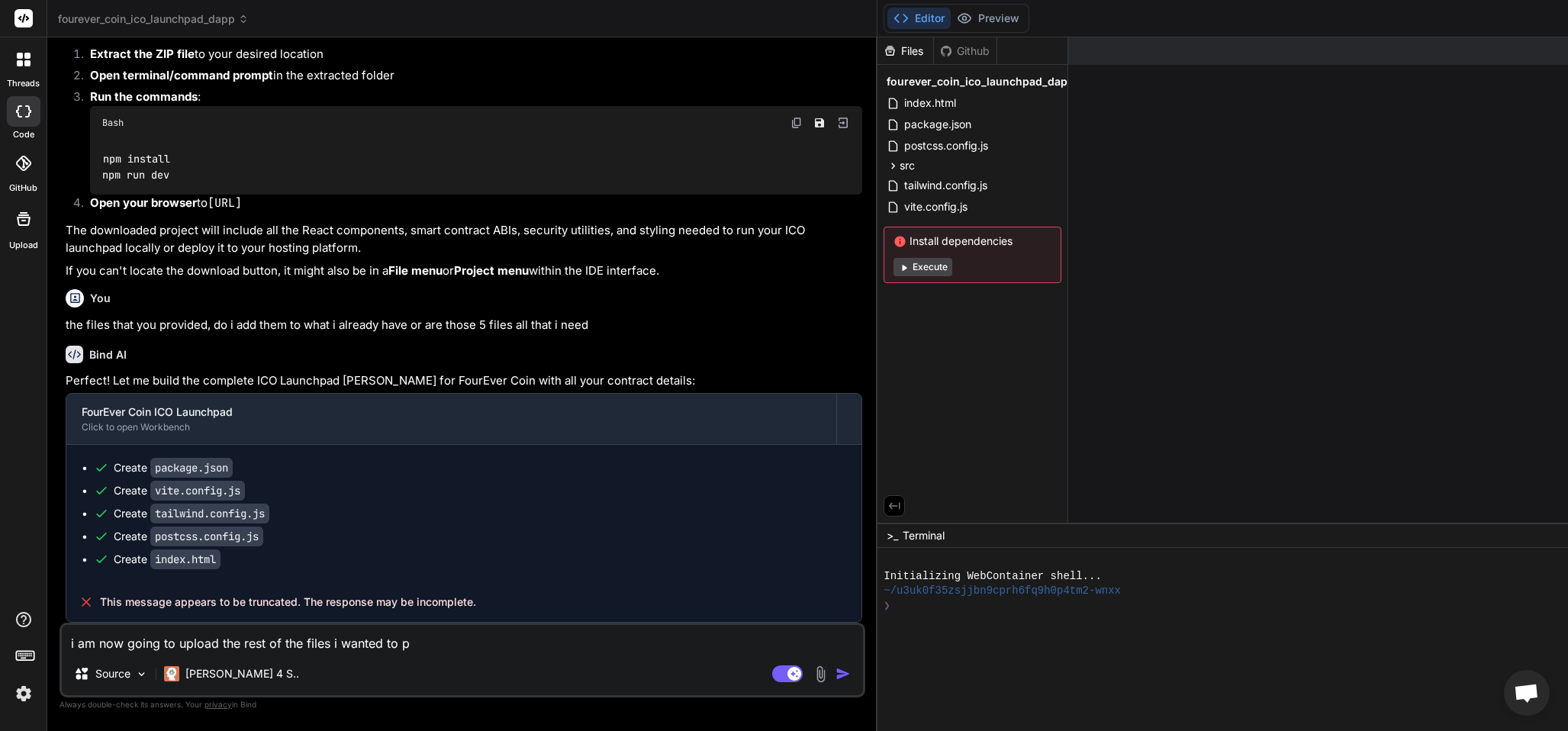
type textarea "x"
type textarea "i am now going to upload the rest of the files i wanted to pre"
type textarea "x"
type textarea "i am now going to upload the rest of the files i wanted to prev"
type textarea "x"
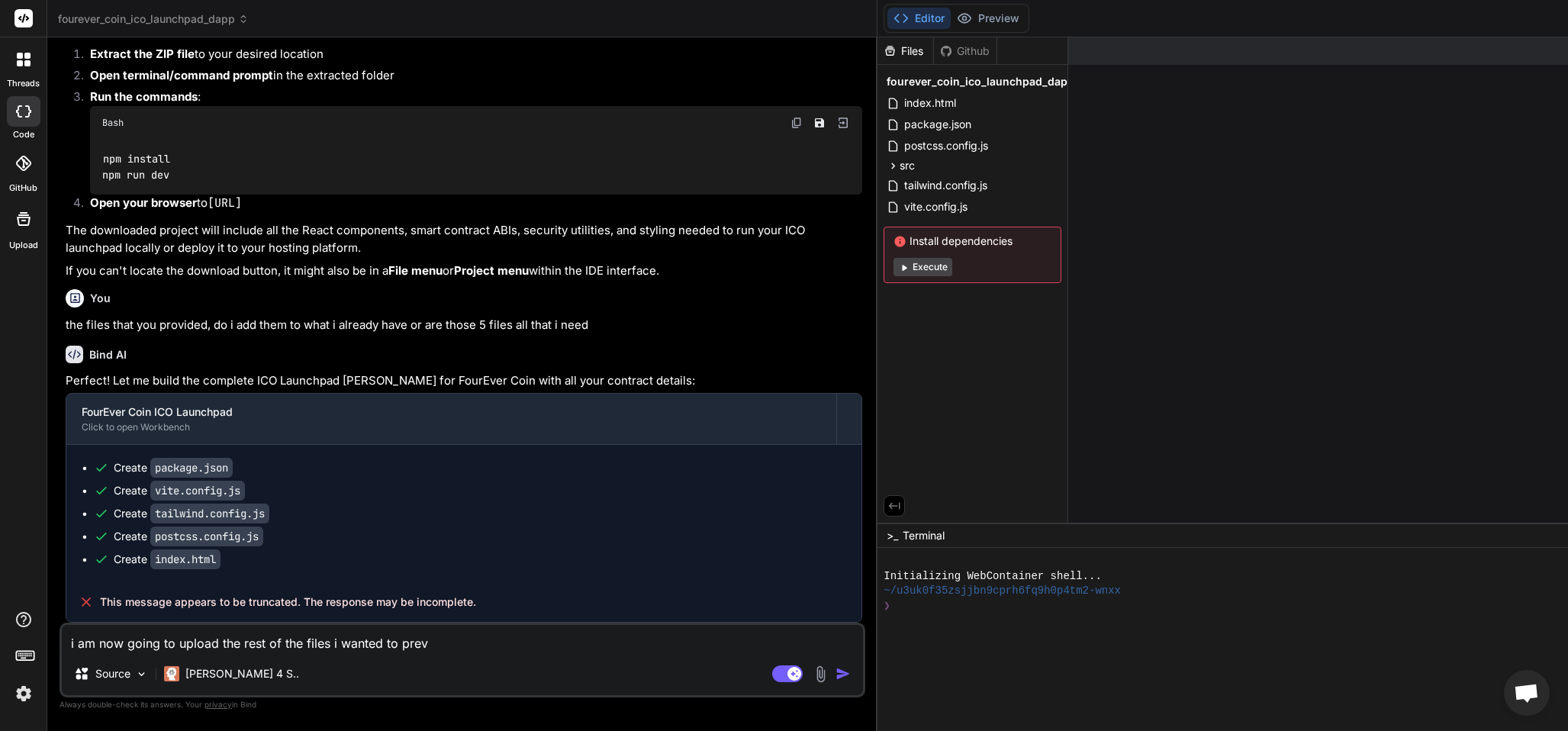
type textarea "i am now going to upload the rest of the files i wanted to prevv"
type textarea "x"
type textarea "i am now going to upload the rest of the files i wanted to prevvi"
type textarea "x"
type textarea "i am now going to upload the rest of the files i wanted to prevvio"
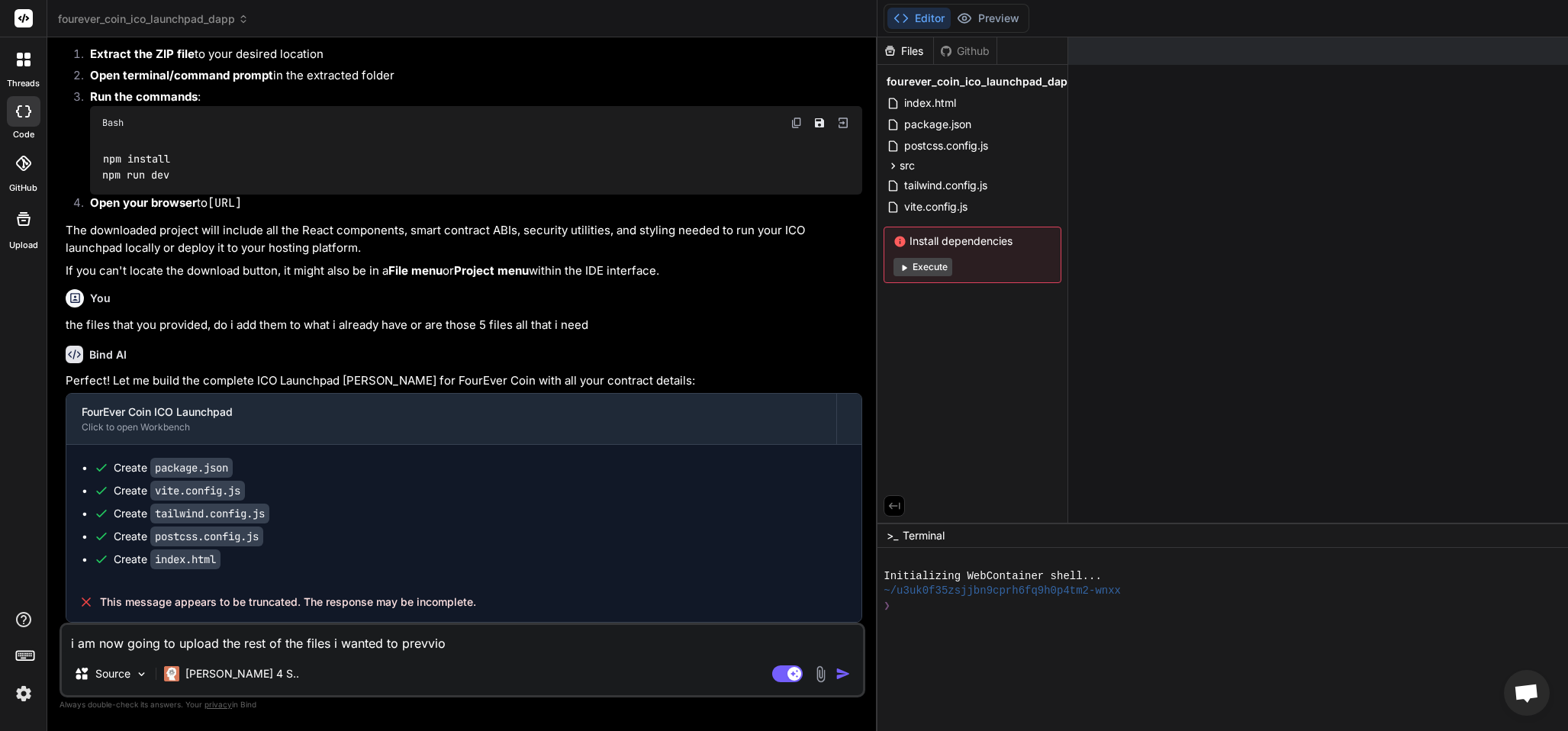
type textarea "x"
type textarea "i am now going to upload the rest of the files i wanted to prevviou"
type textarea "x"
type textarea "i am now going to upload the rest of the files i wanted to prevvious"
type textarea "x"
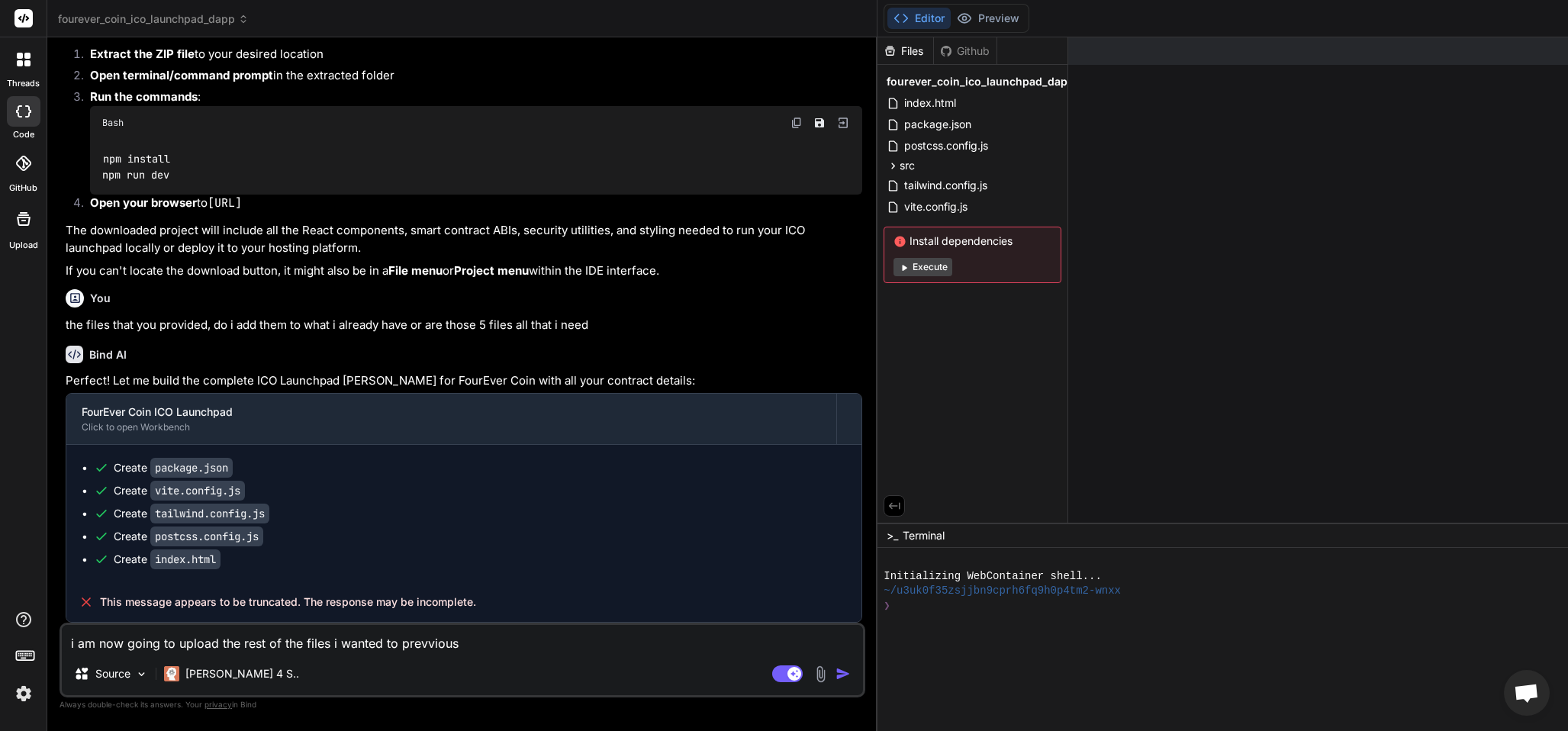
type textarea "i am now going to upload the rest of the files i wanted to prevviousl"
type textarea "x"
type textarea "i am now going to upload the rest of the files i wanted to prevviously"
type textarea "x"
type textarea "i am now going to upload the rest of the files i wanted to prevviously"
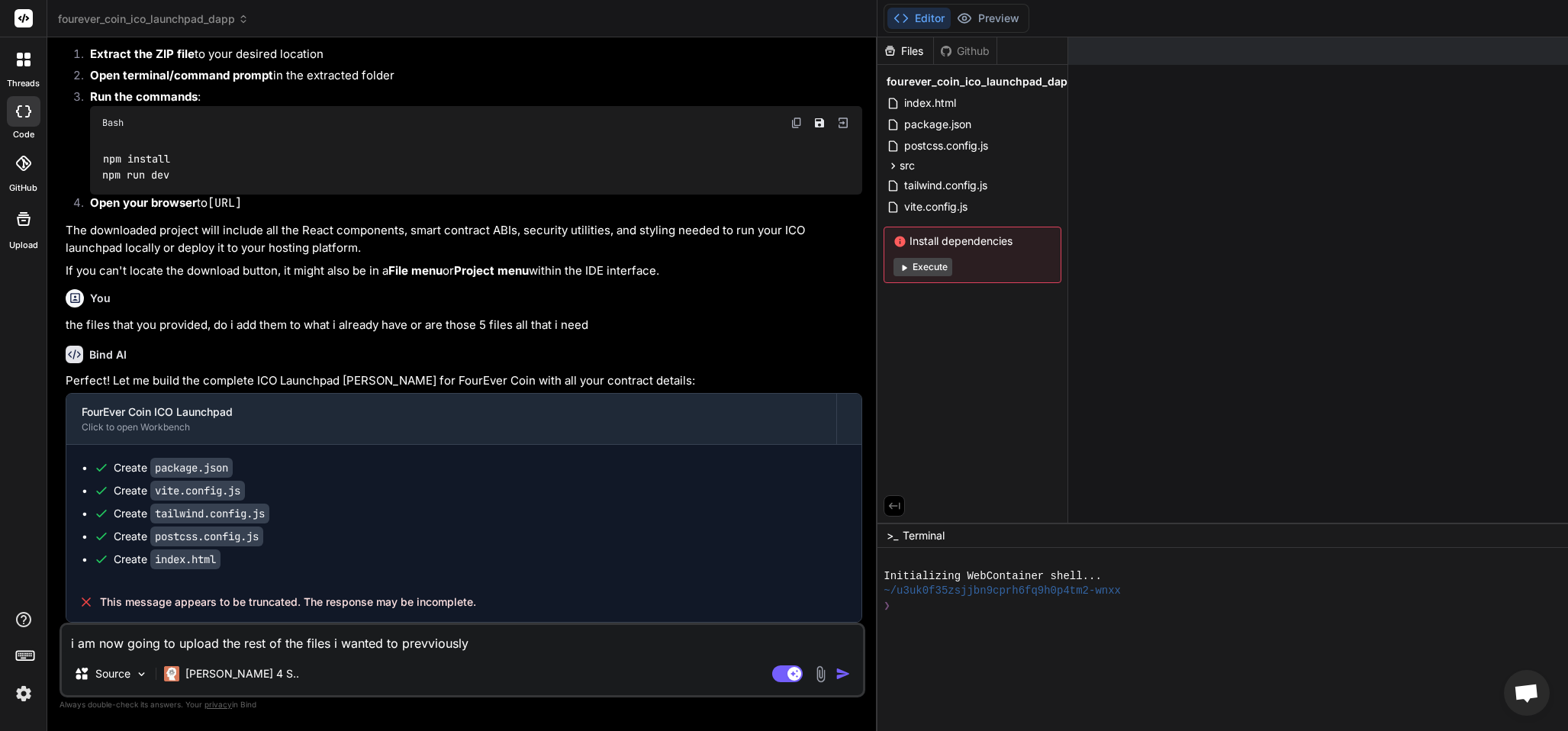
type textarea "x"
type textarea "i am now going to upload the rest of the files i wanted to prevviously s"
type textarea "x"
type textarea "i am now going to upload the rest of the files i wanted to prevviously so"
type textarea "x"
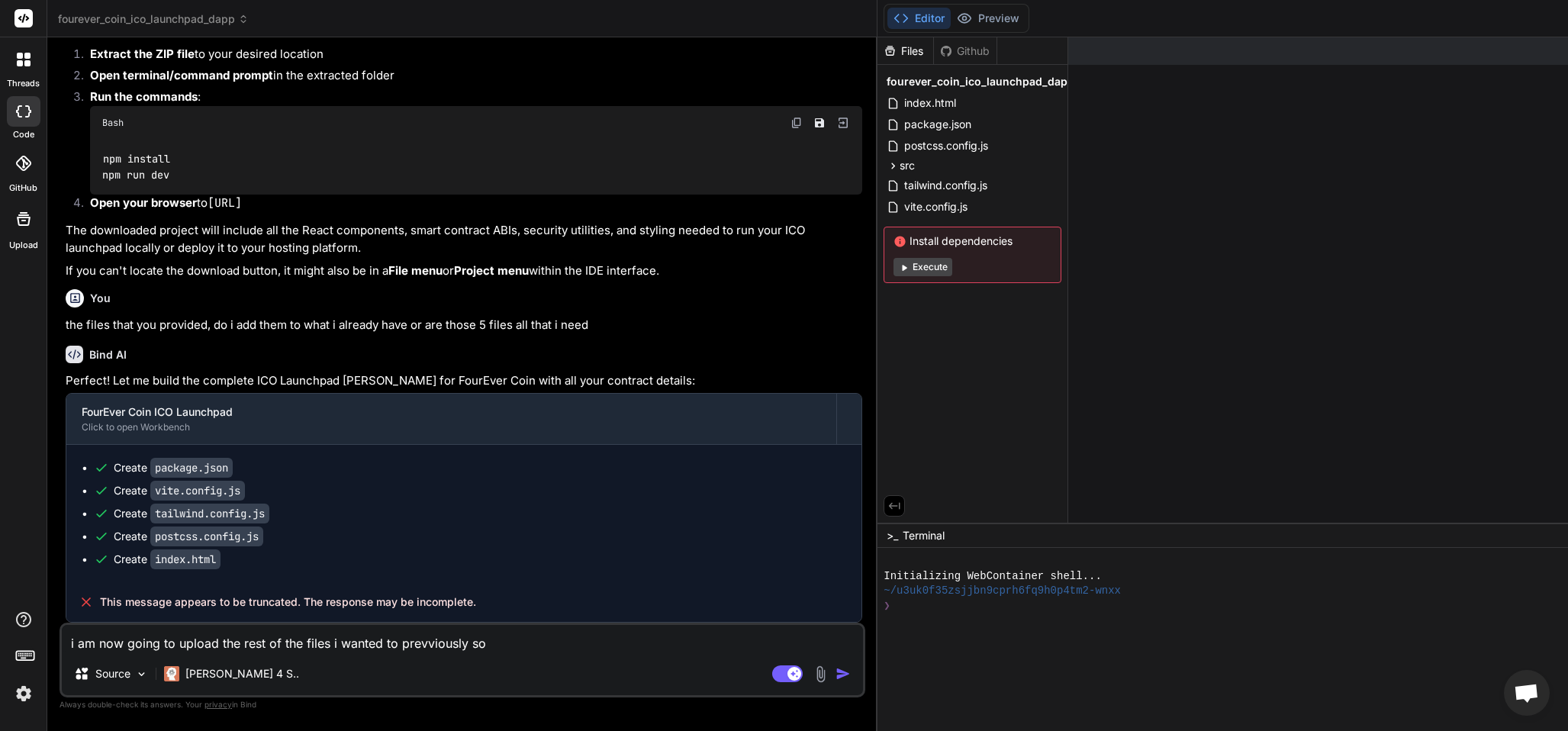
type textarea "i am now going to upload the rest of the files i wanted to prevviously so"
type textarea "x"
type textarea "i am now going to upload the rest of the files i wanted to prevviously so y"
type textarea "x"
type textarea "i am now going to upload the rest of the files i wanted to prevviously so yo"
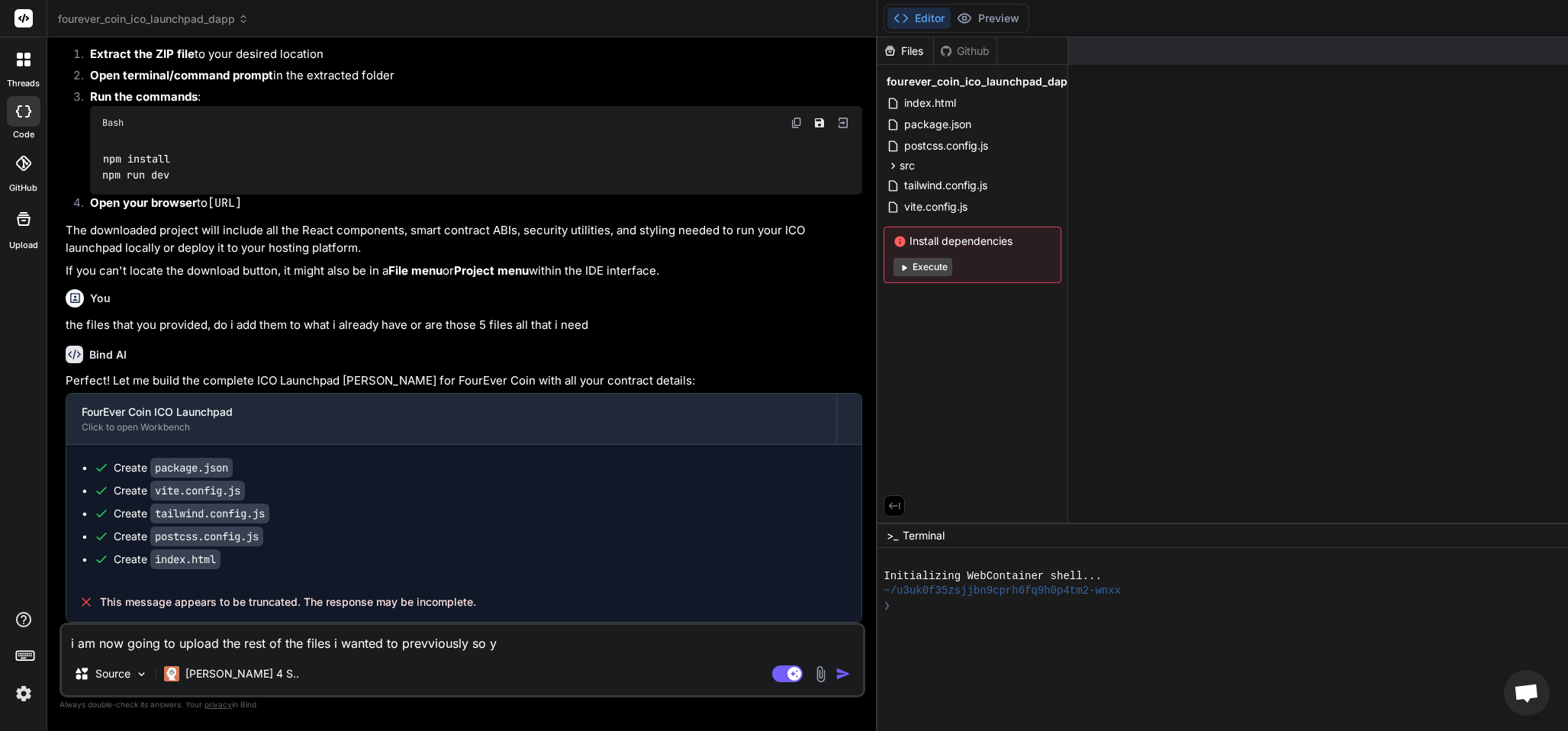
type textarea "x"
type textarea "i am now going to upload the rest of the files i wanted to prevviously so you"
type textarea "x"
type textarea "i am now going to upload the rest of the files i wanted to prevviously so you"
type textarea "x"
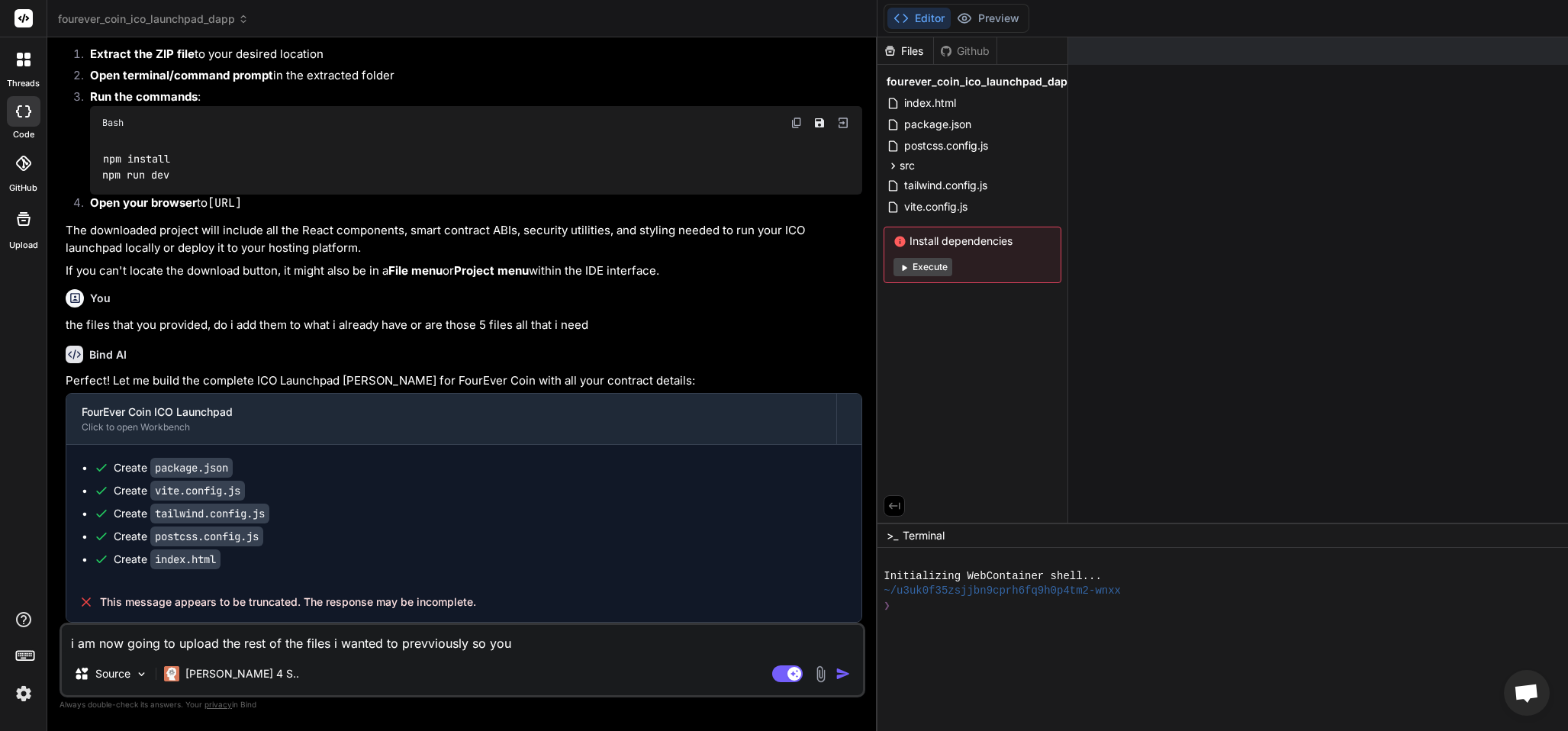
type textarea "i am now going to upload the rest of the files i wanted to prevviously so you c"
type textarea "x"
type textarea "i am now going to upload the rest of the files i wanted to prevviously so you c…"
type textarea "x"
type textarea "i am now going to upload the rest of the files i wanted to prevviously so you c…"
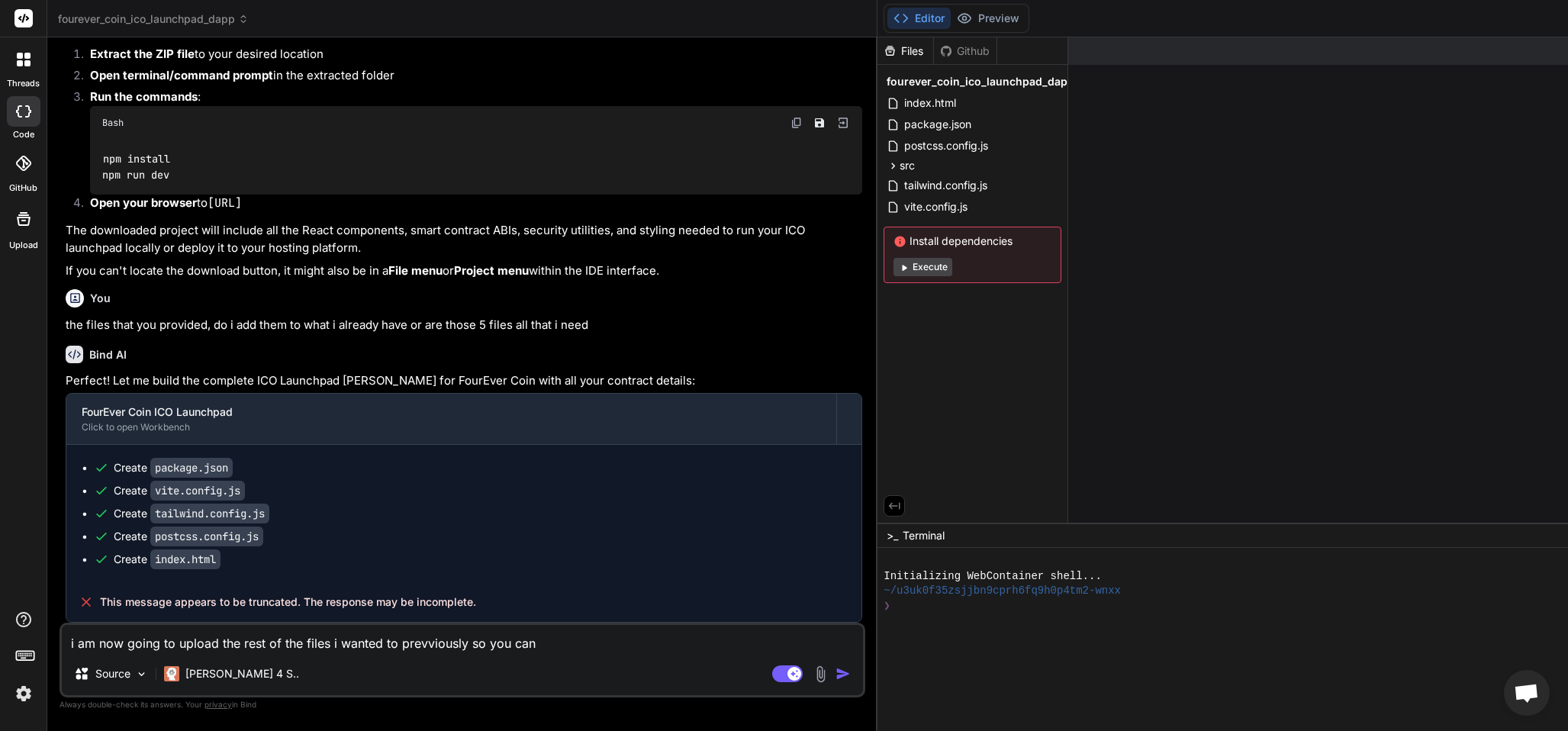
type textarea "x"
type textarea "i am now going to upload the rest of the files i wanted to prevviously so you c…"
type textarea "x"
type textarea "i am now going to upload the rest of the files i wanted to prevviously so you c…"
type textarea "x"
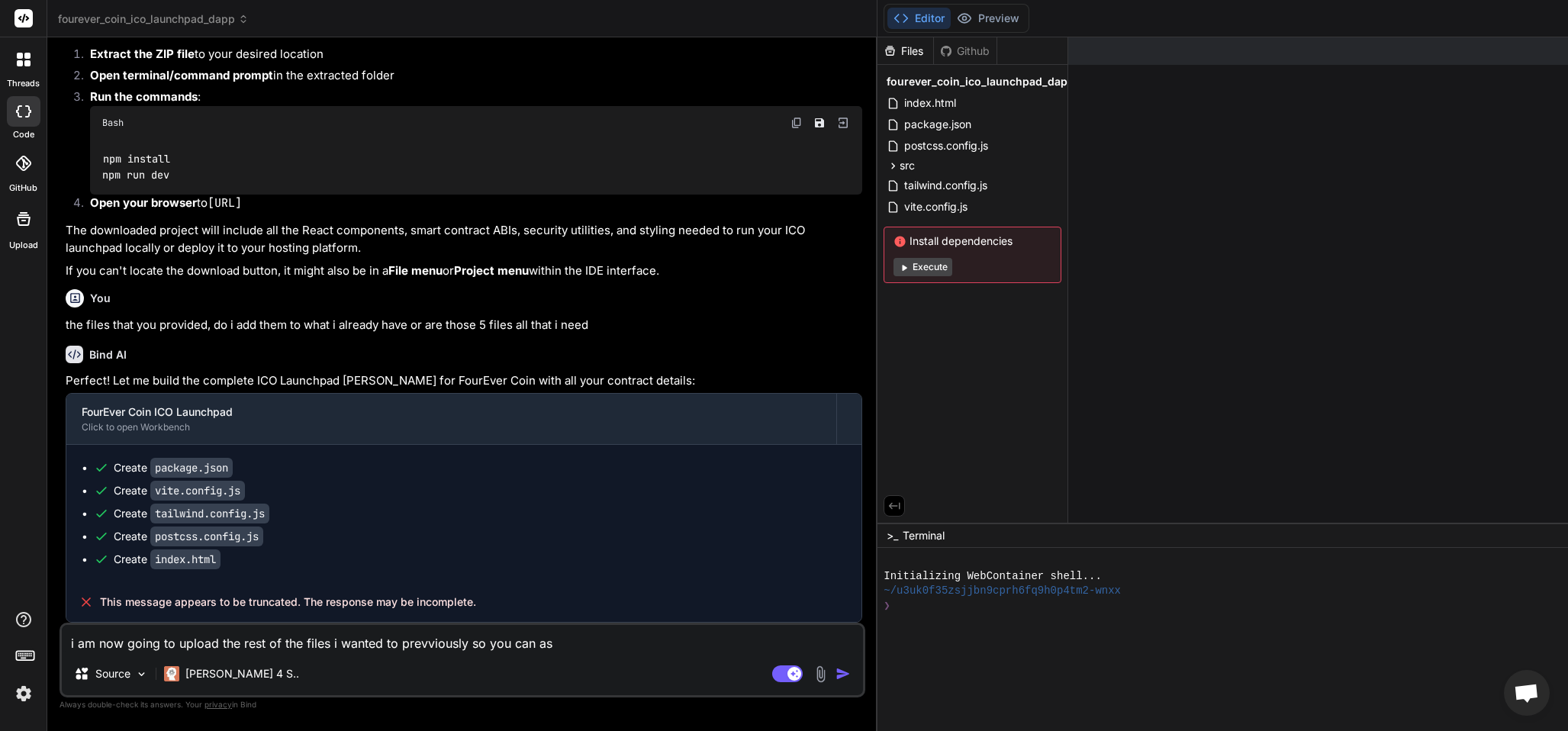
type textarea "i am now going to upload the rest of the files i wanted to prevviously so you c…"
type textarea "x"
type textarea "i am now going to upload the rest of the files i wanted to prevviously so you c…"
type textarea "x"
type textarea "i am now going to upload the rest of the files i wanted to prevviously so you c…"
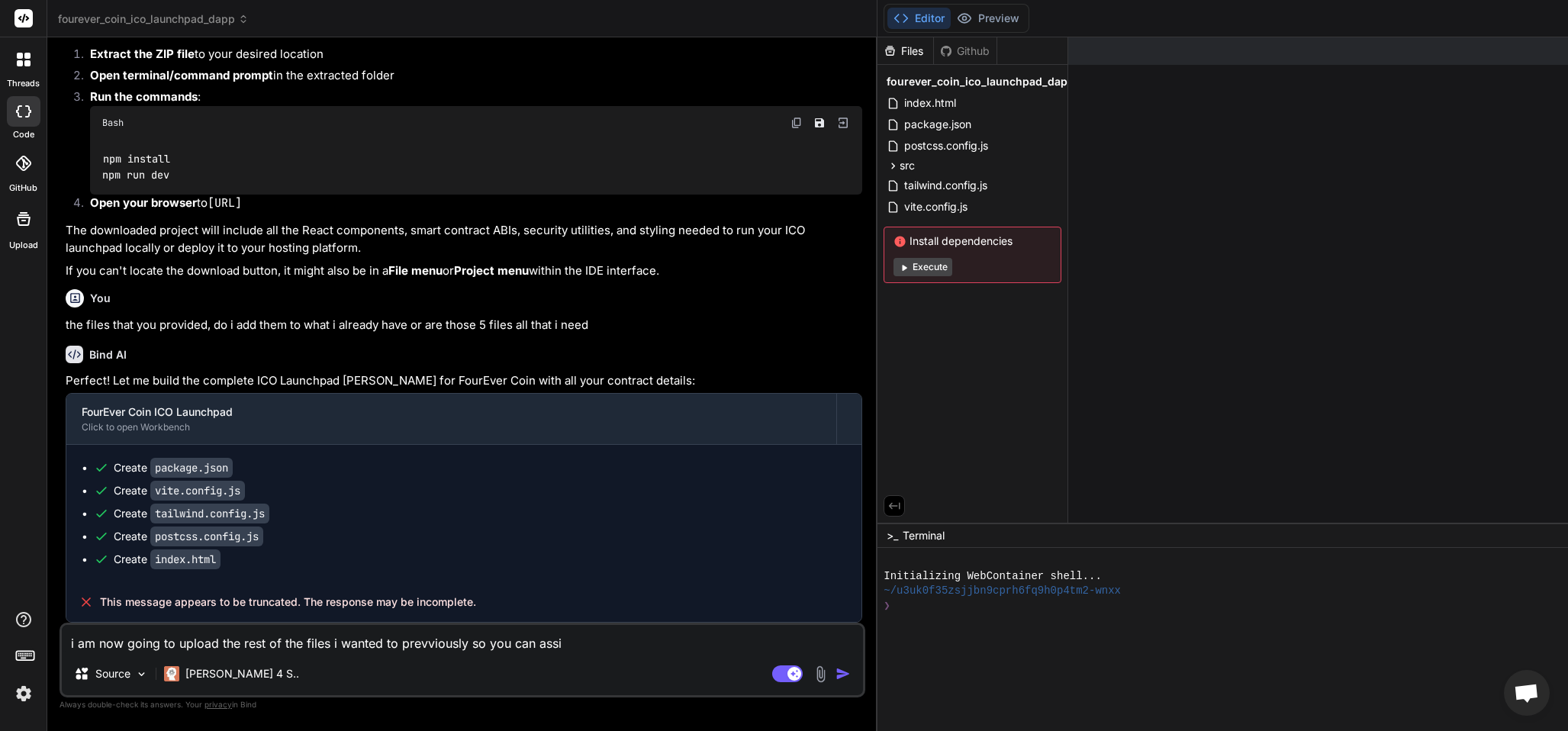
type textarea "x"
type textarea "i am now going to upload the rest of the files i wanted to prevviously so you c…"
type textarea "x"
type textarea "i am now going to upload the rest of the files i wanted to prevviously so you c…"
type textarea "x"
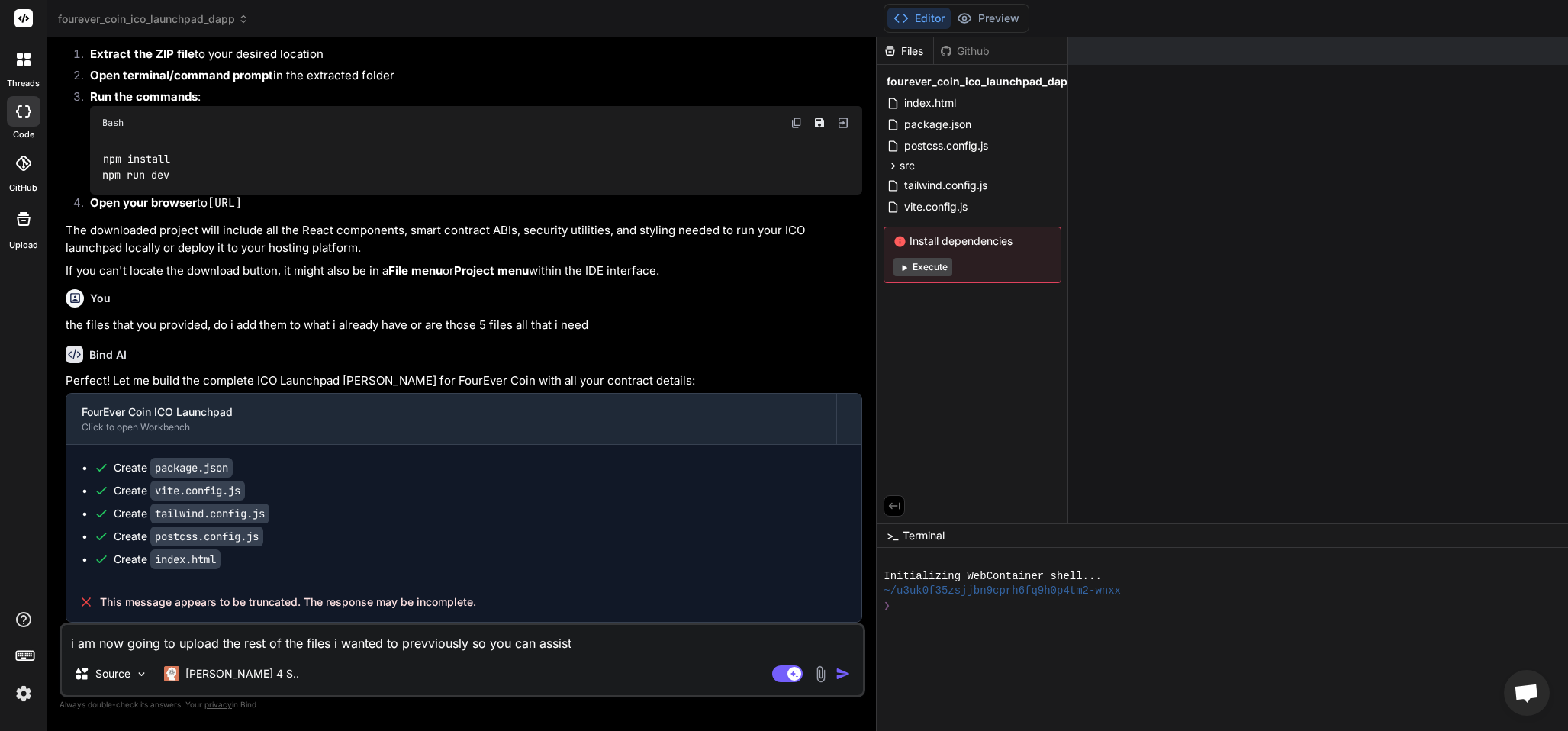
type textarea "i am now going to upload the rest of the files i wanted to prevviously so you c…"
type textarea "x"
type textarea "i am now going to upload the rest of the files i wanted to prevviously so you c…"
type textarea "x"
type textarea "i am now going to upload the rest of the files i wanted to prevviously so you c…"
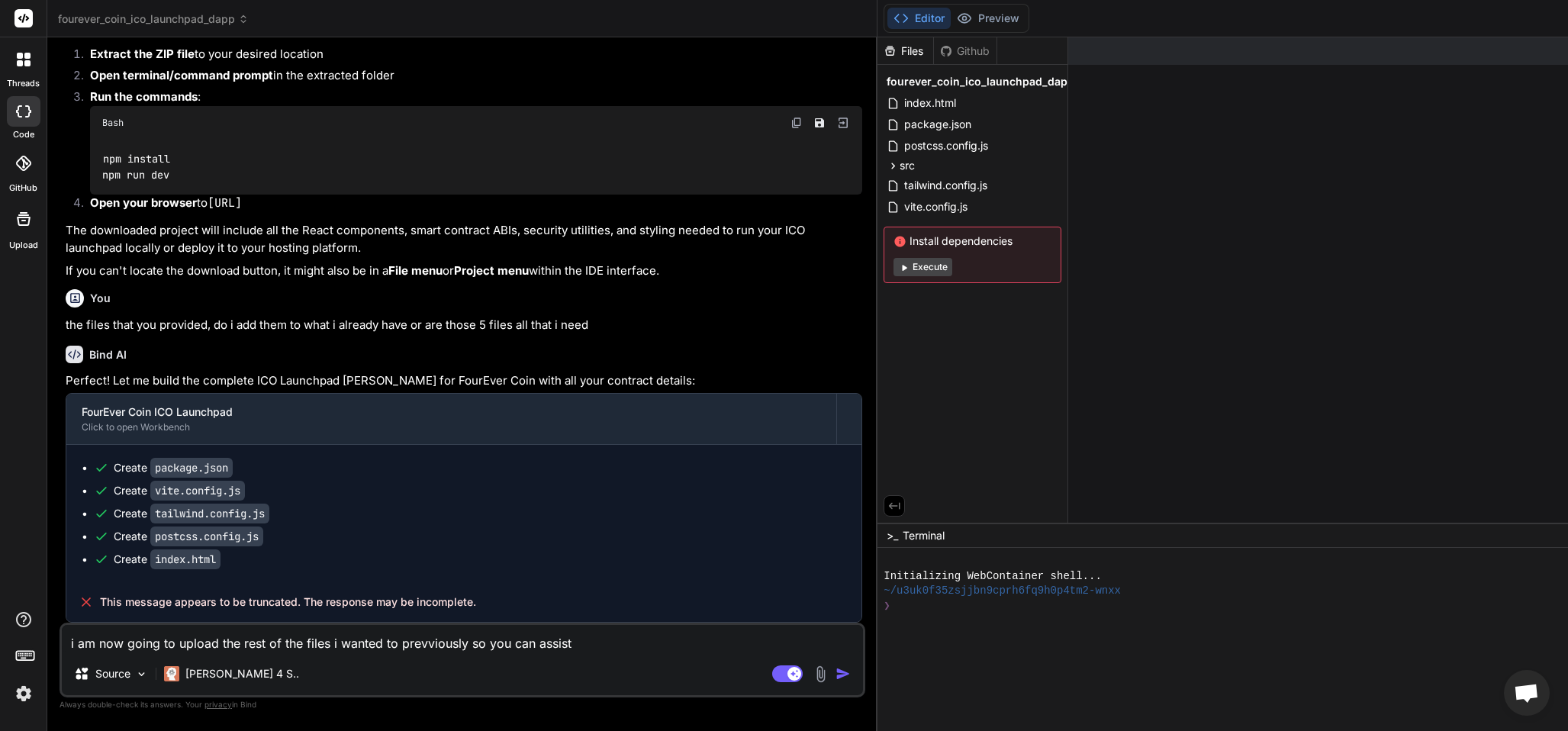
type textarea "x"
type textarea "i am now going to upload the rest of the files i wanted to prevviously so you c…"
type textarea "x"
type textarea "i am now going to upload the rest of the files i wanted to prevviously so you c…"
type textarea "x"
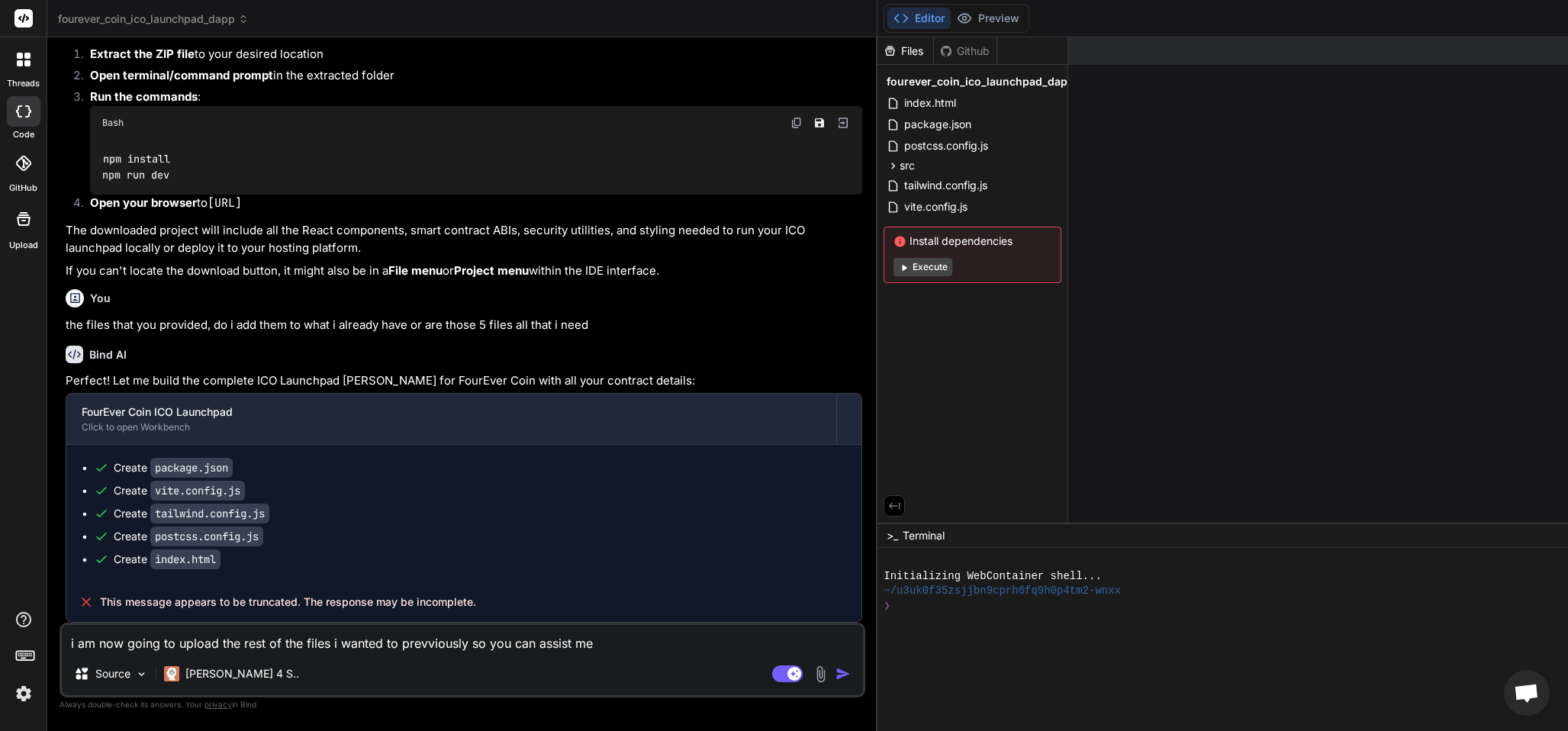
type textarea "i am now going to upload the rest of the files i wanted to prevviously so you c…"
drag, startPoint x: 641, startPoint y: 636, endPoint x: 643, endPoint y: 673, distance: 37.1
click at [642, 640] on textarea "i am now going to upload the rest of the files i wanted to prevviously so you c…" at bounding box center [462, 638] width 801 height 27
click at [777, 644] on textarea "i am now going to upload the rest of the files i wanted to prevviously so you c…" at bounding box center [462, 638] width 801 height 27
click at [839, 673] on img "button" at bounding box center [843, 673] width 16 height 16
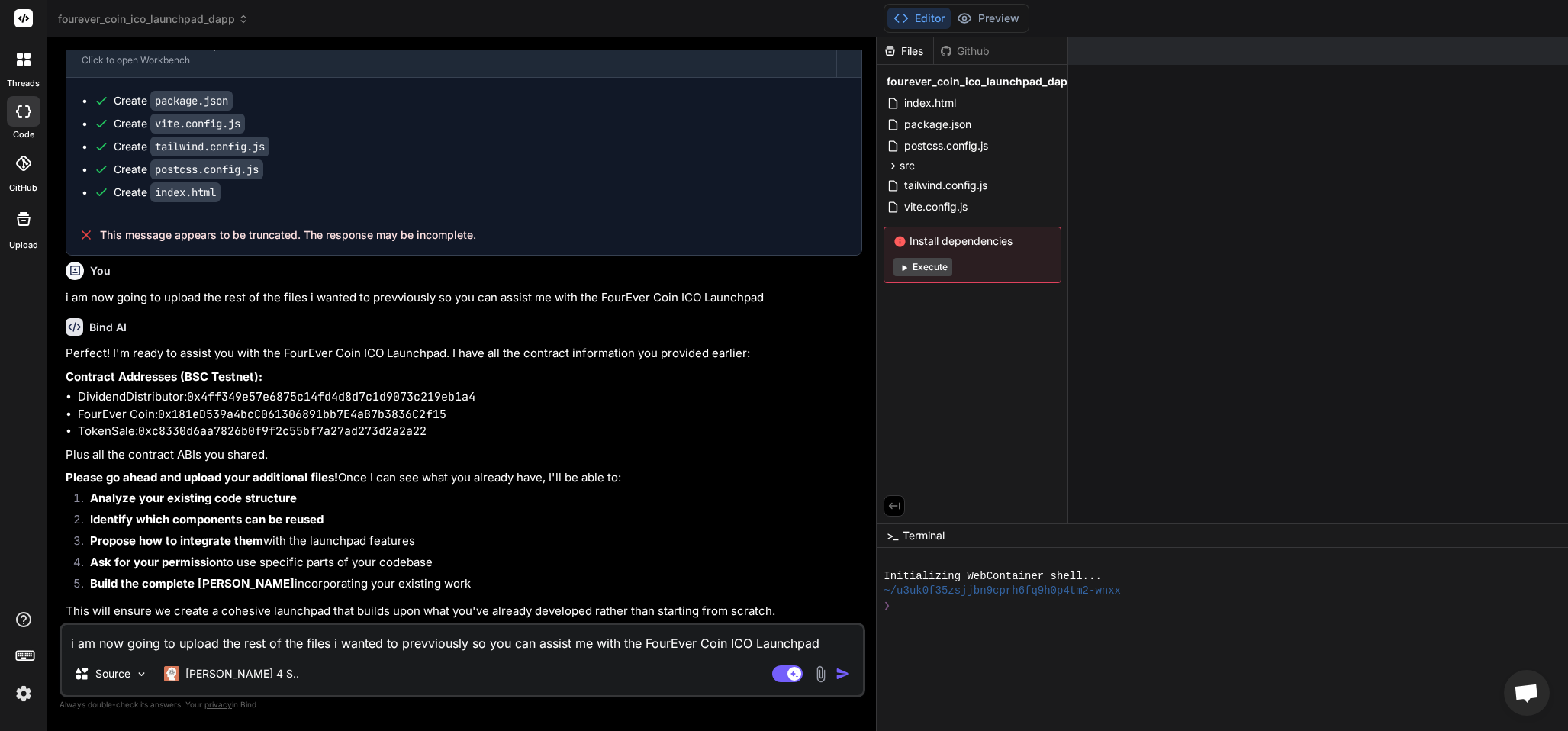
scroll to position [4229, 0]
click at [127, 635] on textarea "i am now going to upload the rest of the files i wanted to prevviously so you c…" at bounding box center [462, 638] width 801 height 27
click at [839, 669] on img "button" at bounding box center [843, 673] width 16 height 16
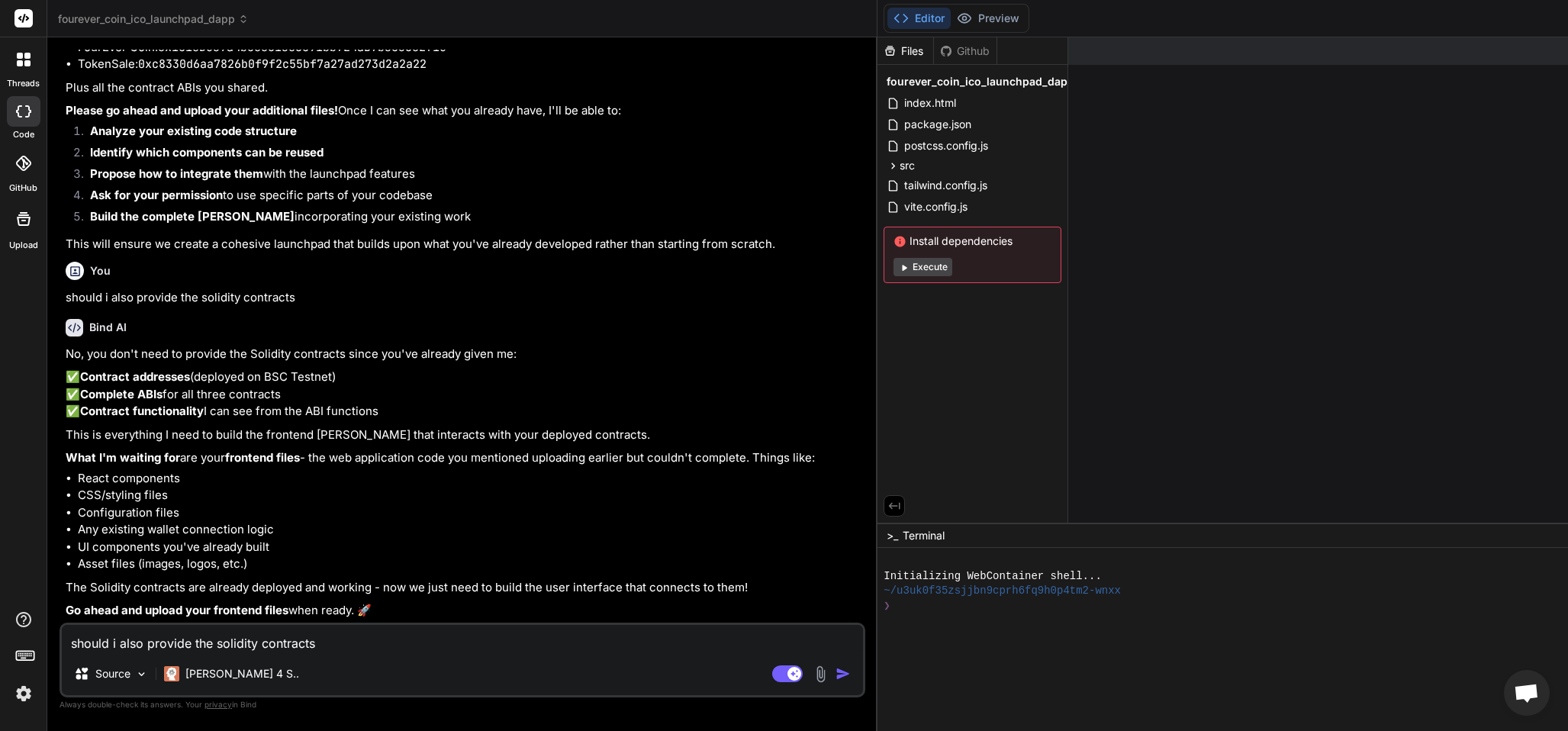
scroll to position [4629, 0]
click at [19, 221] on icon at bounding box center [24, 219] width 18 height 18
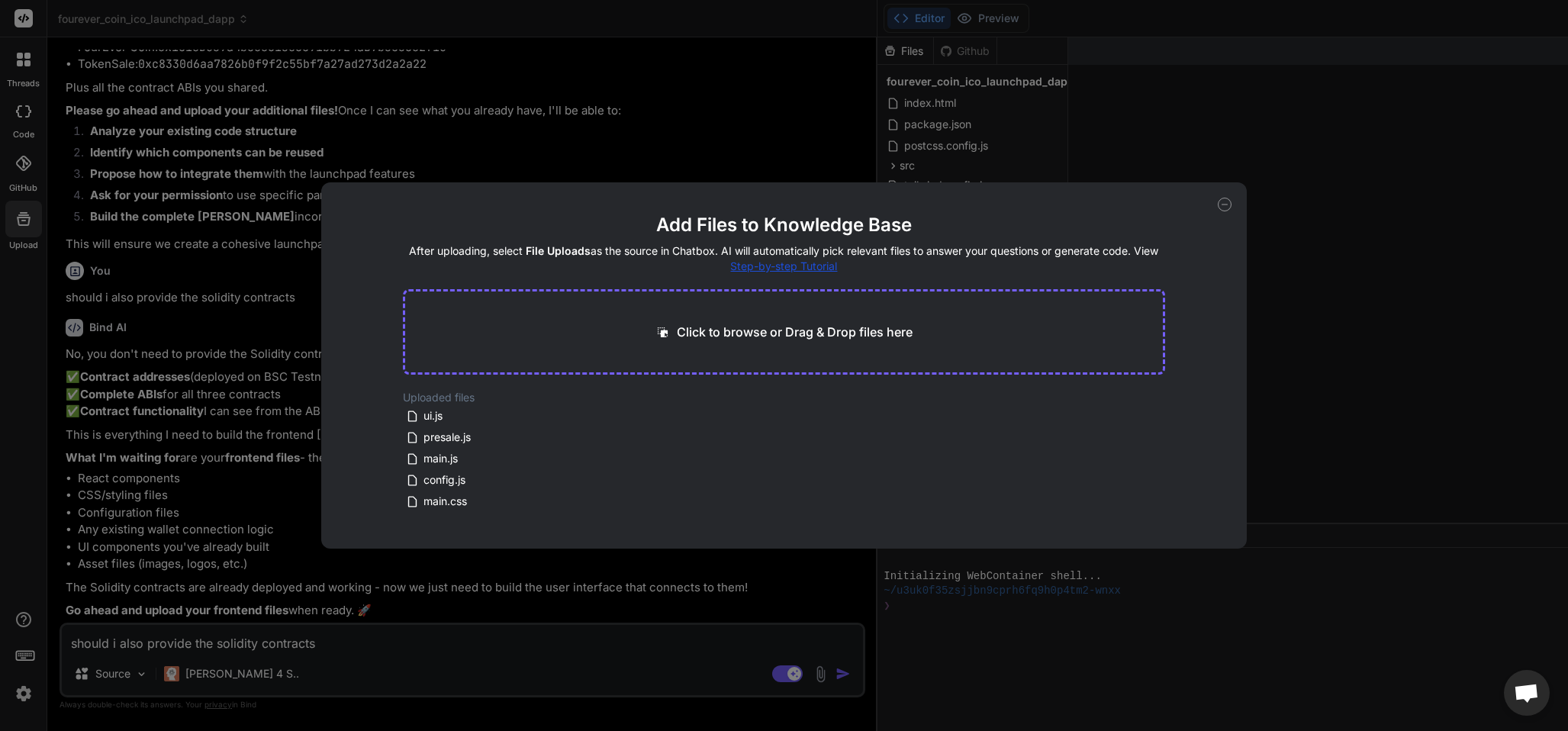
click at [709, 330] on p "Click to browse or Drag & Drop files here" at bounding box center [794, 332] width 236 height 18
click at [681, 327] on p "Click to browse or Drag & Drop files here" at bounding box center [794, 332] width 236 height 18
click at [550, 396] on icon at bounding box center [552, 403] width 13 height 13
click at [705, 332] on p "Click to browse or Drag & Drop files here" at bounding box center [794, 332] width 236 height 18
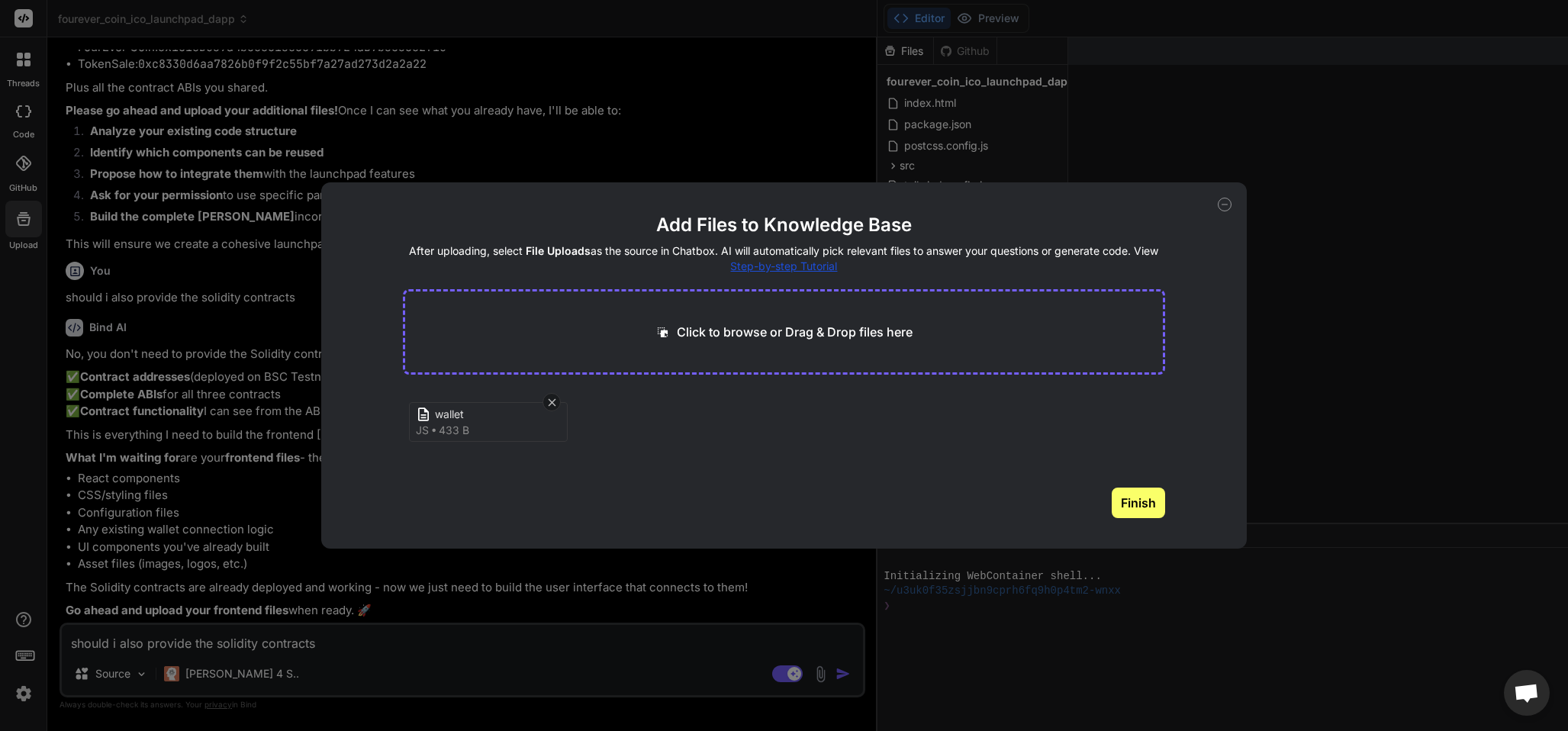
click at [746, 337] on p "Click to browse or Drag & Drop files here" at bounding box center [794, 332] width 236 height 18
click at [733, 330] on p "Click to browse or Drag & Drop files here" at bounding box center [794, 332] width 236 height 18
click at [689, 321] on div "Click to browse or Drag & Drop files here" at bounding box center [784, 332] width 761 height 86
click at [695, 333] on p "Click to browse or Drag & Drop files here" at bounding box center [794, 332] width 236 height 18
click at [785, 333] on p "Click to browse or Drag & Drop files here" at bounding box center [794, 332] width 236 height 18
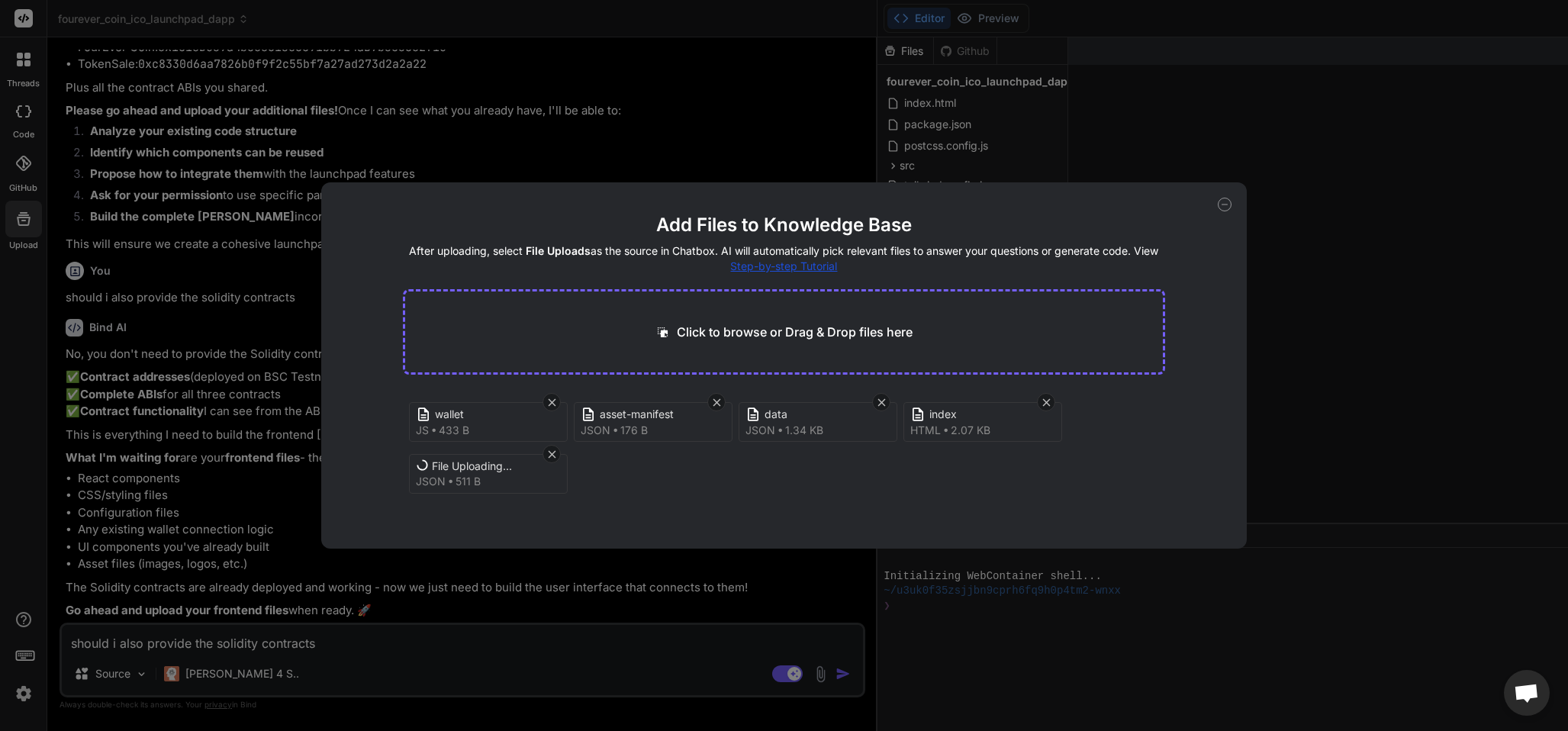
click at [854, 330] on p "Click to browse or Drag & Drop files here" at bounding box center [794, 332] width 236 height 18
click at [818, 325] on p "Click to browse or Drag & Drop files here" at bounding box center [794, 332] width 236 height 18
click at [699, 330] on p "Click to browse or Drag & Drop files here" at bounding box center [794, 332] width 236 height 18
click at [737, 325] on p "Click to browse or Drag & Drop files here" at bounding box center [794, 332] width 236 height 18
click at [1129, 515] on button "Finish" at bounding box center [1138, 514] width 54 height 30
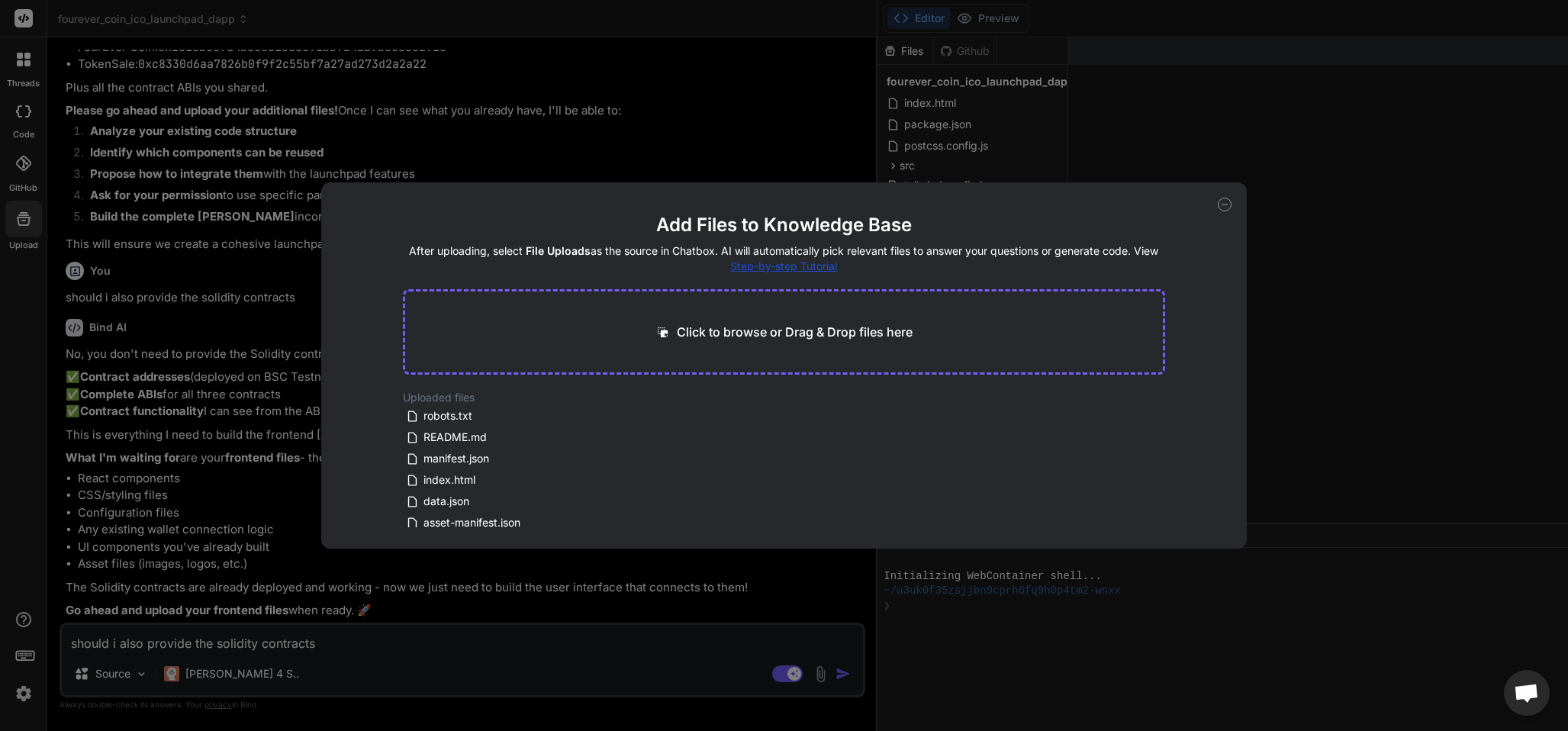
click at [1219, 199] on icon at bounding box center [1224, 204] width 14 height 14
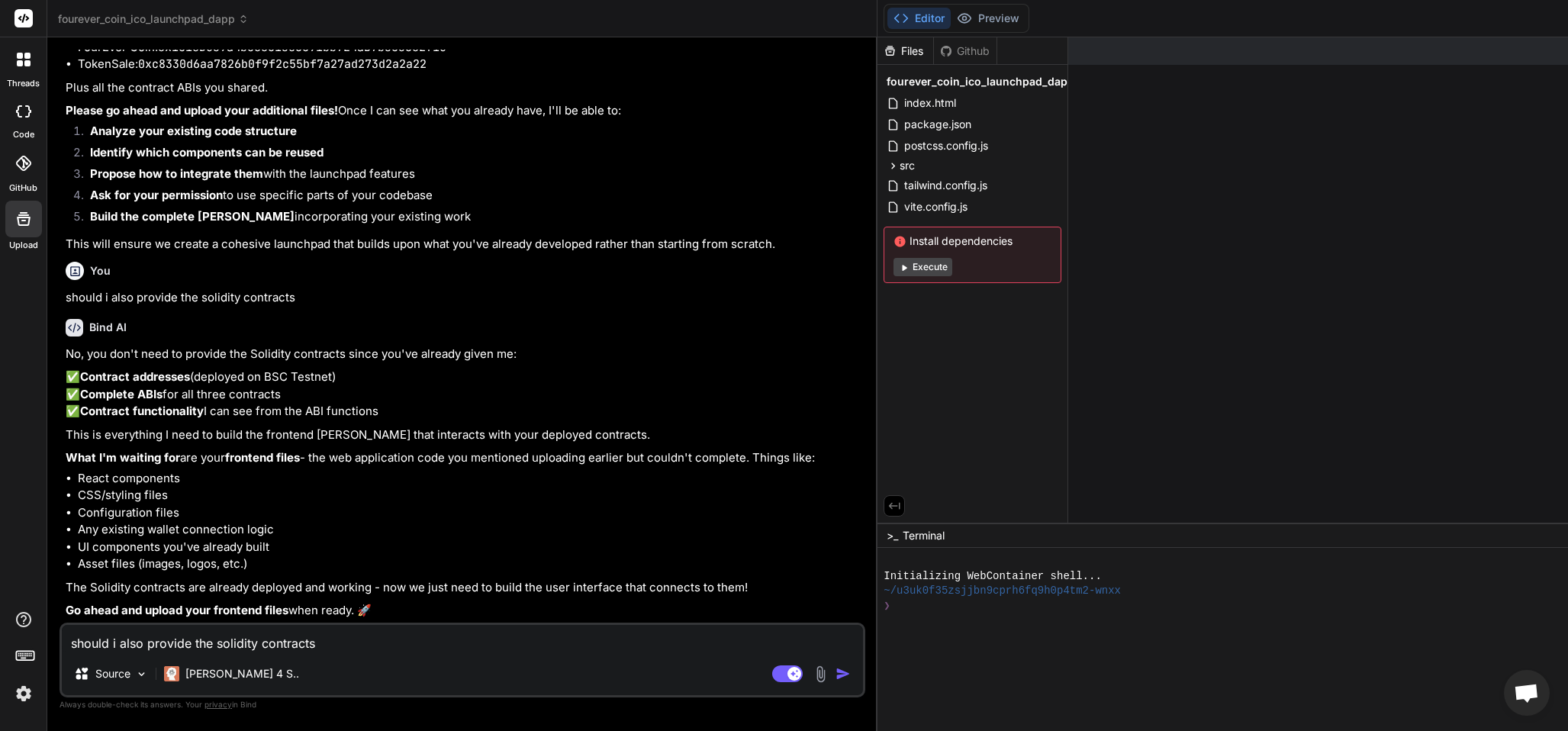
click at [180, 634] on textarea "should i also provide the solidity contracts" at bounding box center [462, 638] width 801 height 27
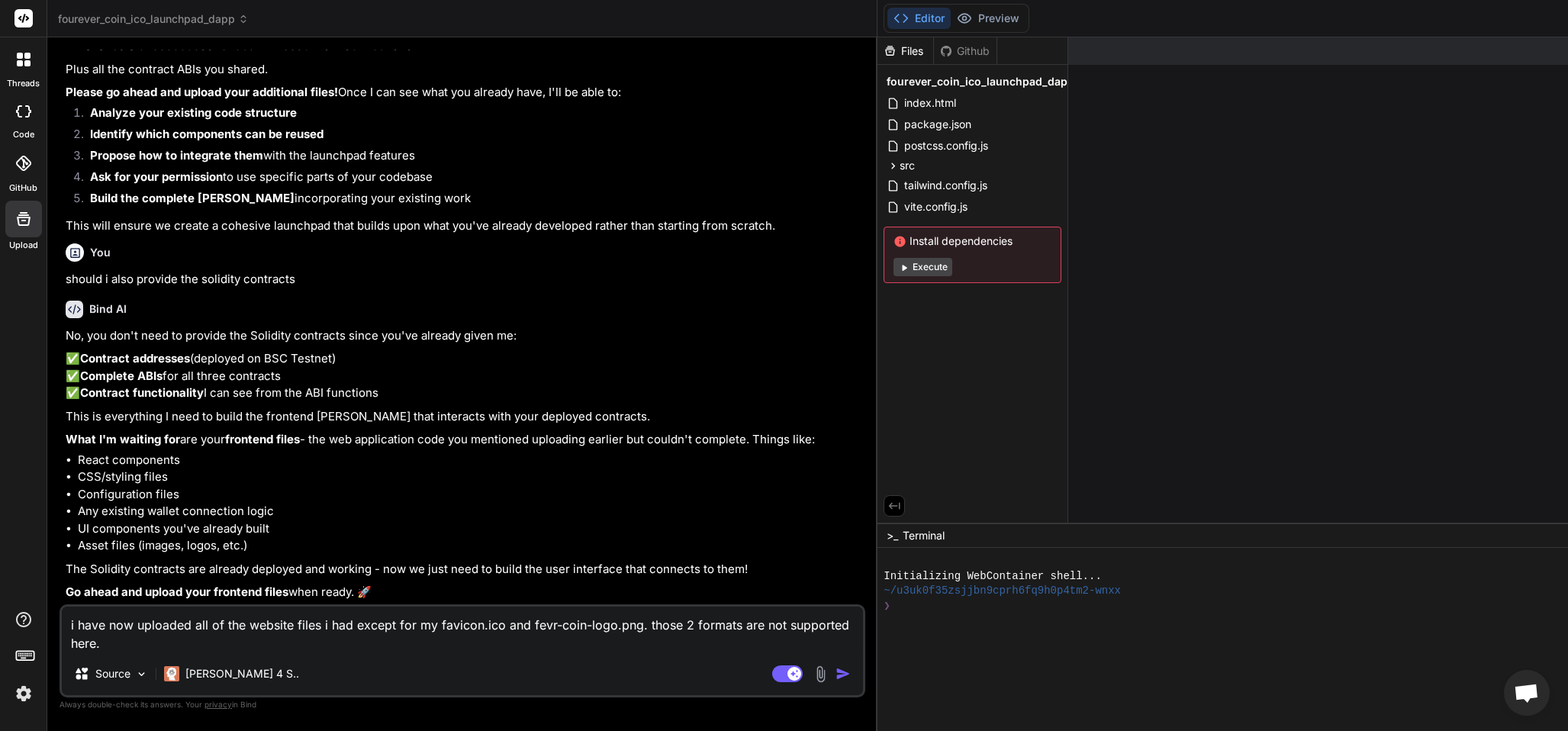
click at [838, 673] on img "button" at bounding box center [843, 673] width 16 height 16
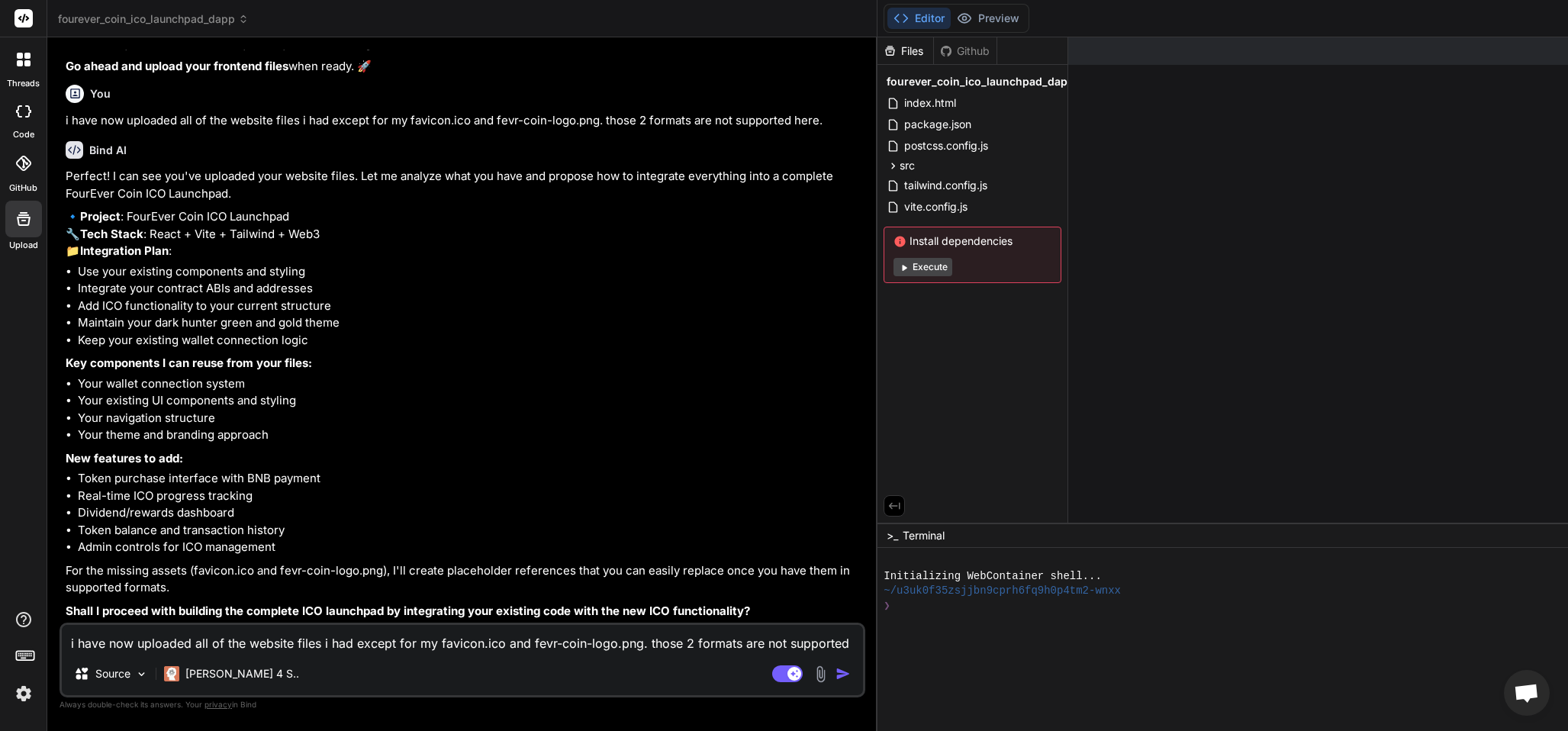
scroll to position [5208, 0]
click at [298, 639] on textarea "i have now uploaded all of the website files i had except for my favicon.ico an…" at bounding box center [462, 638] width 801 height 27
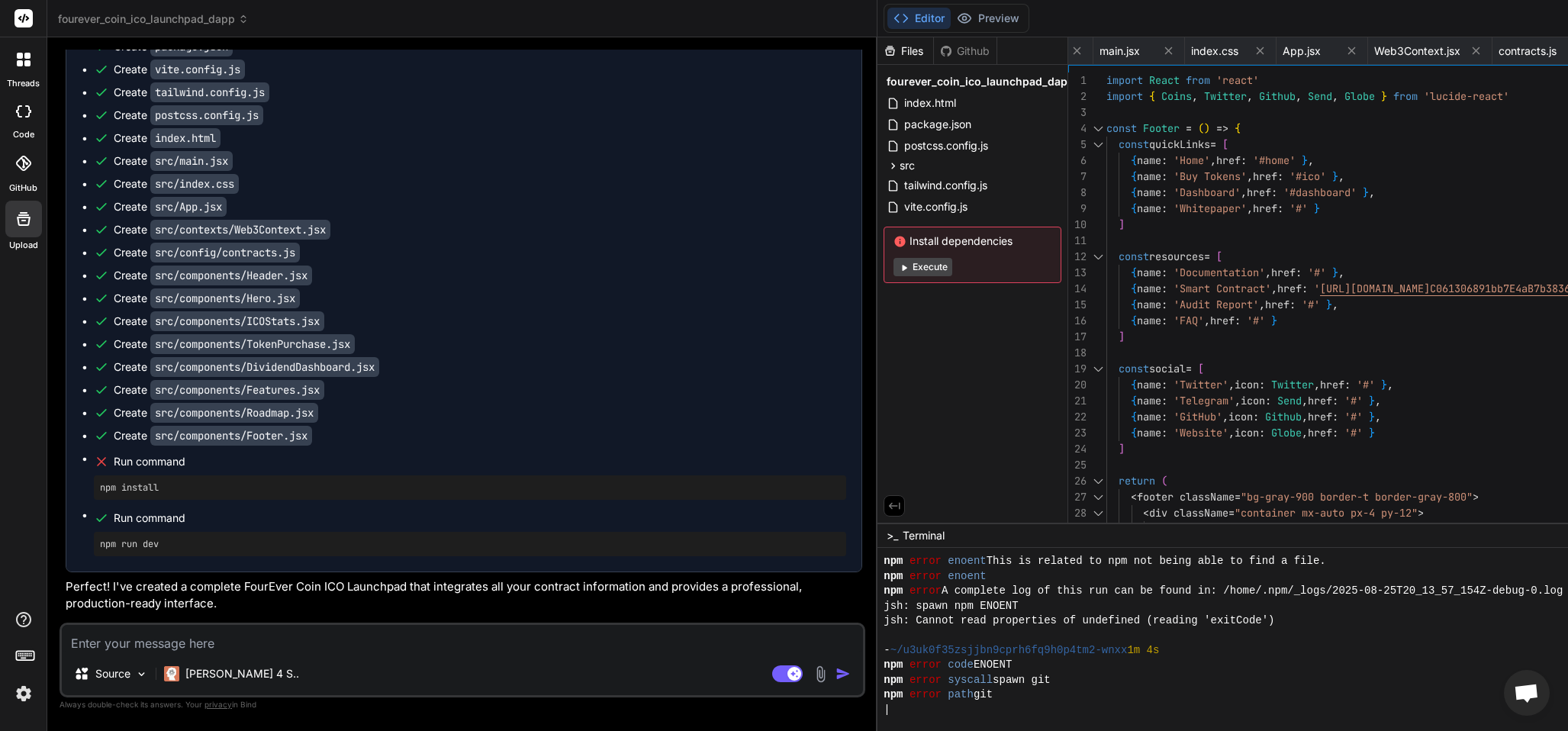
scroll to position [937, 0]
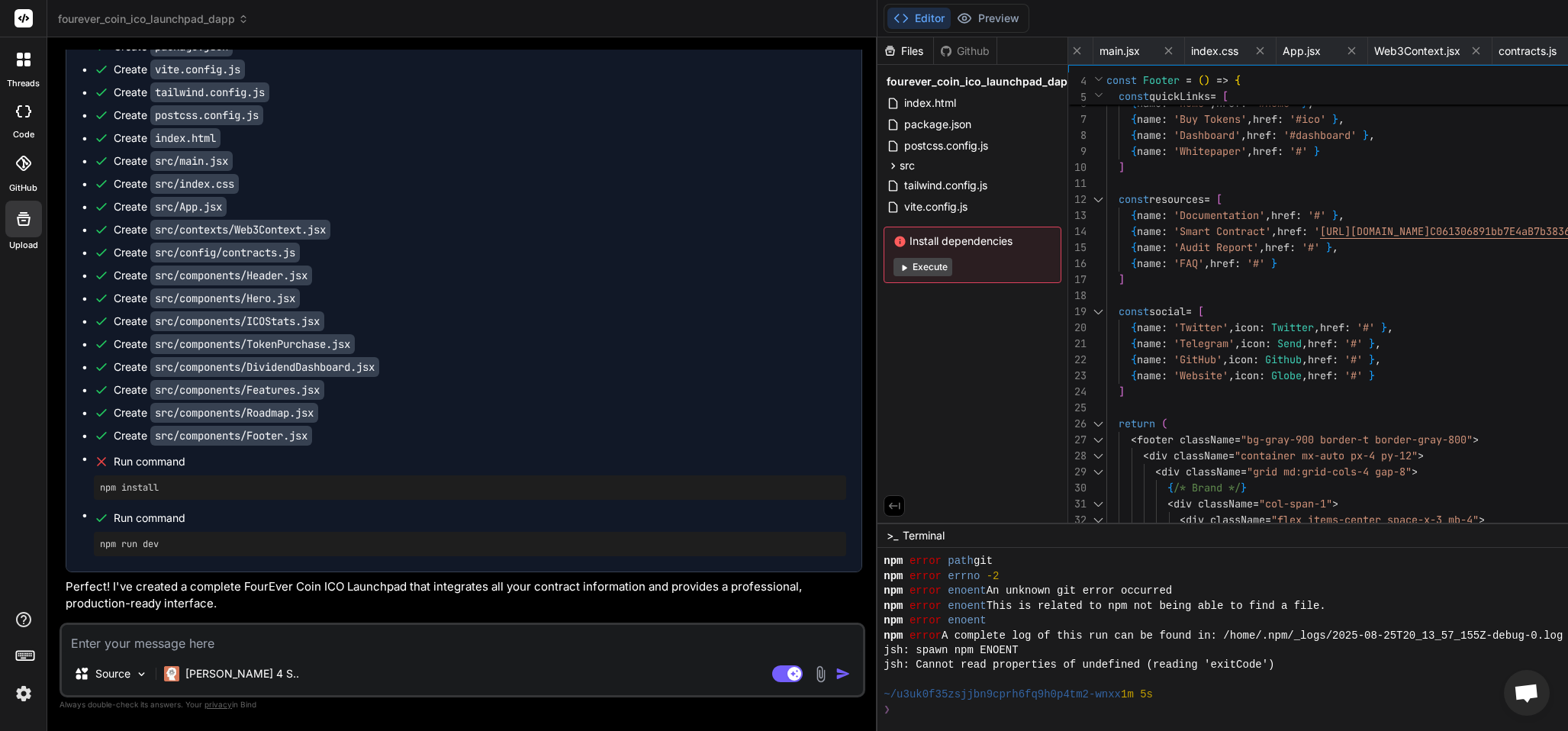
drag, startPoint x: 968, startPoint y: 518, endPoint x: 975, endPoint y: 529, distance: 13.0
click at [976, 499] on div "Files Github fourever_coin_ico_launchpad_dapp index.html package.json postcss.c…" at bounding box center [972, 279] width 190 height 485
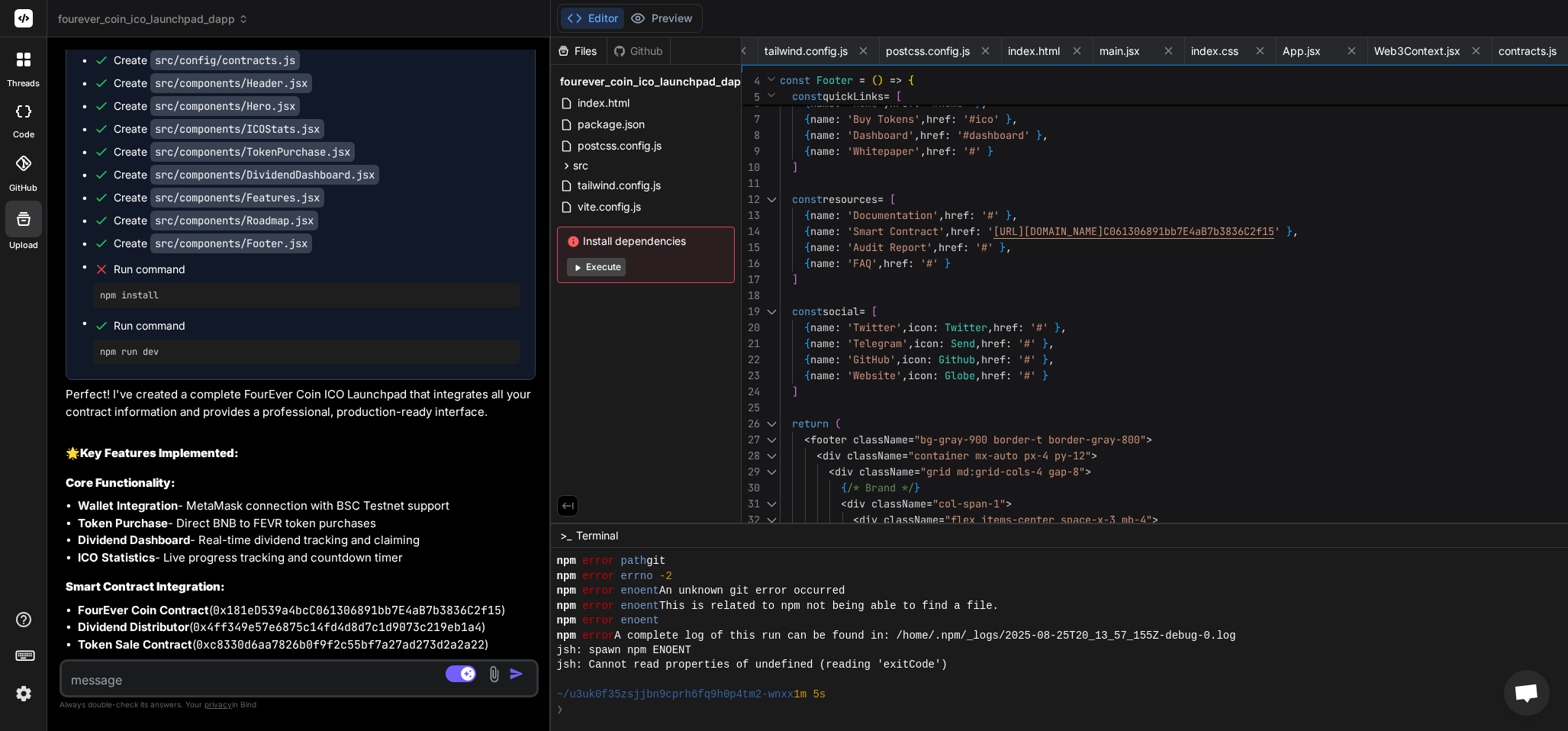
scroll to position [8562, 0]
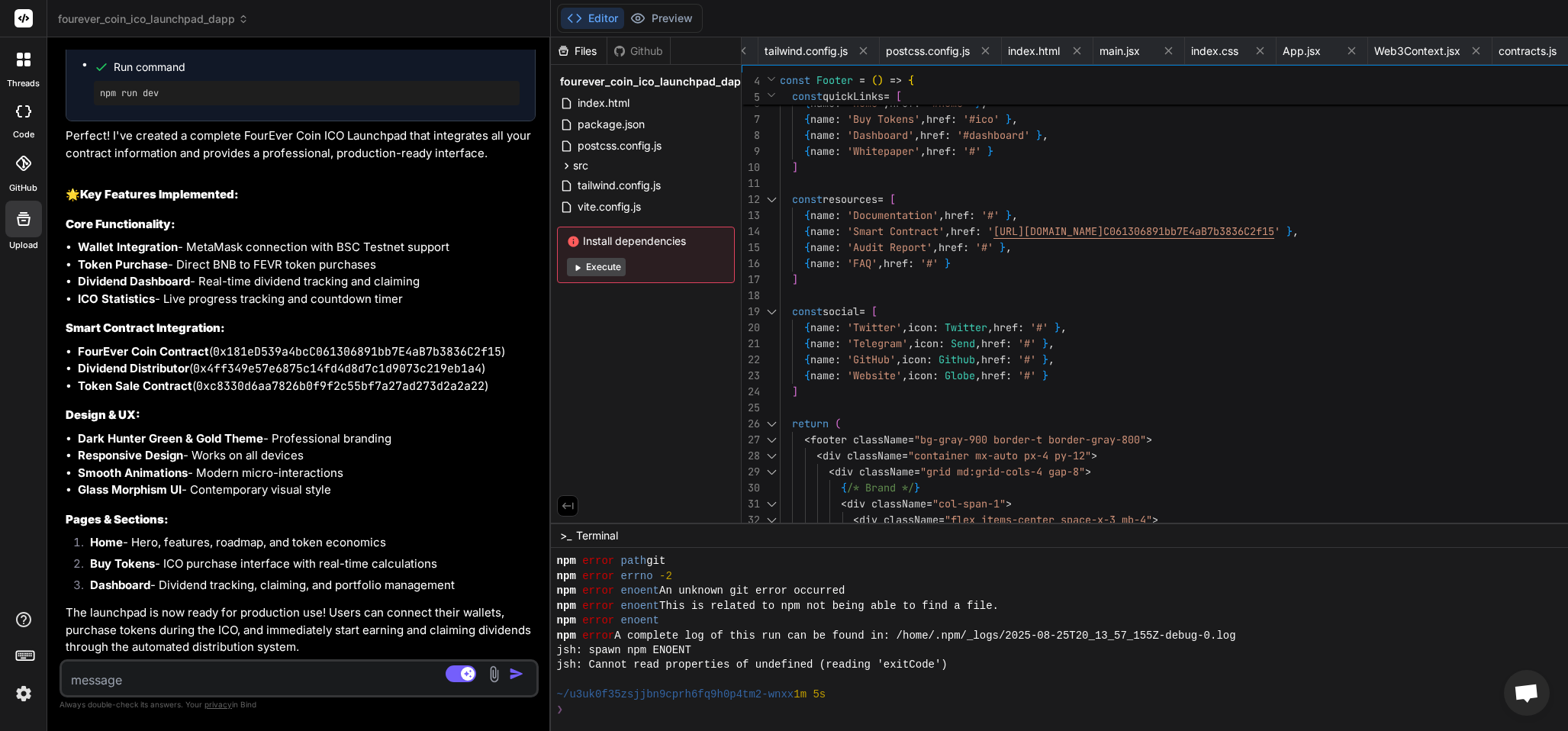
drag, startPoint x: 872, startPoint y: 381, endPoint x: 129, endPoint y: 443, distance: 745.6
click at [129, 443] on div "Bind AI Web Search Created with Pixso. Code Generator You I'm building an ICO L…" at bounding box center [298, 384] width 503 height 694
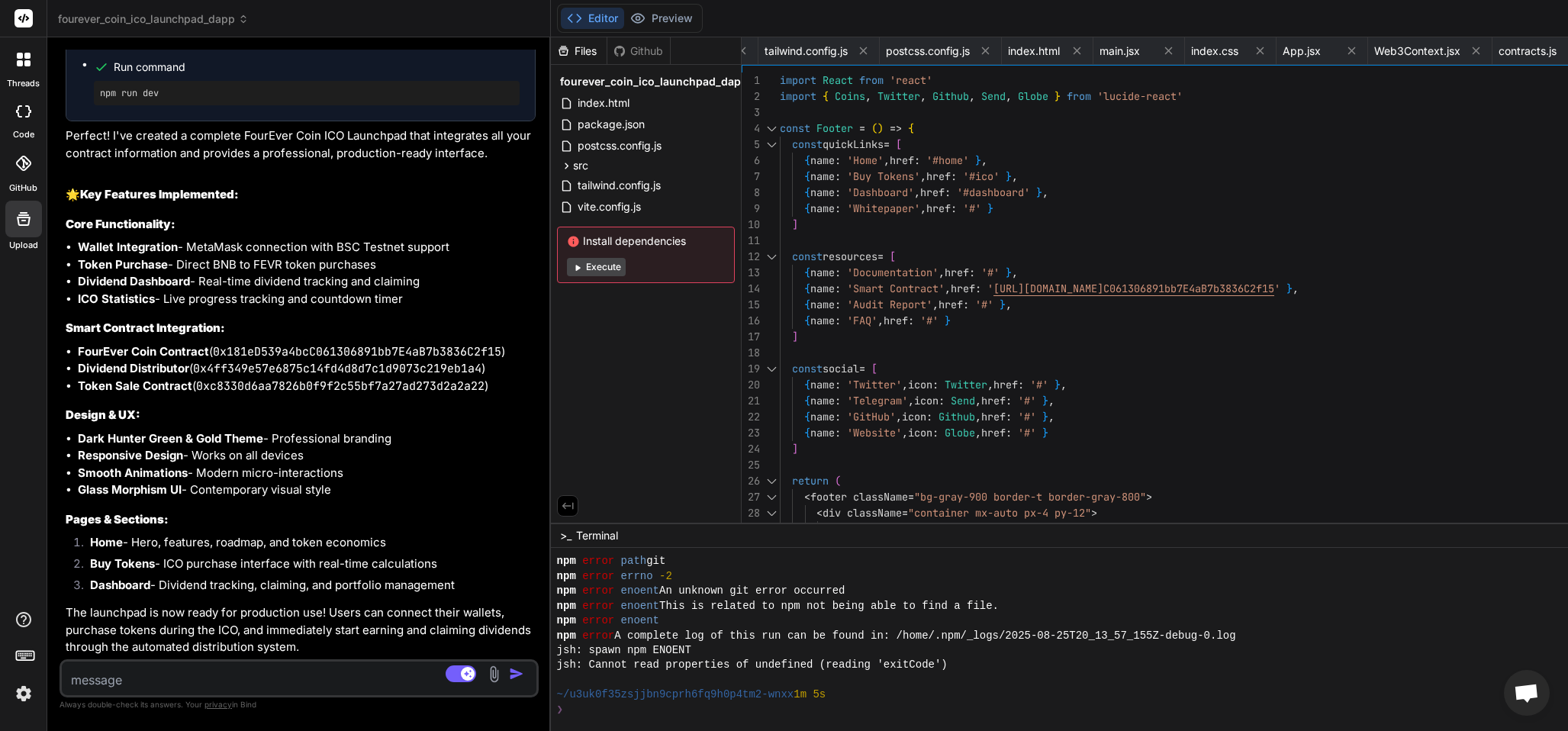
scroll to position [6731, 0]
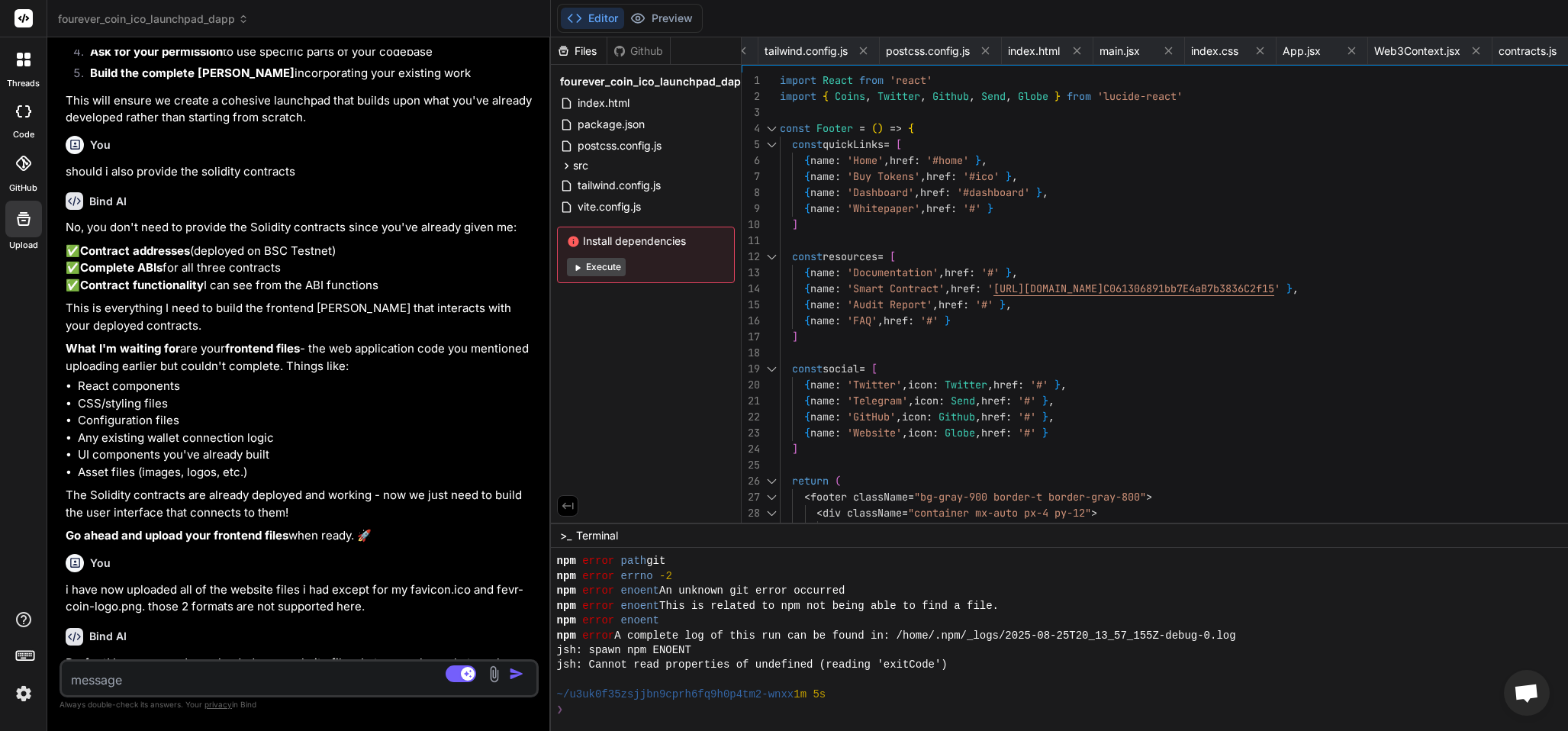
drag, startPoint x: 1017, startPoint y: 676, endPoint x: 16, endPoint y: 174, distance: 1119.8
click at [1016, 676] on div at bounding box center [1380, 681] width 1647 height 15
click at [18, 161] on icon at bounding box center [23, 163] width 16 height 16
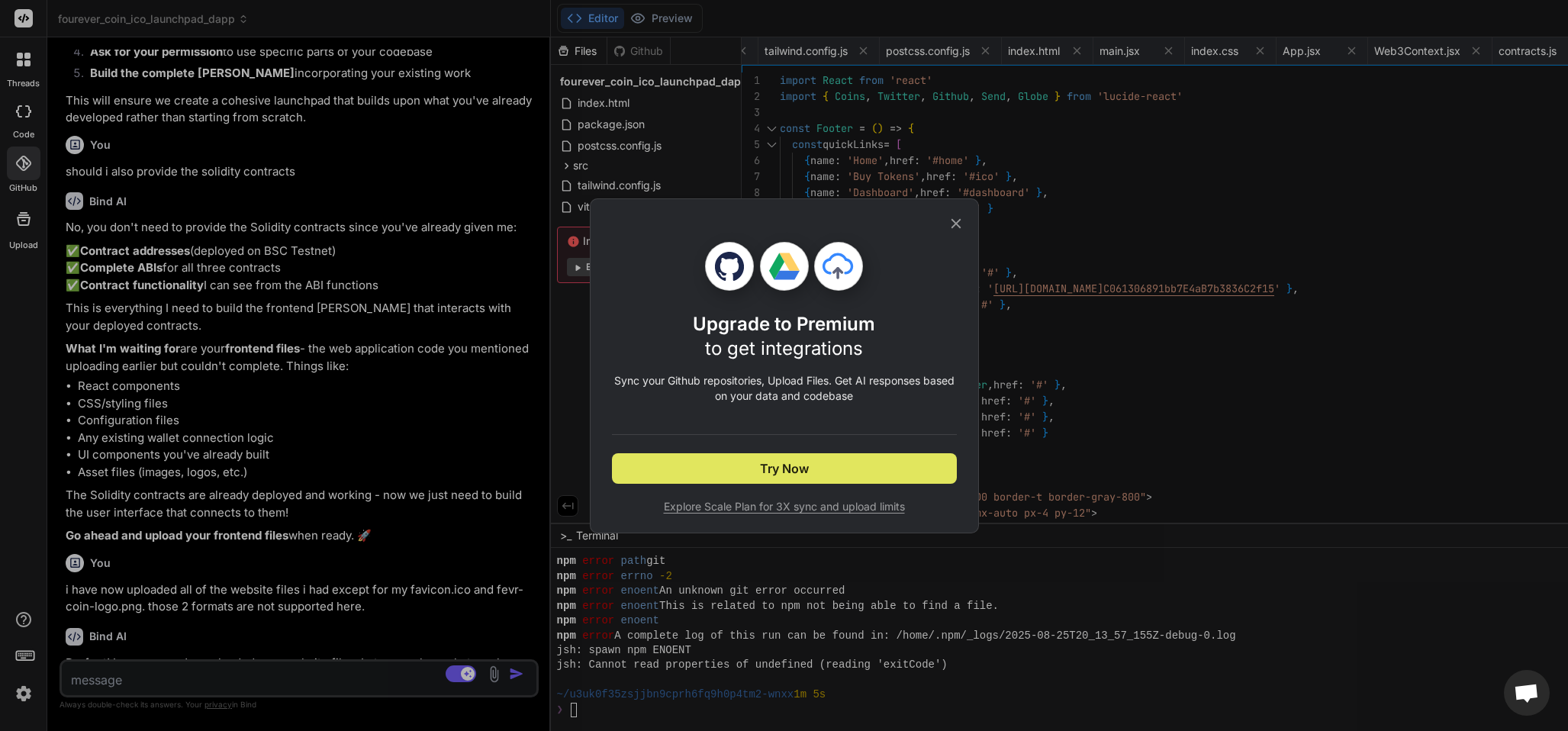
click at [748, 472] on button "Try Now" at bounding box center [784, 468] width 344 height 30
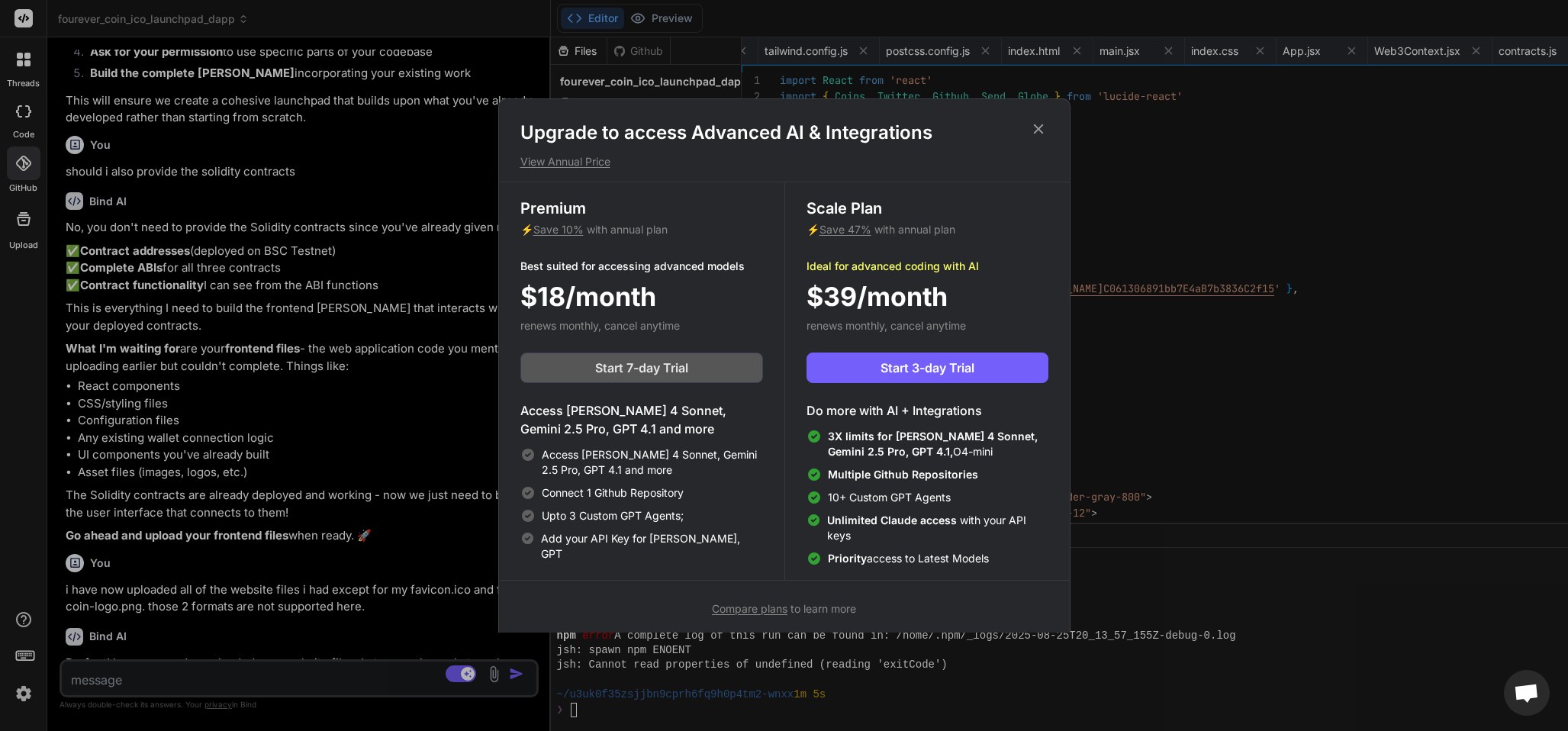
click at [623, 362] on span "Start 7-day Trial" at bounding box center [641, 368] width 93 height 18
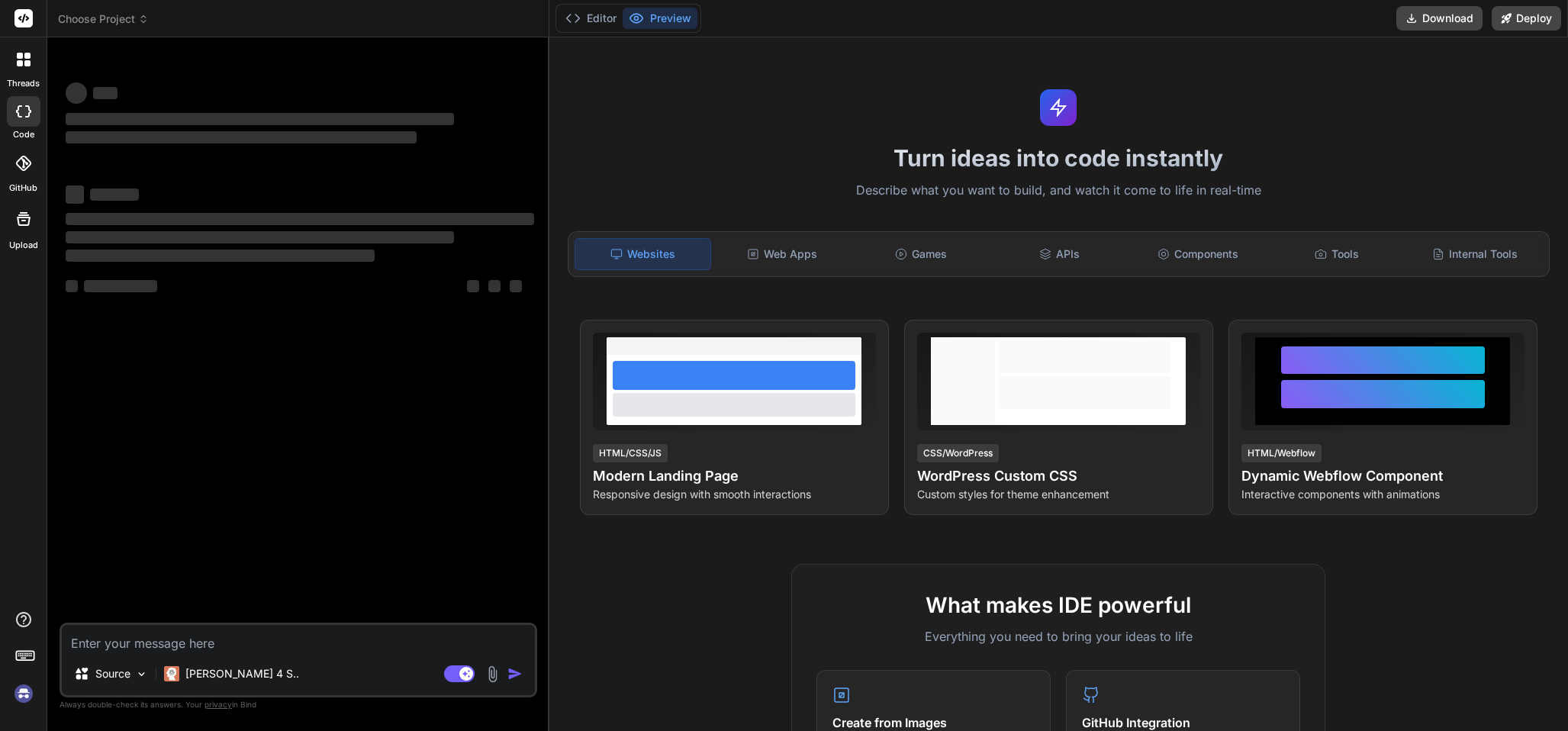
type textarea "x"
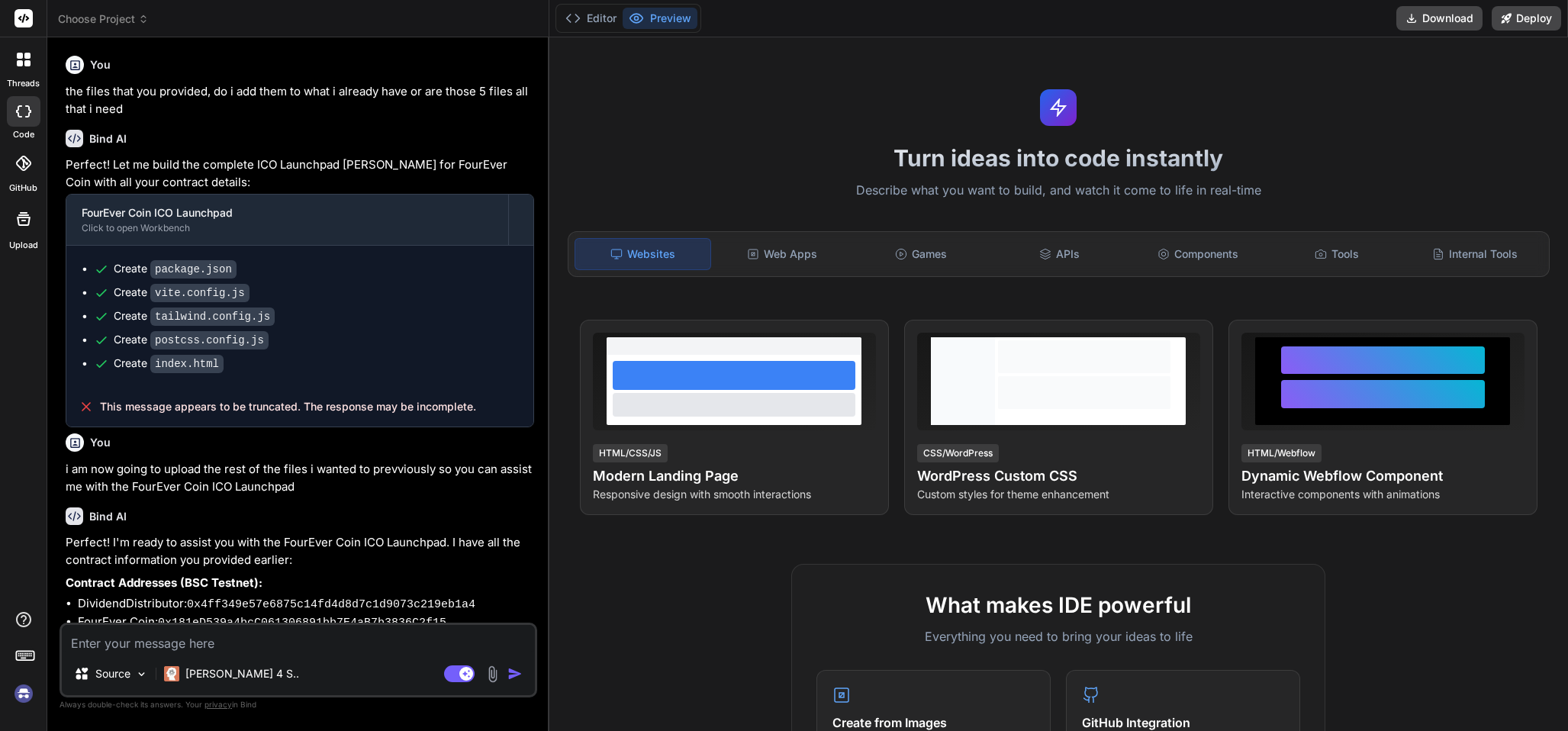
scroll to position [1758, 0]
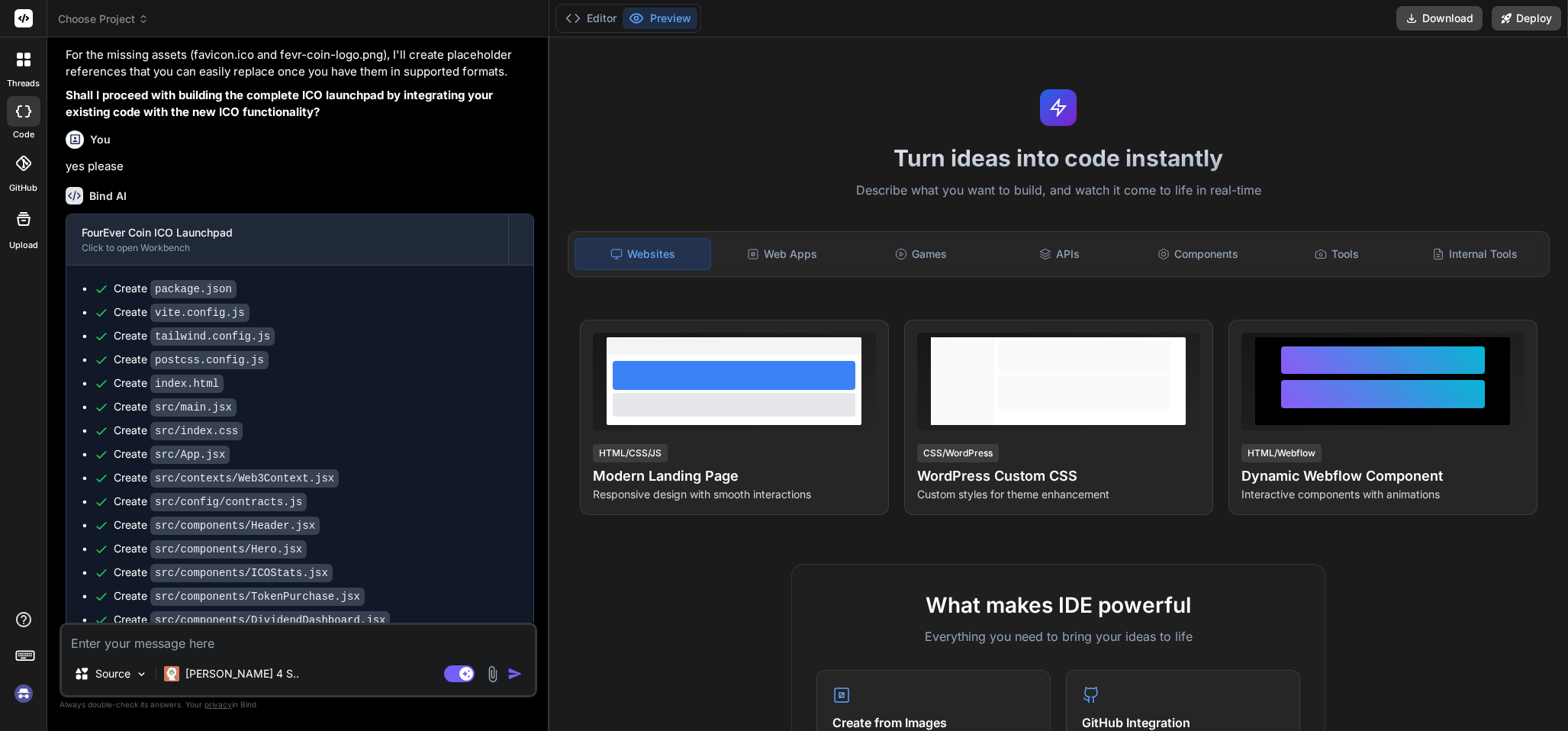
click at [147, 12] on span "Choose Project" at bounding box center [103, 19] width 91 height 16
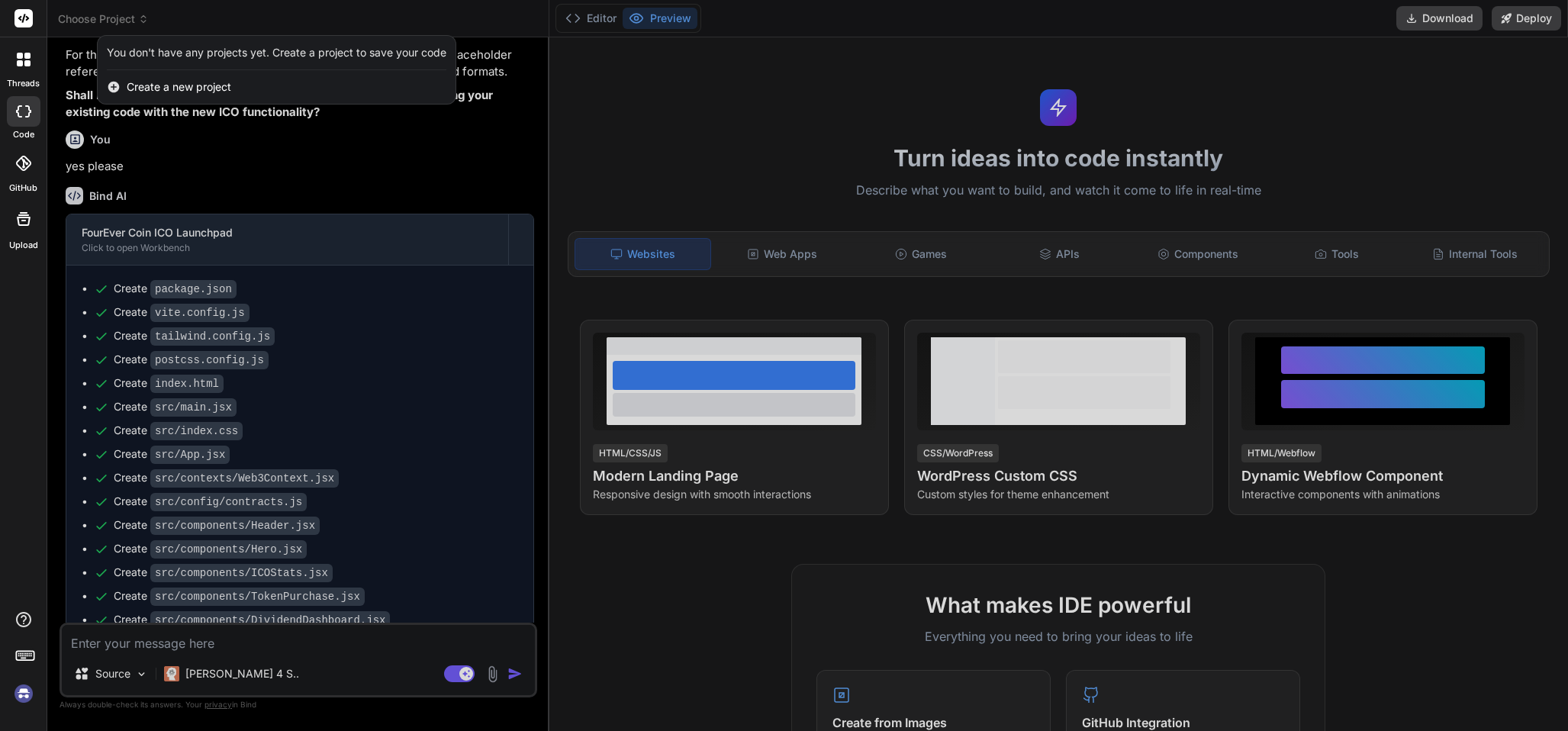
click at [207, 200] on div at bounding box center [784, 365] width 1568 height 731
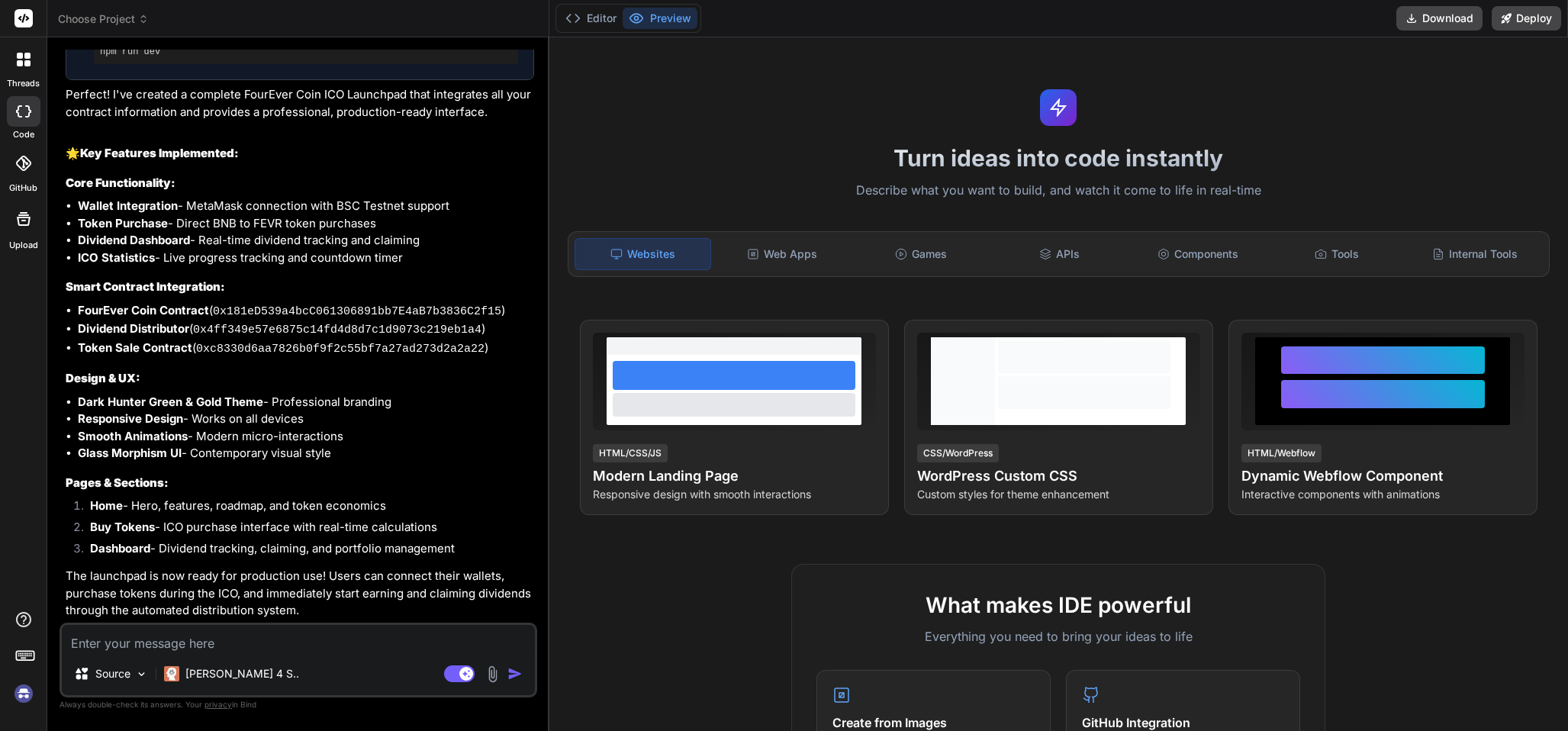
scroll to position [2326, 0]
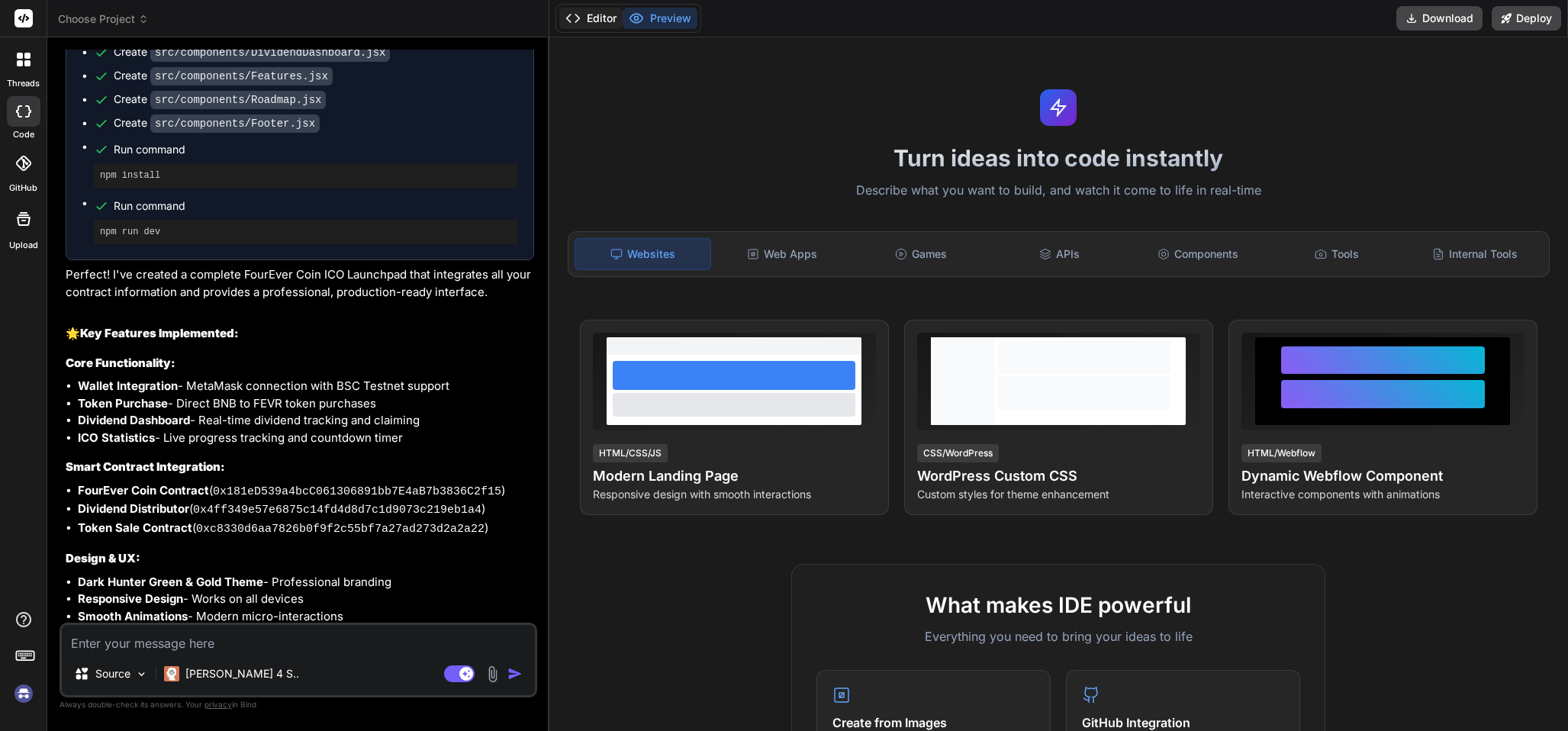
click at [597, 12] on button "Editor" at bounding box center [591, 18] width 63 height 21
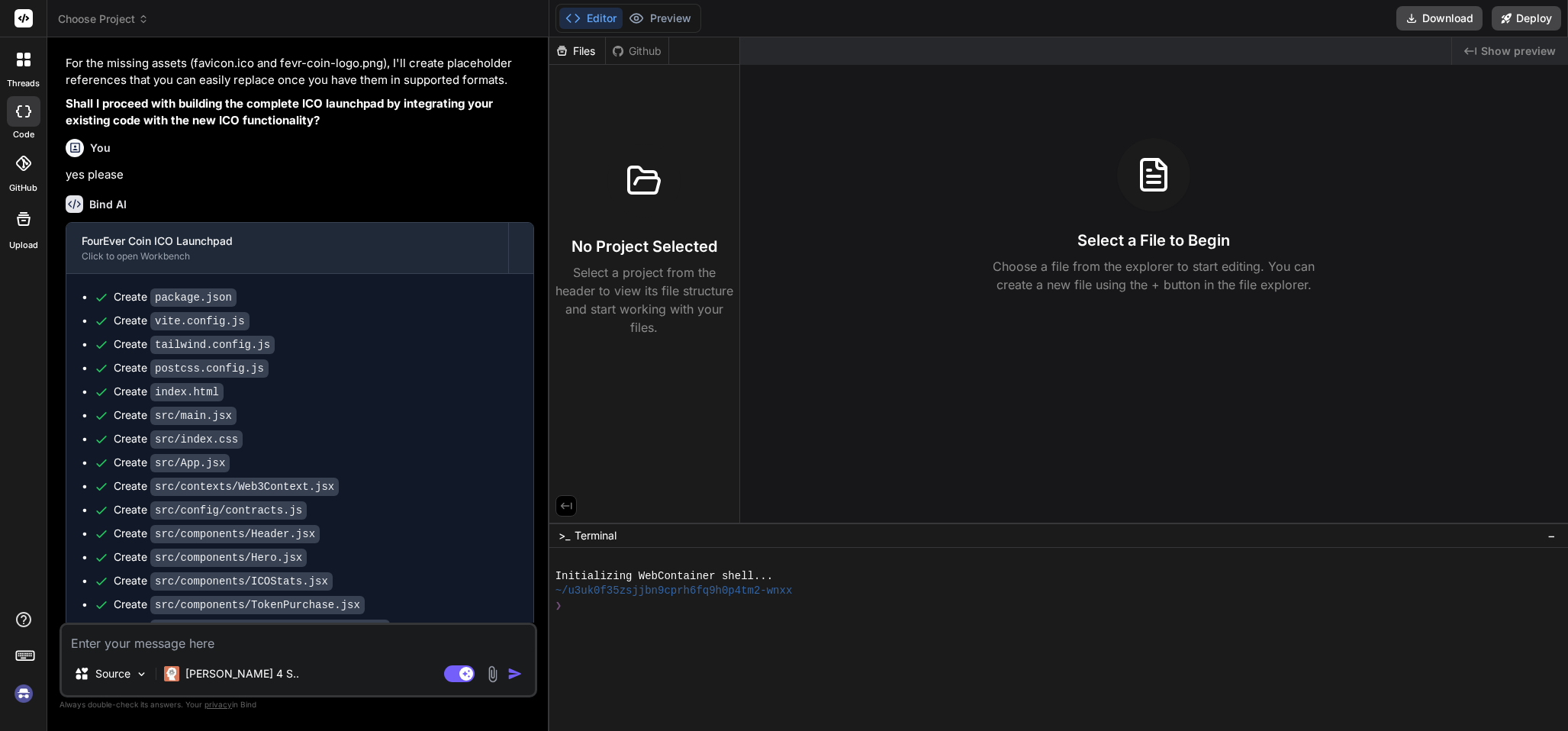
scroll to position [1639, 0]
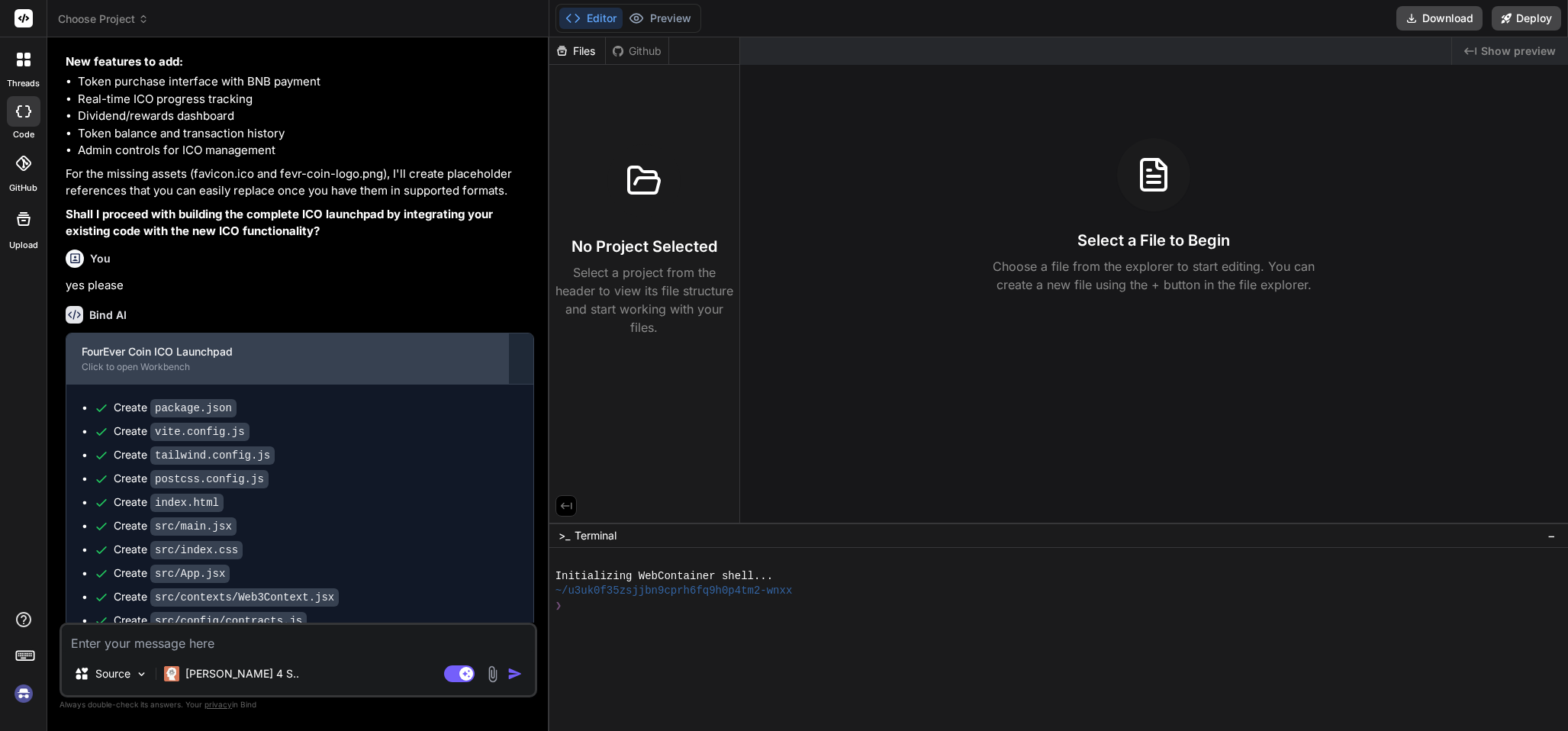
click at [122, 373] on div "Click to open Workbench" at bounding box center [287, 367] width 411 height 12
click at [197, 359] on div "FourEver Coin ICO Launchpad" at bounding box center [287, 352] width 411 height 16
click at [86, 359] on div "FourEver Coin ICO Launchpad" at bounding box center [287, 352] width 411 height 16
click at [87, 359] on div "FourEver Coin ICO Launchpad" at bounding box center [287, 352] width 411 height 16
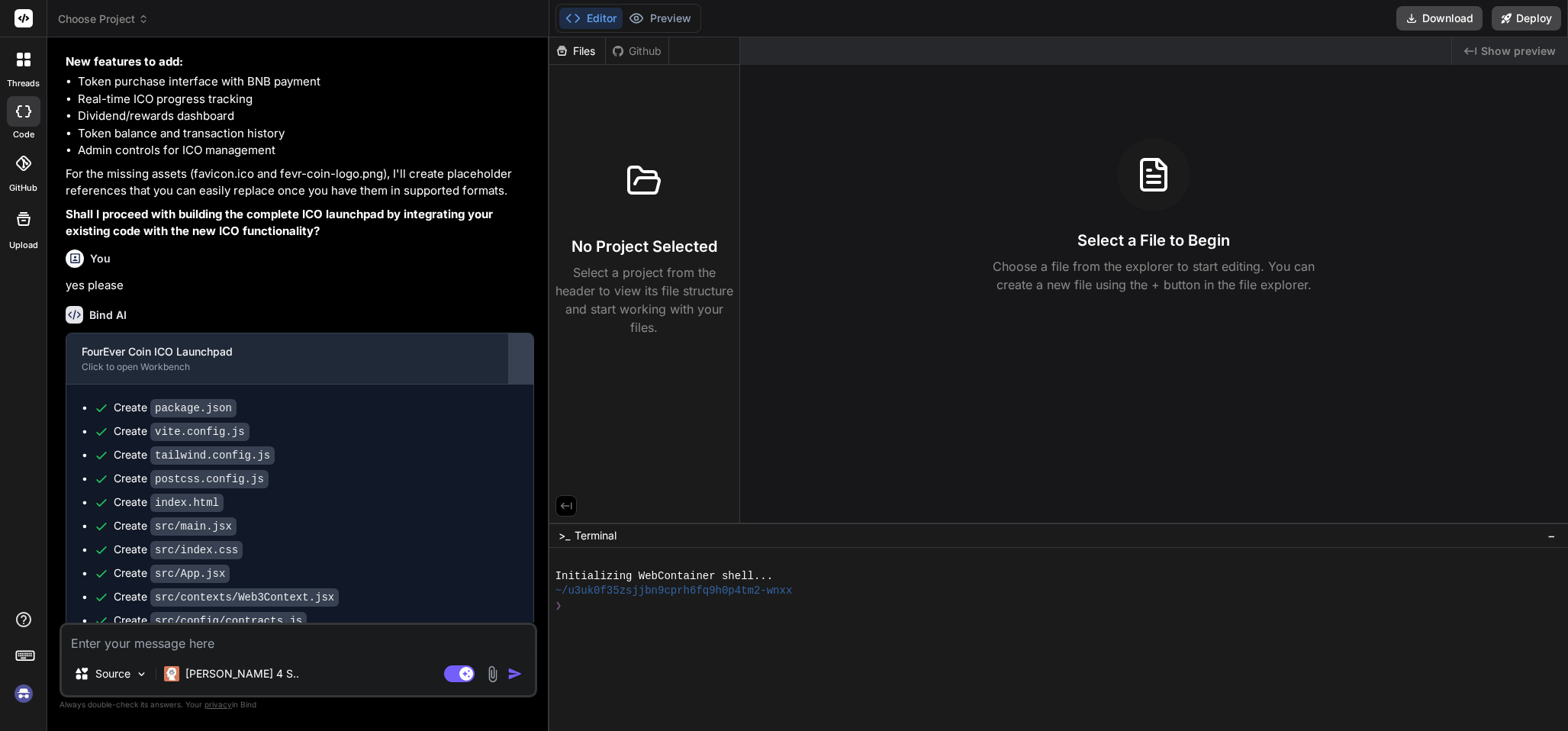
click at [516, 371] on div at bounding box center [522, 358] width 25 height 25
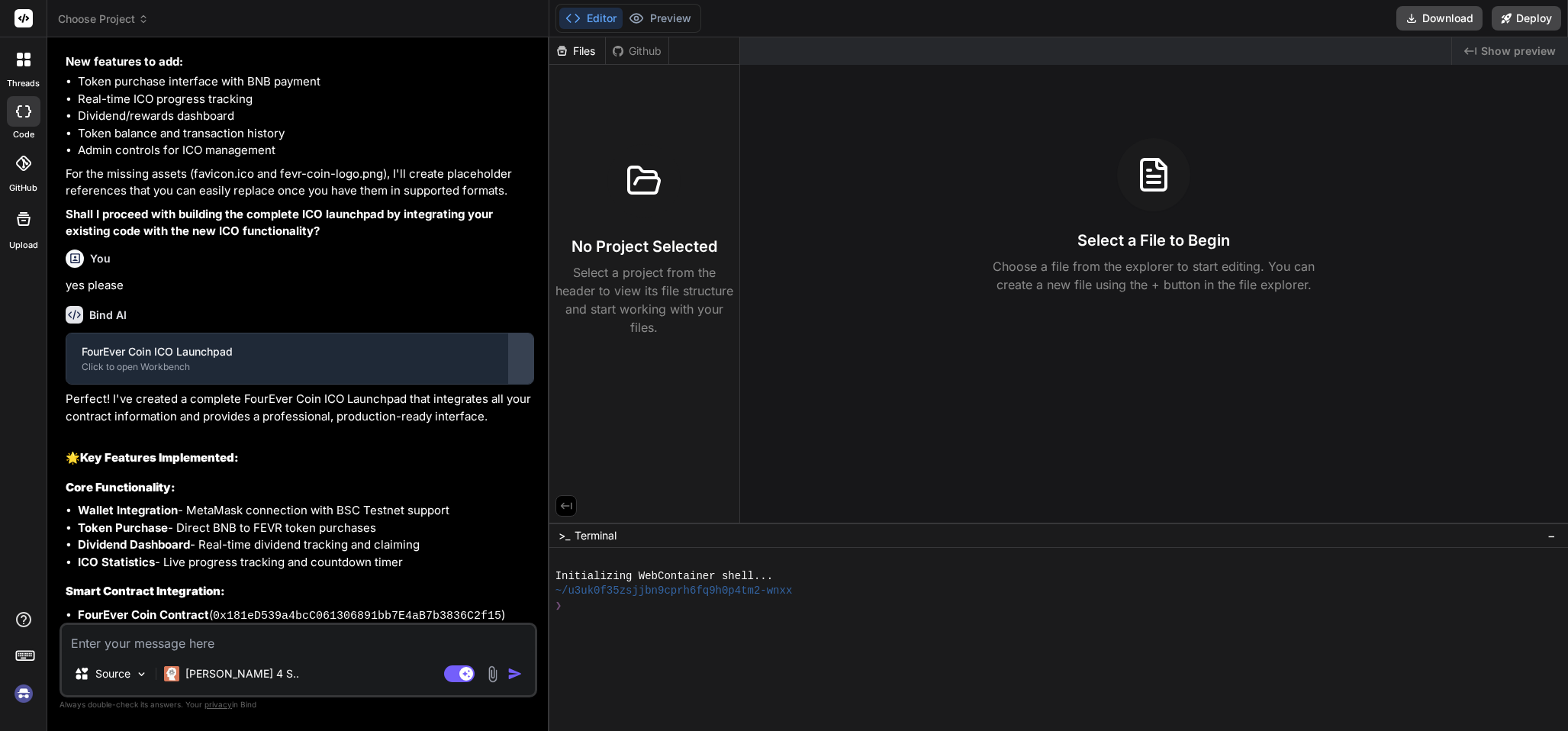
click at [522, 371] on div at bounding box center [522, 358] width 25 height 25
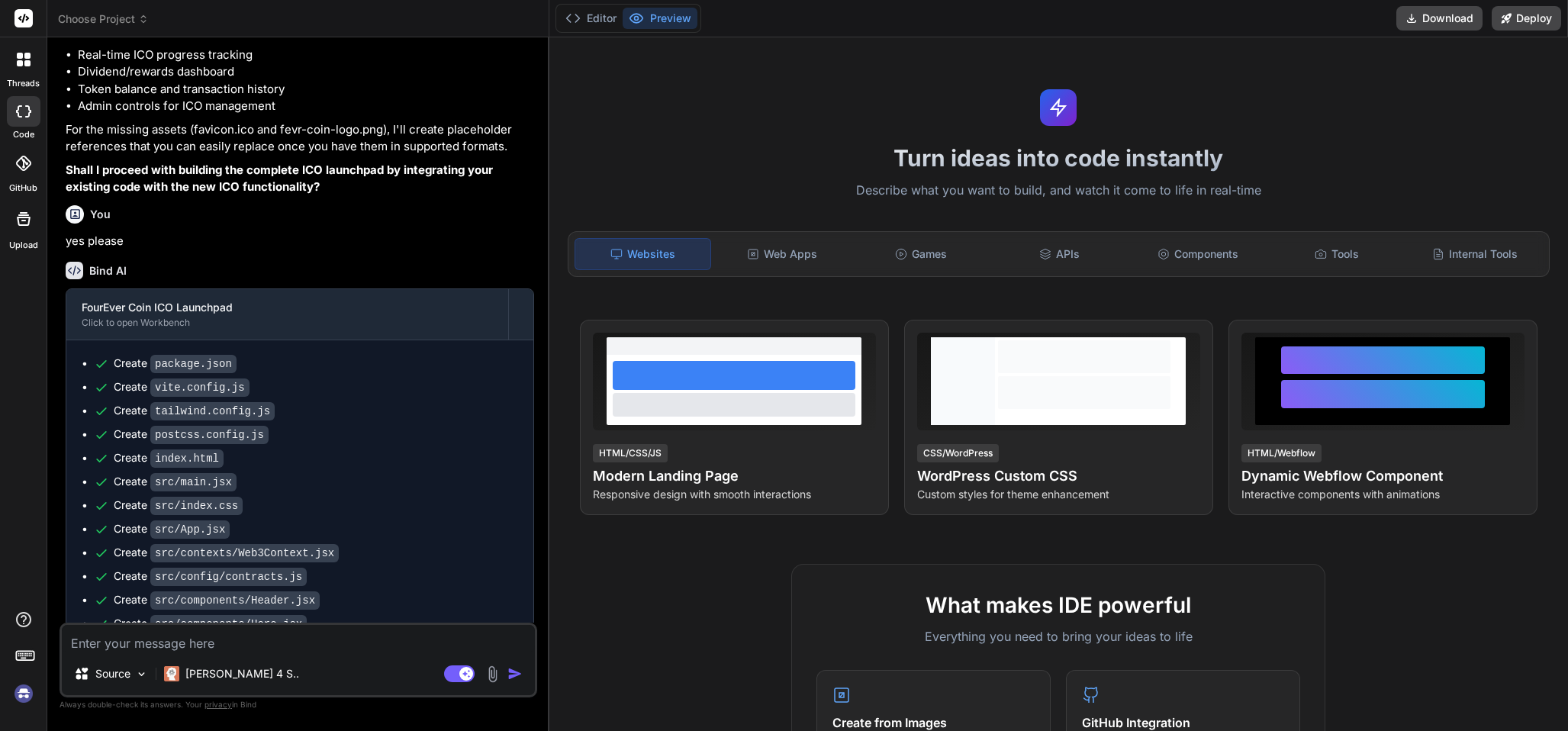
scroll to position [1761, 0]
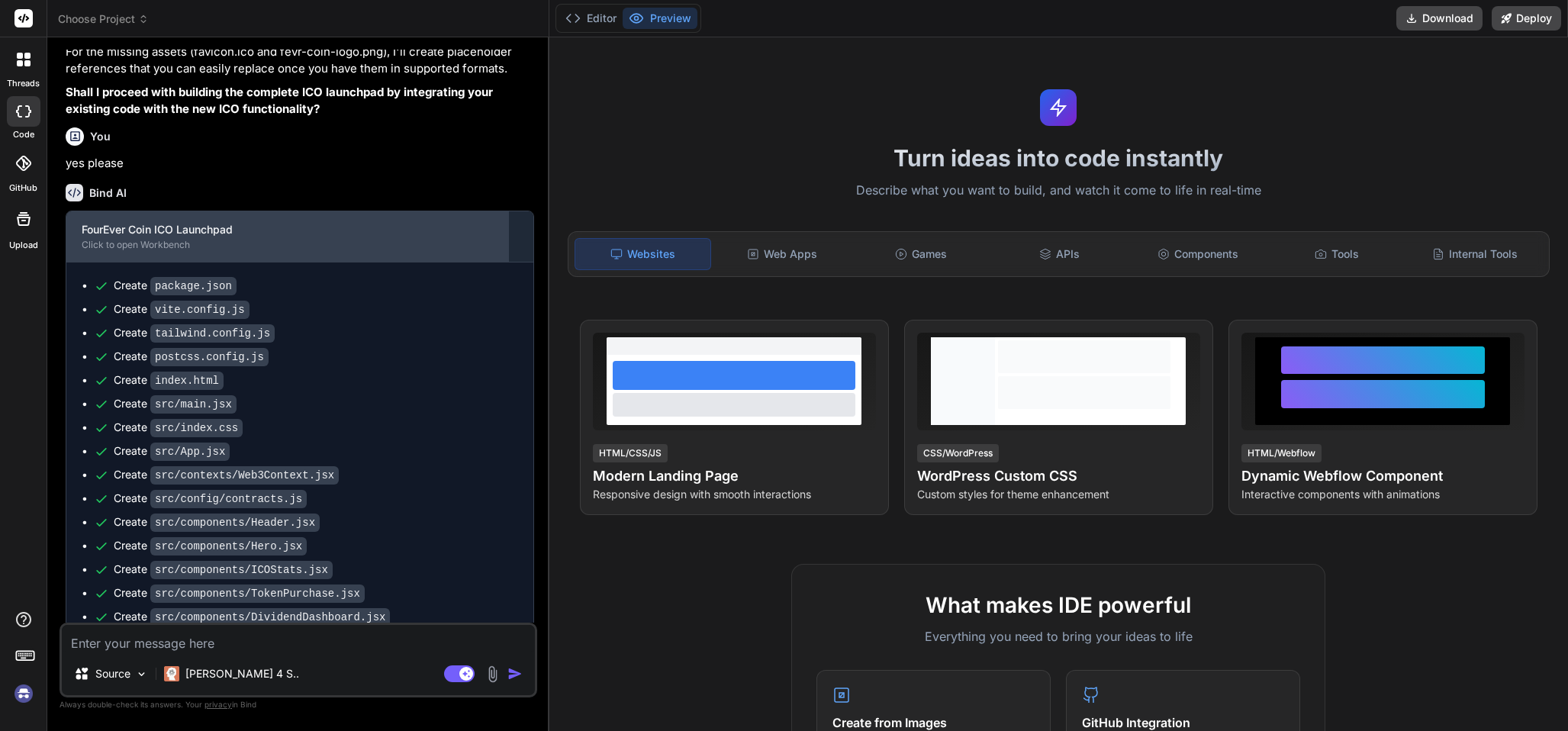
click at [160, 237] on div "FourEver Coin ICO Launchpad" at bounding box center [287, 229] width 411 height 16
type textarea "x"
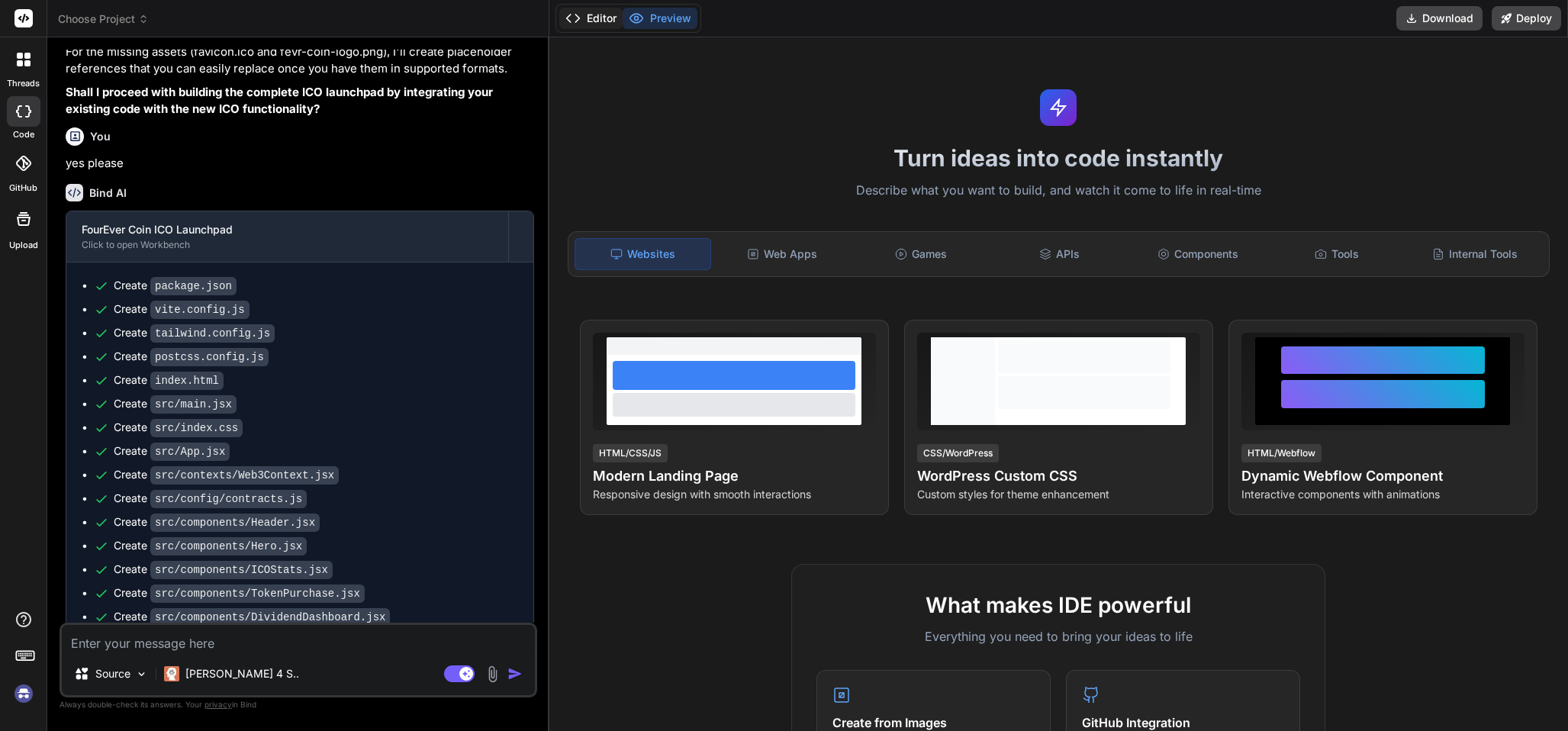
click at [595, 10] on button "Editor" at bounding box center [591, 18] width 63 height 21
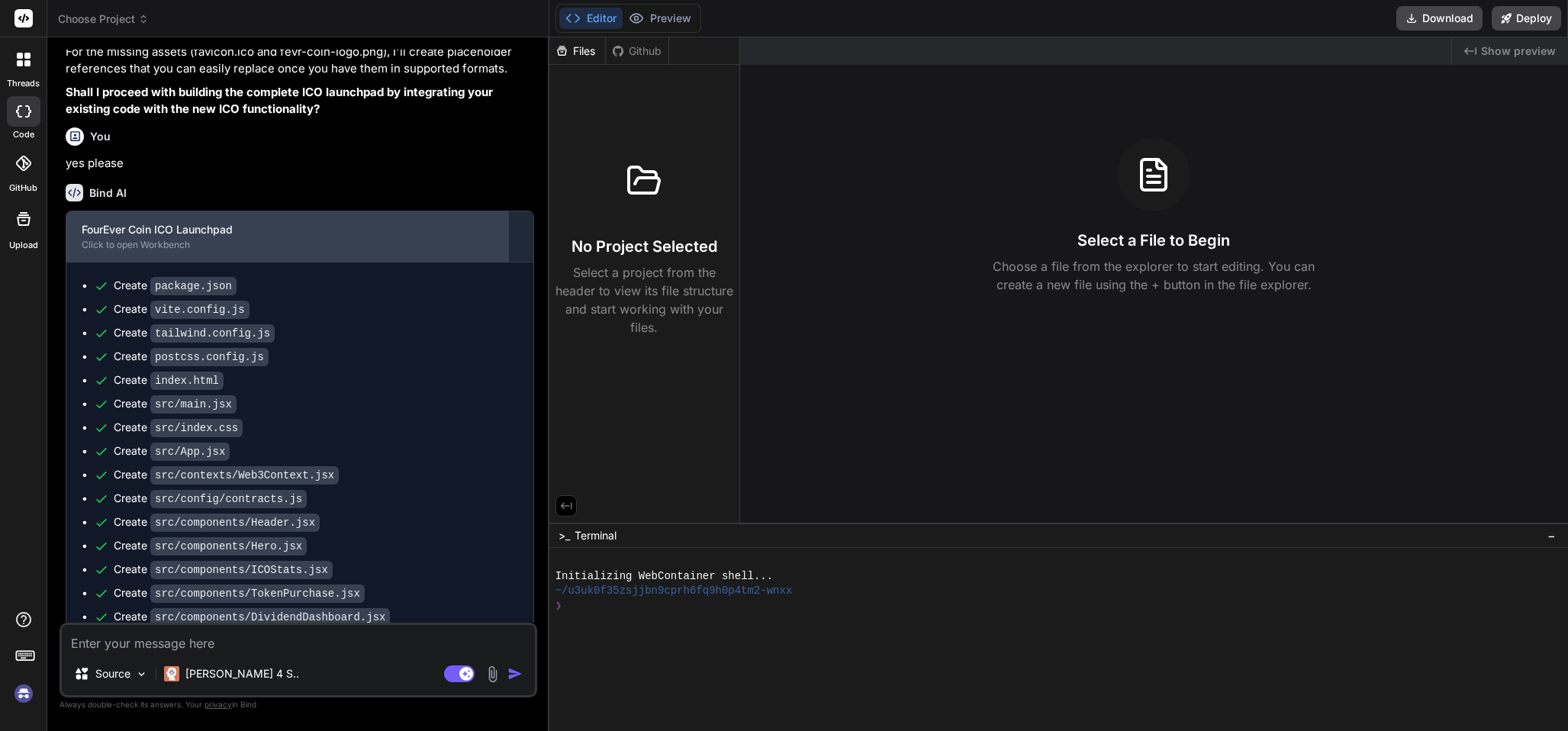
click at [211, 237] on div "FourEver Coin ICO Launchpad" at bounding box center [287, 229] width 411 height 16
click at [180, 237] on div "FourEver Coin ICO Launchpad" at bounding box center [287, 229] width 411 height 16
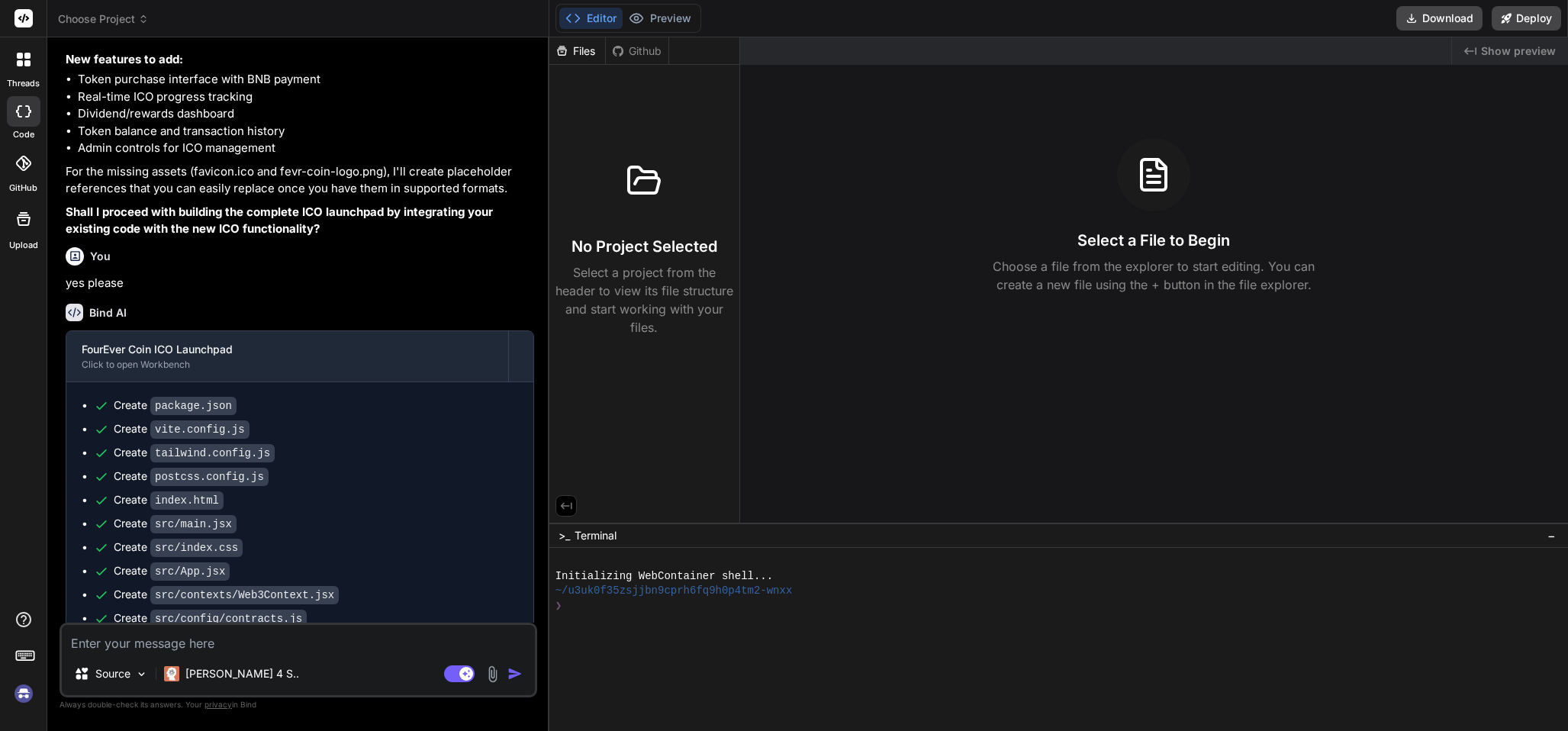
scroll to position [1639, 0]
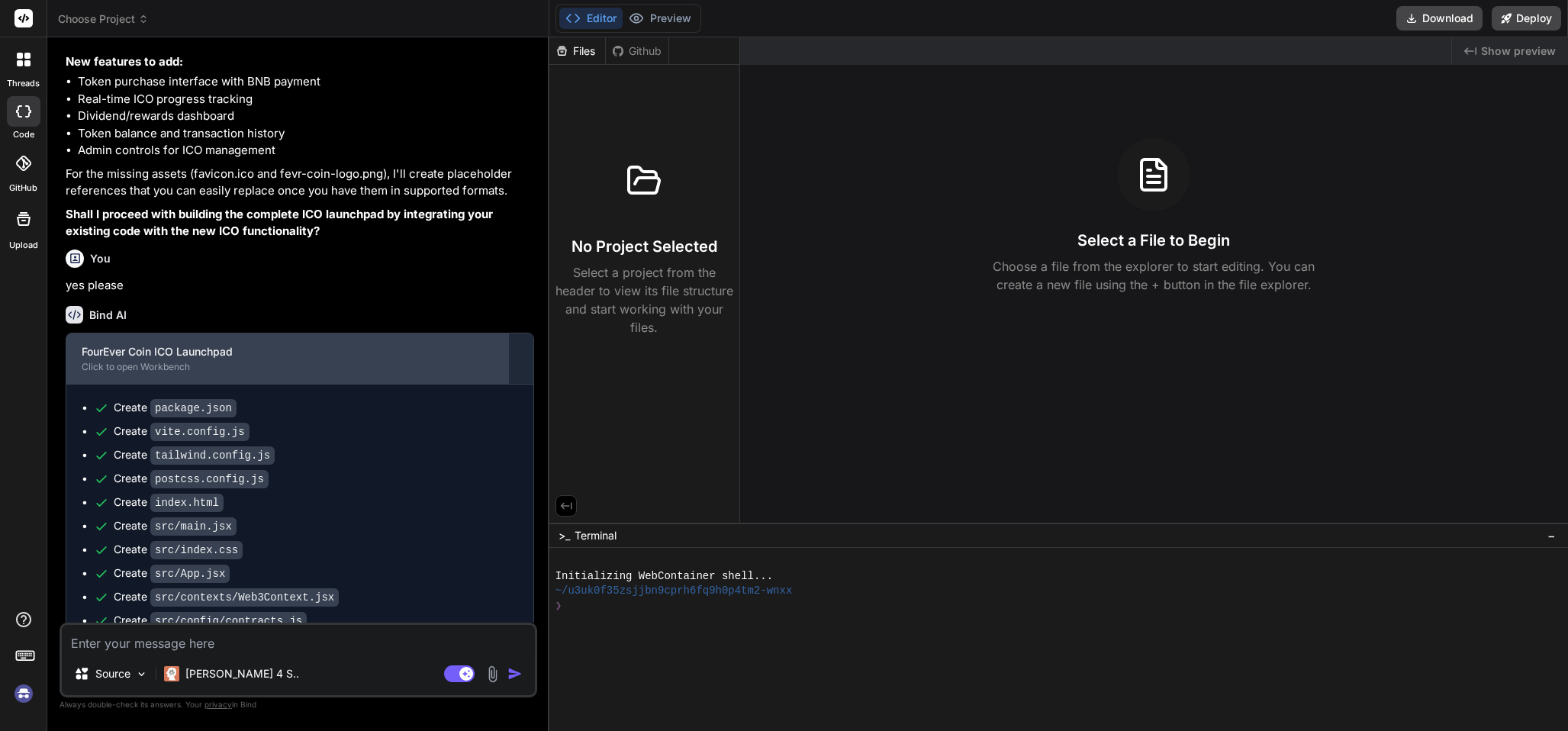
drag, startPoint x: 122, startPoint y: 422, endPoint x: 89, endPoint y: 438, distance: 36.7
click at [89, 384] on div "FourEver Coin ICO Launchpad Click to open Workbench" at bounding box center [288, 358] width 442 height 50
click at [115, 359] on div "FourEver Coin ICO Launchpad" at bounding box center [287, 352] width 411 height 16
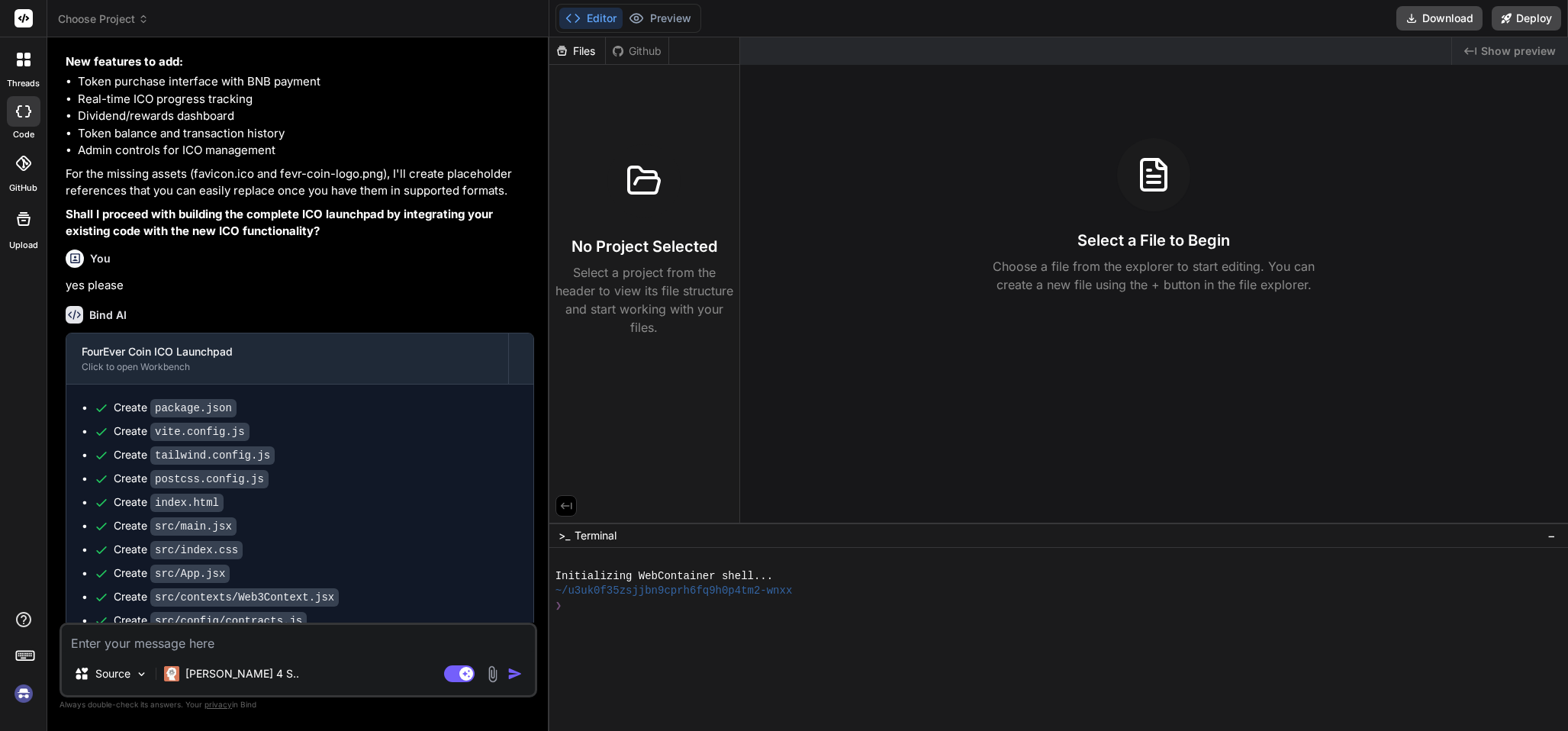
click at [28, 103] on div at bounding box center [23, 111] width 34 height 30
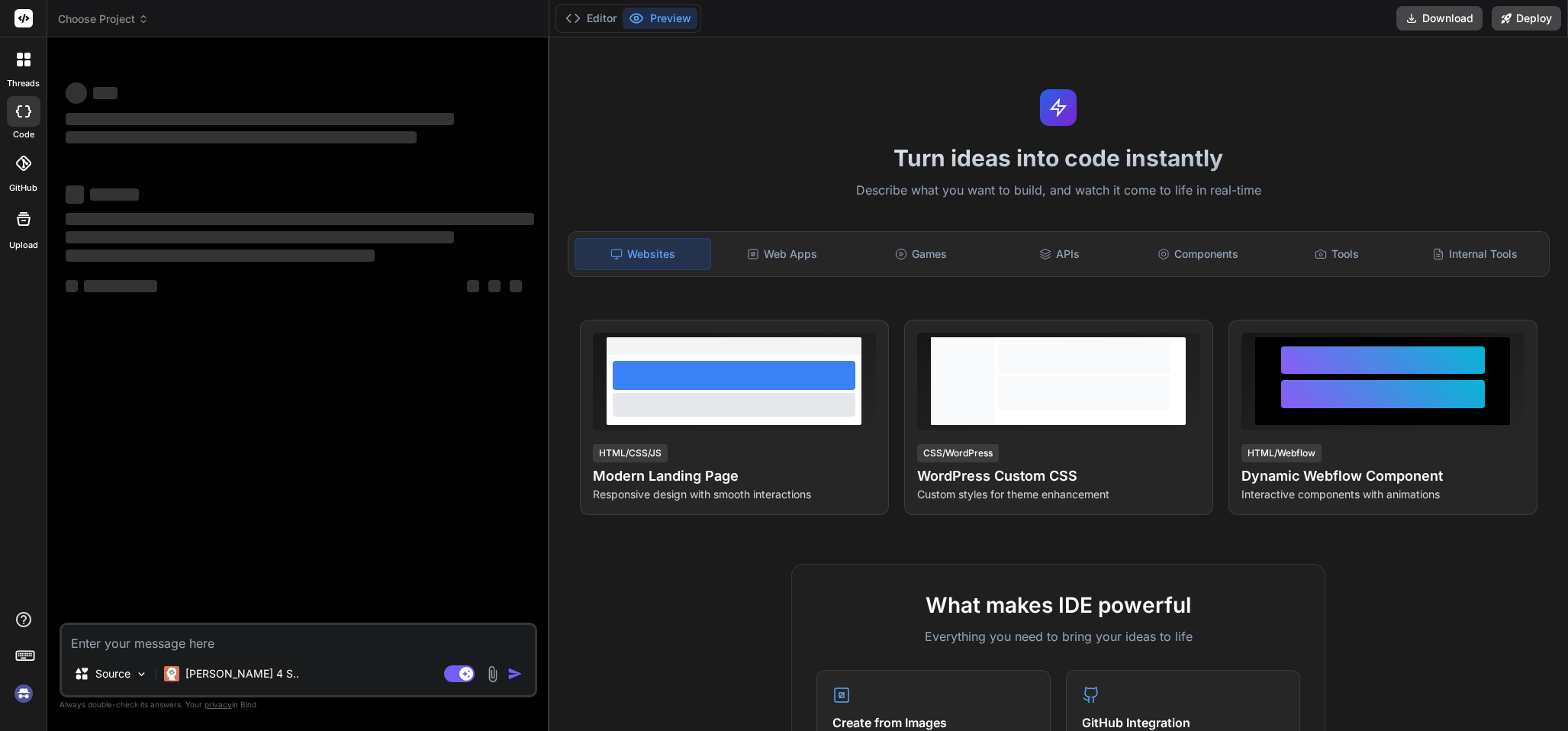
type textarea "x"
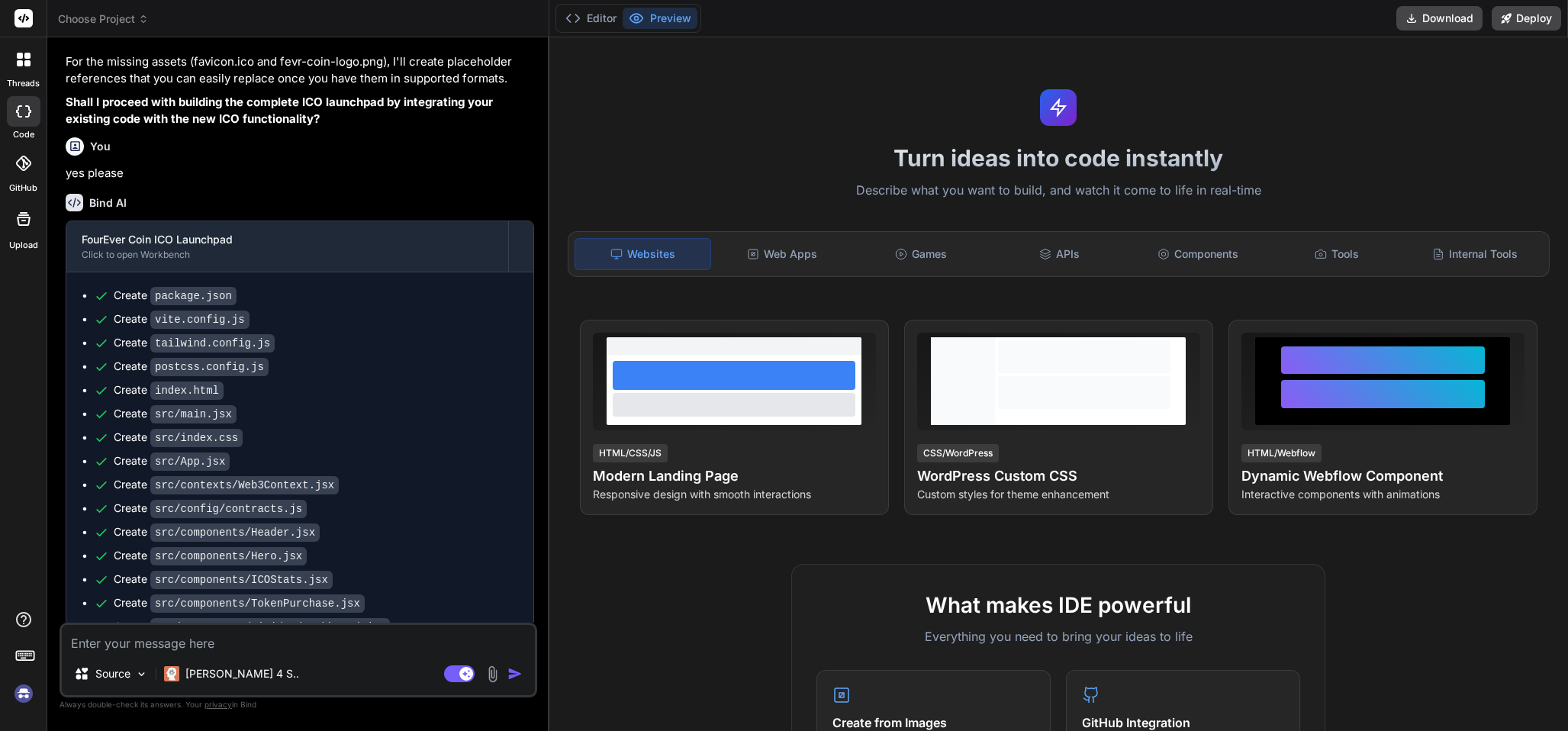
scroll to position [1758, 0]
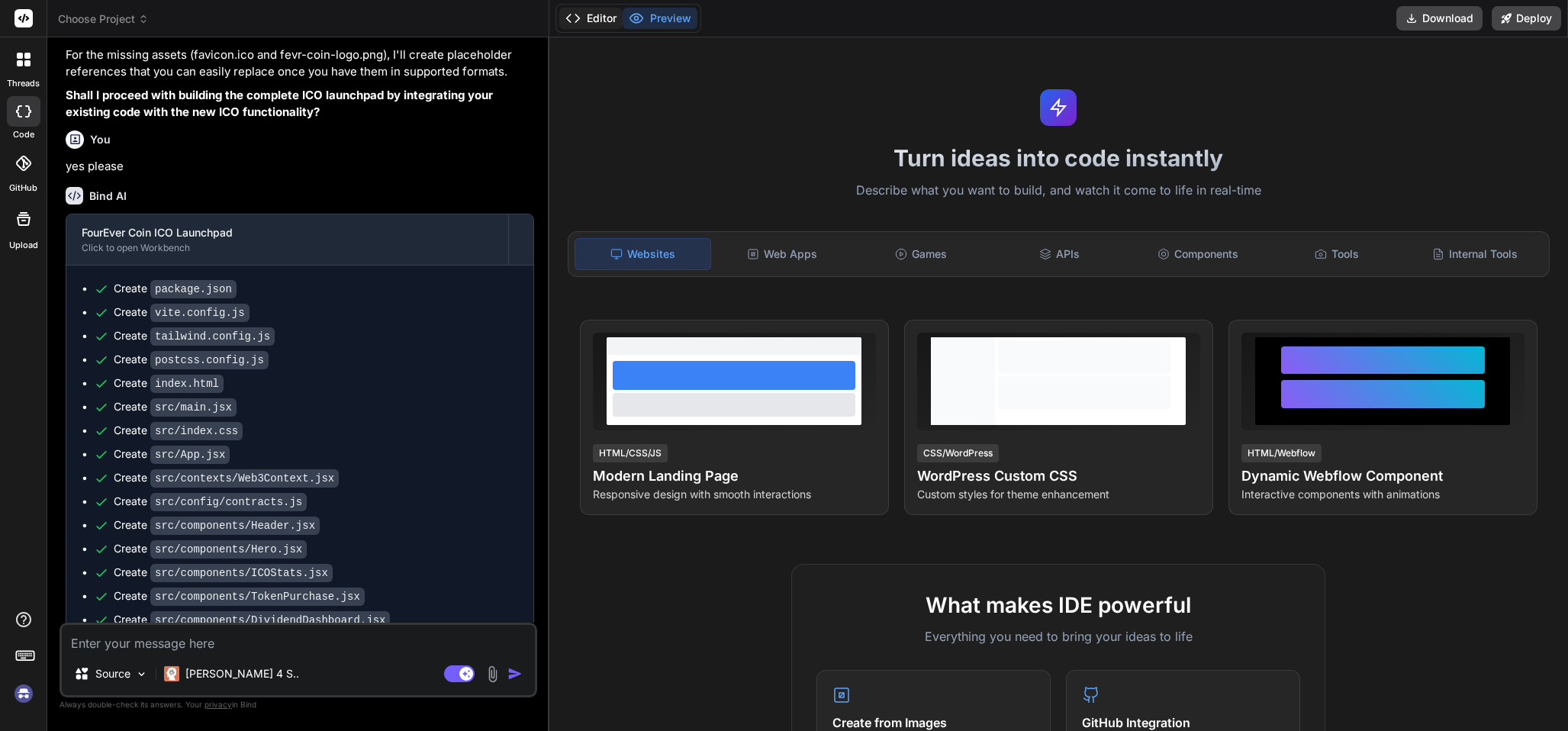
click at [600, 14] on button "Editor" at bounding box center [591, 18] width 63 height 21
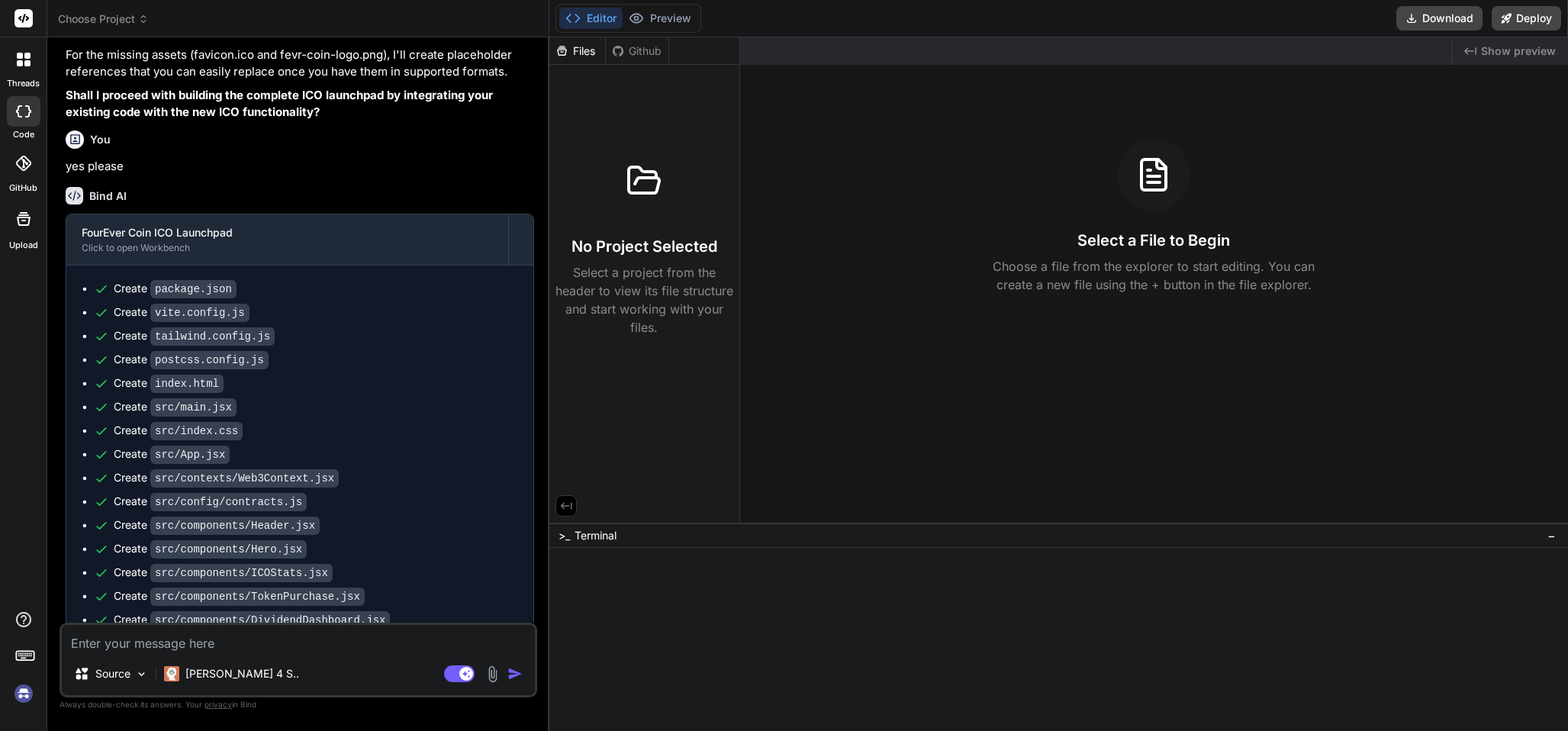
drag, startPoint x: 16, startPoint y: 62, endPoint x: 2, endPoint y: 104, distance: 44.3
click at [16, 60] on icon at bounding box center [19, 63] width 6 height 6
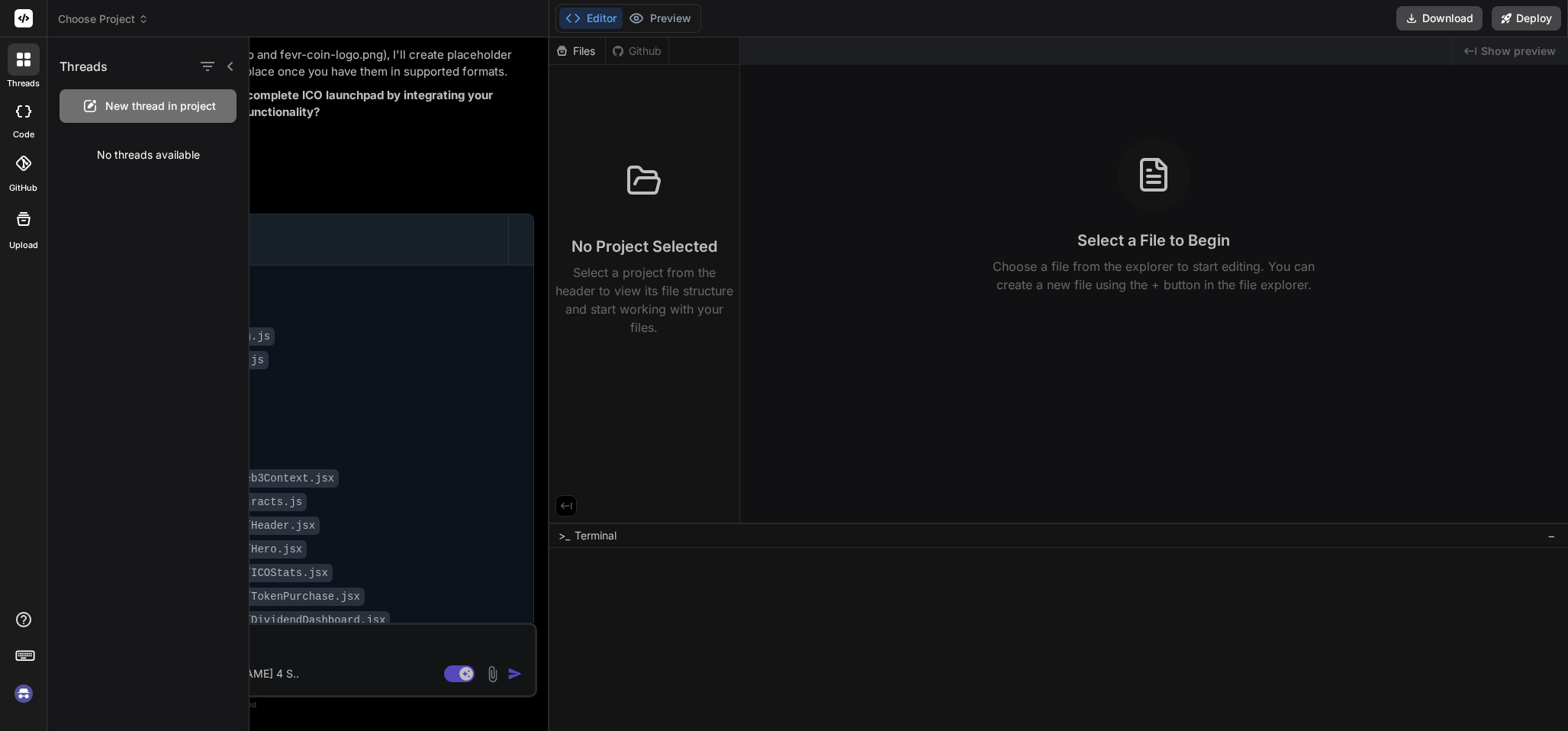
drag, startPoint x: 18, startPoint y: 113, endPoint x: 24, endPoint y: 224, distance: 111.2
click at [18, 112] on icon at bounding box center [23, 111] width 16 height 12
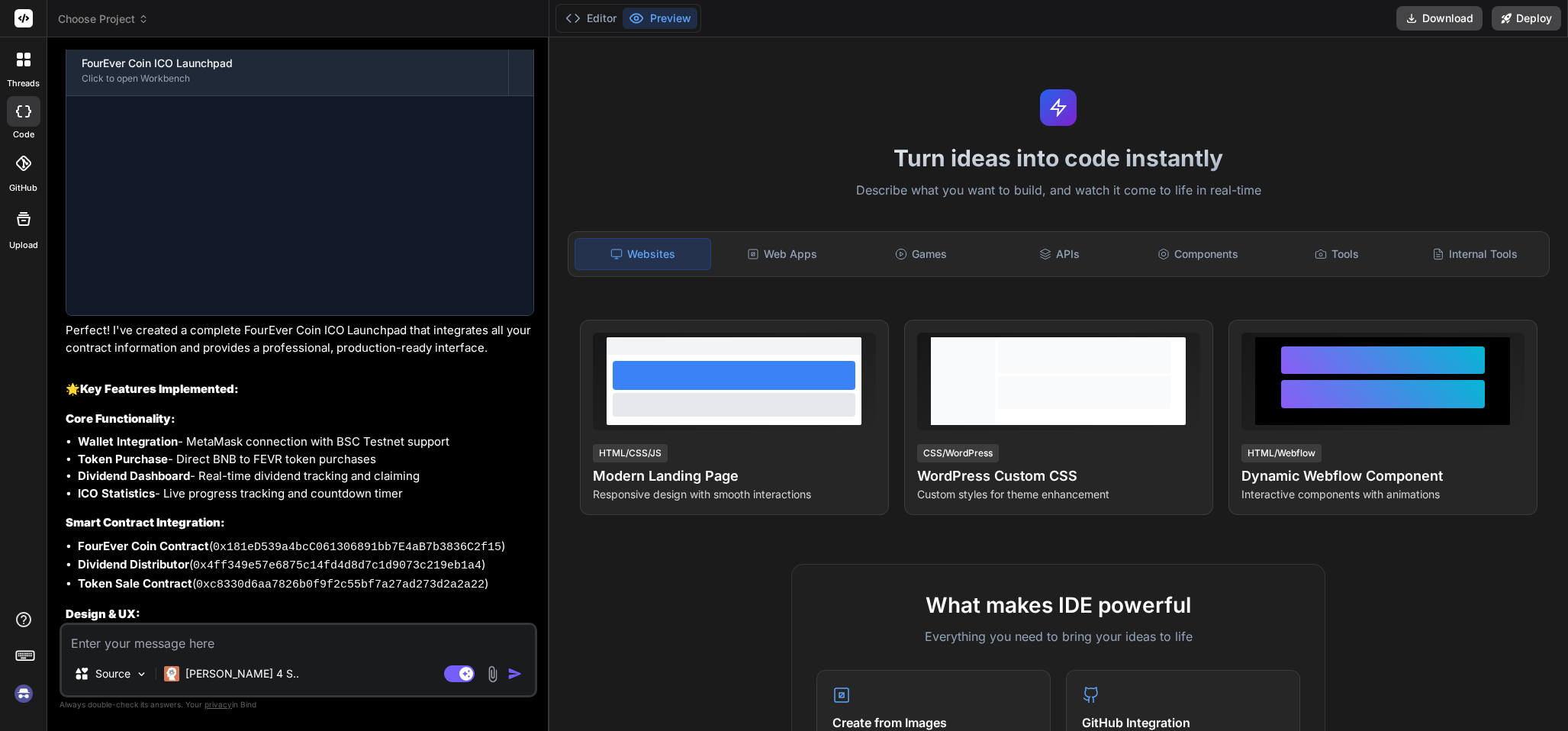
scroll to position [1841, 0]
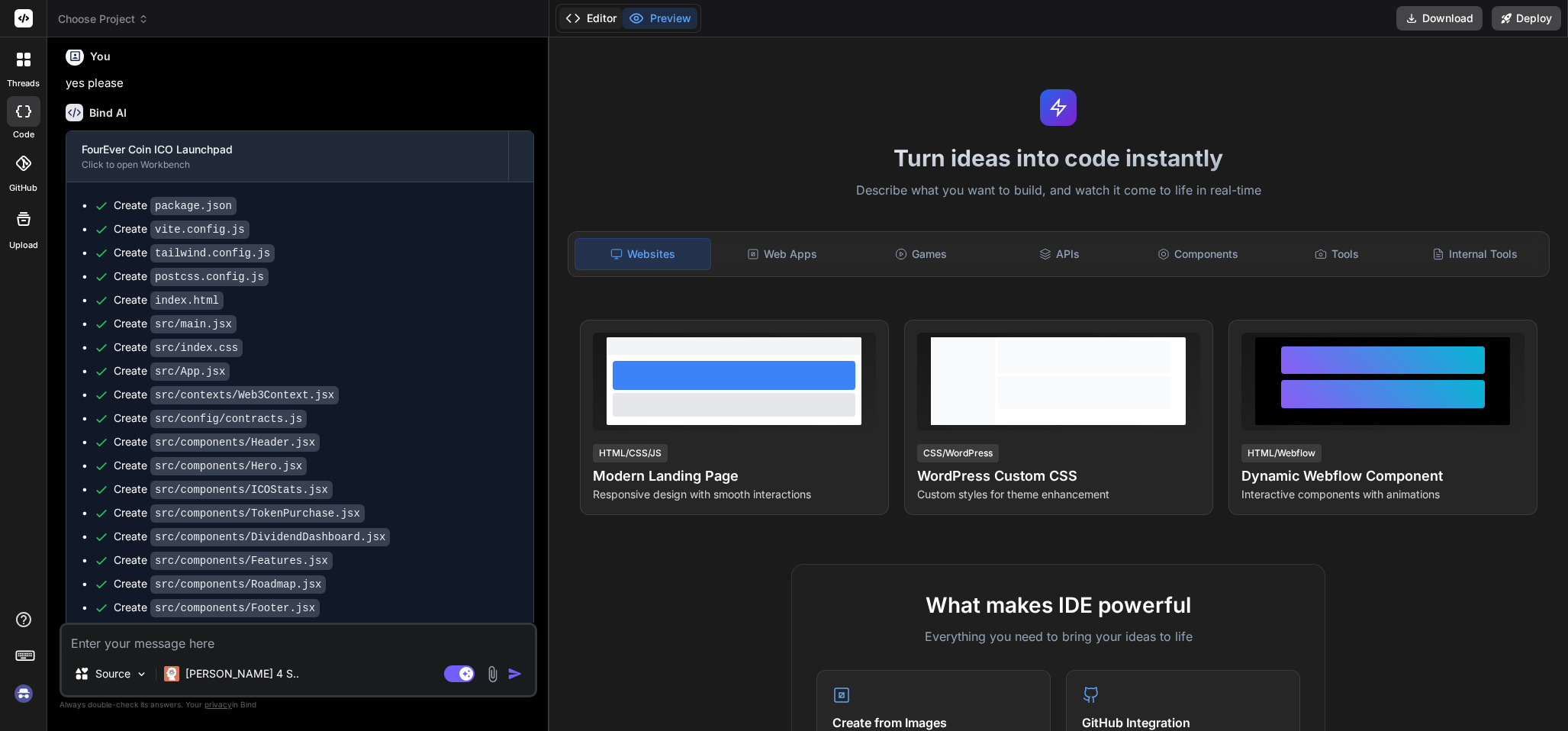
click at [592, 14] on button "Editor" at bounding box center [591, 18] width 63 height 21
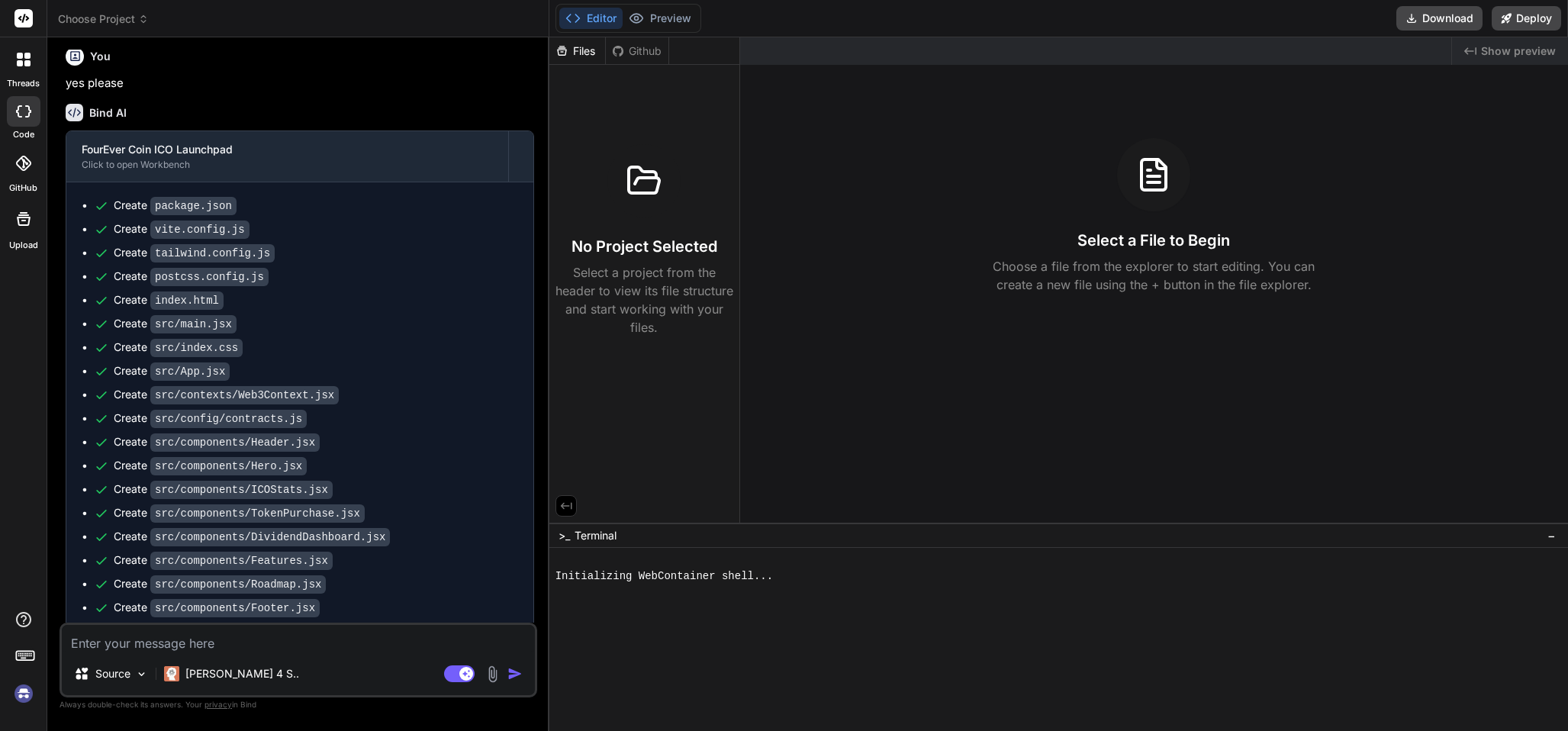
type textarea "x"
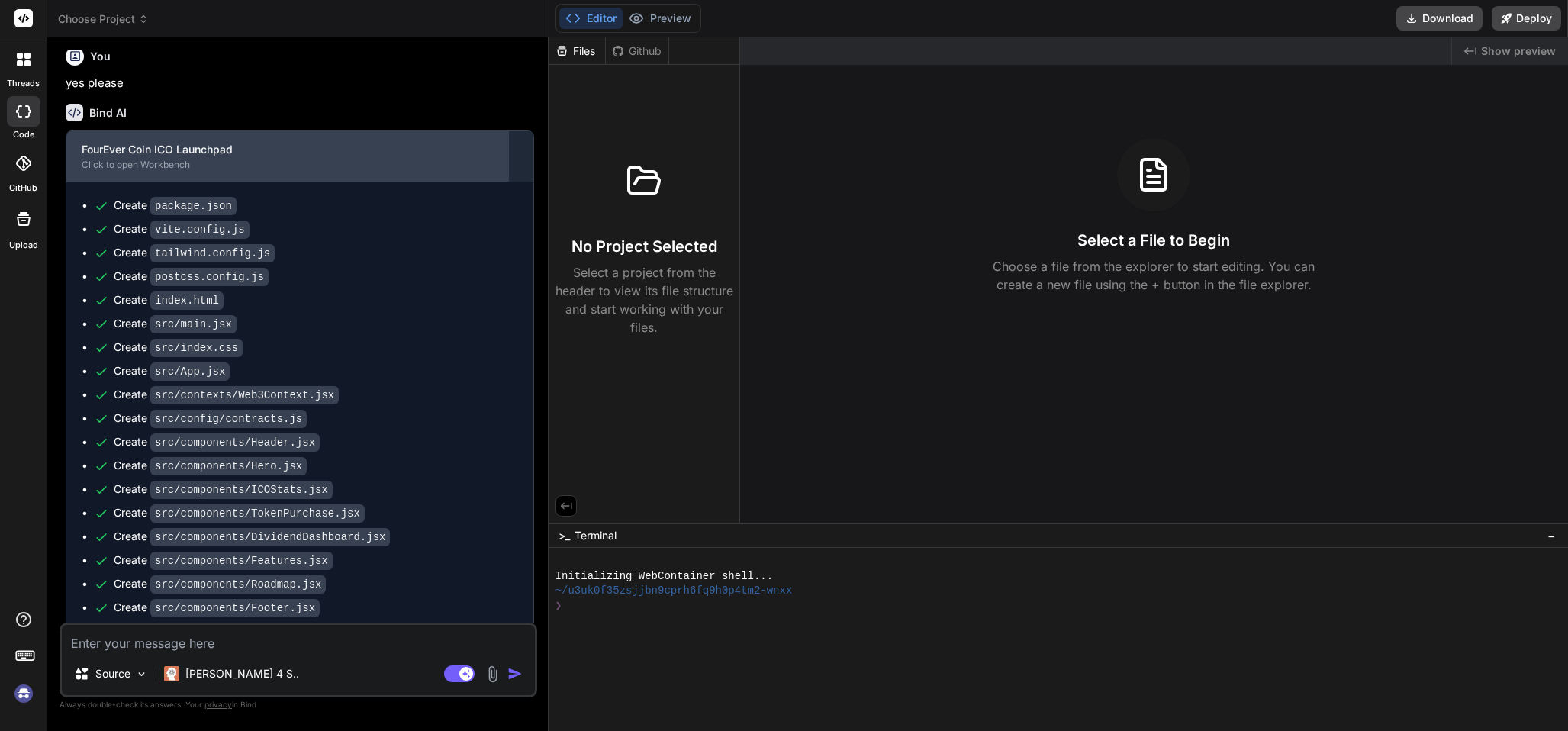
click at [154, 157] on div "FourEver Coin ICO Launchpad" at bounding box center [287, 149] width 411 height 16
click at [184, 157] on div "FourEver Coin ICO Launchpad" at bounding box center [287, 149] width 411 height 16
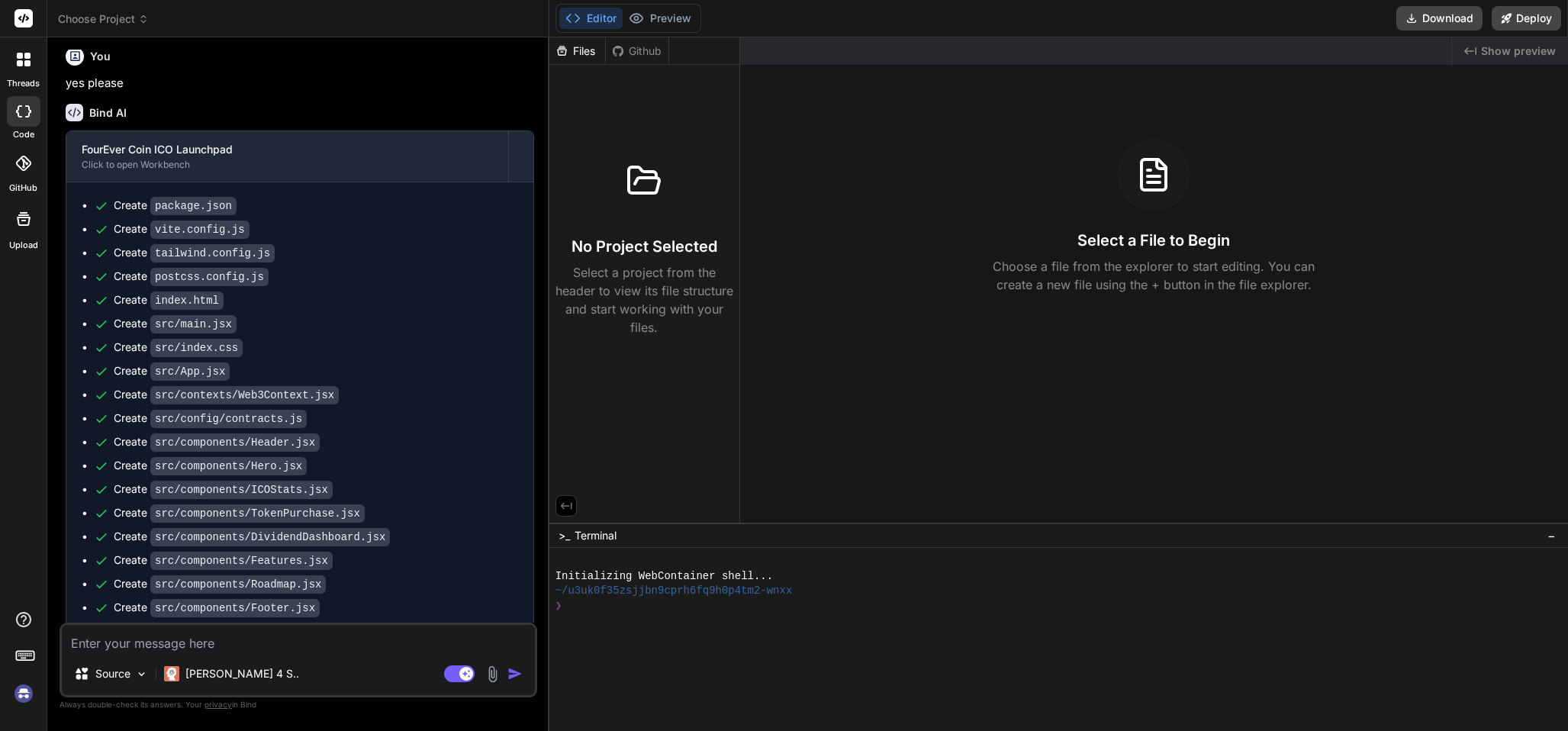
click at [139, 12] on span "Choose Project" at bounding box center [103, 19] width 91 height 16
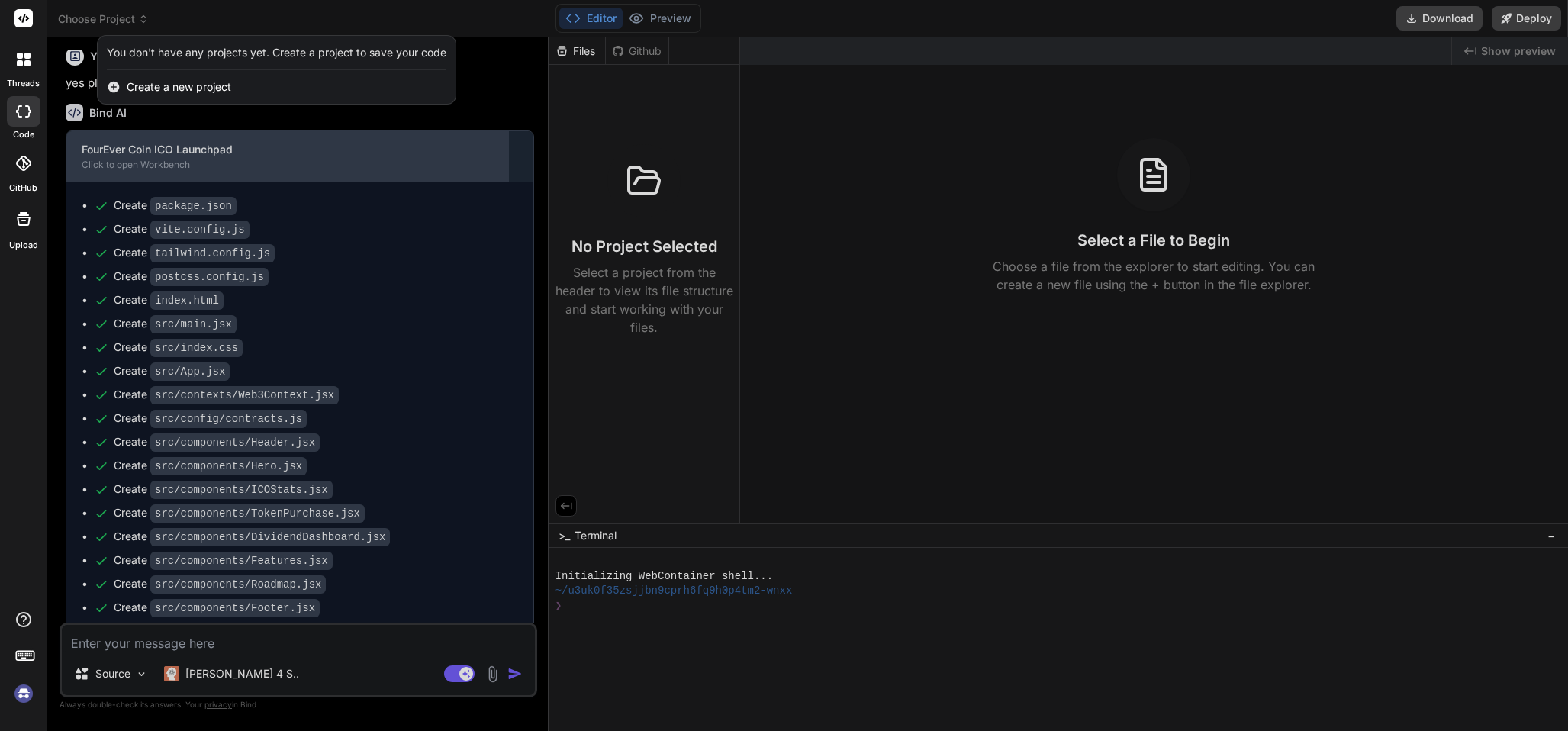
drag, startPoint x: 160, startPoint y: 218, endPoint x: 162, endPoint y: 209, distance: 9.2
click at [160, 216] on div at bounding box center [784, 365] width 1568 height 731
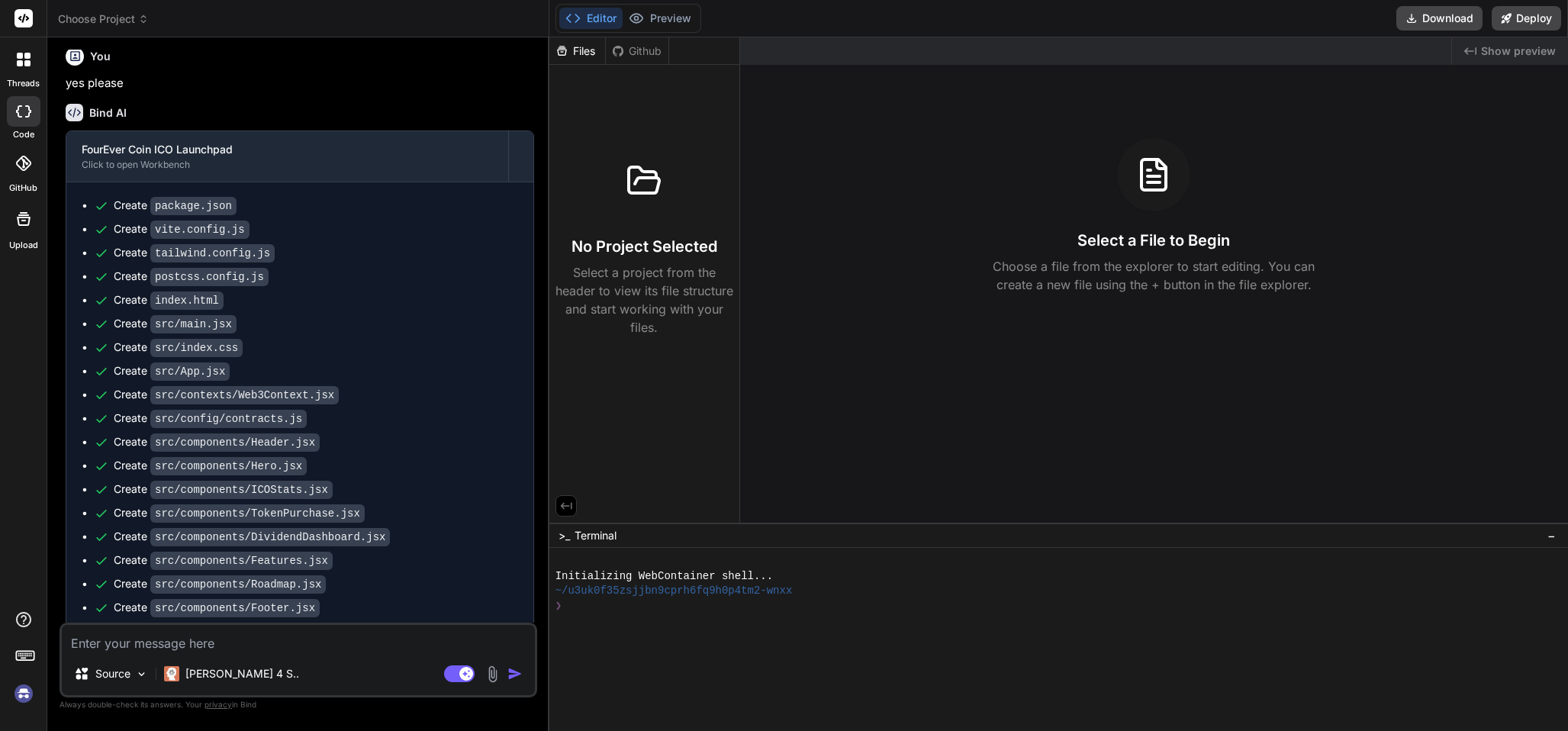
click at [159, 646] on textarea at bounding box center [298, 638] width 473 height 27
type textarea "th"
type textarea "x"
type textarea "the"
type textarea "x"
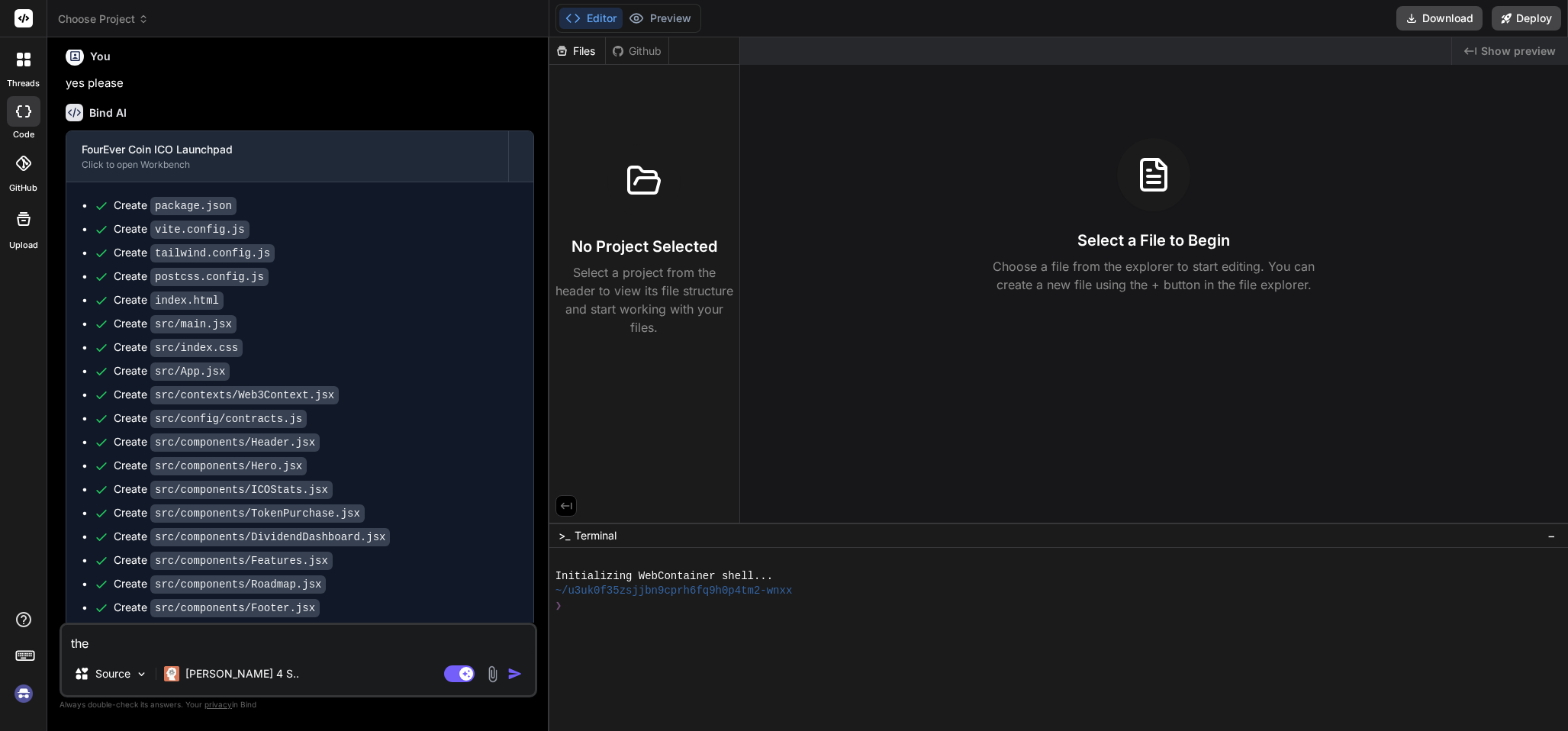
type textarea "the"
type textarea "x"
type textarea "the p"
type textarea "x"
type textarea "the pr"
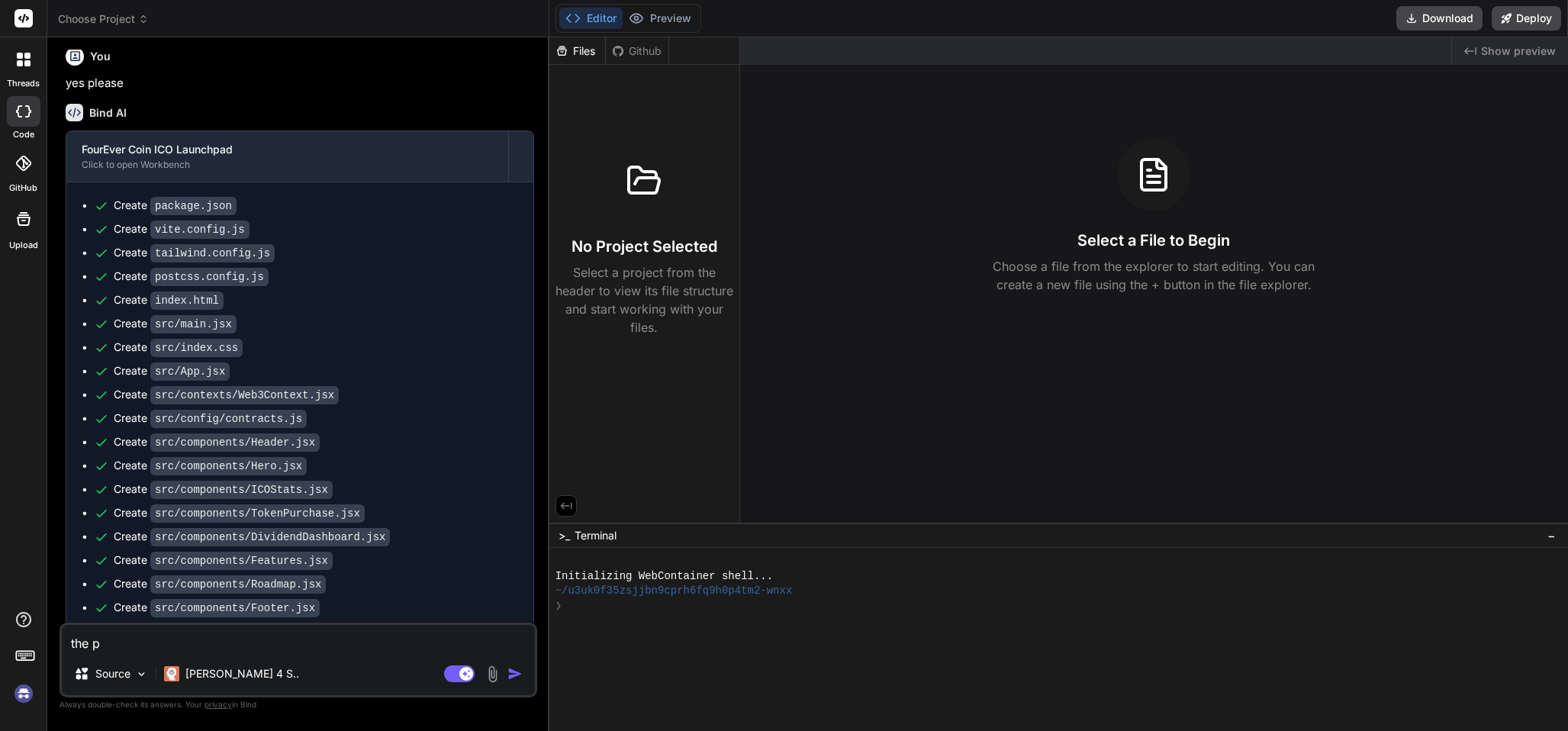
type textarea "x"
type textarea "the pro"
type textarea "x"
type textarea "the proj"
type textarea "x"
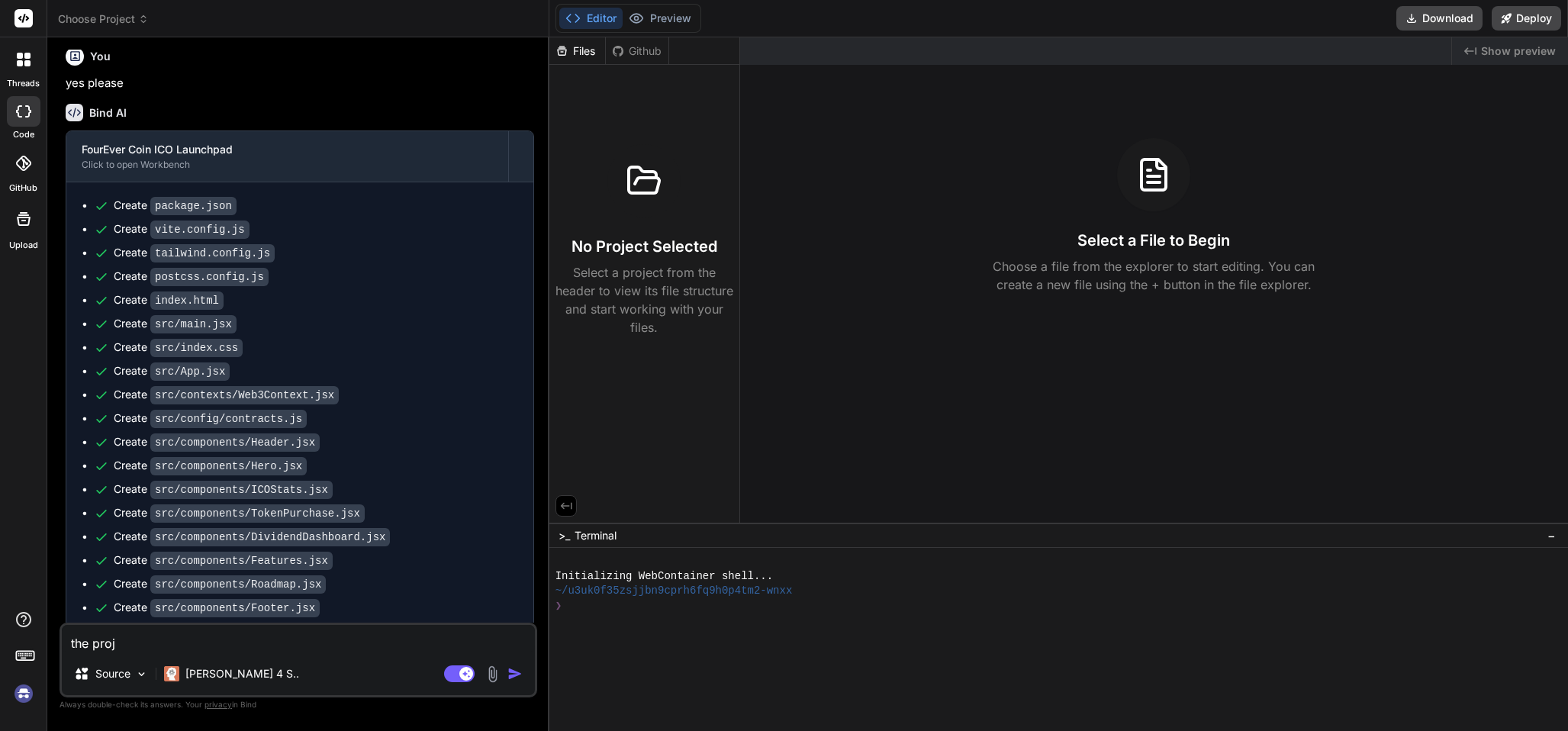
type textarea "the proje"
type textarea "x"
type textarea "the projec"
type textarea "x"
type textarea "the project"
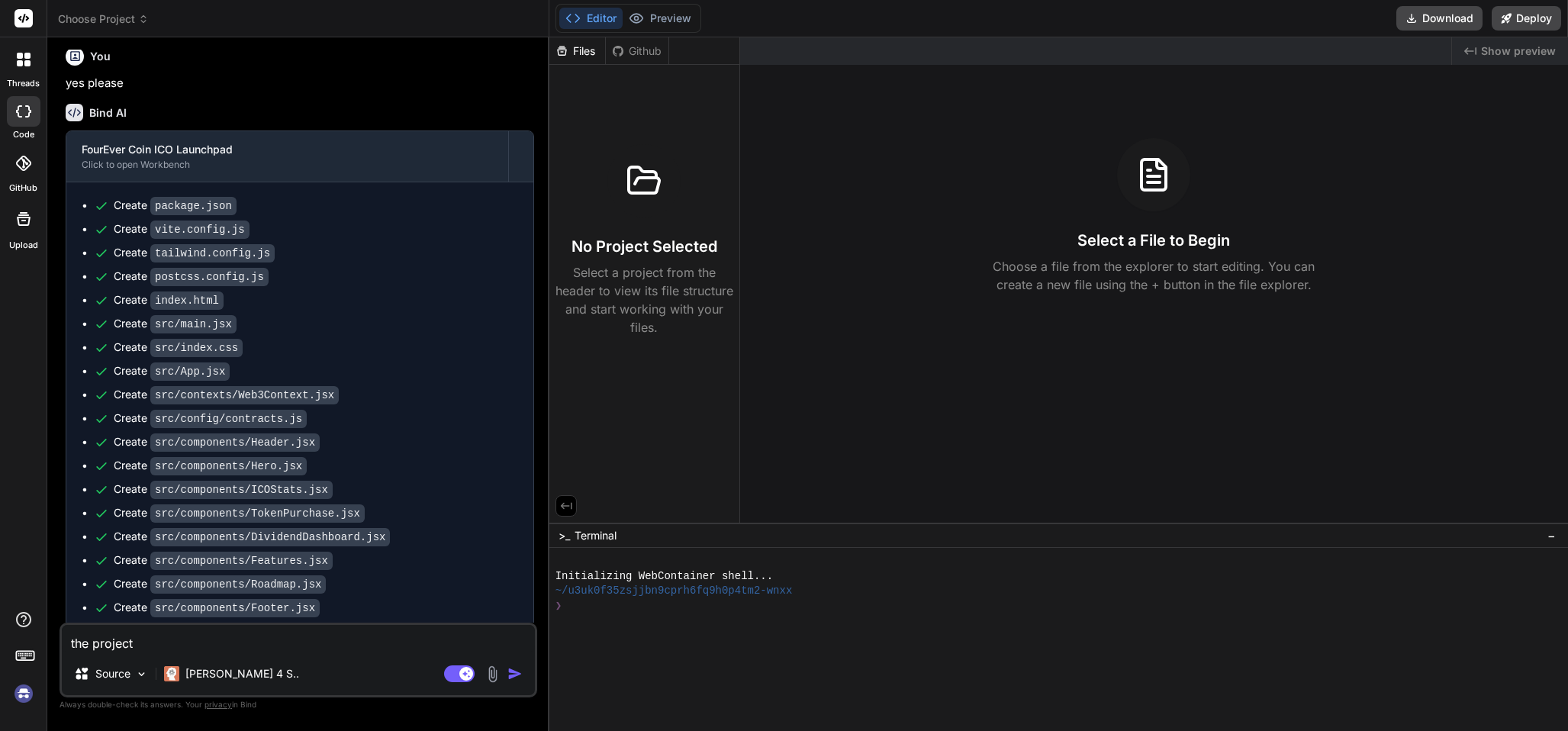
type textarea "x"
type textarea "the project"
type textarea "x"
type textarea "the project w"
type textarea "x"
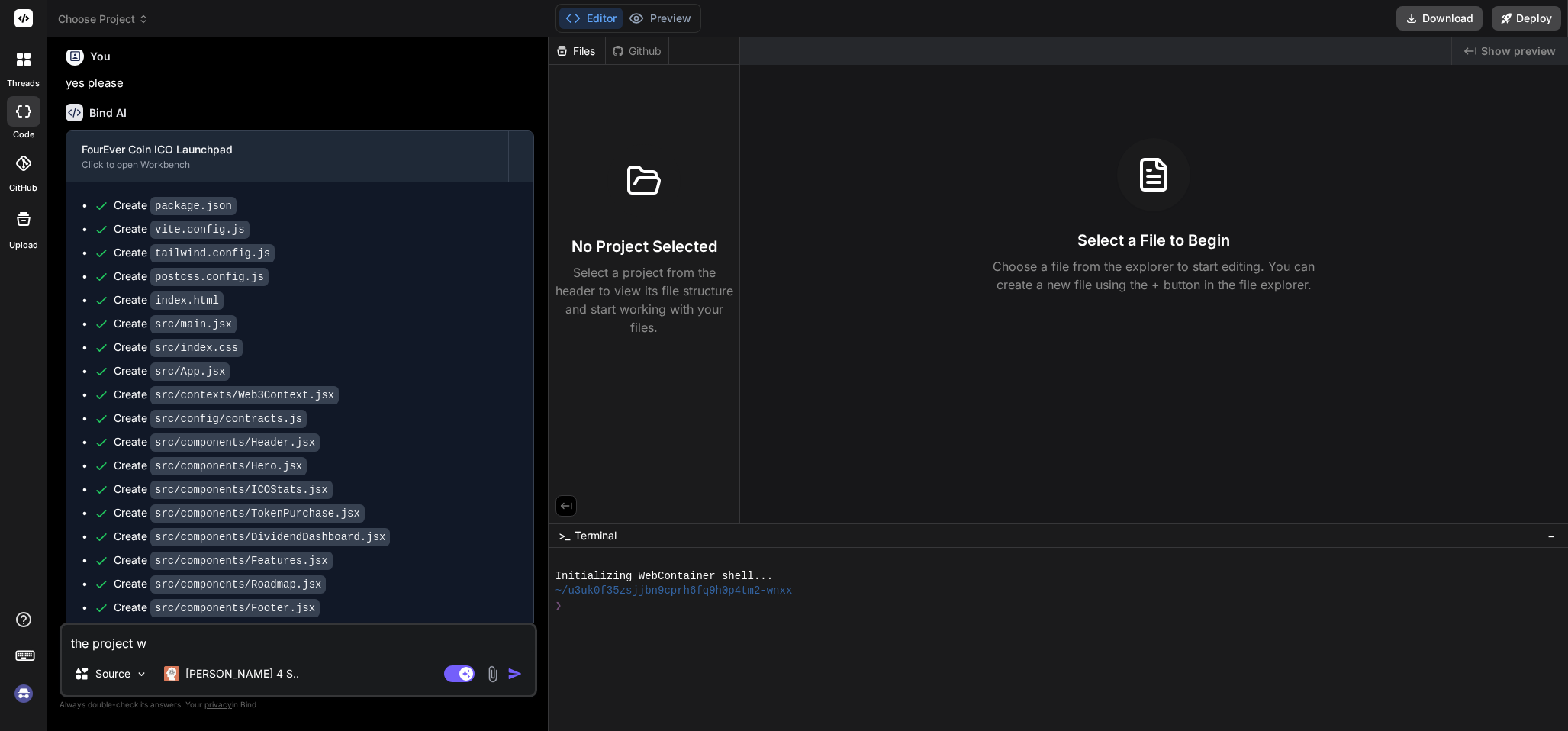
type textarea "the project we"
type textarea "x"
type textarea "the project we"
type textarea "x"
type textarea "the project we w"
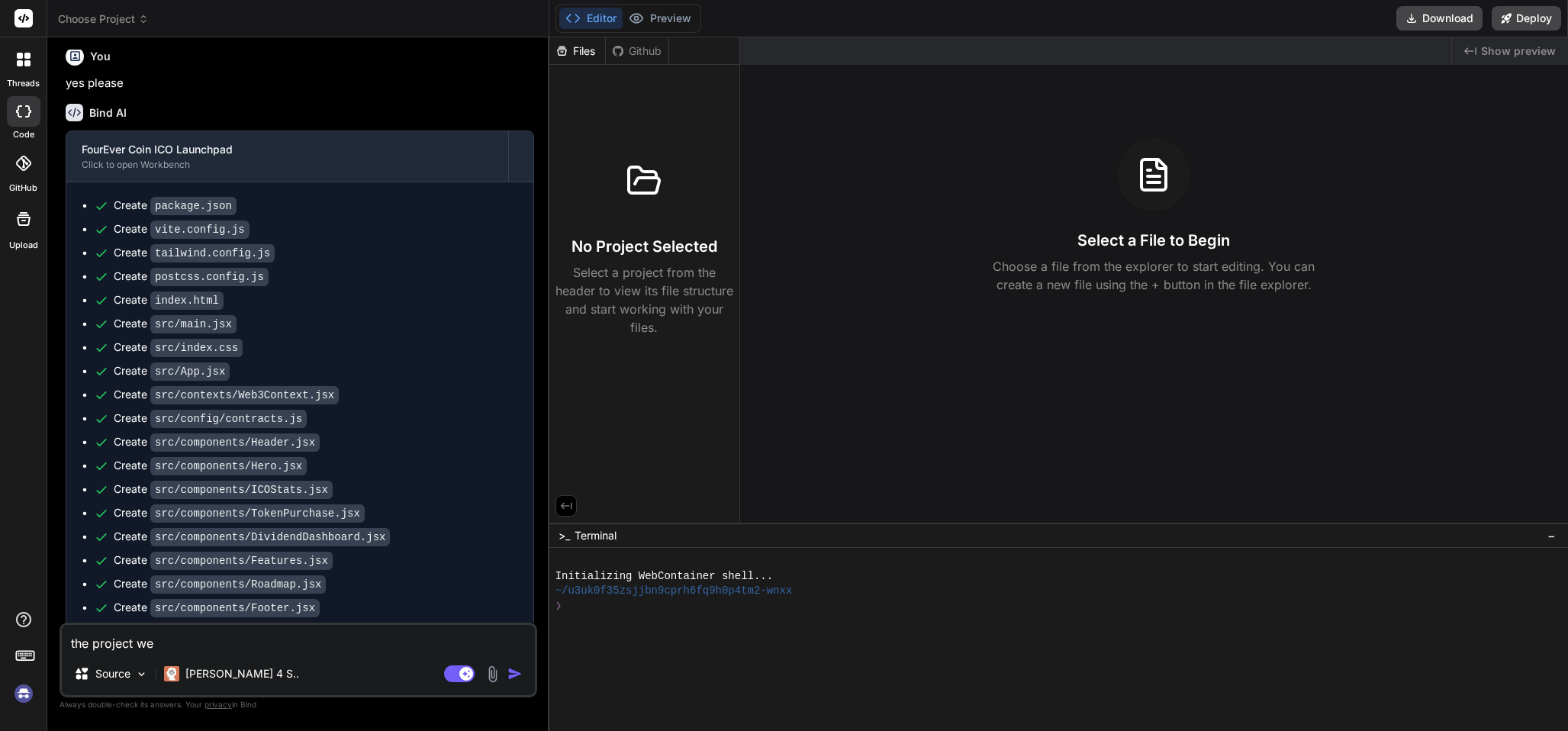
type textarea "x"
type textarea "the project we we"
type textarea "x"
type textarea "the project we wer"
type textarea "x"
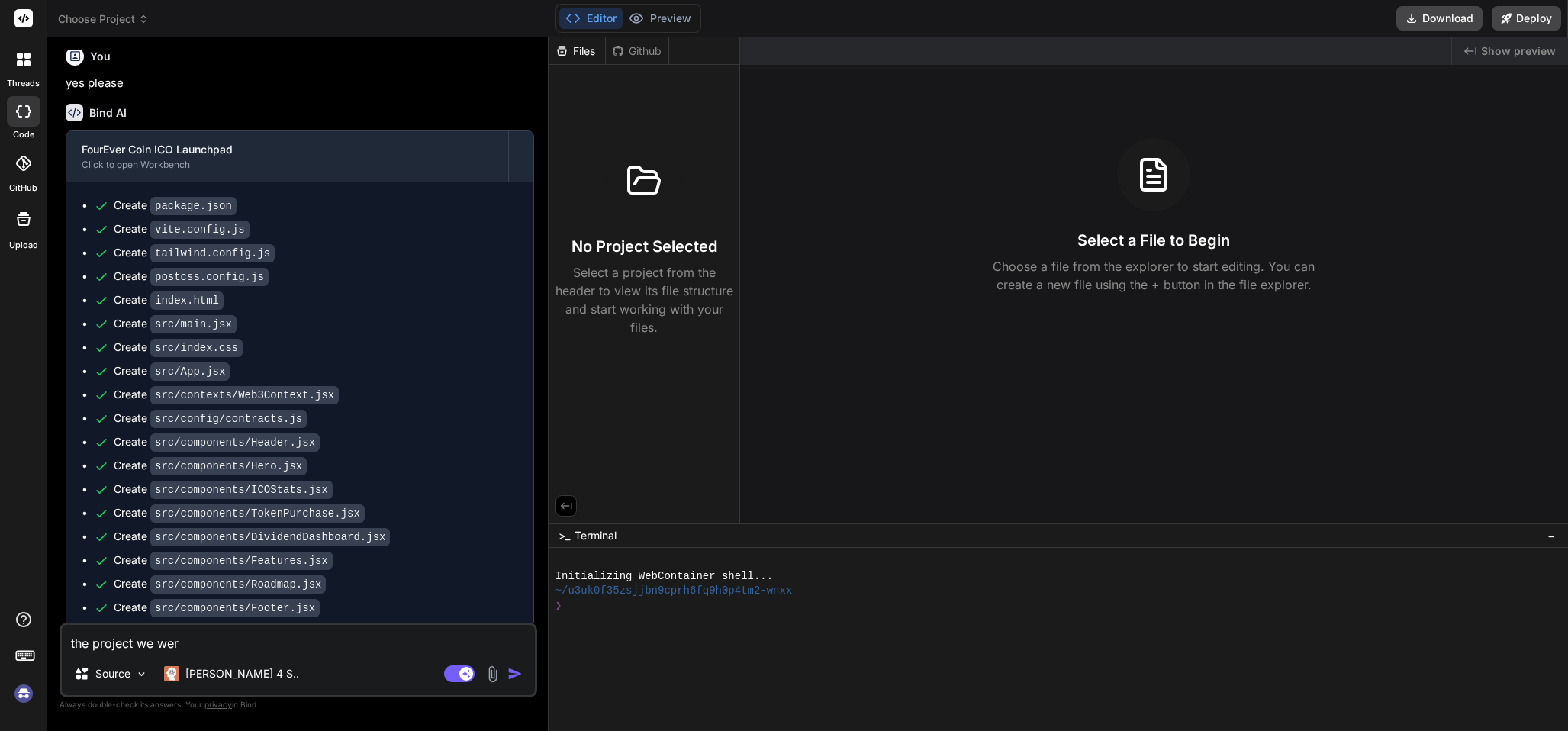
type textarea "the project we were"
type textarea "x"
type textarea "the project we were"
type textarea "x"
type textarea "the project we were w"
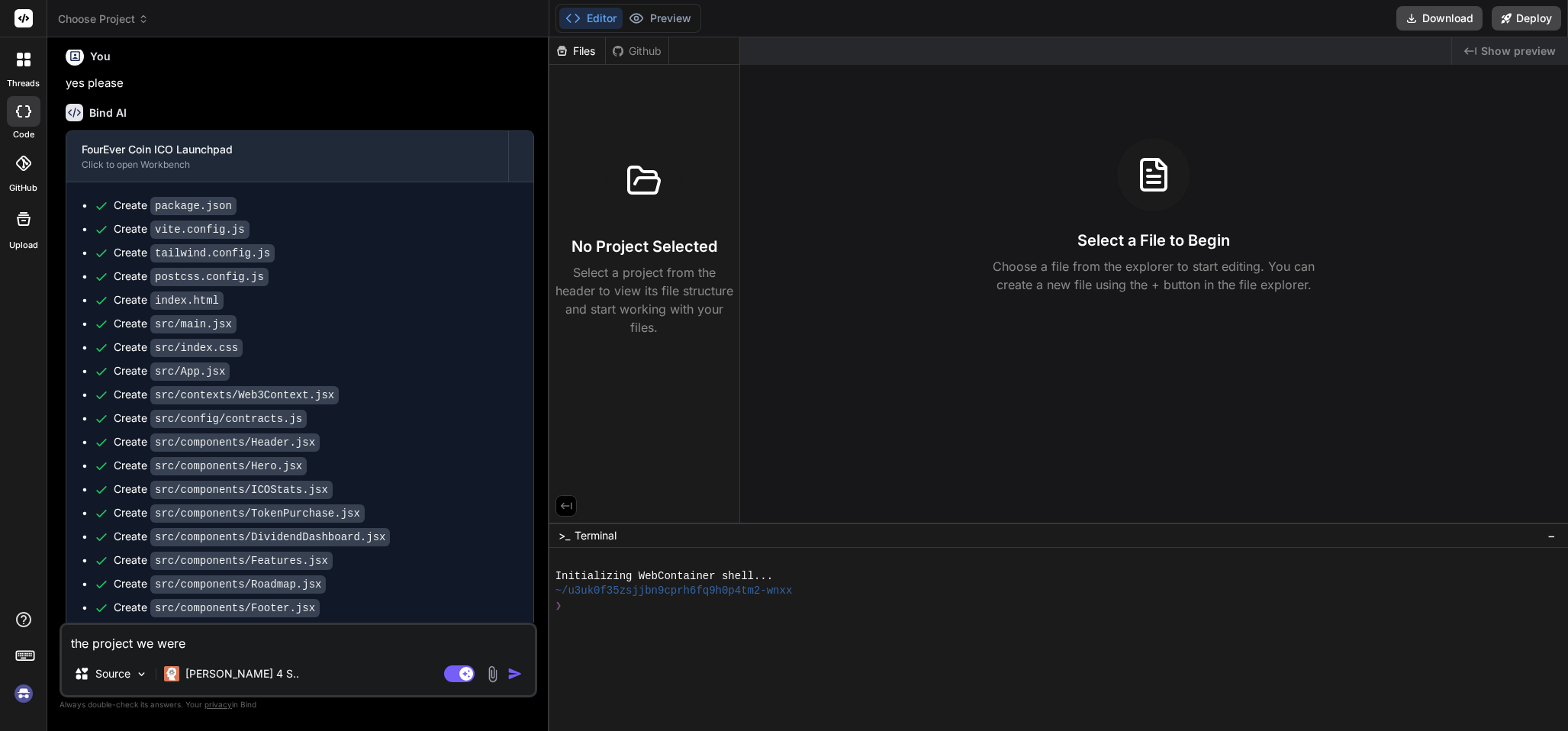
type textarea "x"
type textarea "the project we were wo"
type textarea "x"
type textarea "the project we were wor"
type textarea "x"
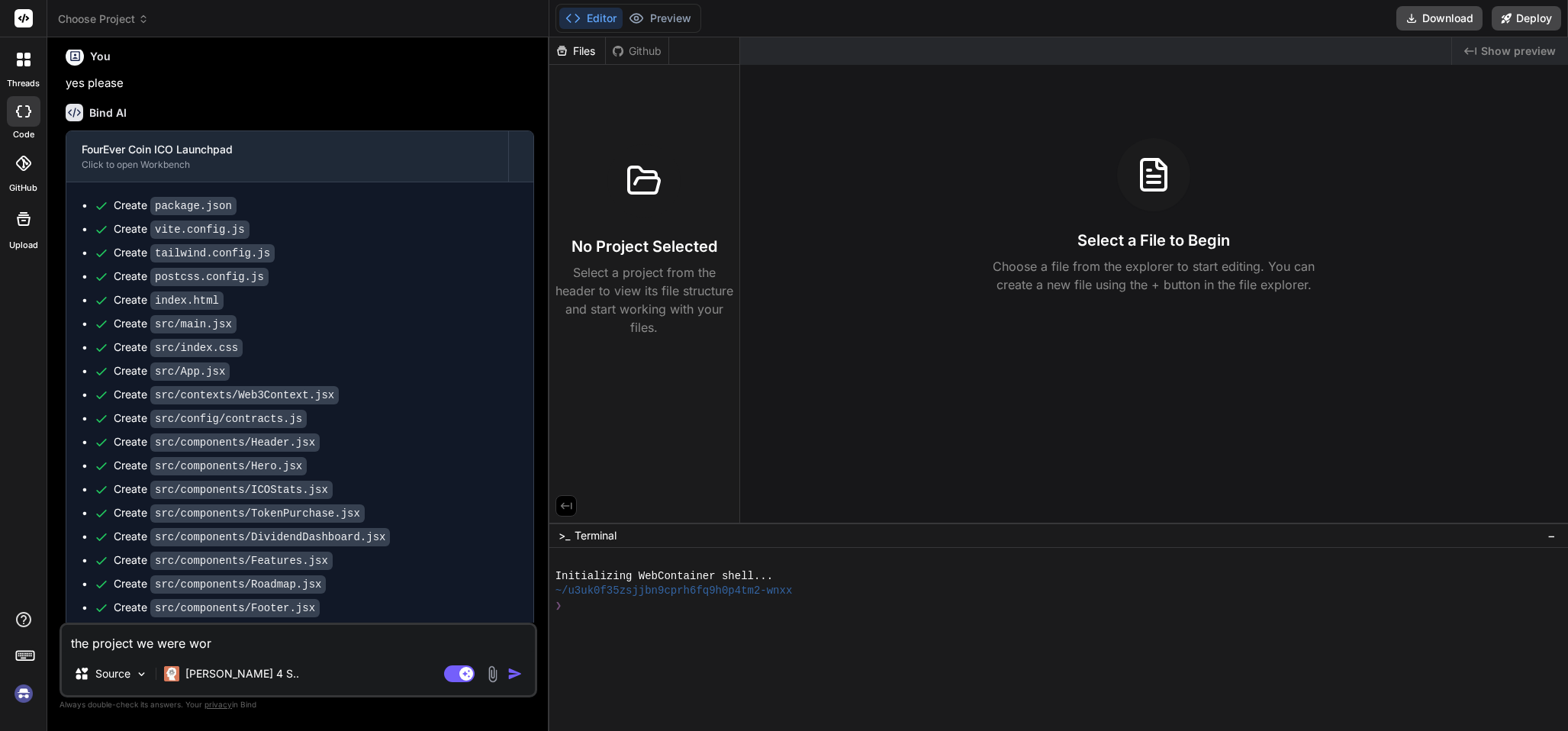
type textarea "the project we were work"
type textarea "x"
type textarea "the project we were worki"
type textarea "x"
type textarea "the project we were workin"
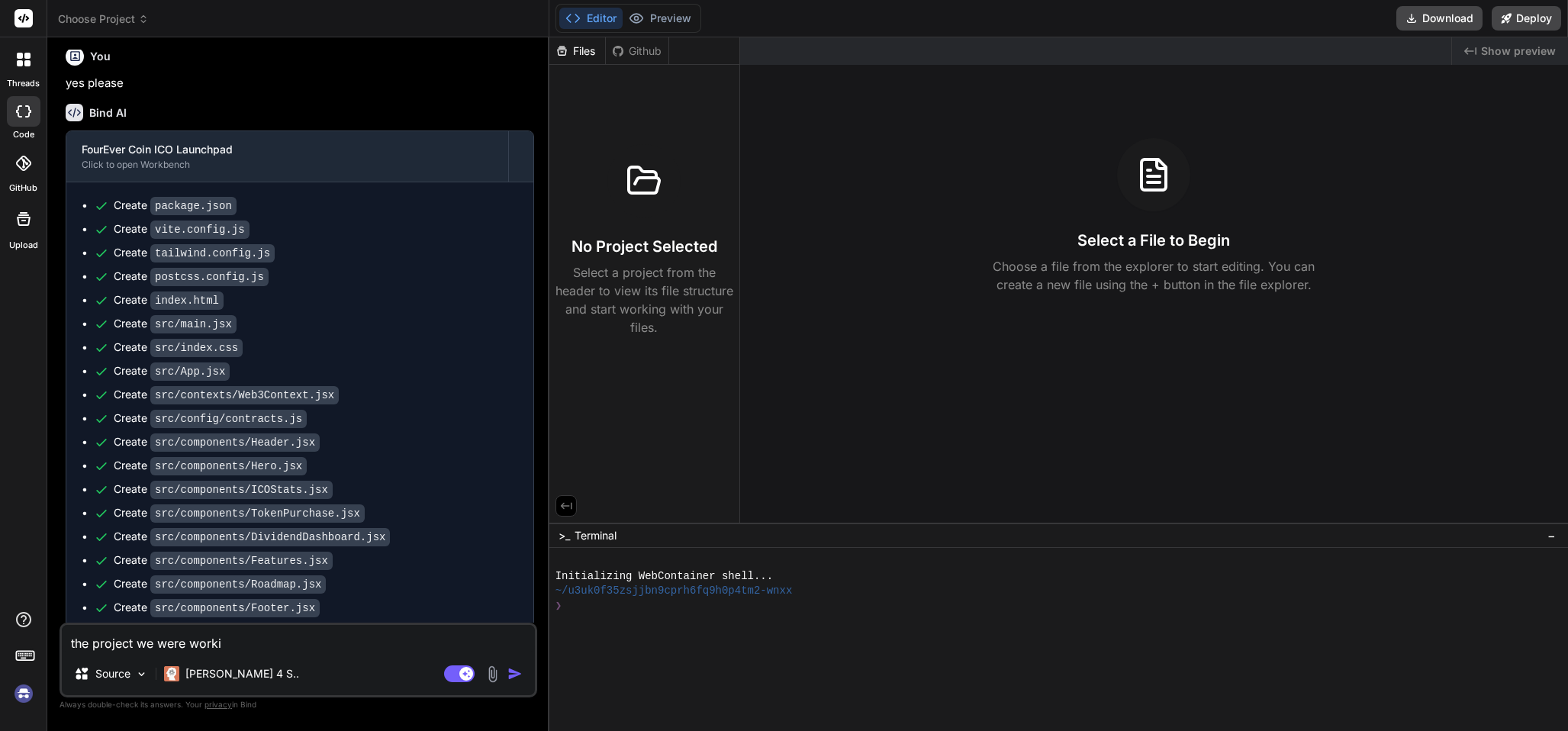
type textarea "x"
type textarea "the project we were working"
type textarea "x"
type textarea "the project we were working"
type textarea "x"
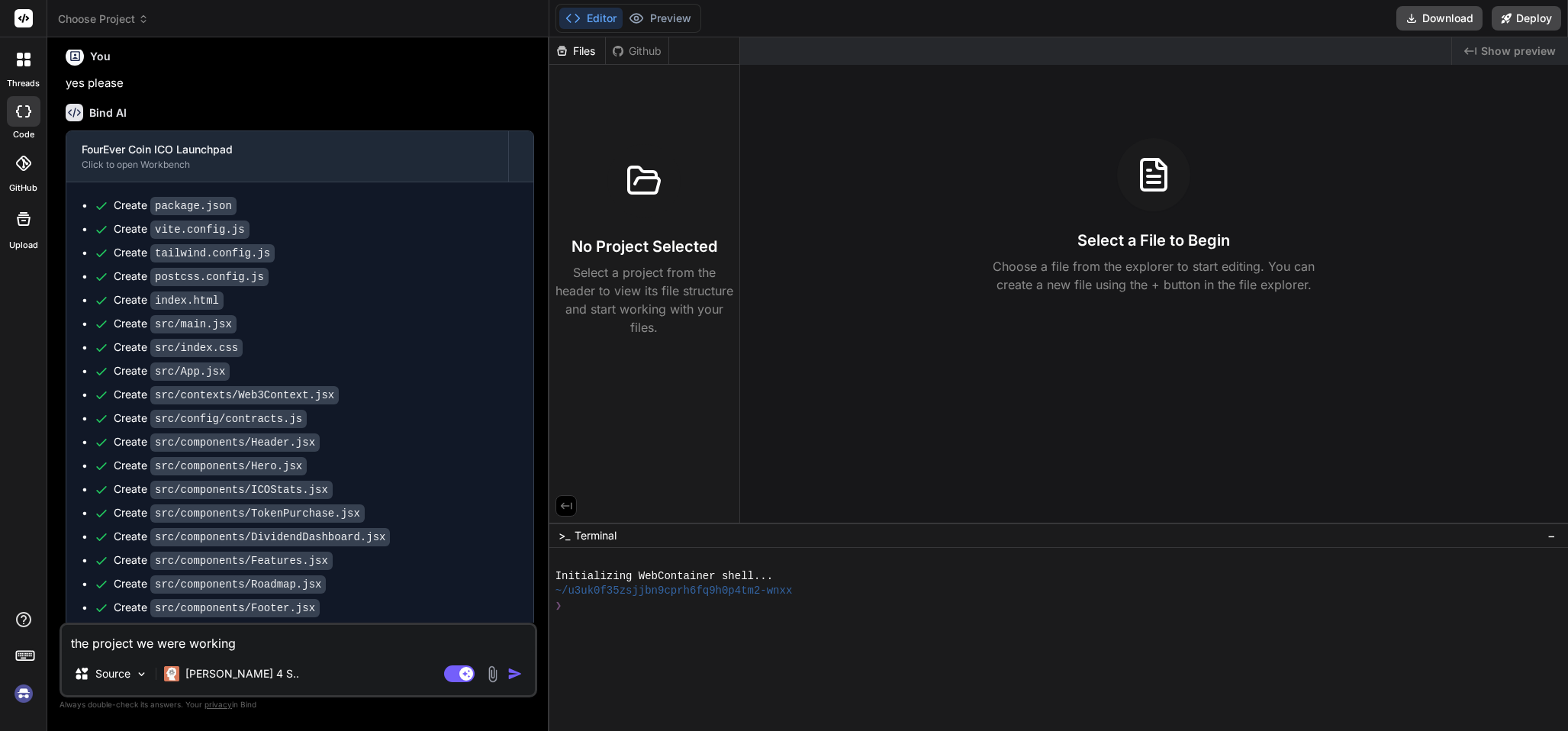
type textarea "the project we were working o"
type textarea "x"
type textarea "the project we were working on"
type textarea "x"
type textarea "the project we were working on"
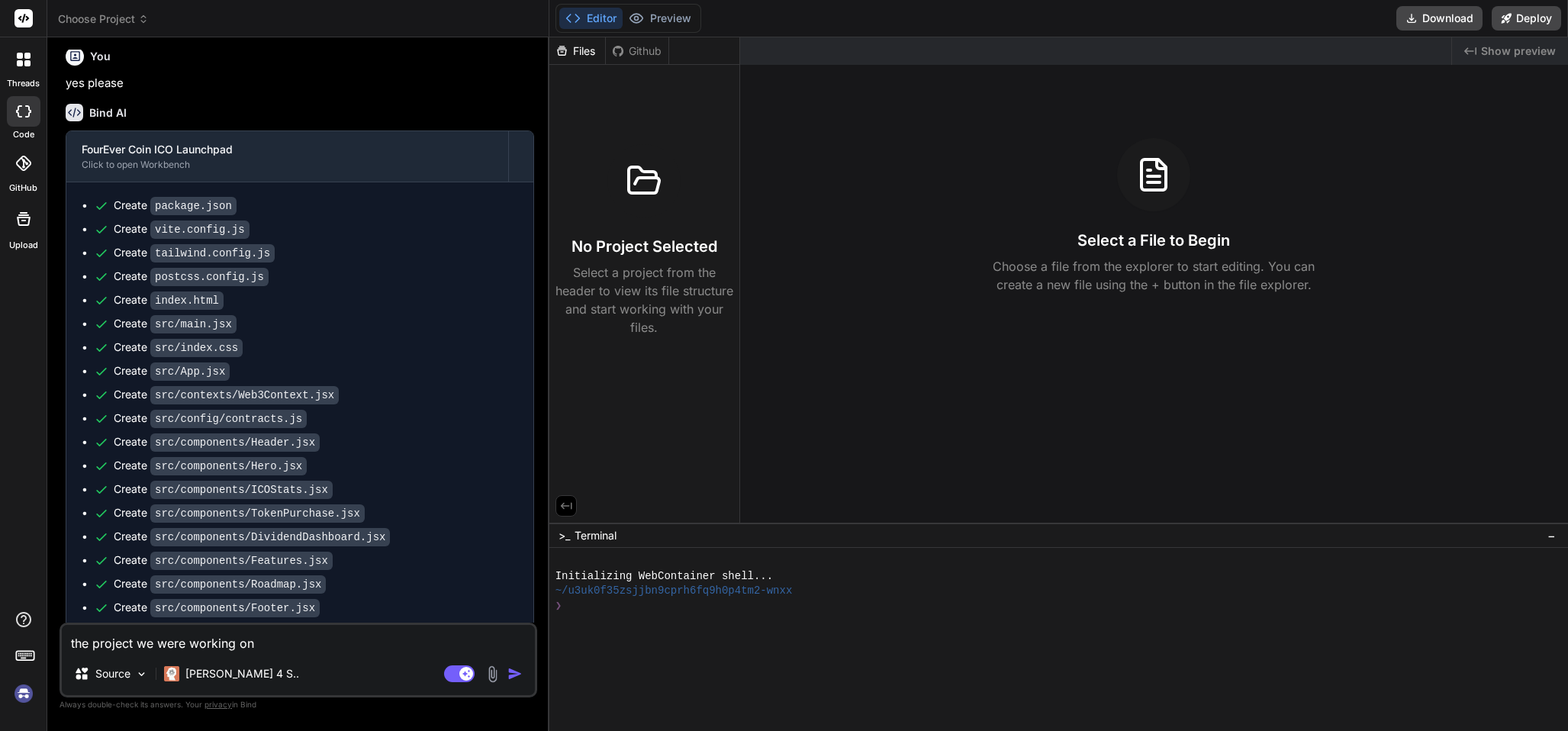
type textarea "x"
type textarea "the project we were working on i"
type textarea "x"
type textarea "the project we were working on is"
type textarea "x"
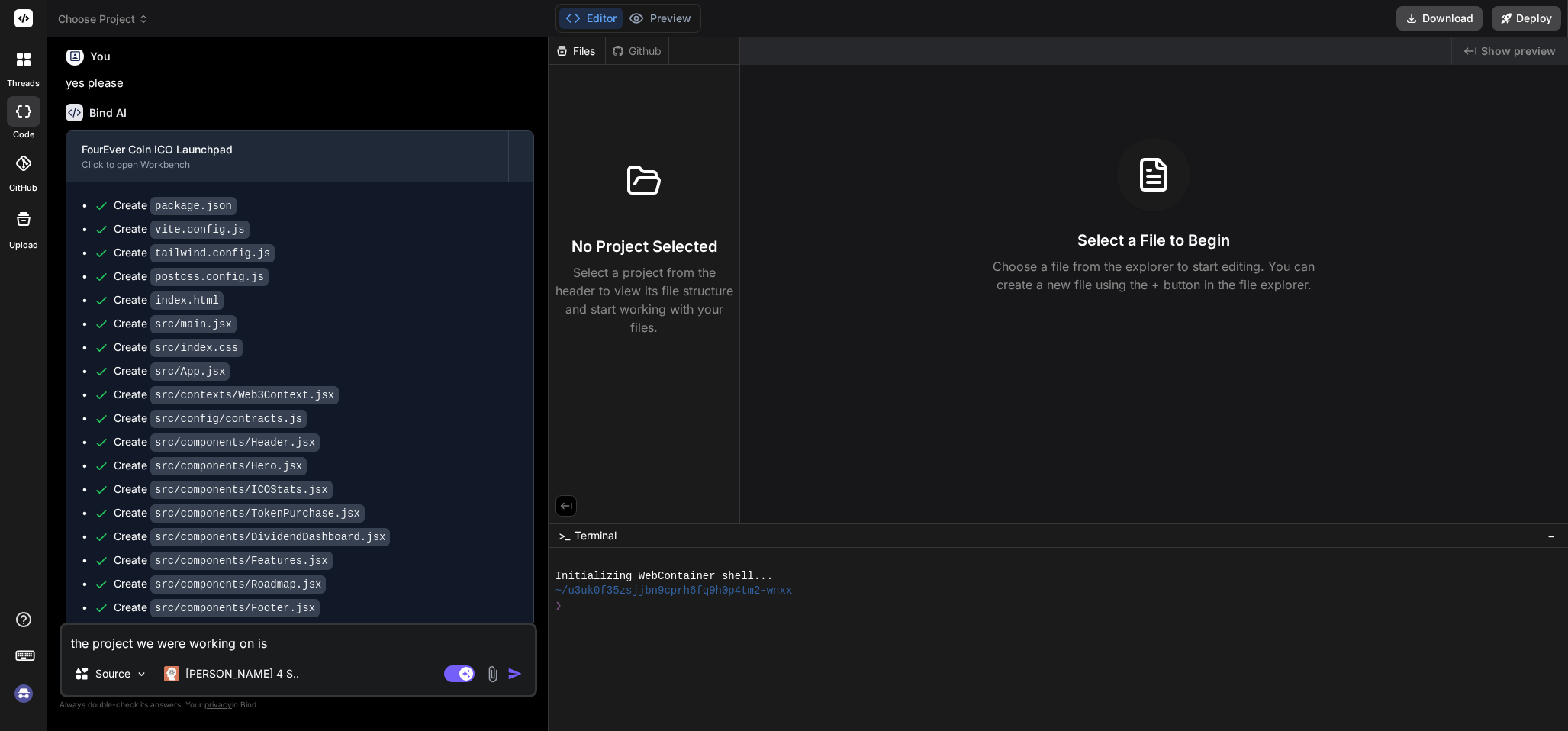
type textarea "the project we were working on is"
type textarea "x"
type textarea "the project we were working on is n"
type textarea "x"
type textarea "the project we were working on is no"
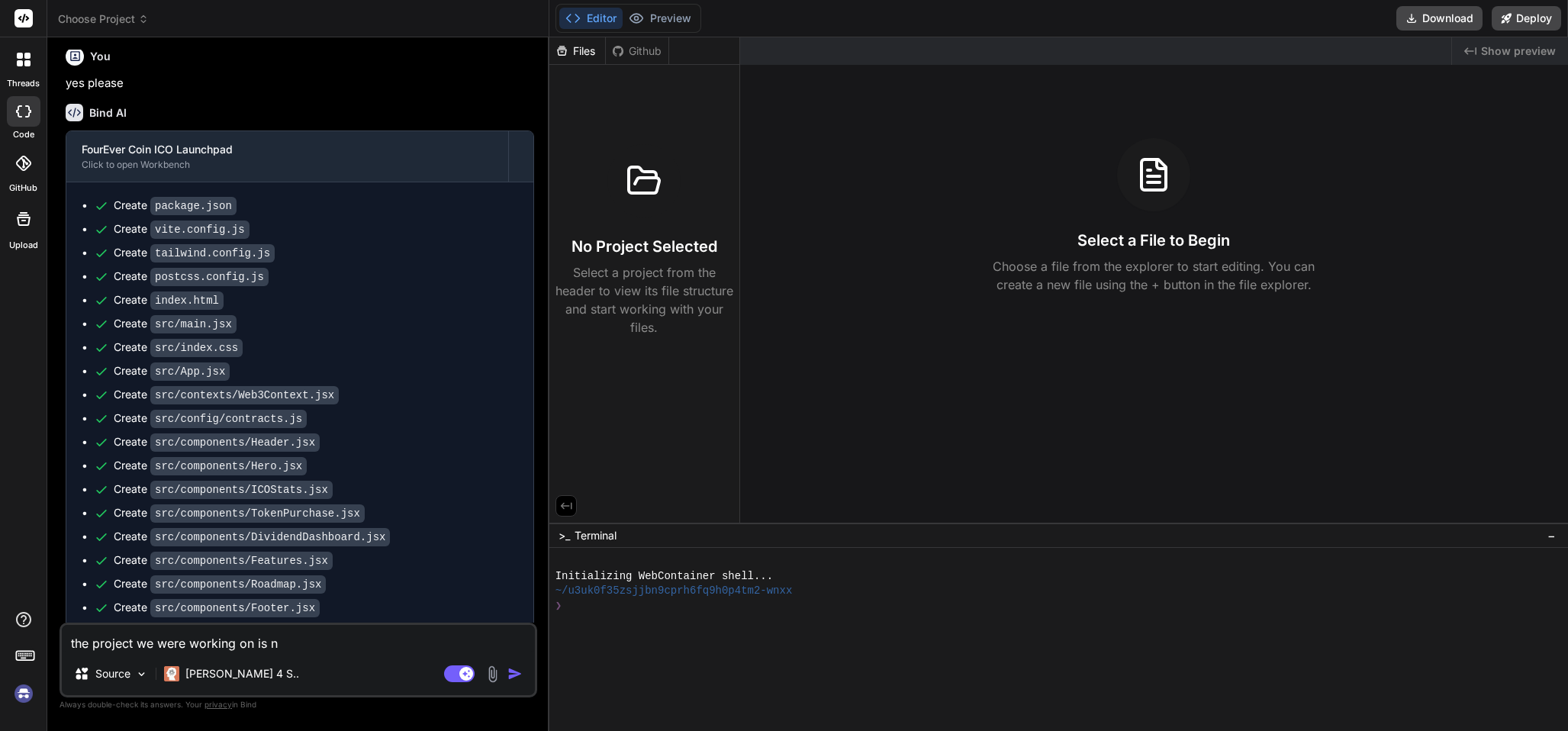
type textarea "x"
type textarea "the project we were working on is not"
type textarea "x"
type textarea "the project we were working on is not"
type textarea "x"
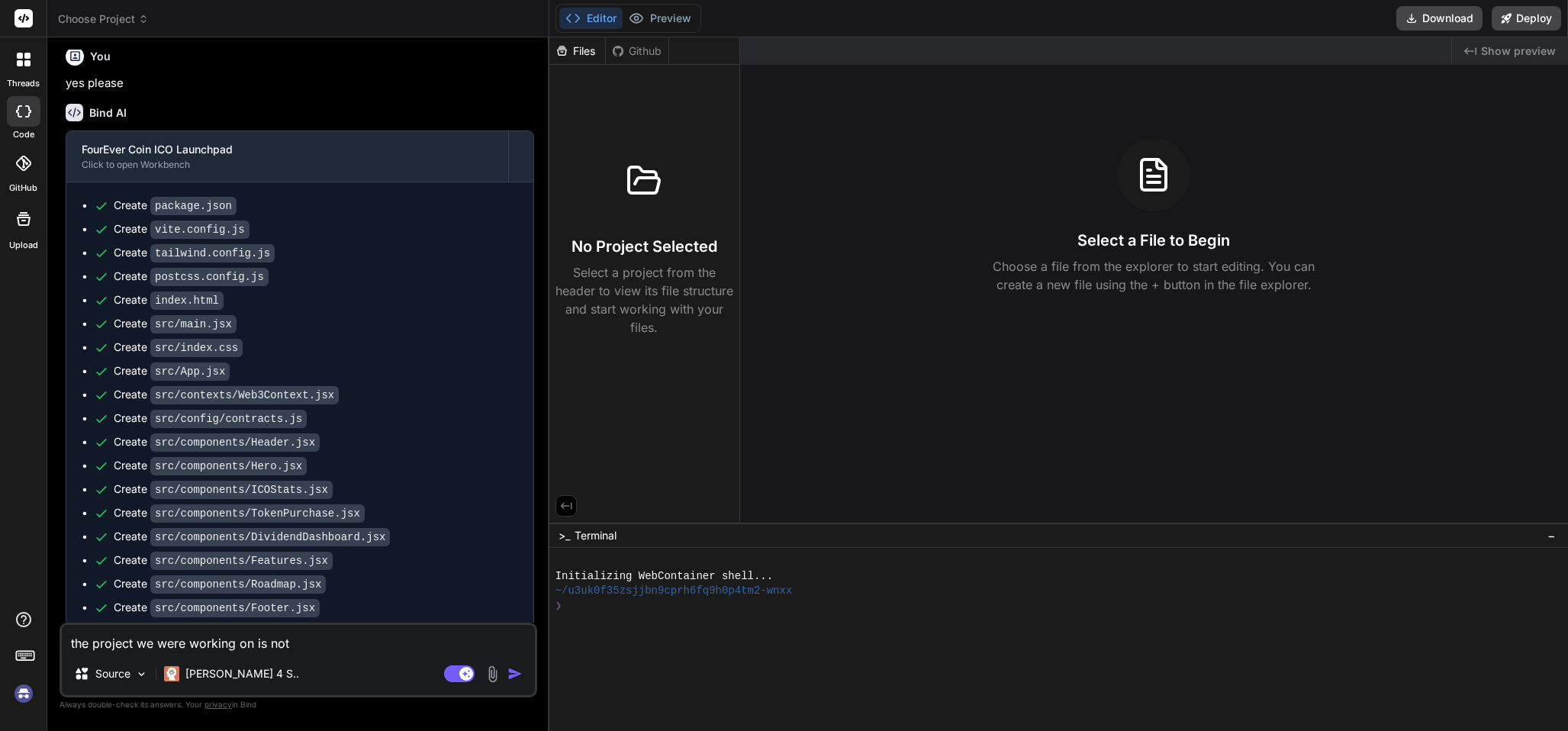
type textarea "the project we were working on is not i"
type textarea "x"
type textarea "the project we were working on is not in"
type textarea "x"
type textarea "the project we were working on is not in"
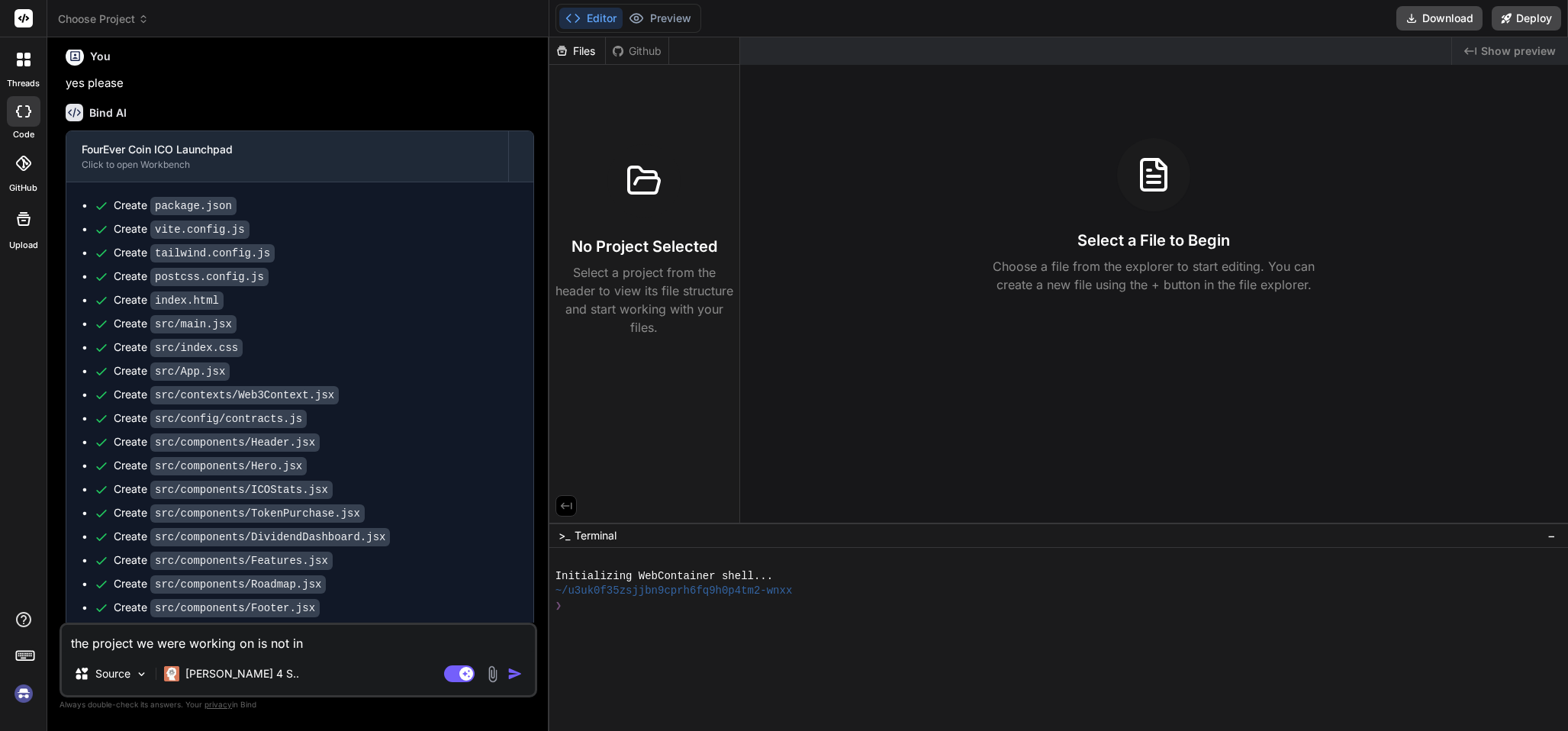
type textarea "x"
type textarea "the project we were working on is not in t"
type textarea "x"
type textarea "the project we were working on is not in th"
type textarea "x"
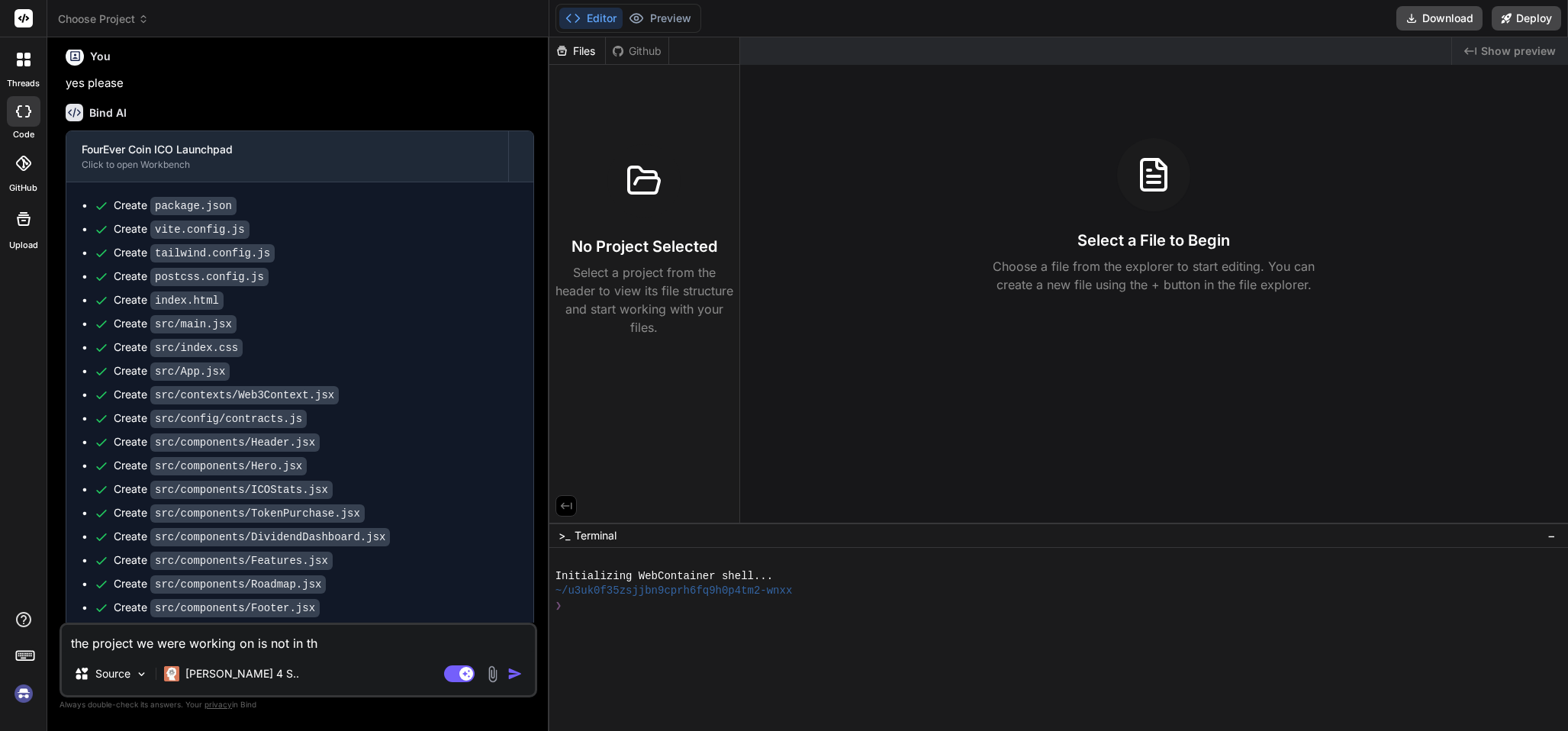
type textarea "the project we were working on is not in the"
type textarea "x"
type textarea "the project we were working on is not in the"
type textarea "x"
type textarea "the project we were working on is not in the e"
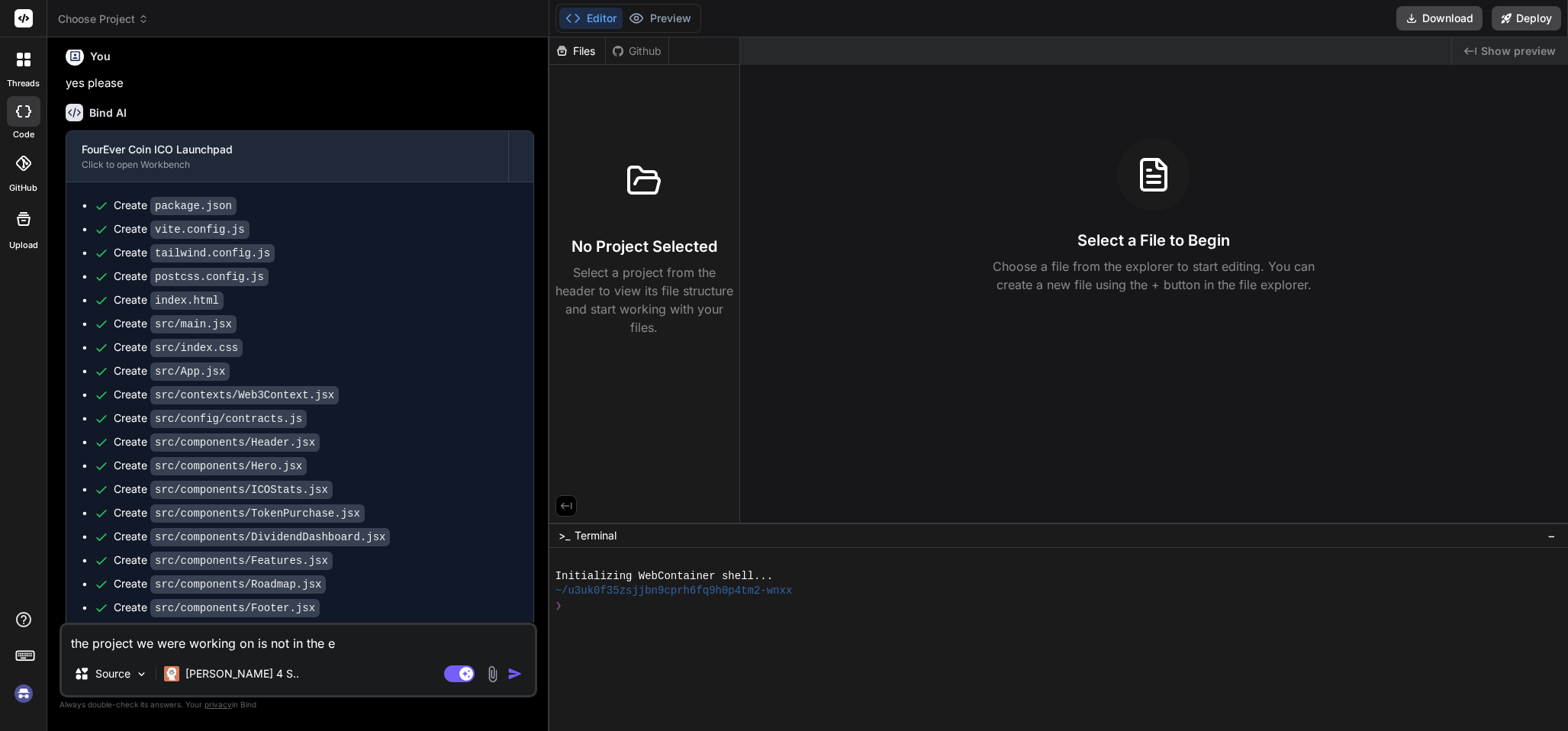
type textarea "x"
type textarea "the project we were working on is not in the ed"
type textarea "x"
type textarea "the project we were working on is not in the edi"
type textarea "x"
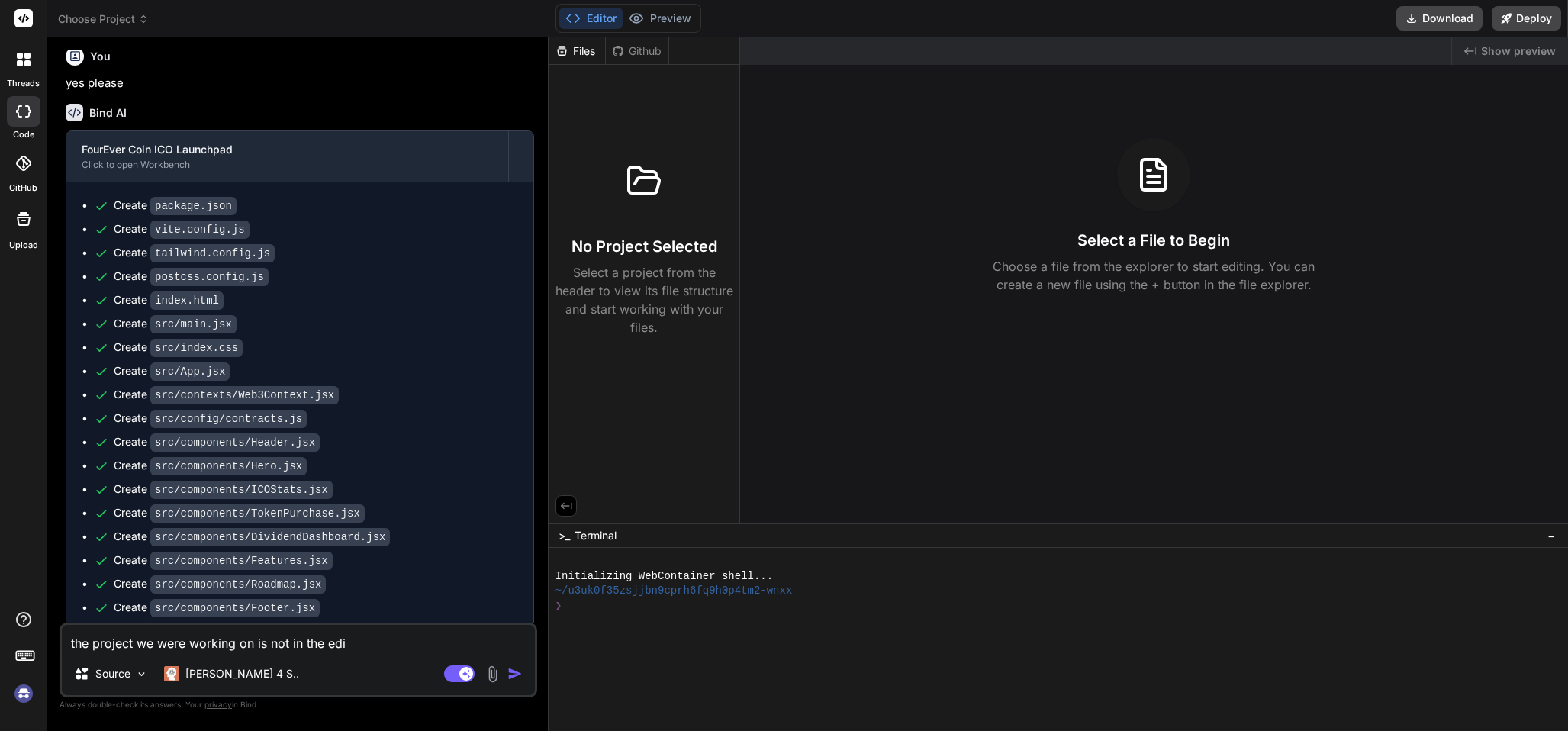
type textarea "the project we were working on is not in the edit"
type textarea "x"
type textarea "the project we were working on is not in the edito"
type textarea "x"
type textarea "the project we were working on is not in the editor"
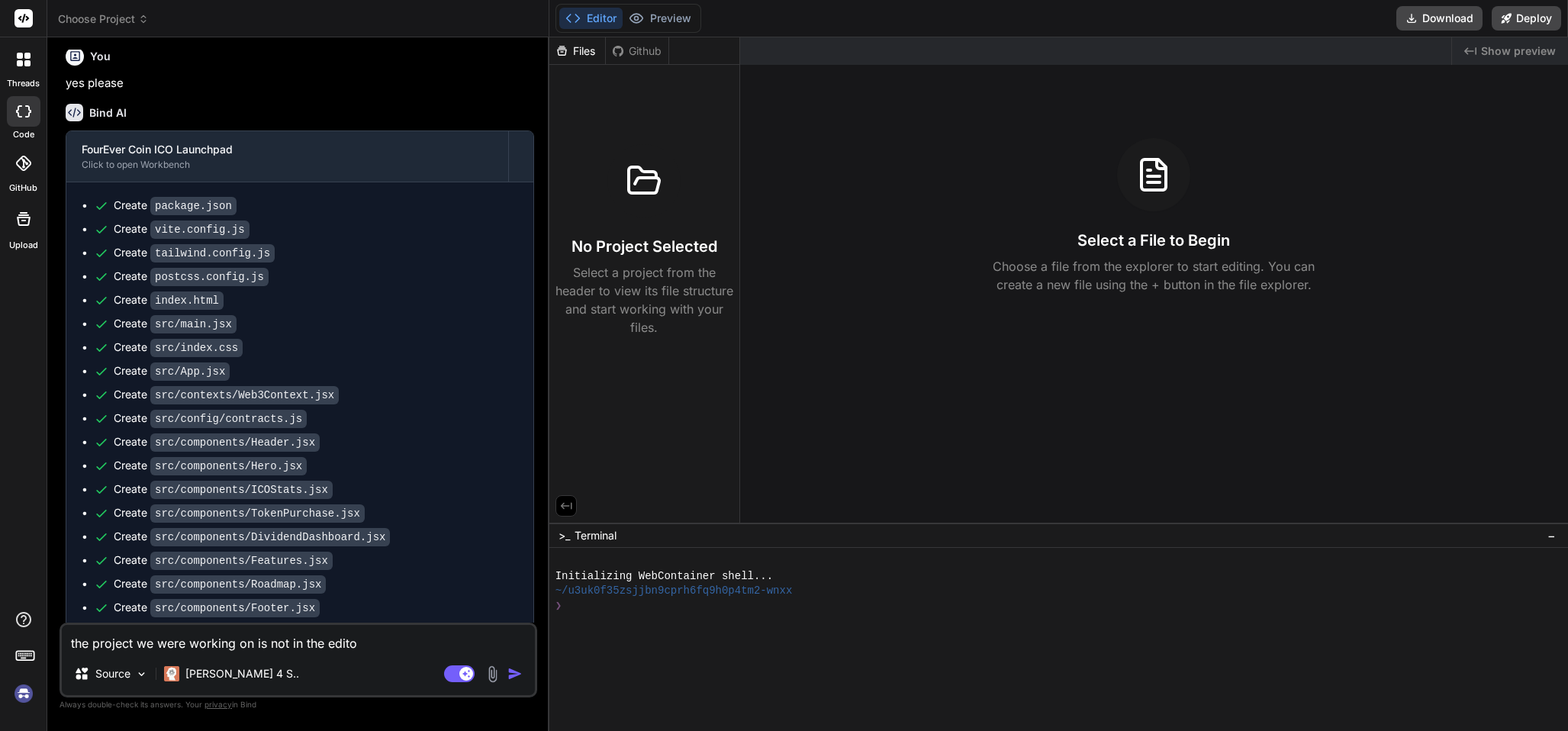
type textarea "x"
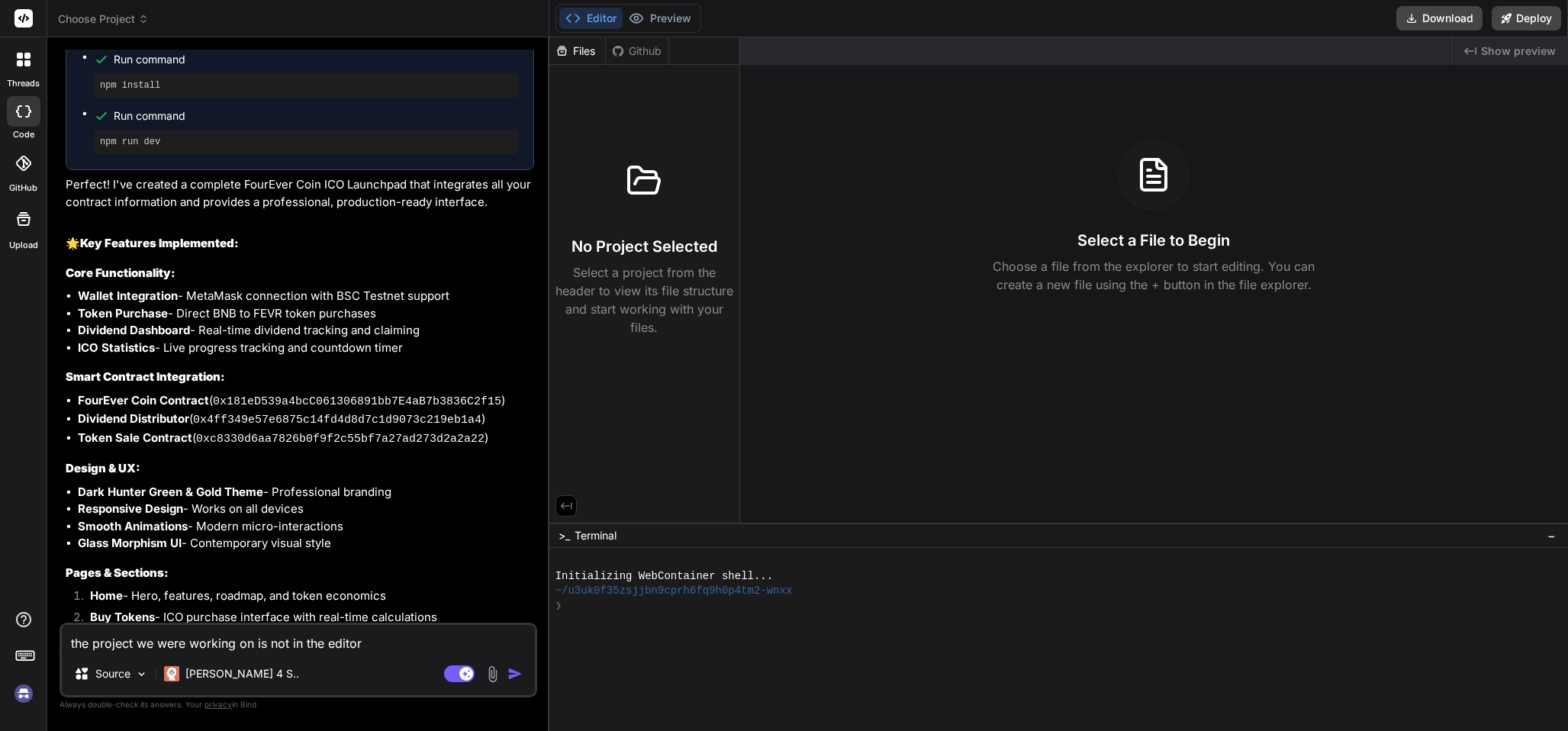
scroll to position [2555, 0]
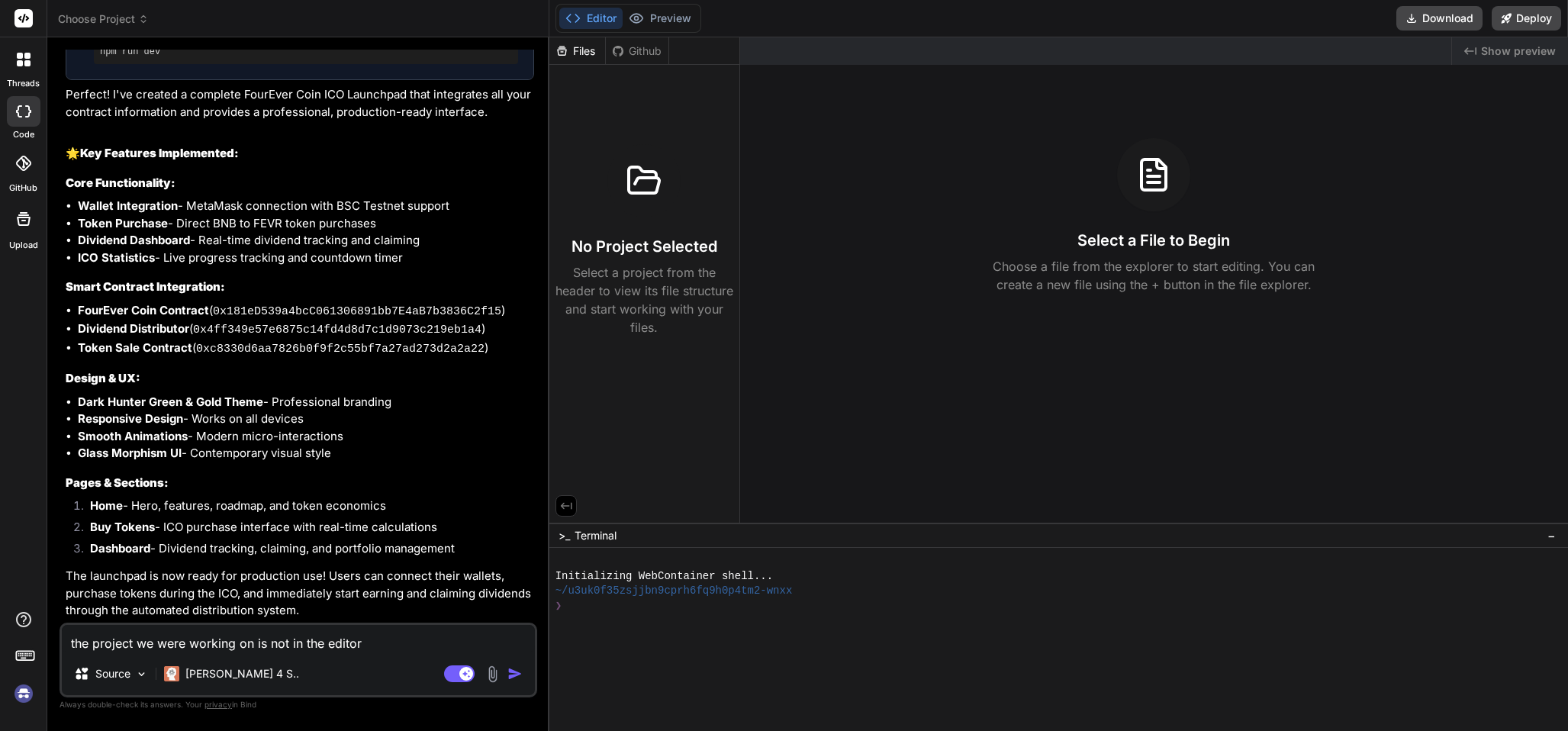
type textarea "the project we were working on is not in the editor"
click at [509, 667] on img "button" at bounding box center [515, 673] width 16 height 16
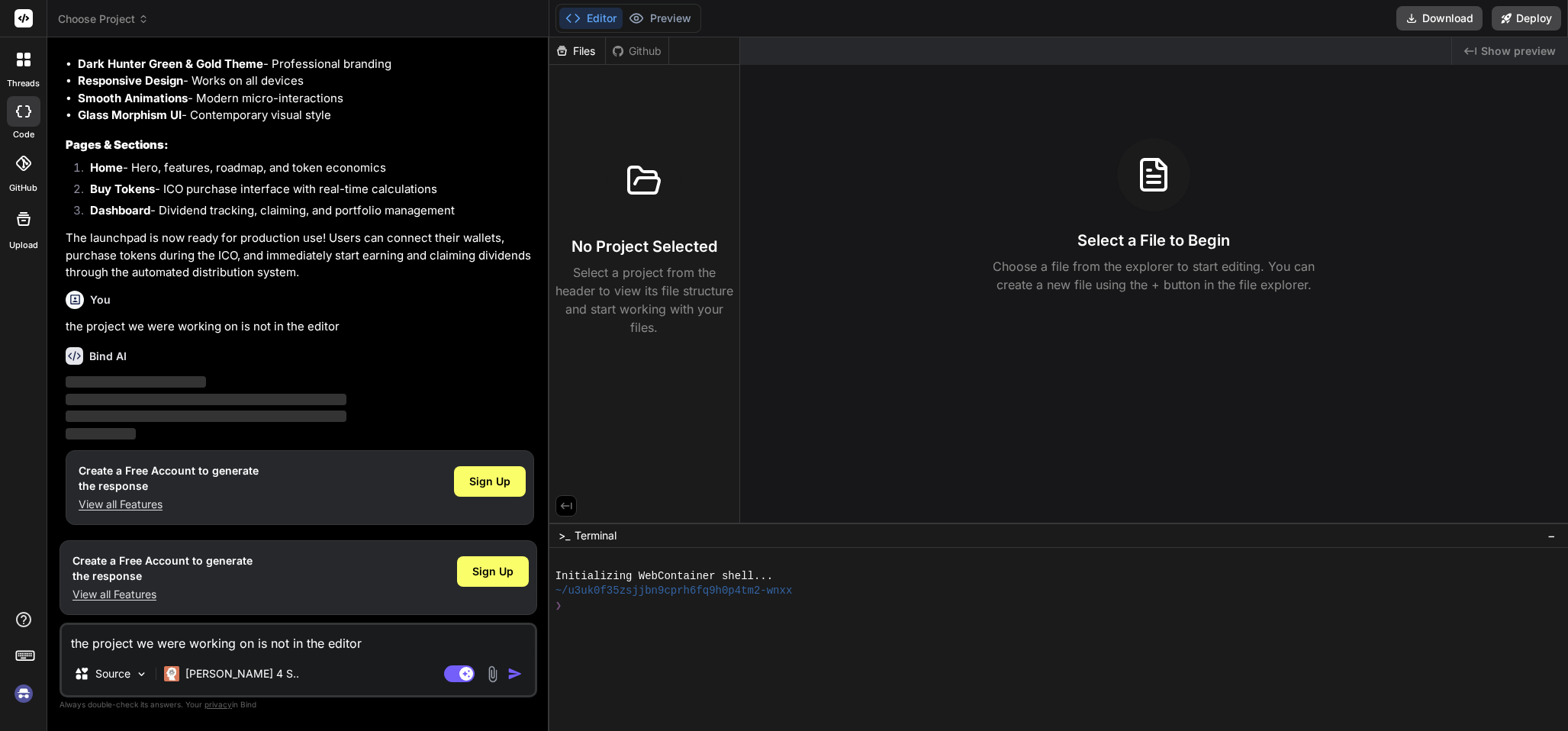
scroll to position [2894, 0]
click at [475, 477] on span "Sign Up" at bounding box center [489, 481] width 41 height 16
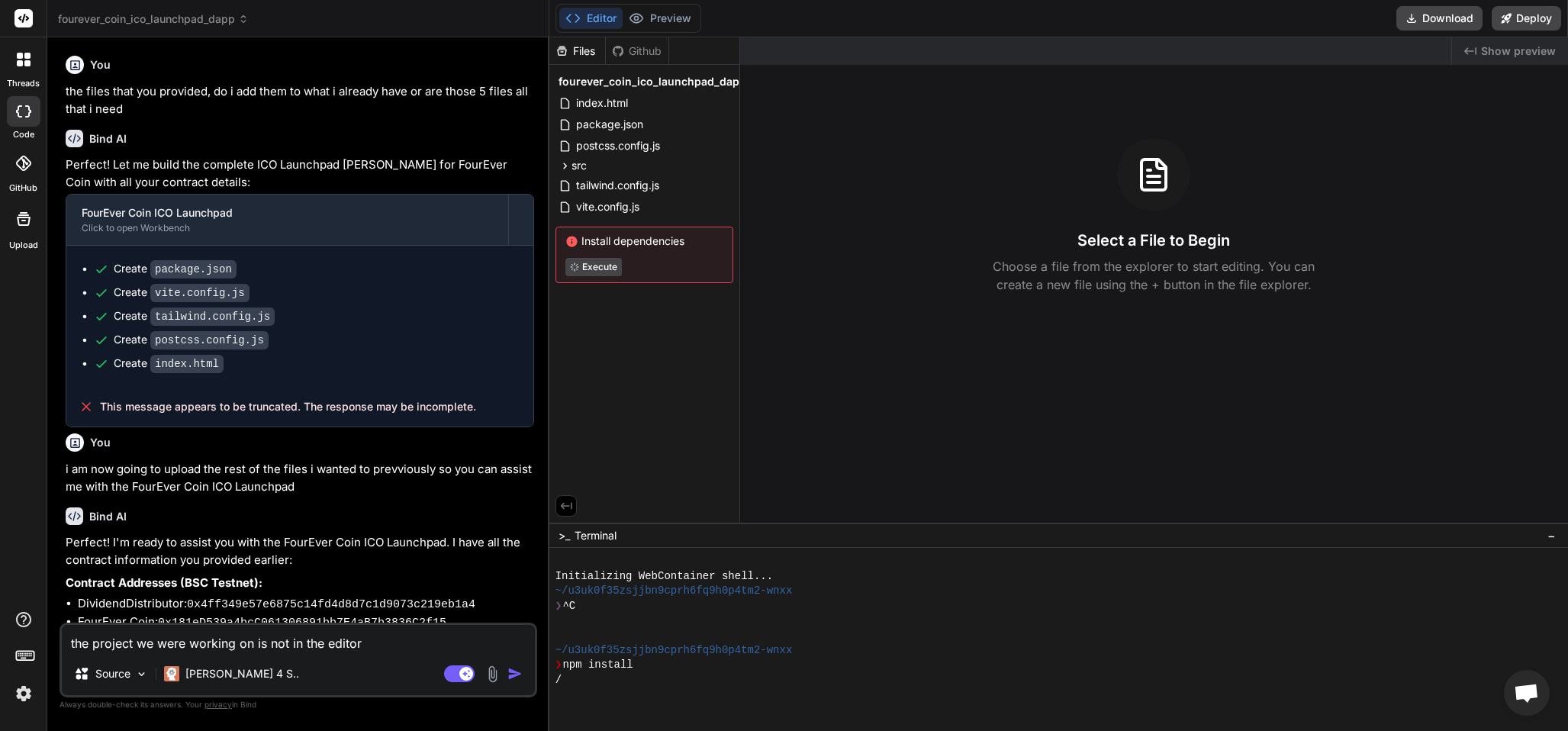
scroll to position [2026, 0]
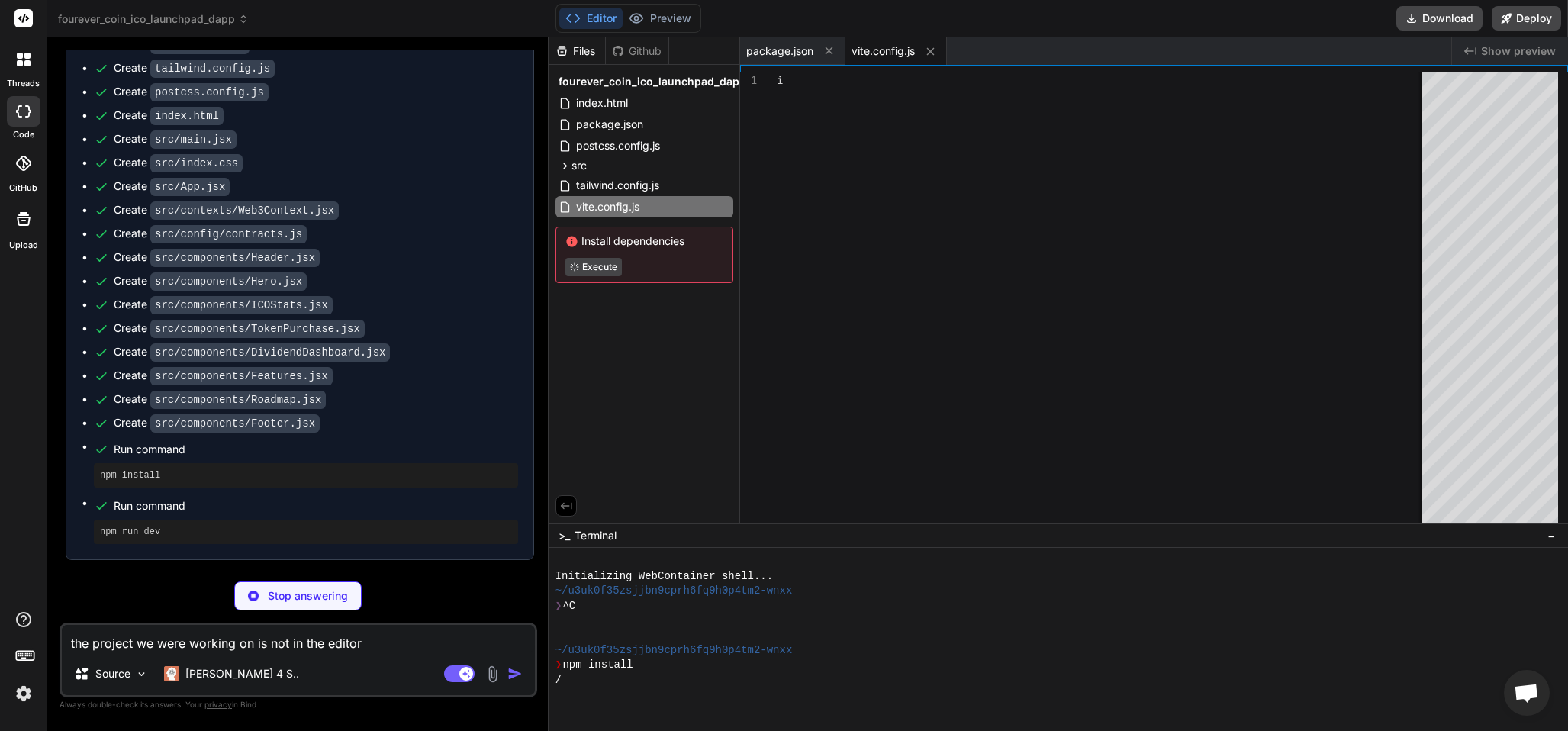
type textarea "x"
type textarea "host: true } })"
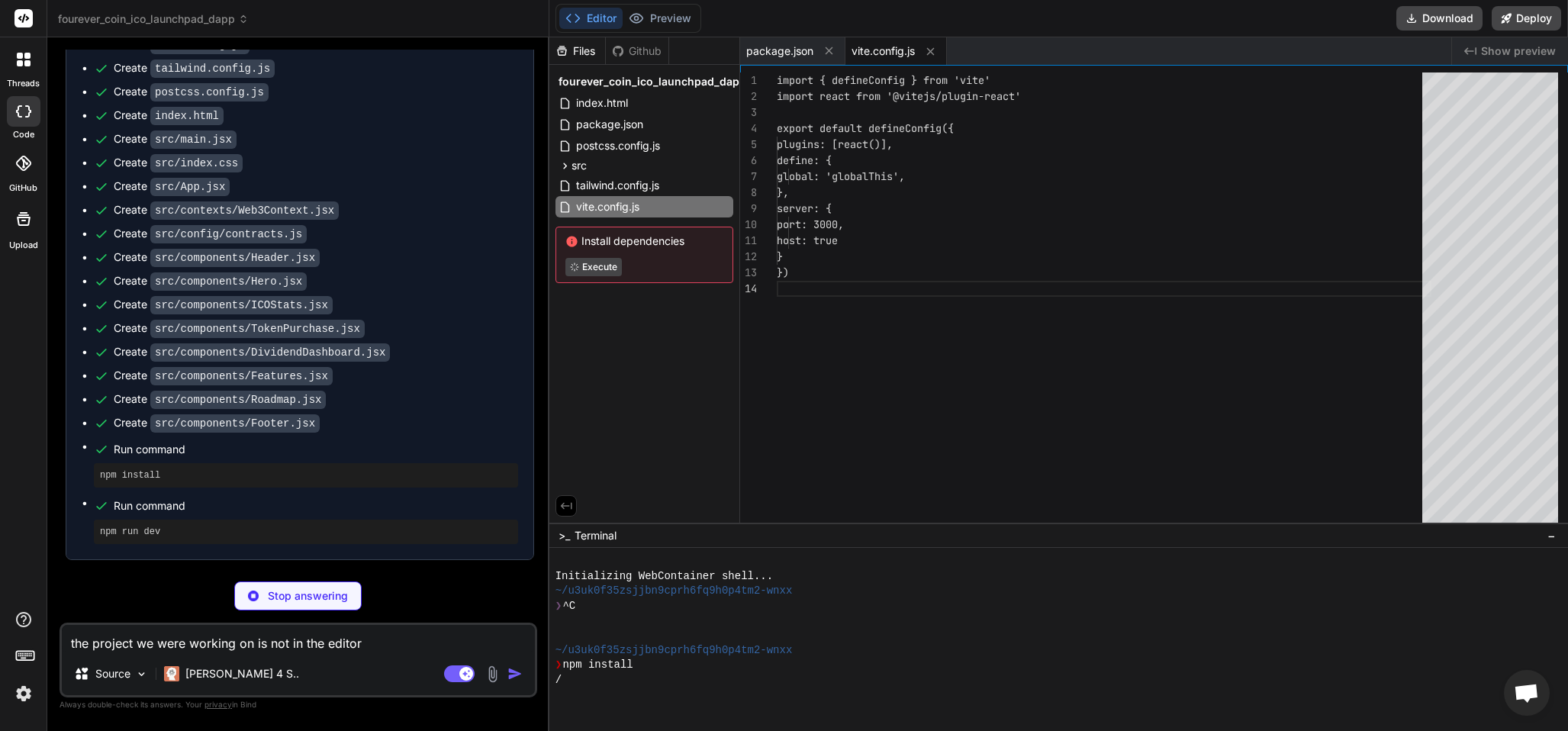
type textarea "x"
type textarea "}, }, plugins: [], }"
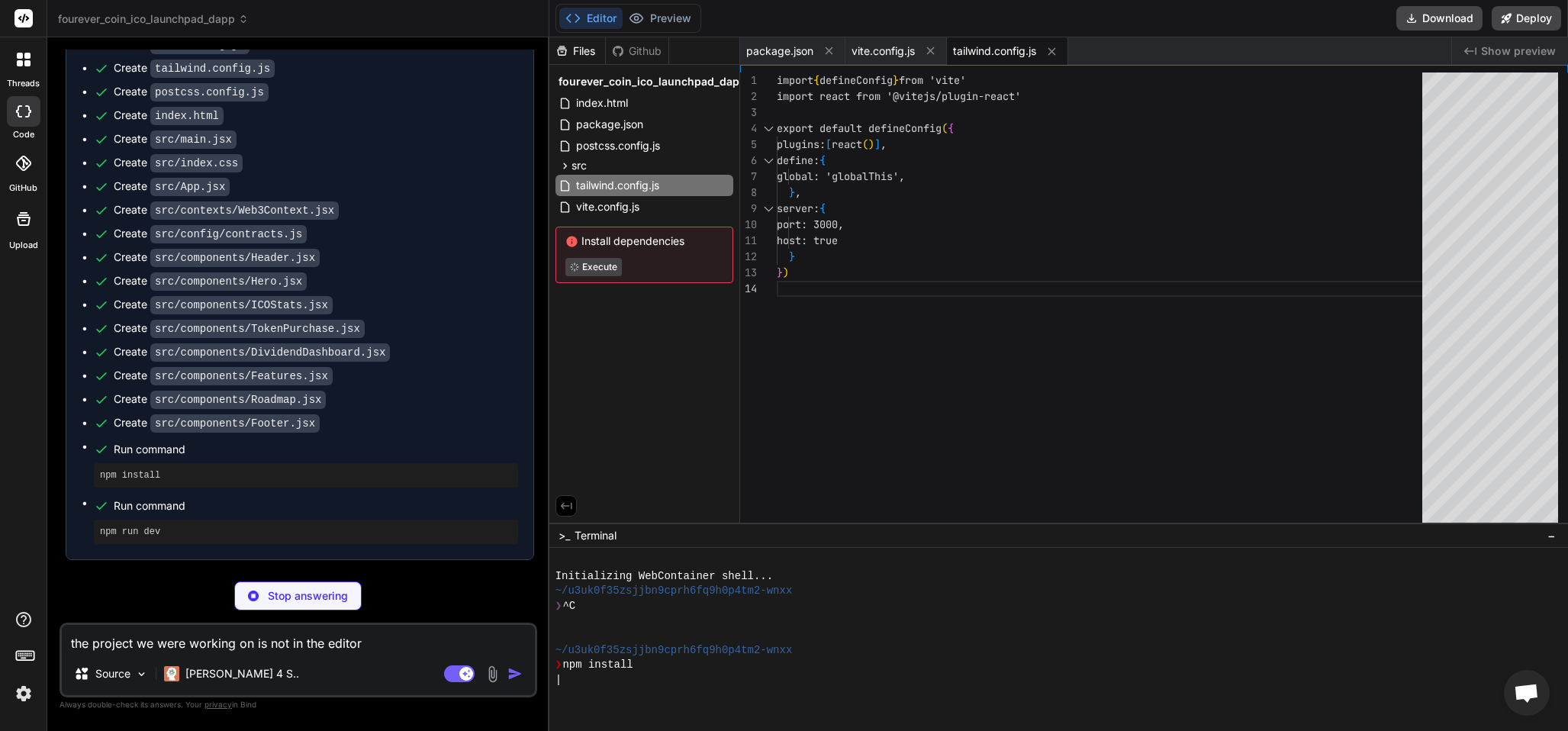
type textarea "x"
type textarea "export default { plugins: { tailwindcss: {}, autoprefixer: {}, }, }"
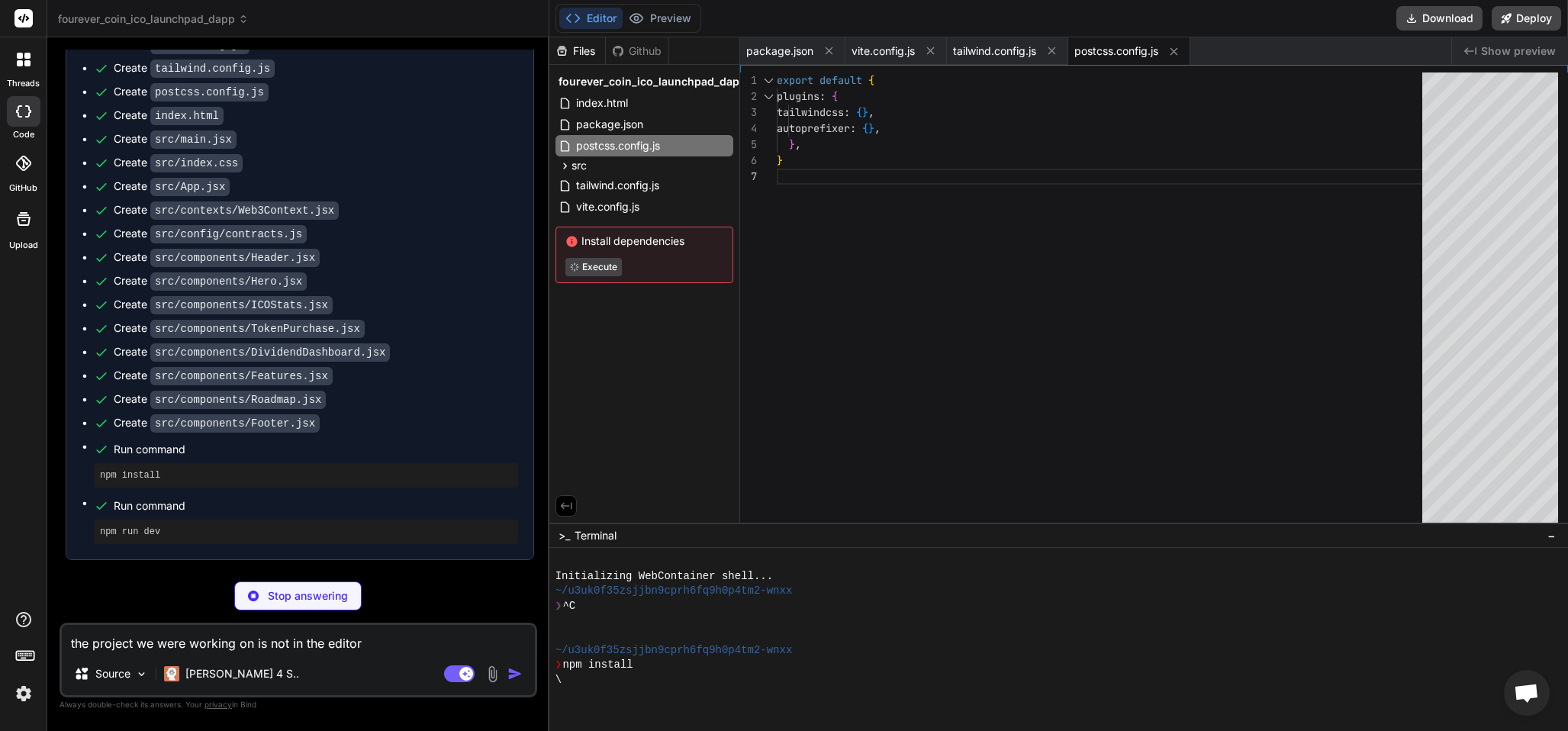
type textarea "x"
type textarea "<body> <div id="root"></div> <script type="module" src="/src/main.jsx"></script…"
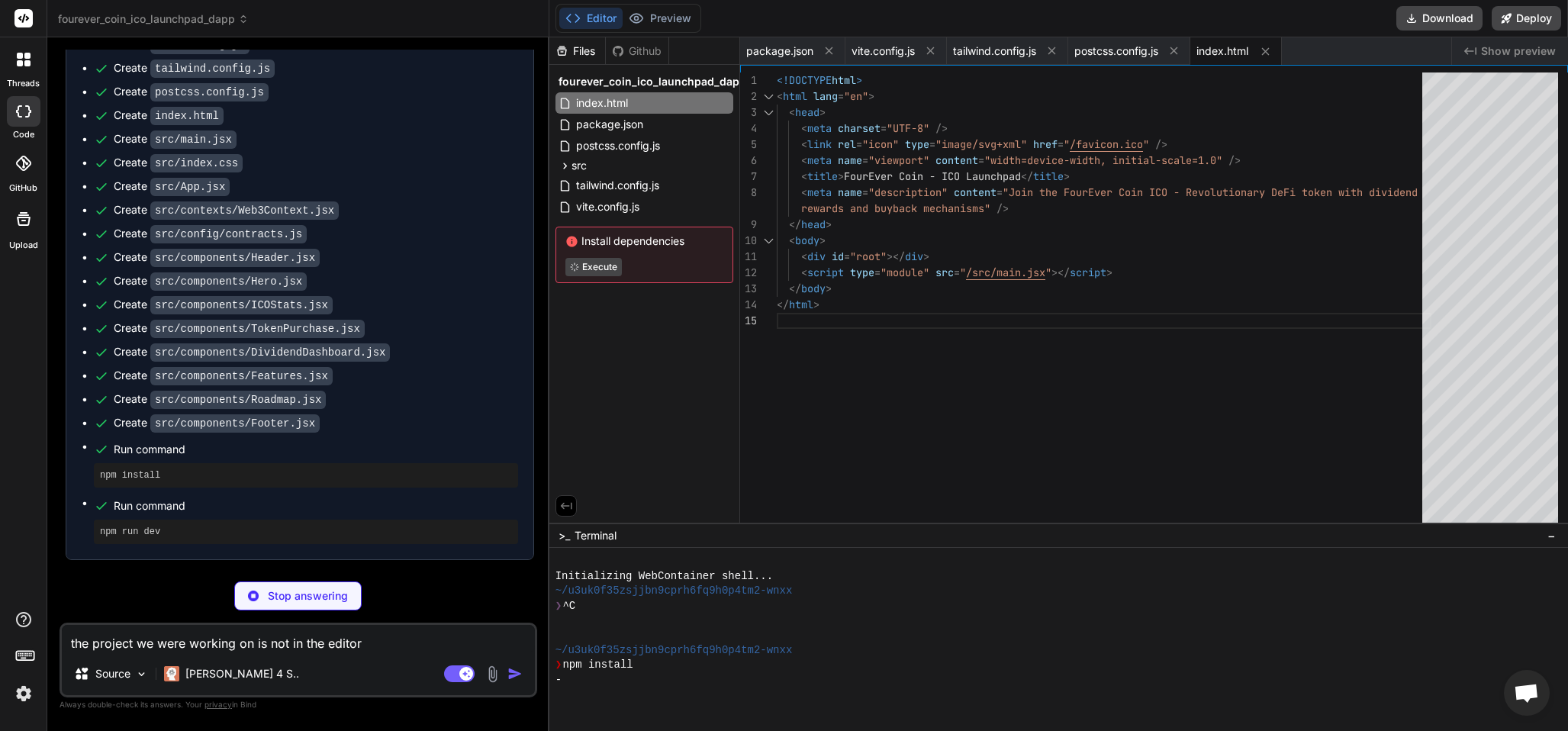
type textarea "x"
type textarea "</React.StrictMode>, )"
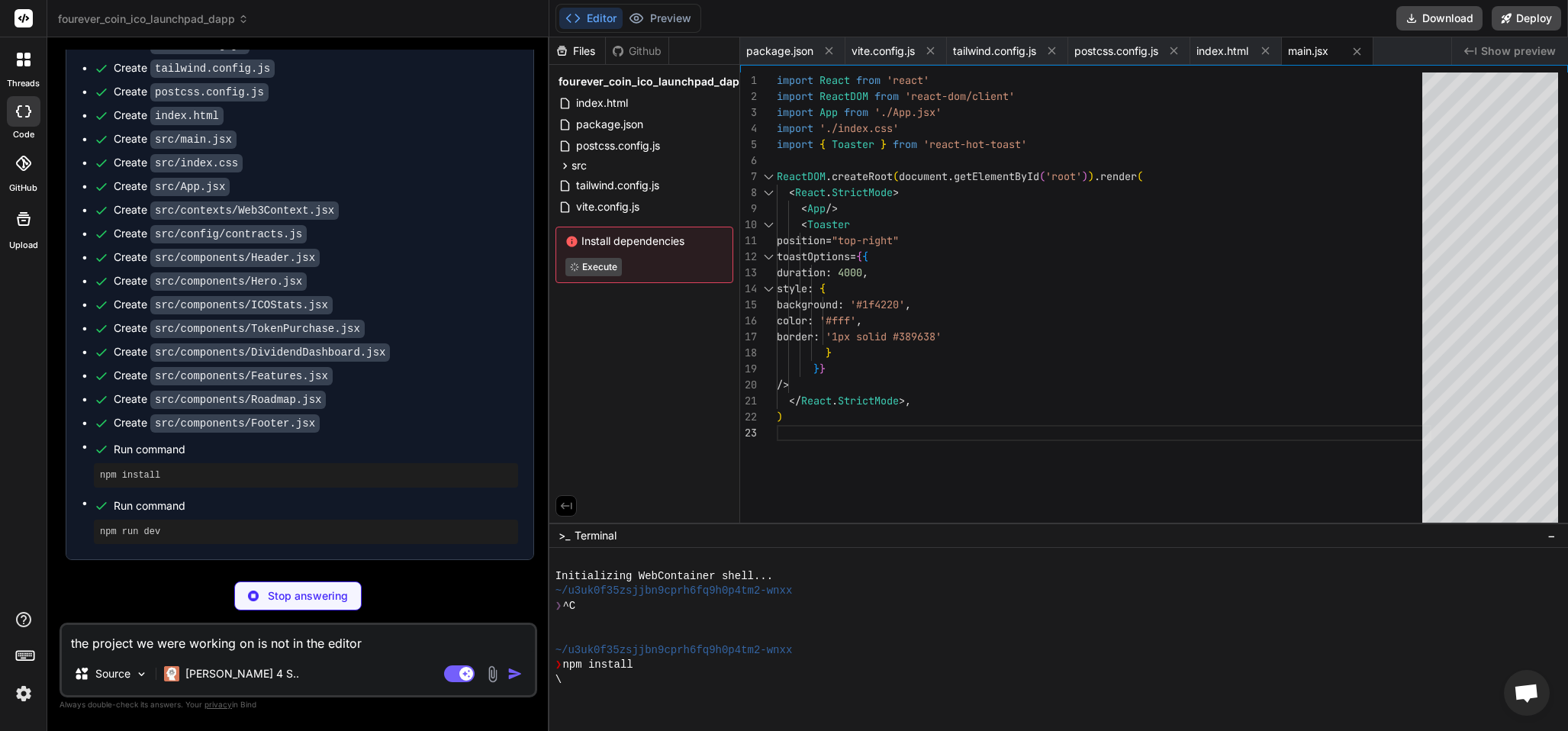
type textarea "x"
type textarea "background: #2d7b2d; }"
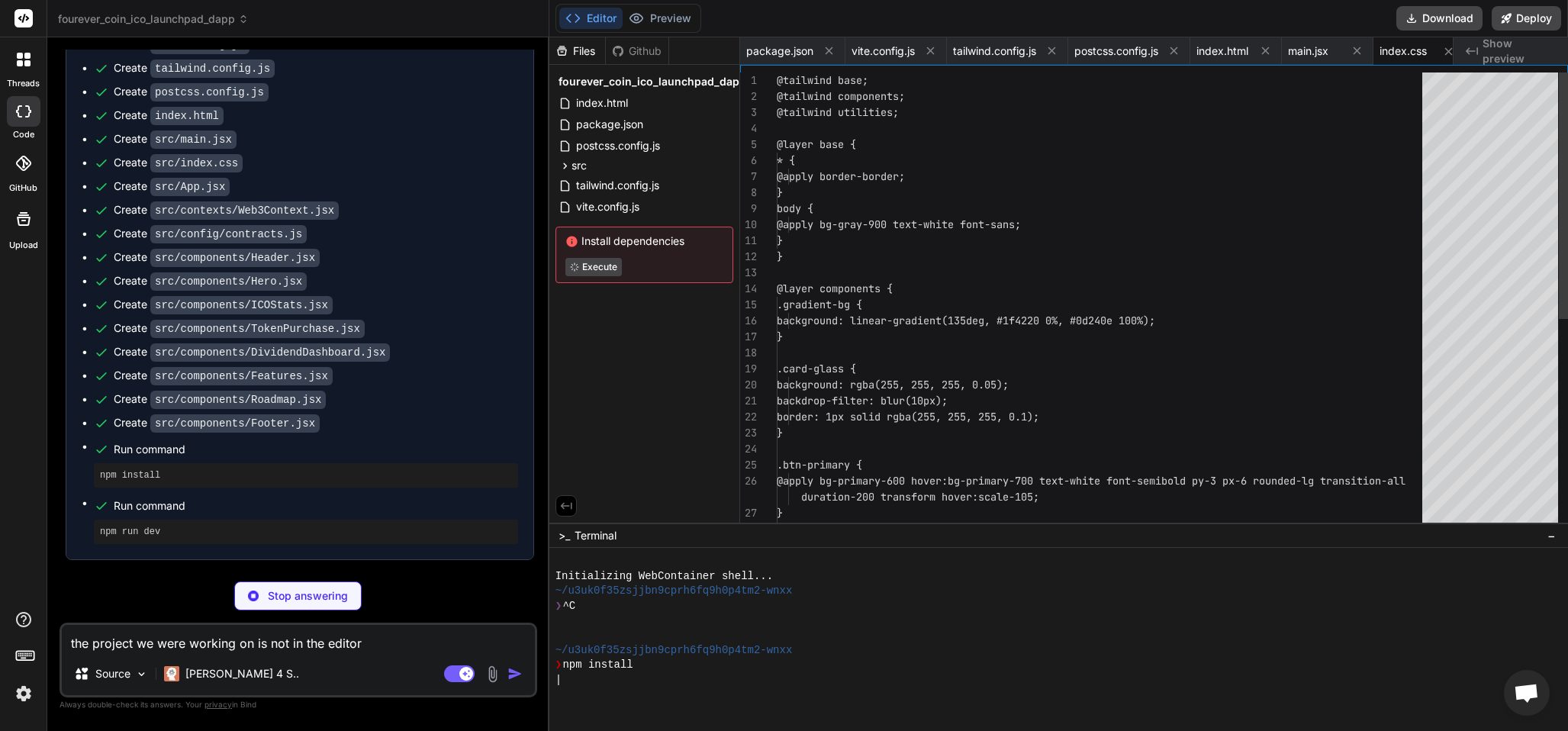
scroll to position [0, 18]
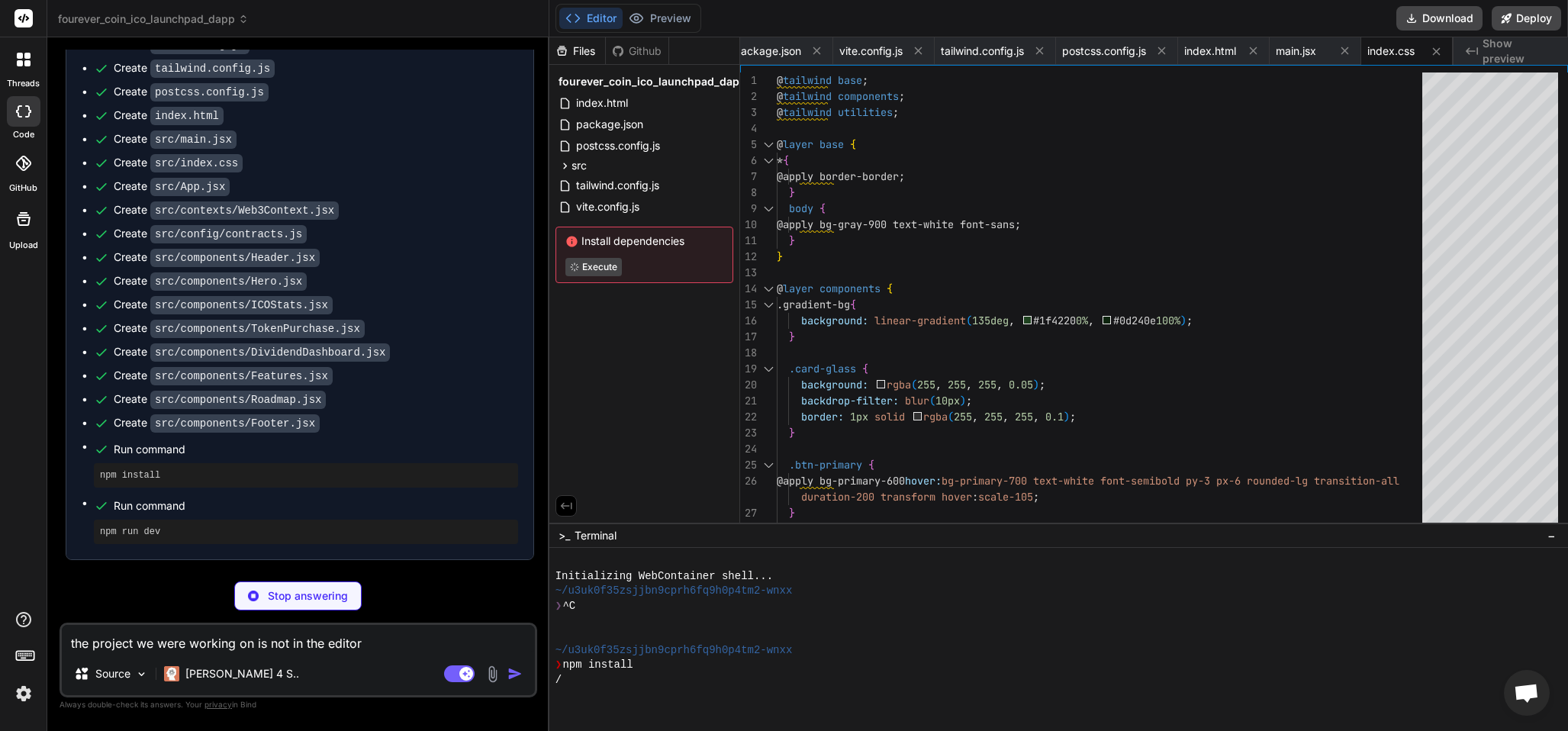
type textarea "x"
type textarea "</div> </Web3Provider> ) } export default App"
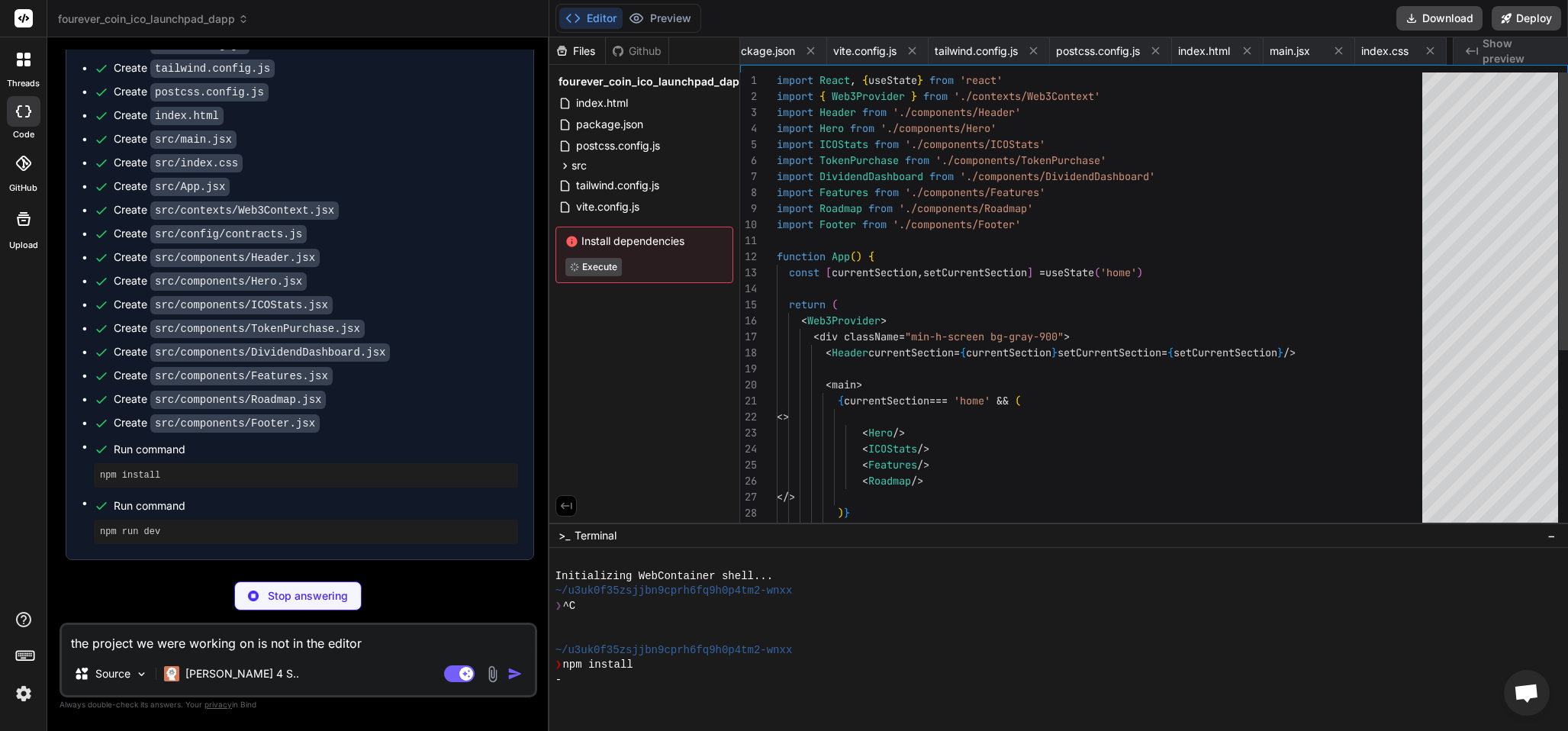
scroll to position [0, 110]
type textarea "x"
type textarea ") }"
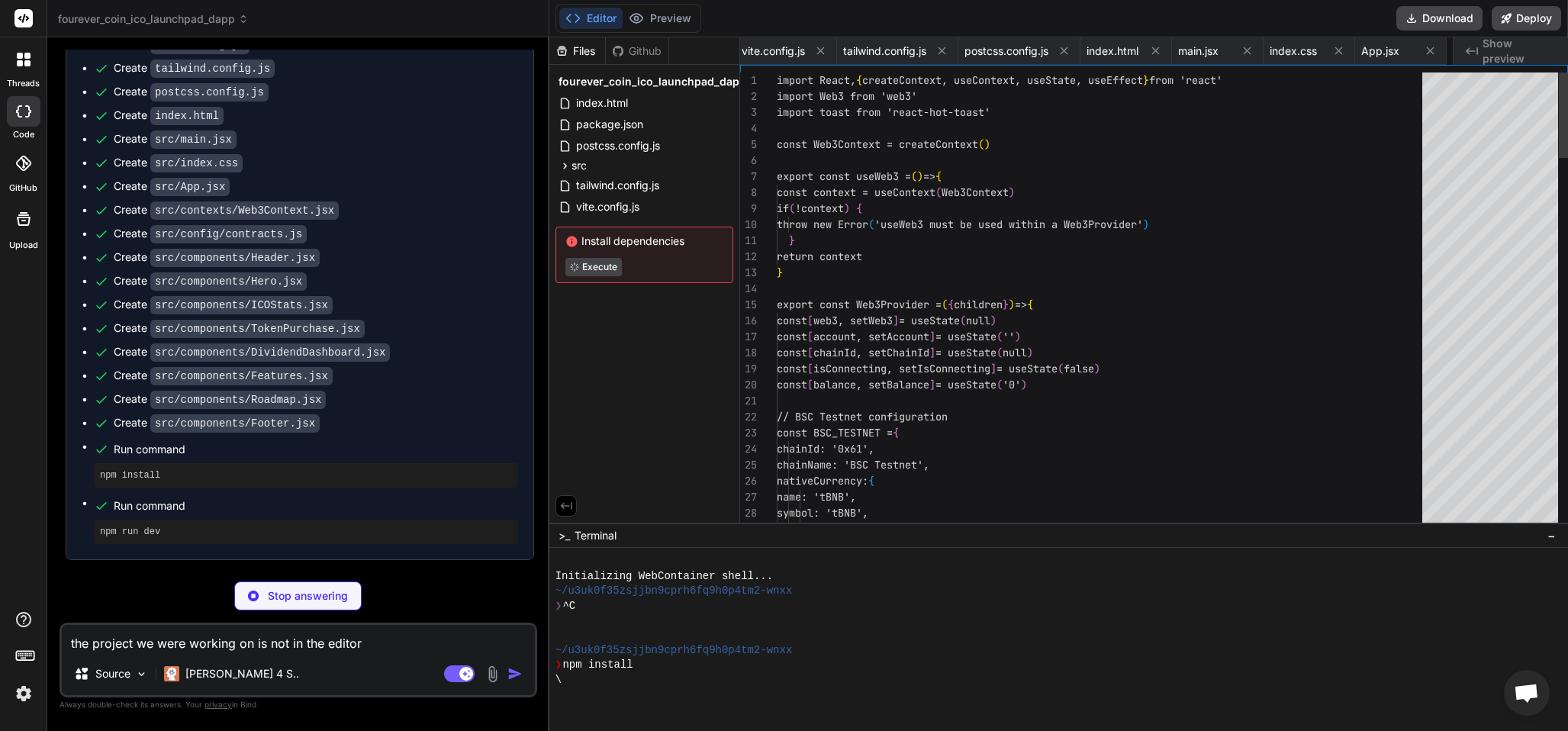
scroll to position [0, 234]
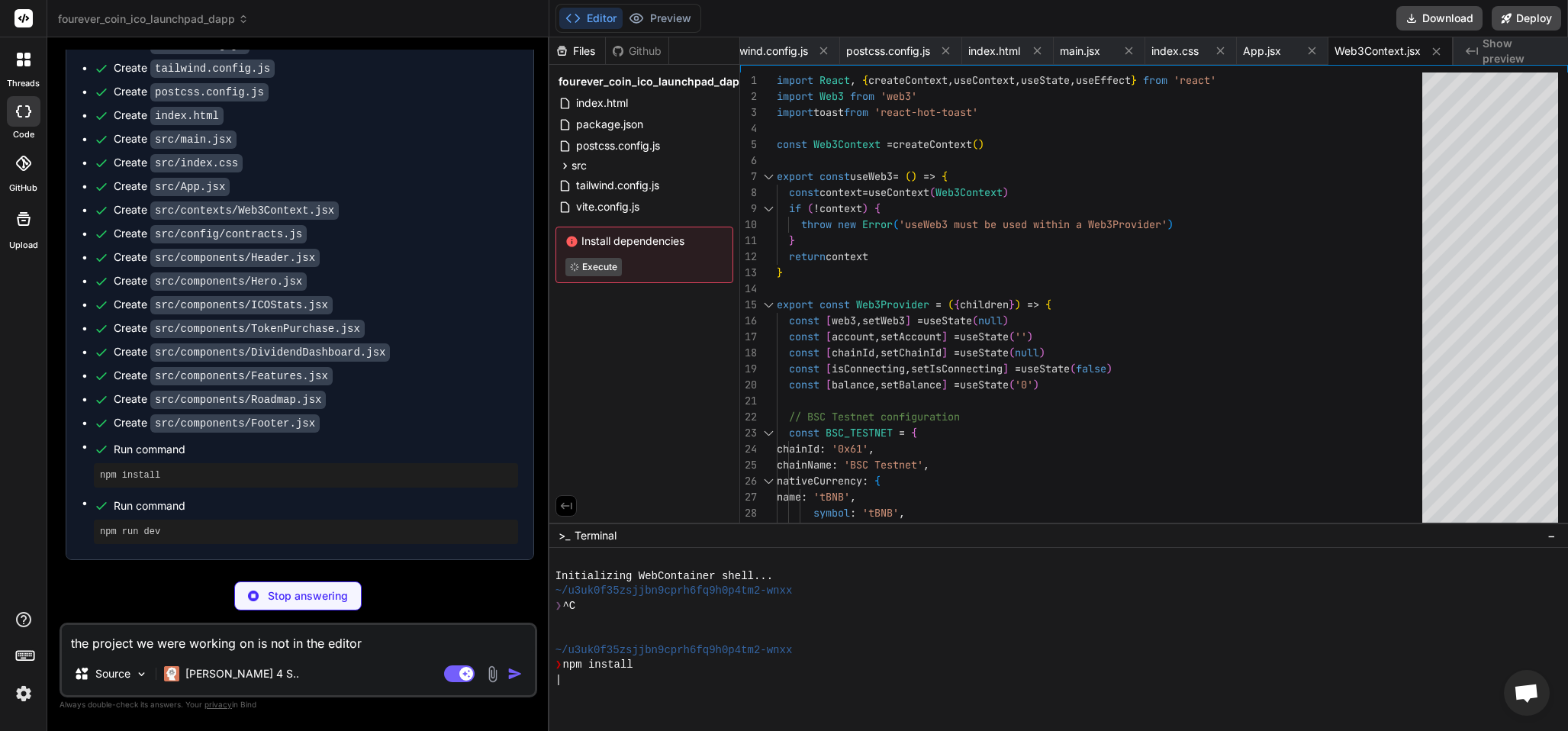
type textarea "x"
type textarea ""type": "function" } ]"
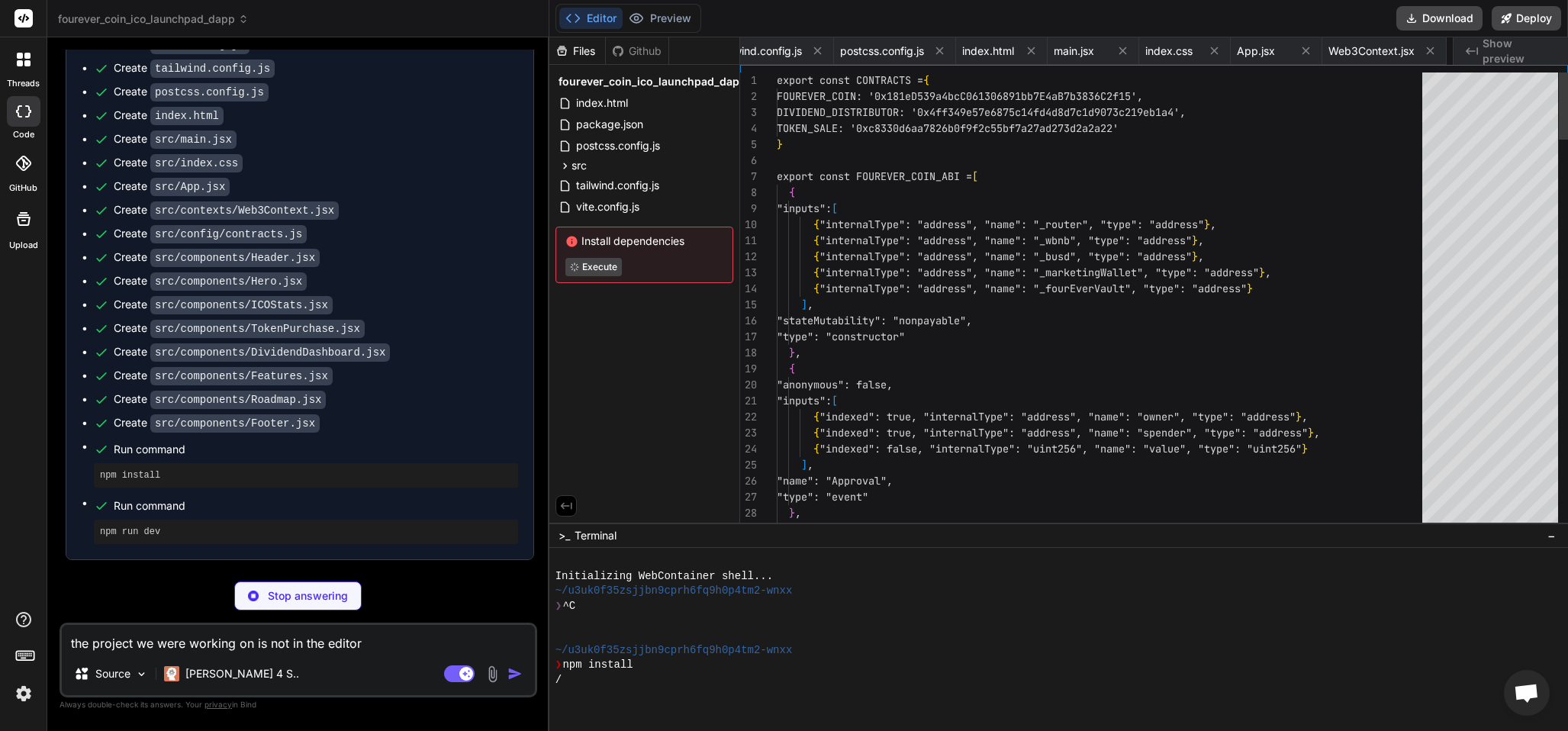
scroll to position [0, 332]
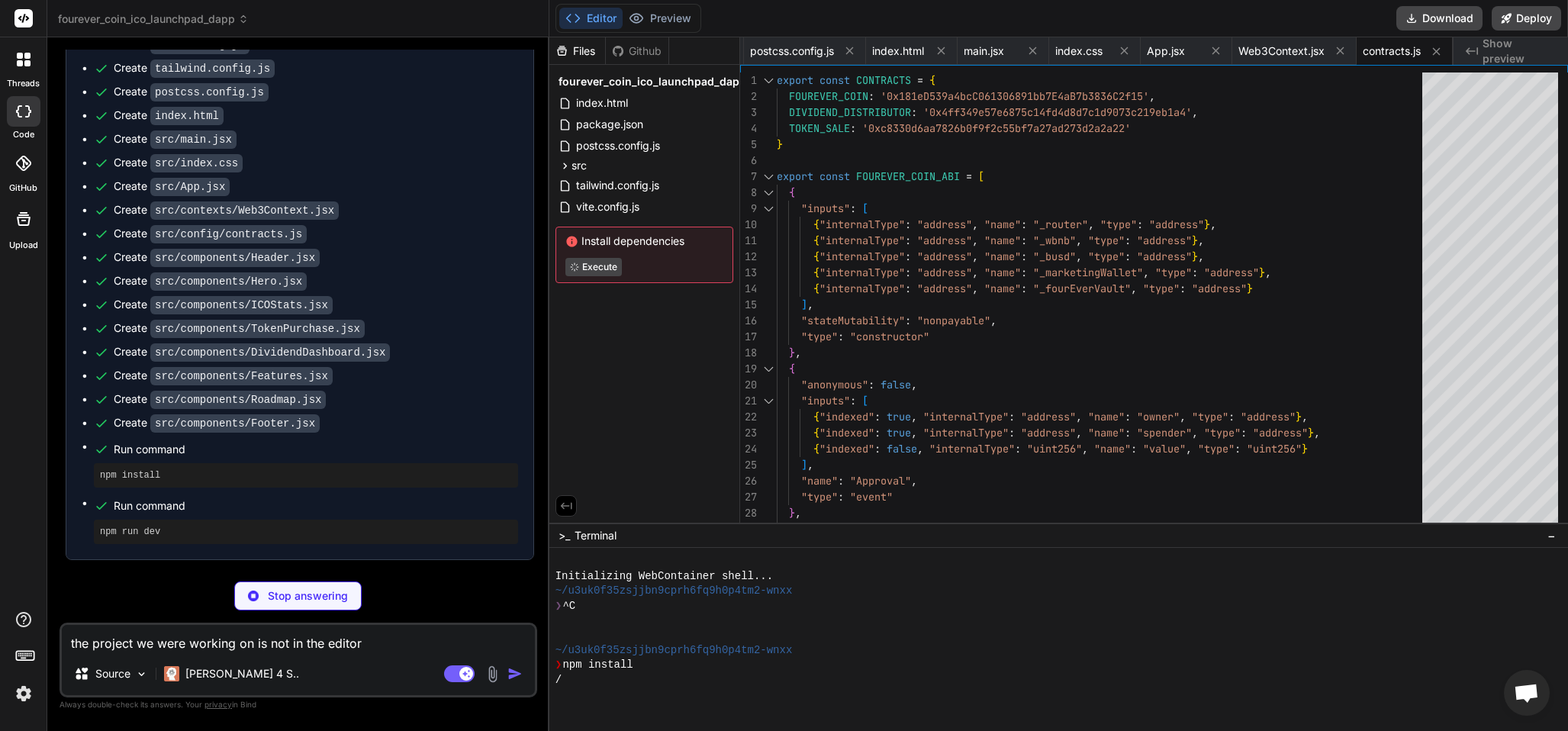
type textarea "x"
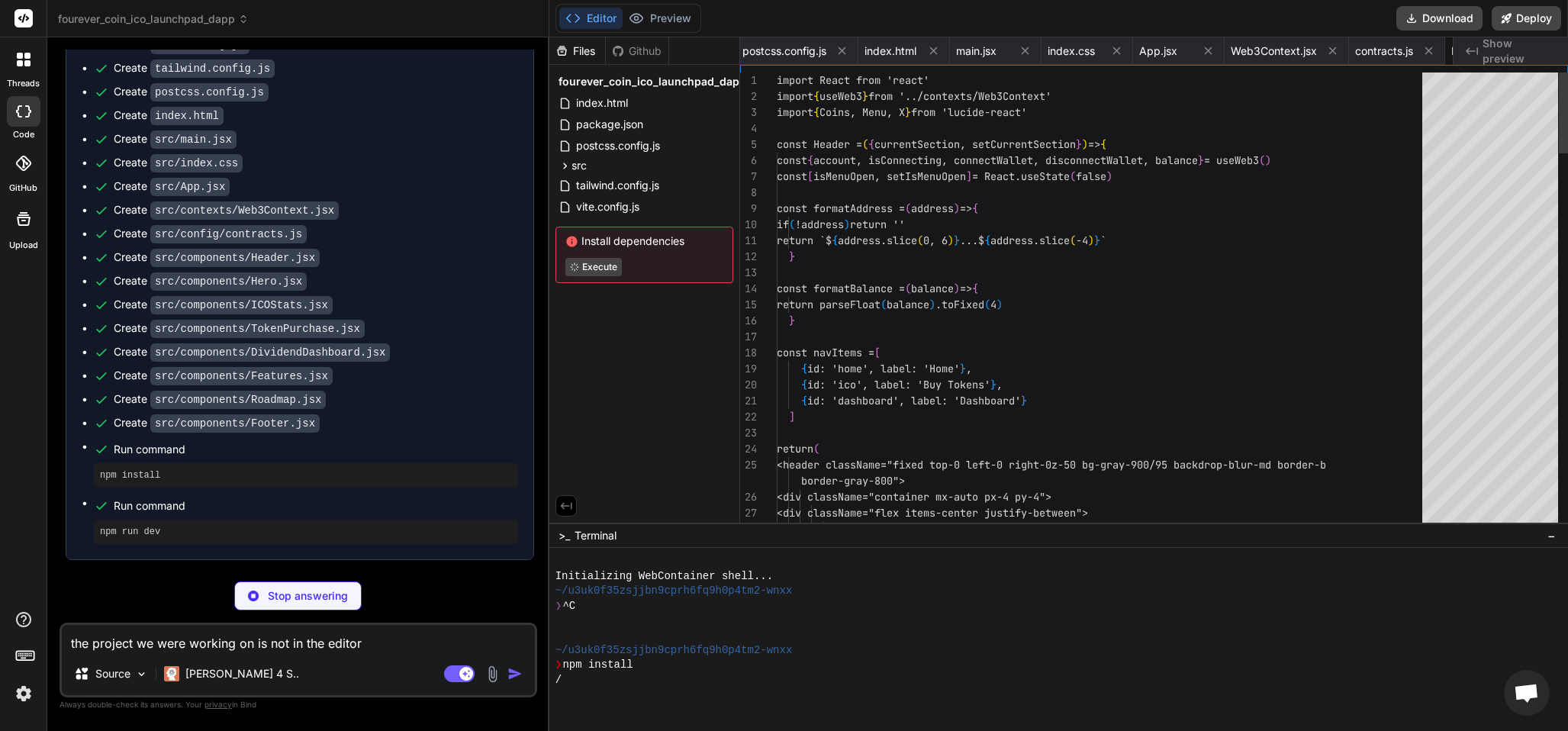
scroll to position [0, 424]
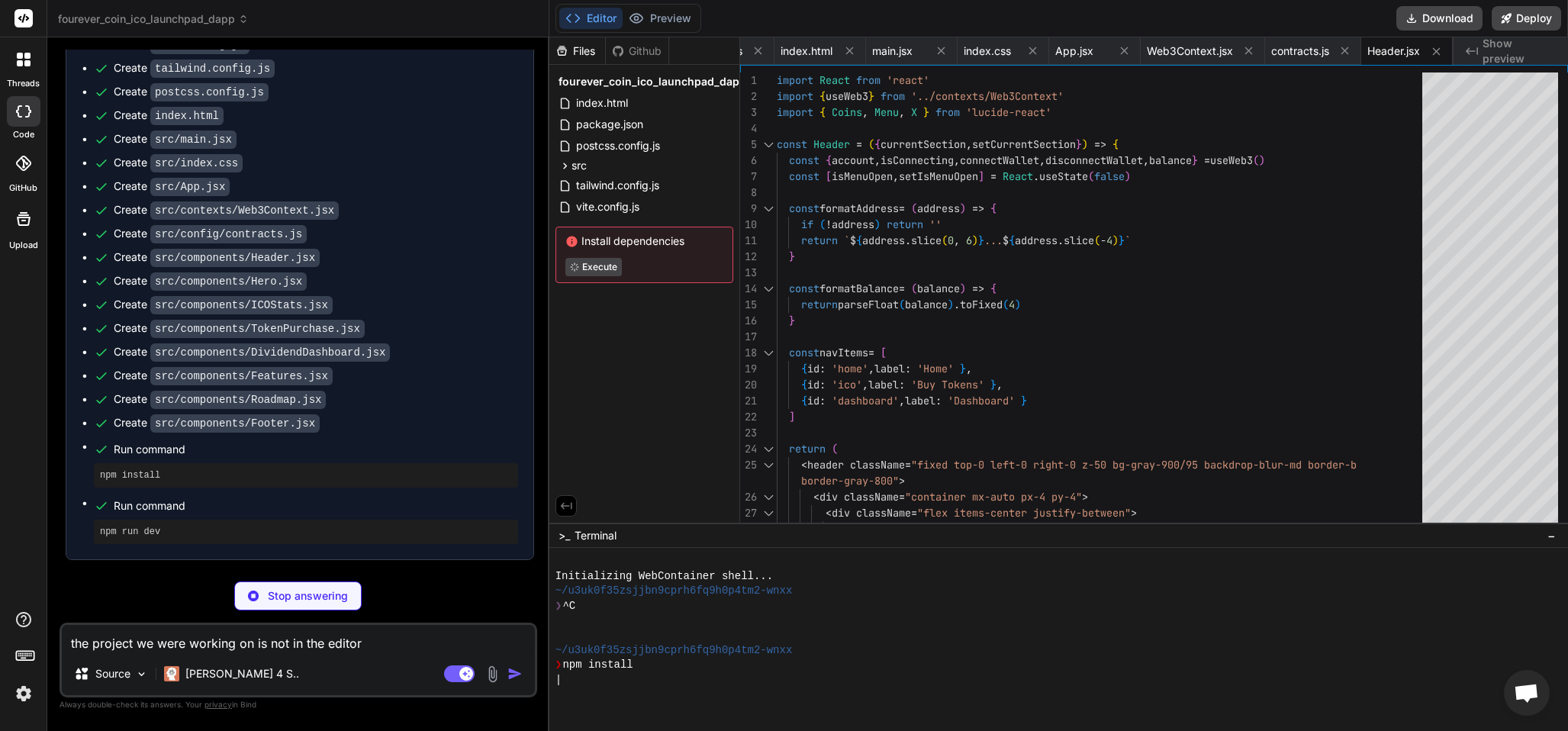
type textarea "x"
type textarea "</div> </section> ) } export default Hero"
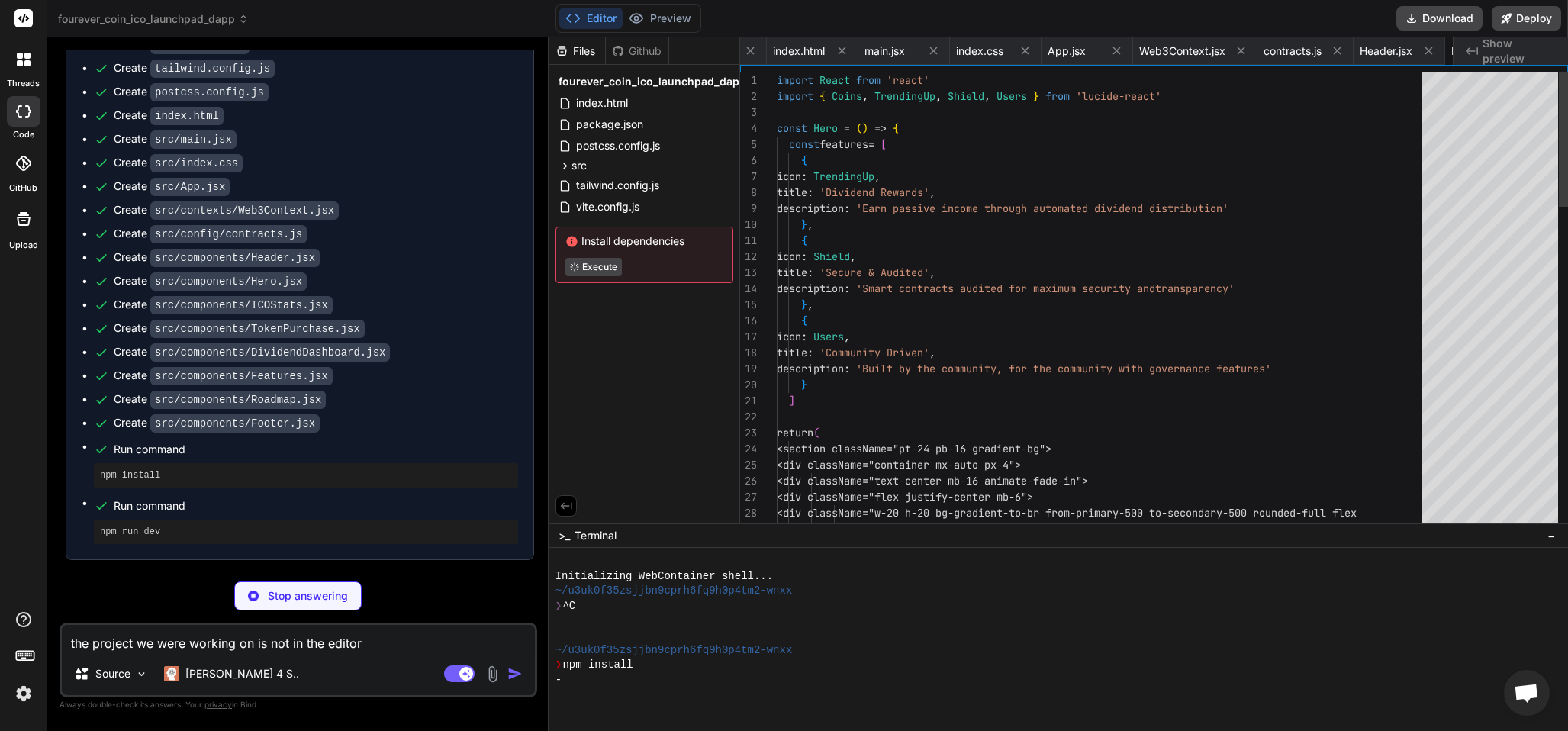
scroll to position [0, 515]
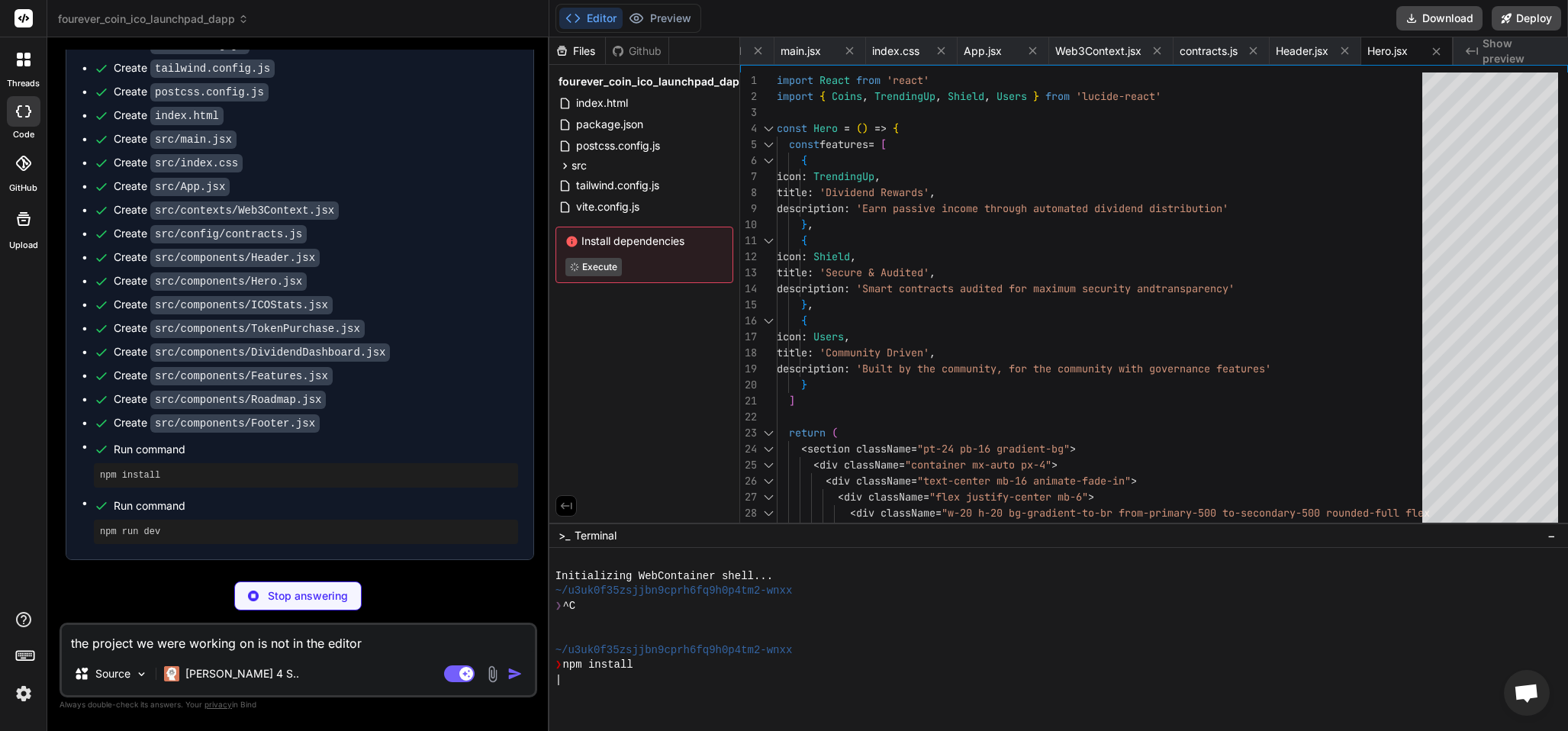
type textarea "x"
type textarea "</section> ) } export default ICOStats"
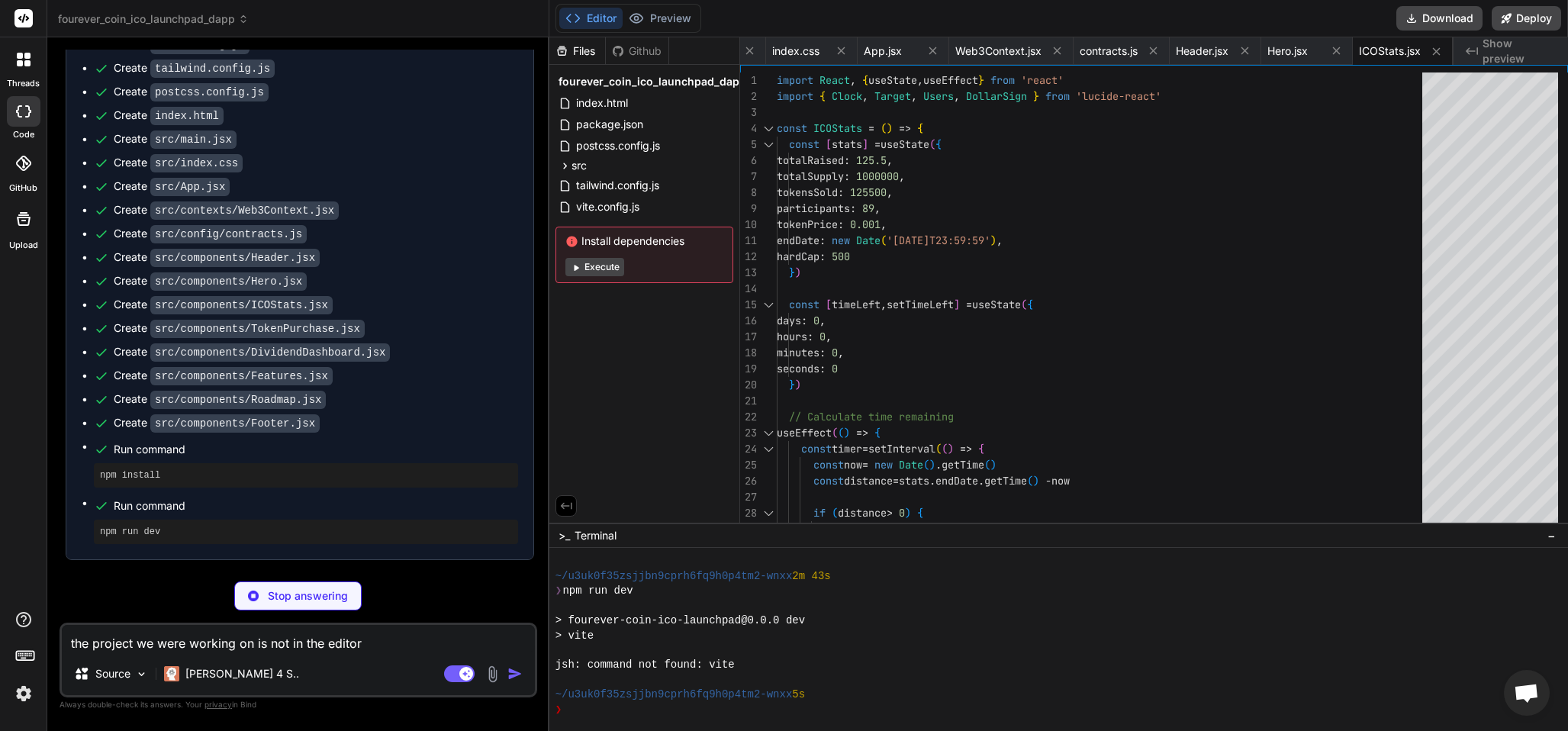
scroll to position [268, 0]
type textarea "x"
type textarea "</div> </div> </div> </section> ) } export default TokenPurchase"
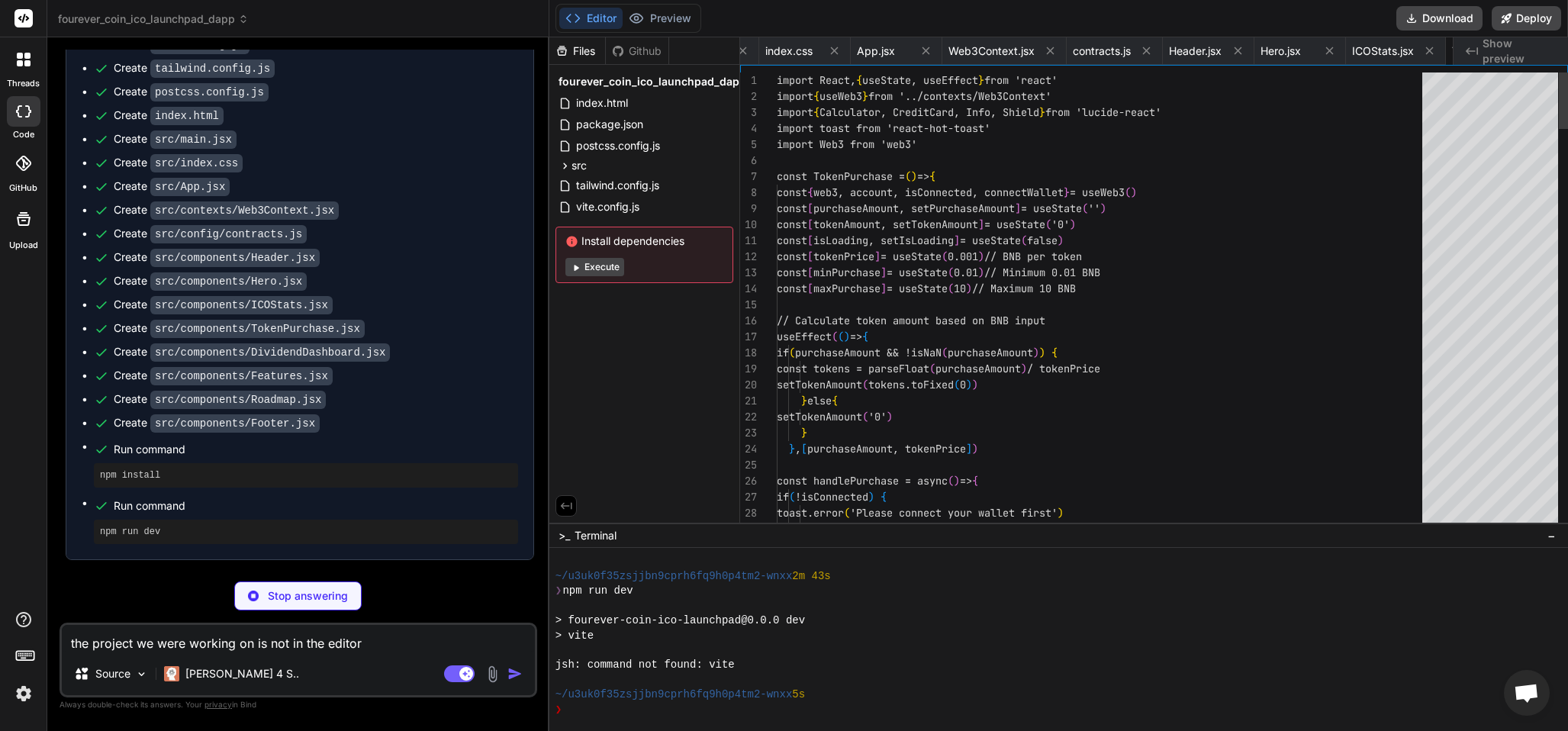
scroll to position [0, 748]
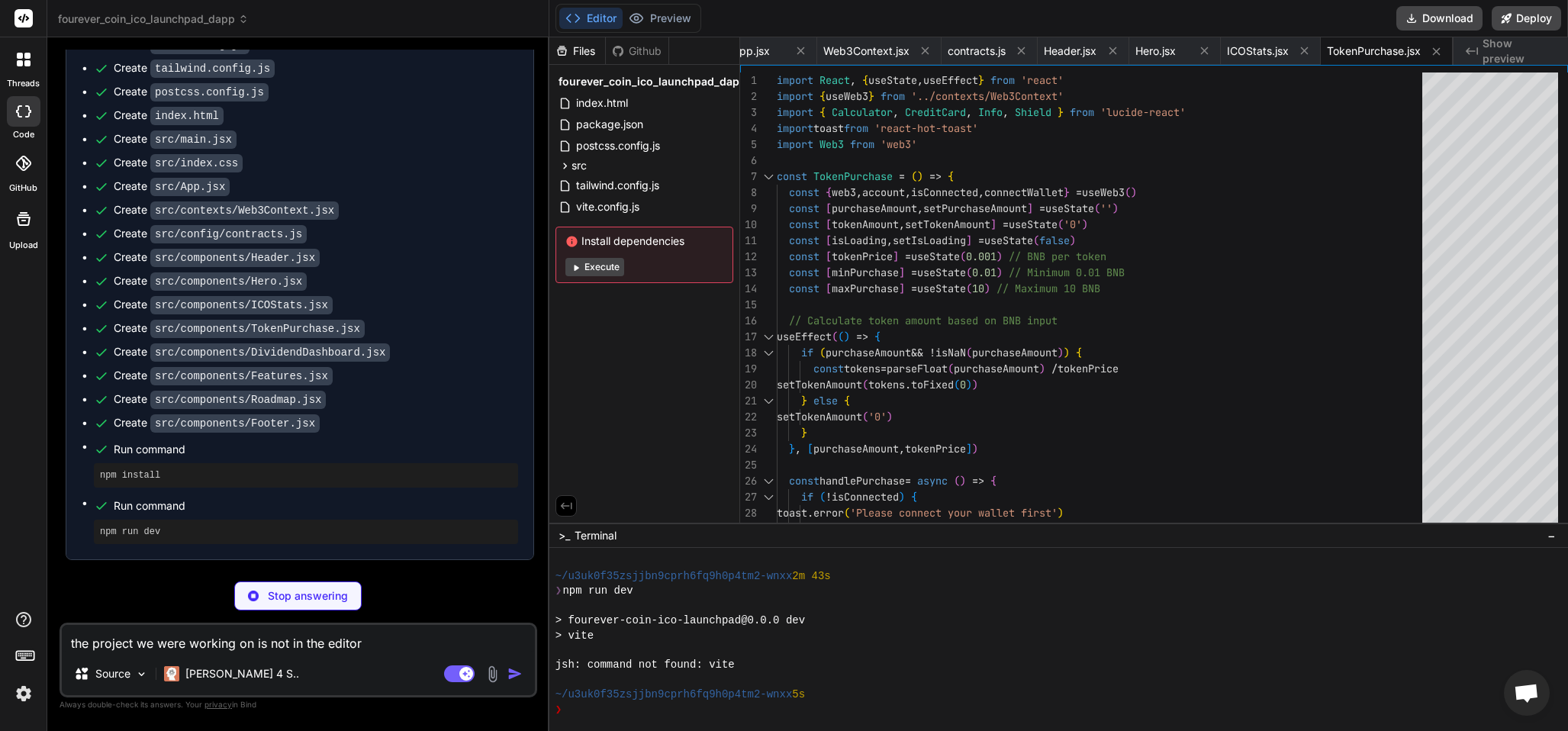
type textarea "x"
type textarea "</section> ) } export default DividendDashboard"
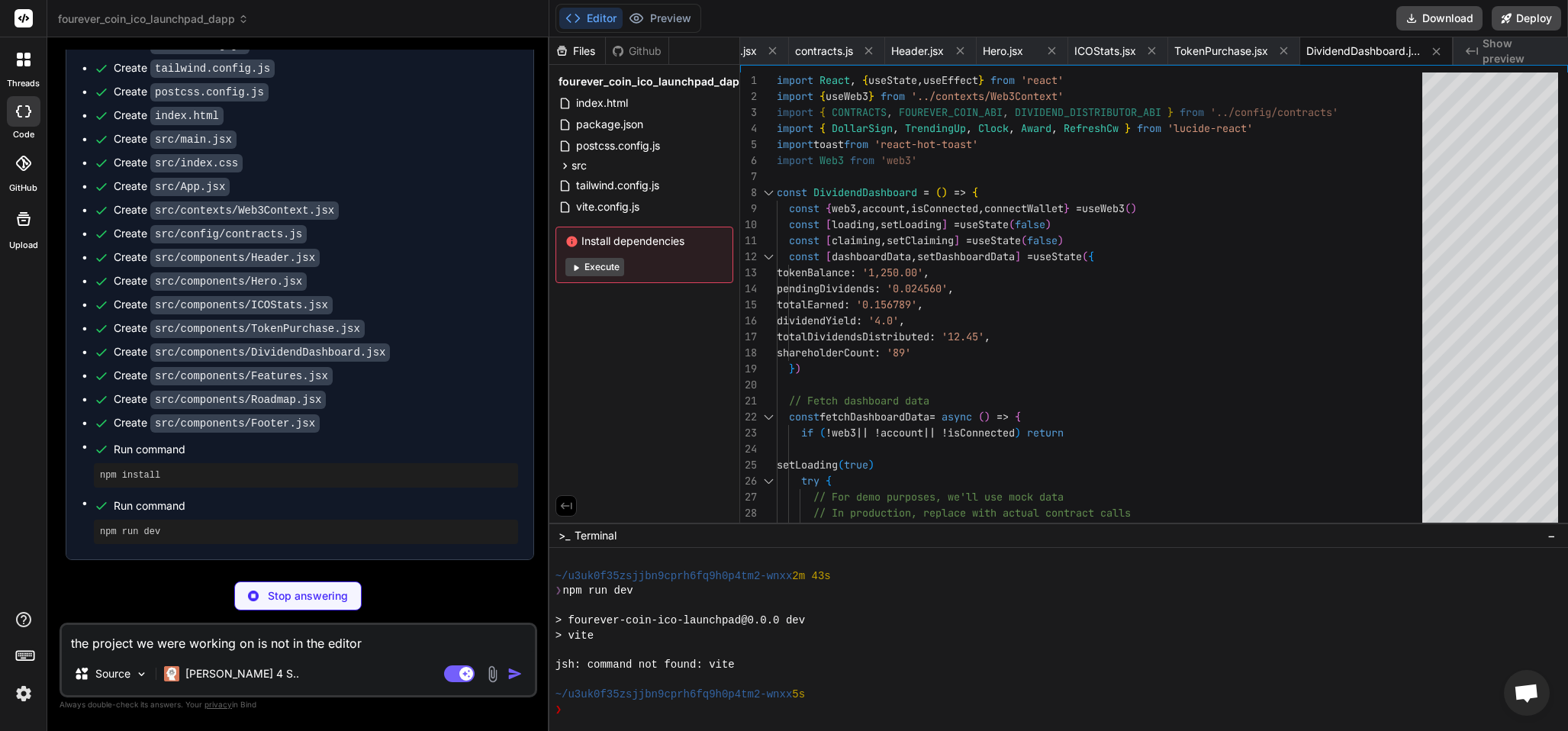
type textarea "x"
type textarea "} export default Features"
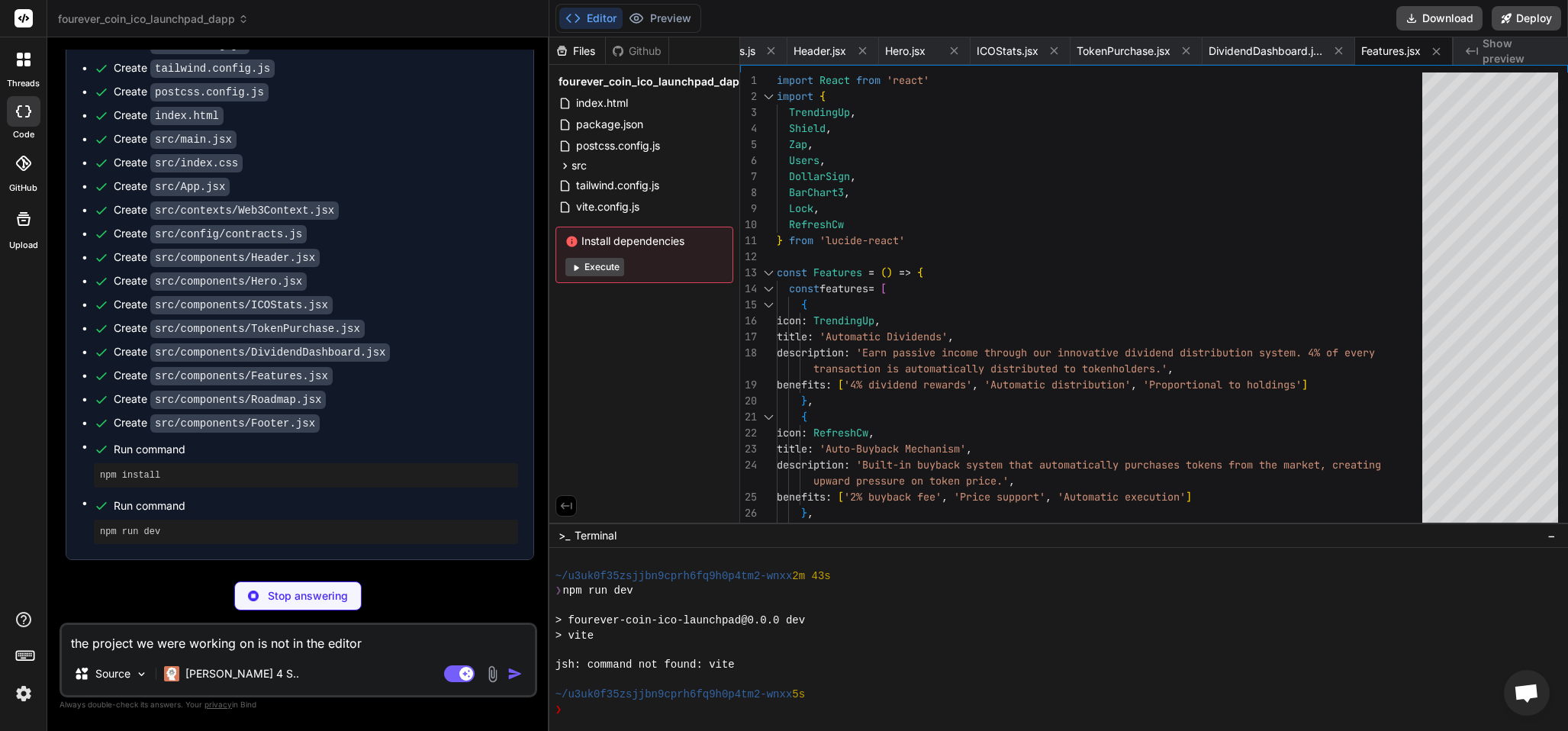
type textarea "x"
type textarea "</div> </div> </div> </section> ) } export default Roadmap"
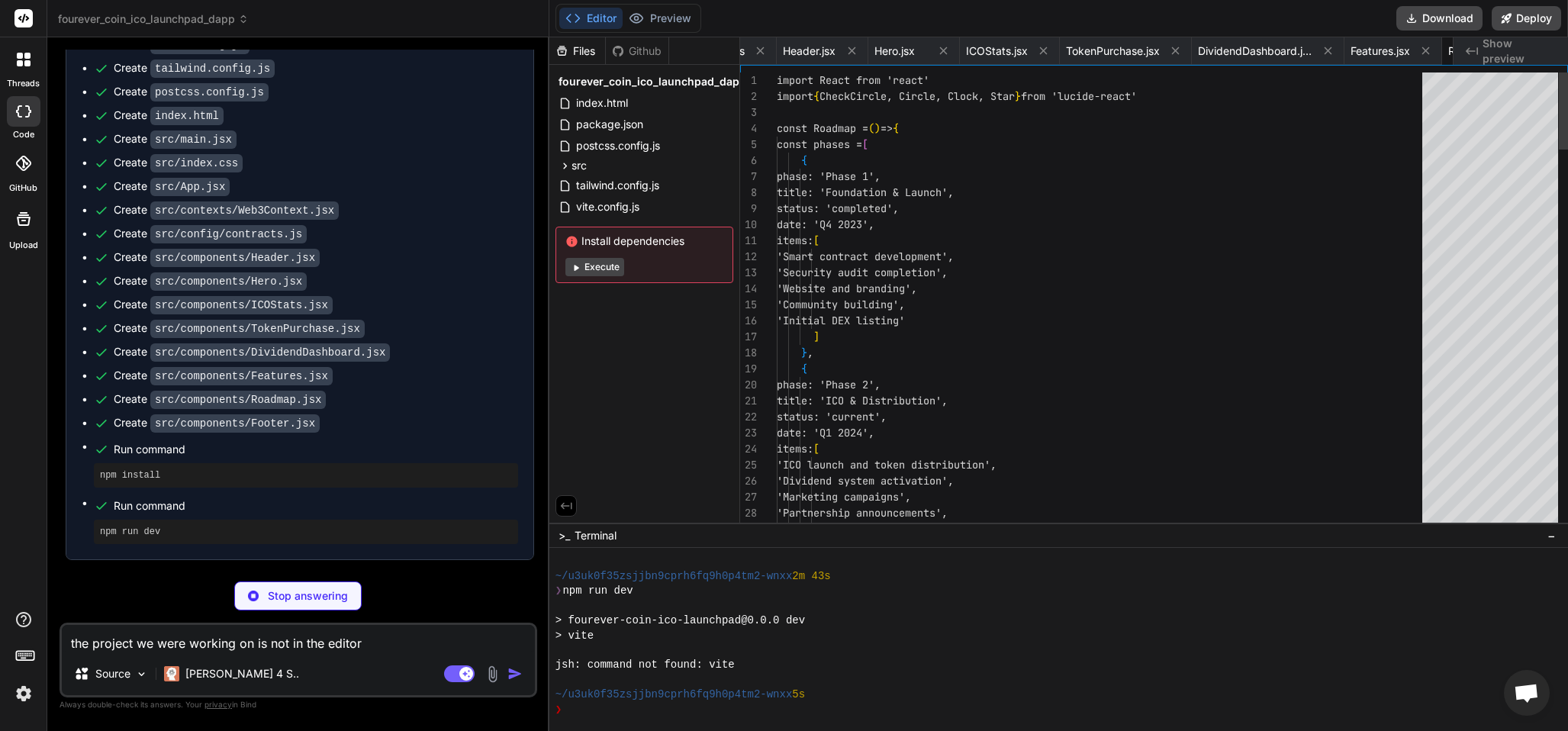
scroll to position [0, 1103]
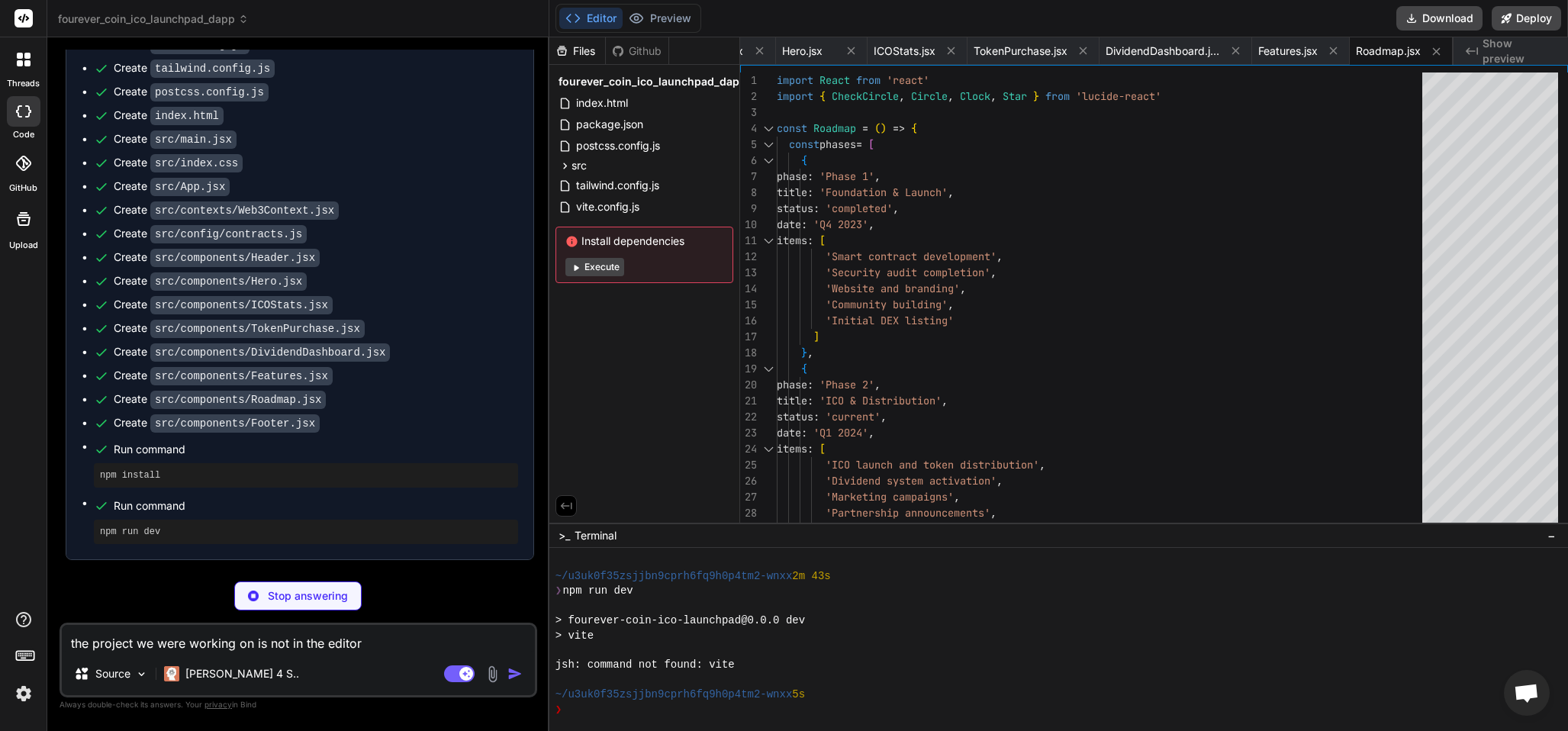
type textarea "x"
type textarea "</footer> ) } export default Footer"
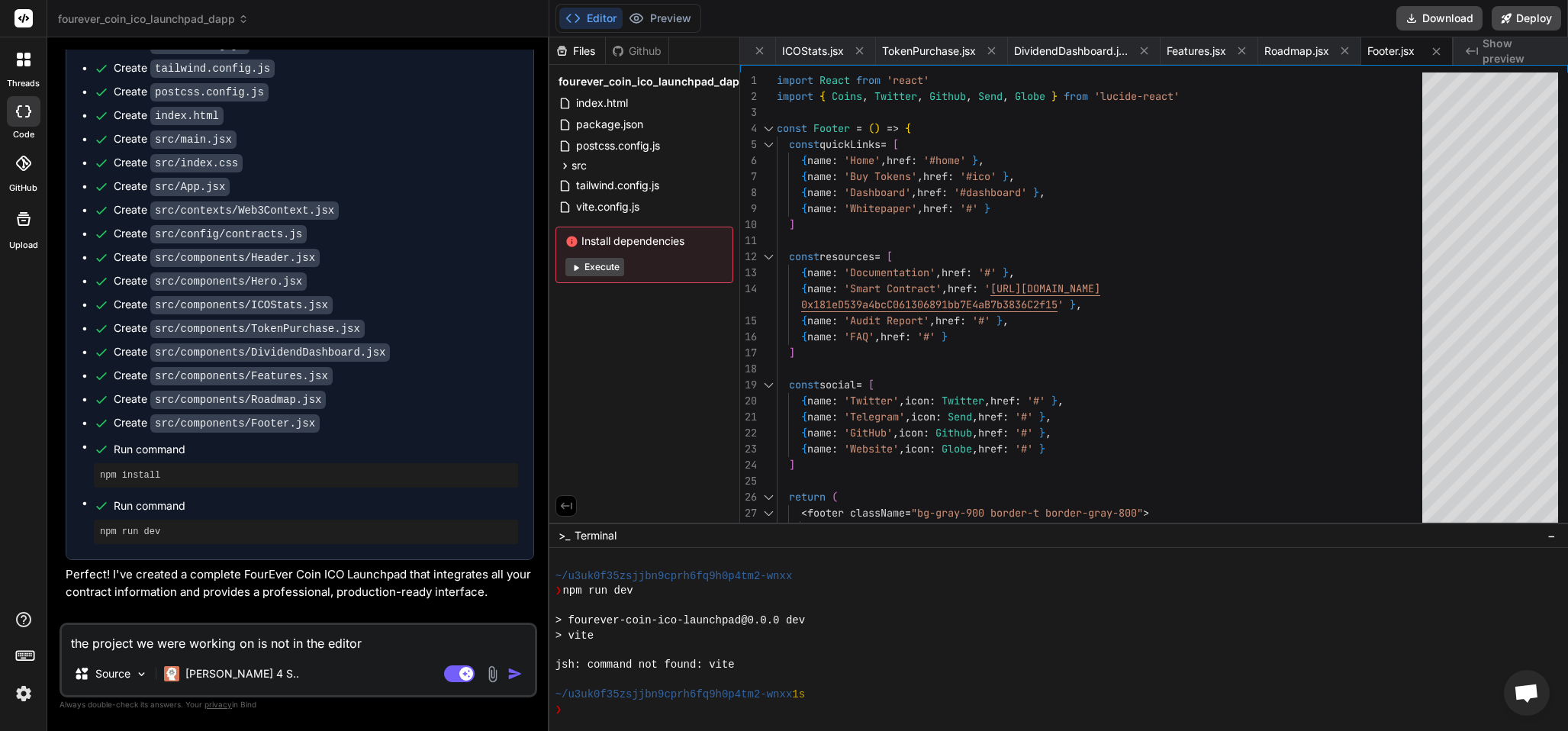
scroll to position [684, 0]
drag, startPoint x: 1438, startPoint y: 16, endPoint x: 1431, endPoint y: 33, distance: 18.4
click at [1438, 15] on button "Download" at bounding box center [1439, 18] width 87 height 25
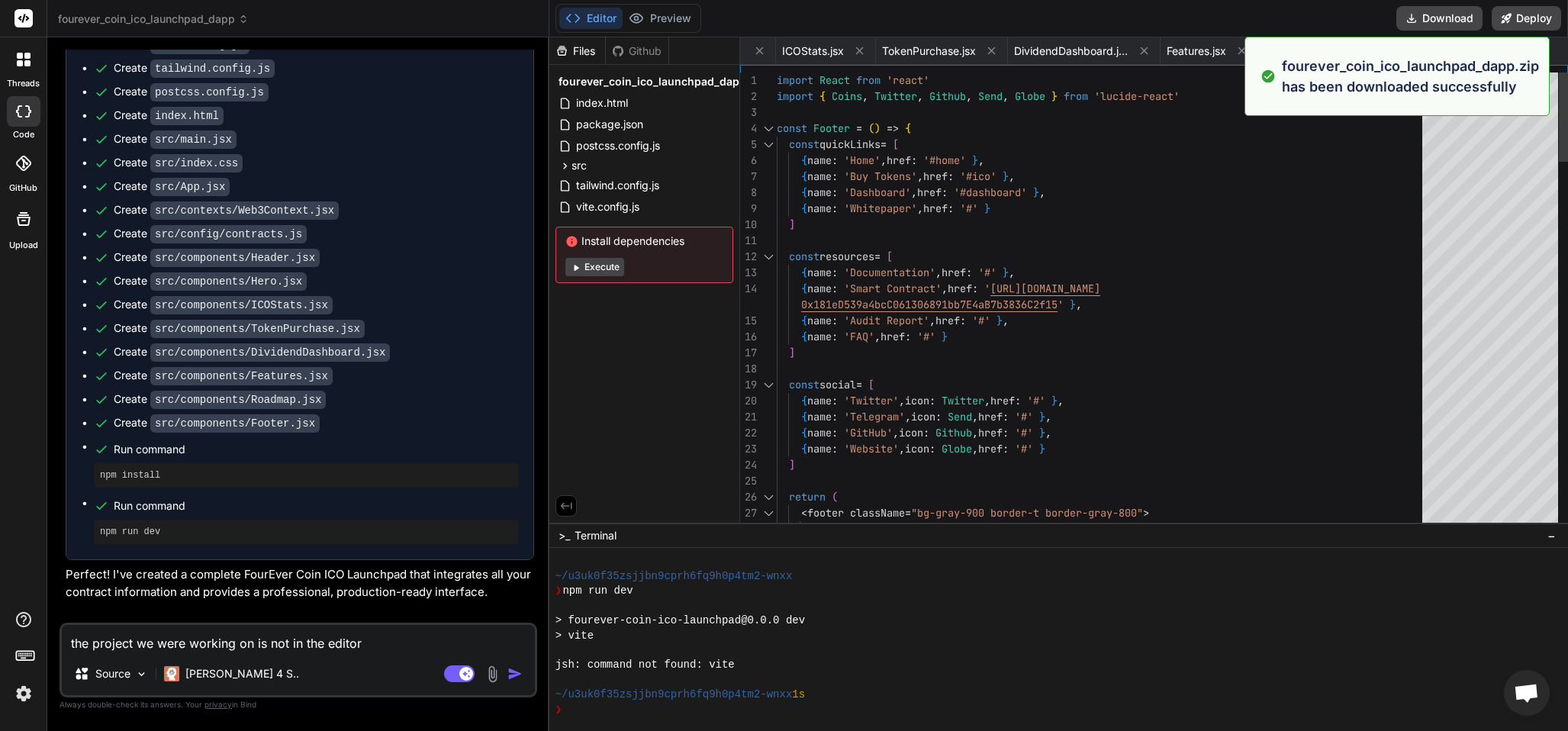
type textarea "x"
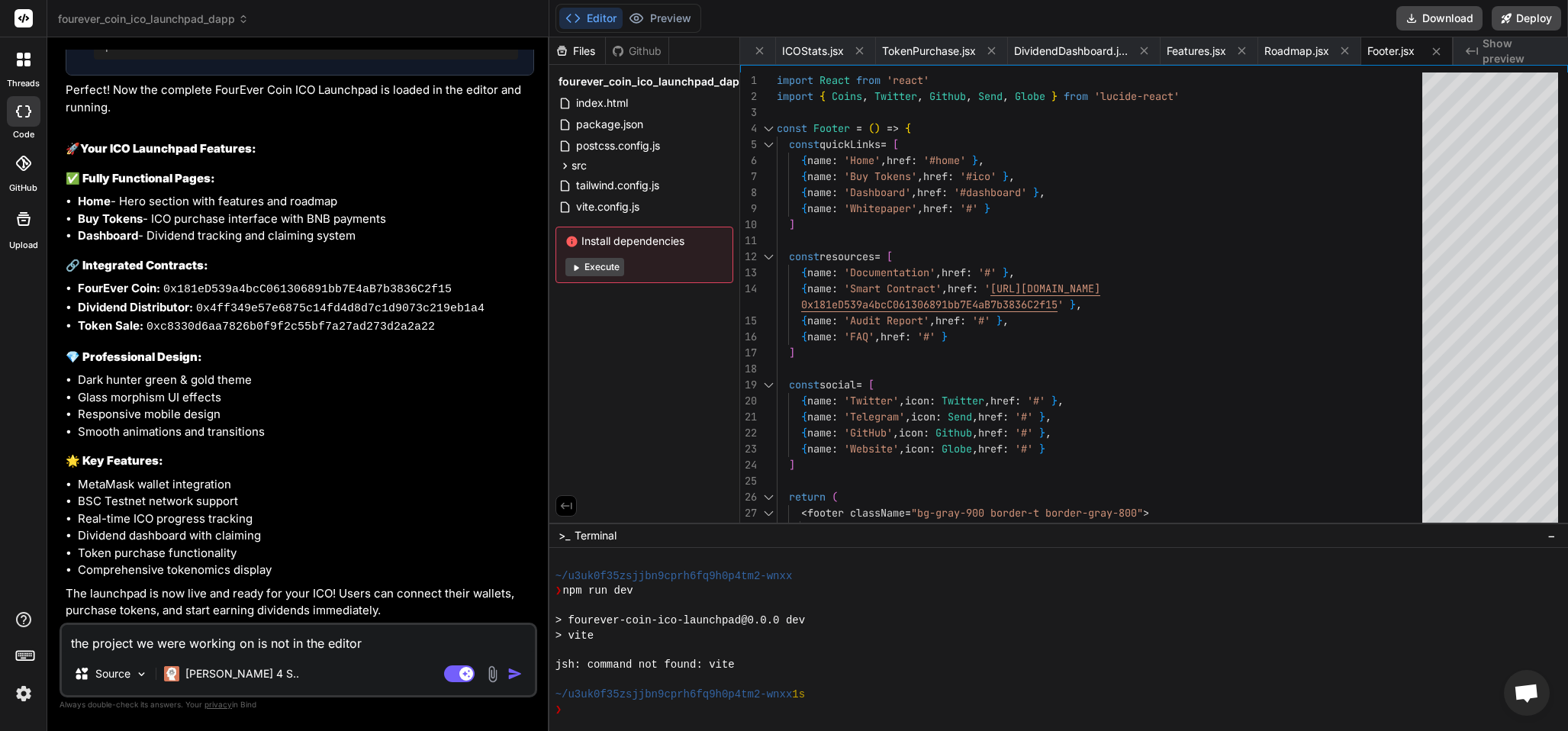
scroll to position [3827, 0]
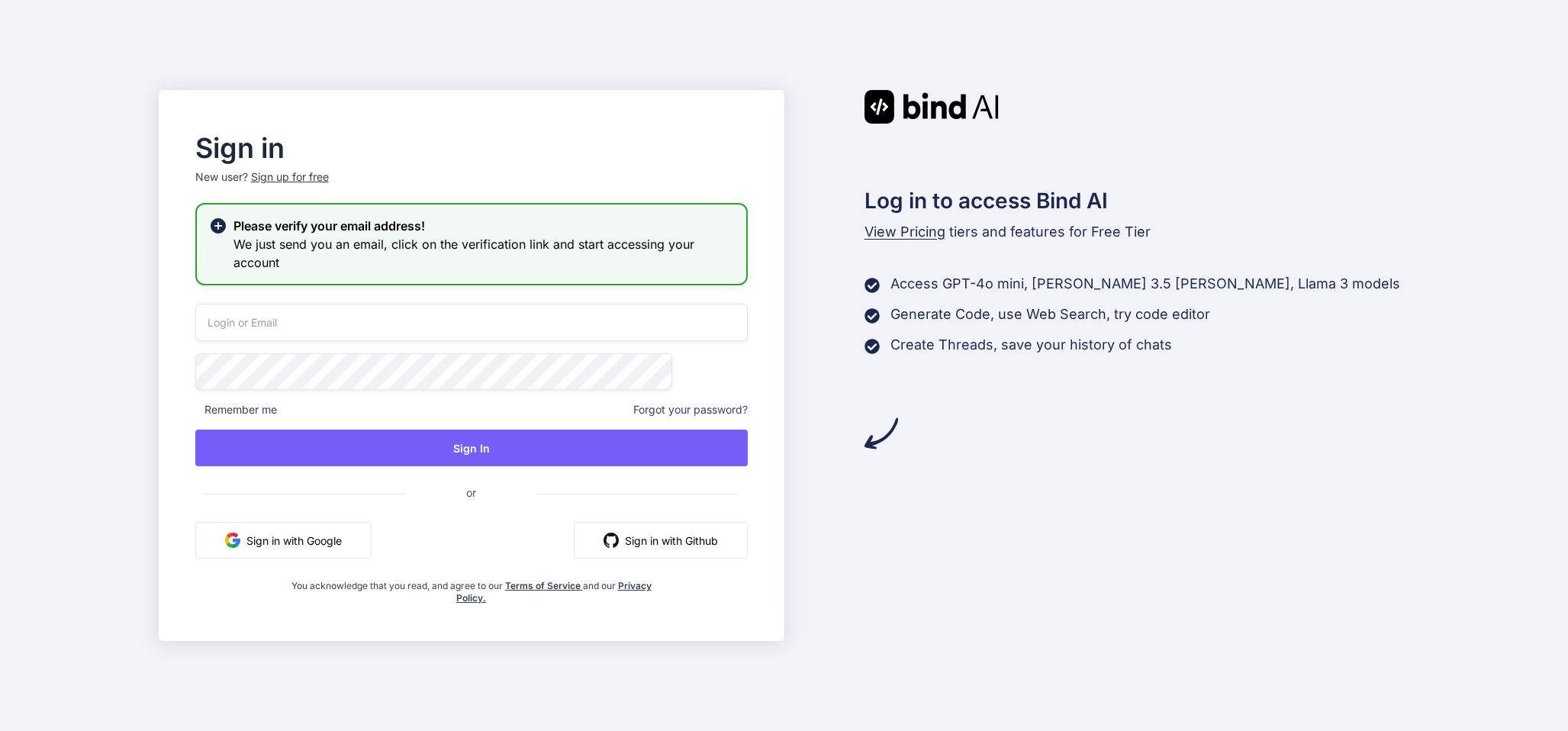
click at [655, 537] on button "Sign in with Github" at bounding box center [660, 540] width 174 height 36
